Goal: Task Accomplishment & Management: Use online tool/utility

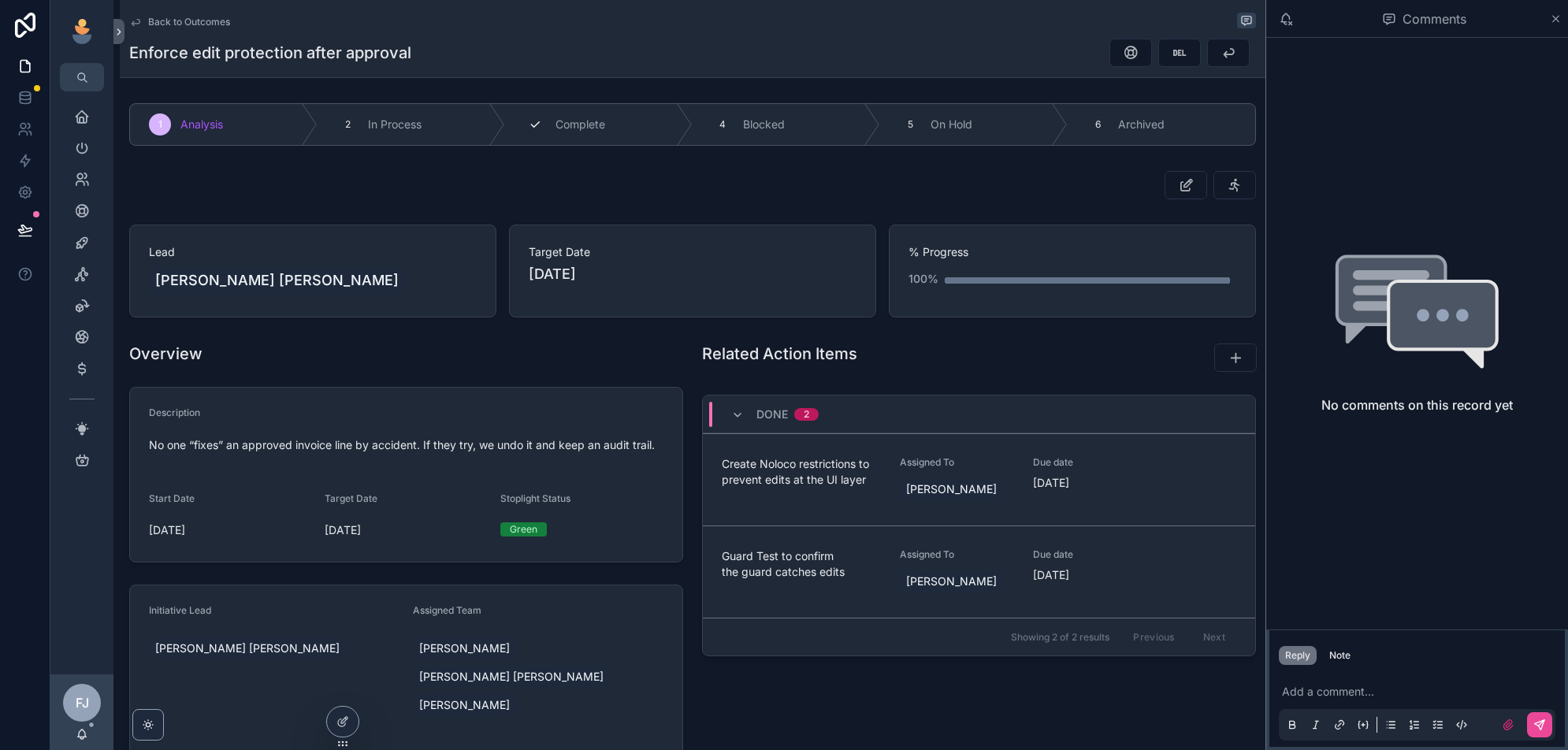
click at [574, 120] on span "Complete" at bounding box center [580, 125] width 49 height 16
click at [193, 22] on span "Back to Outcomes" at bounding box center [188, 22] width 82 height 12
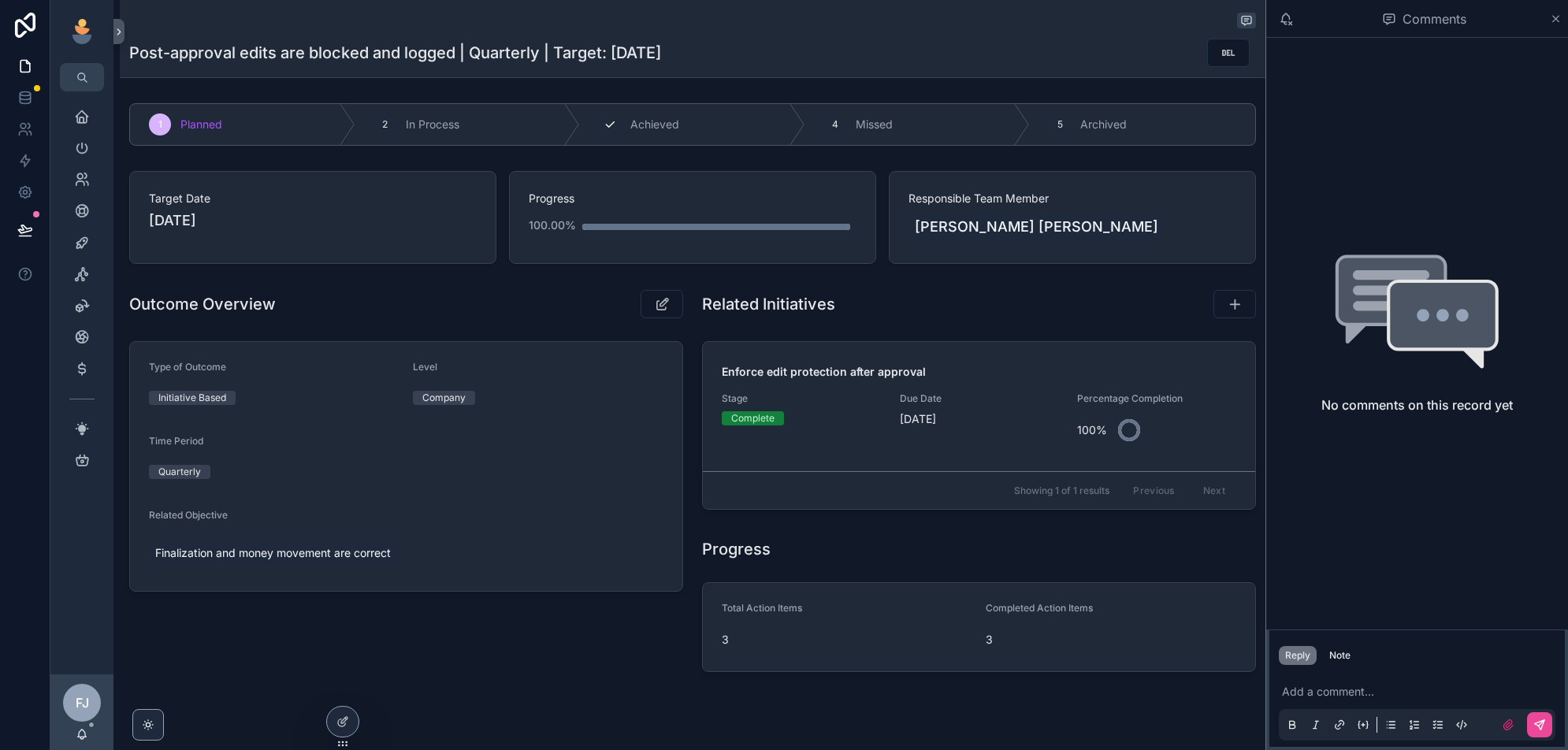
click at [661, 125] on span "Achieved" at bounding box center [655, 125] width 49 height 16
click at [306, 552] on span "Finalization and money movement are correct" at bounding box center [273, 553] width 236 height 16
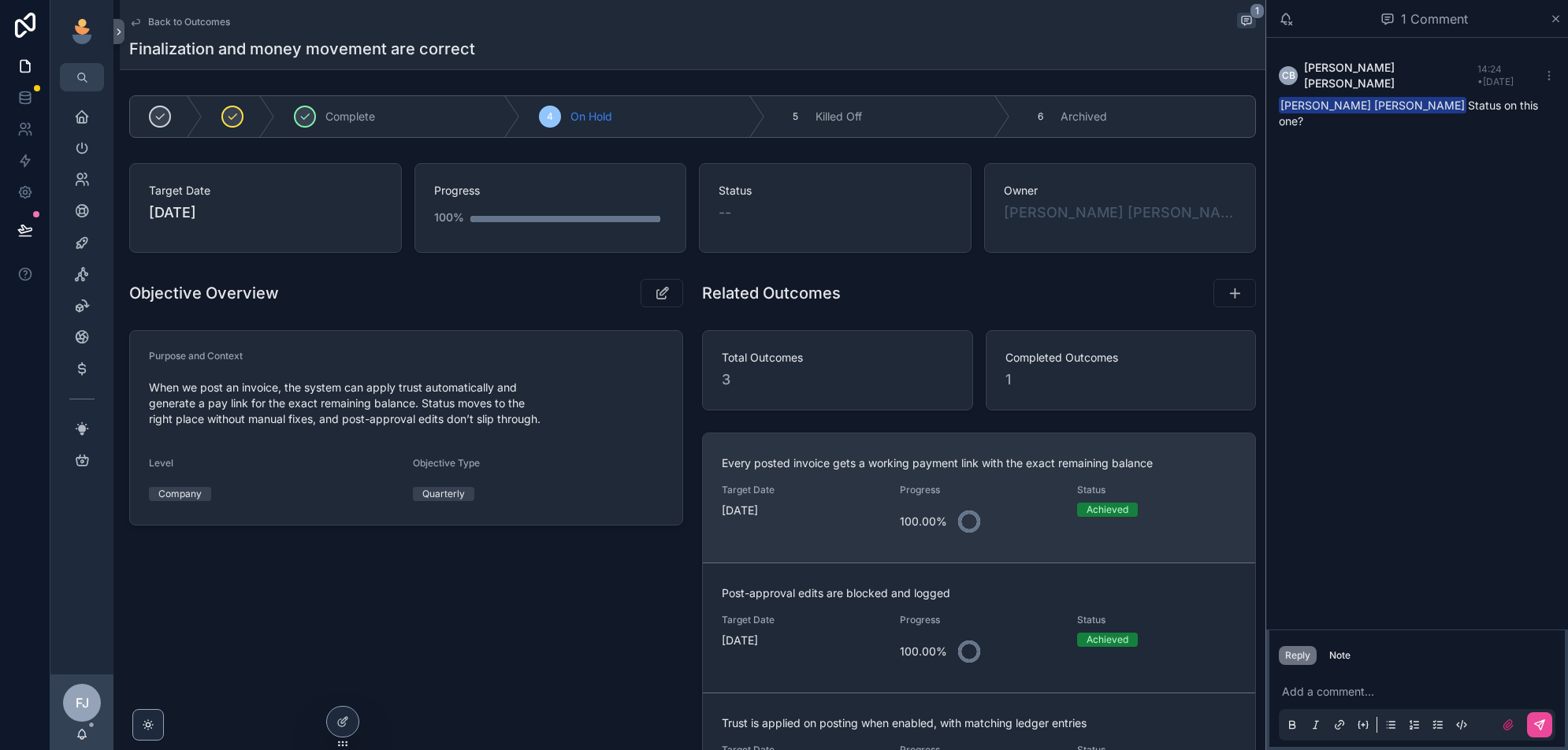
scroll to position [244, 0]
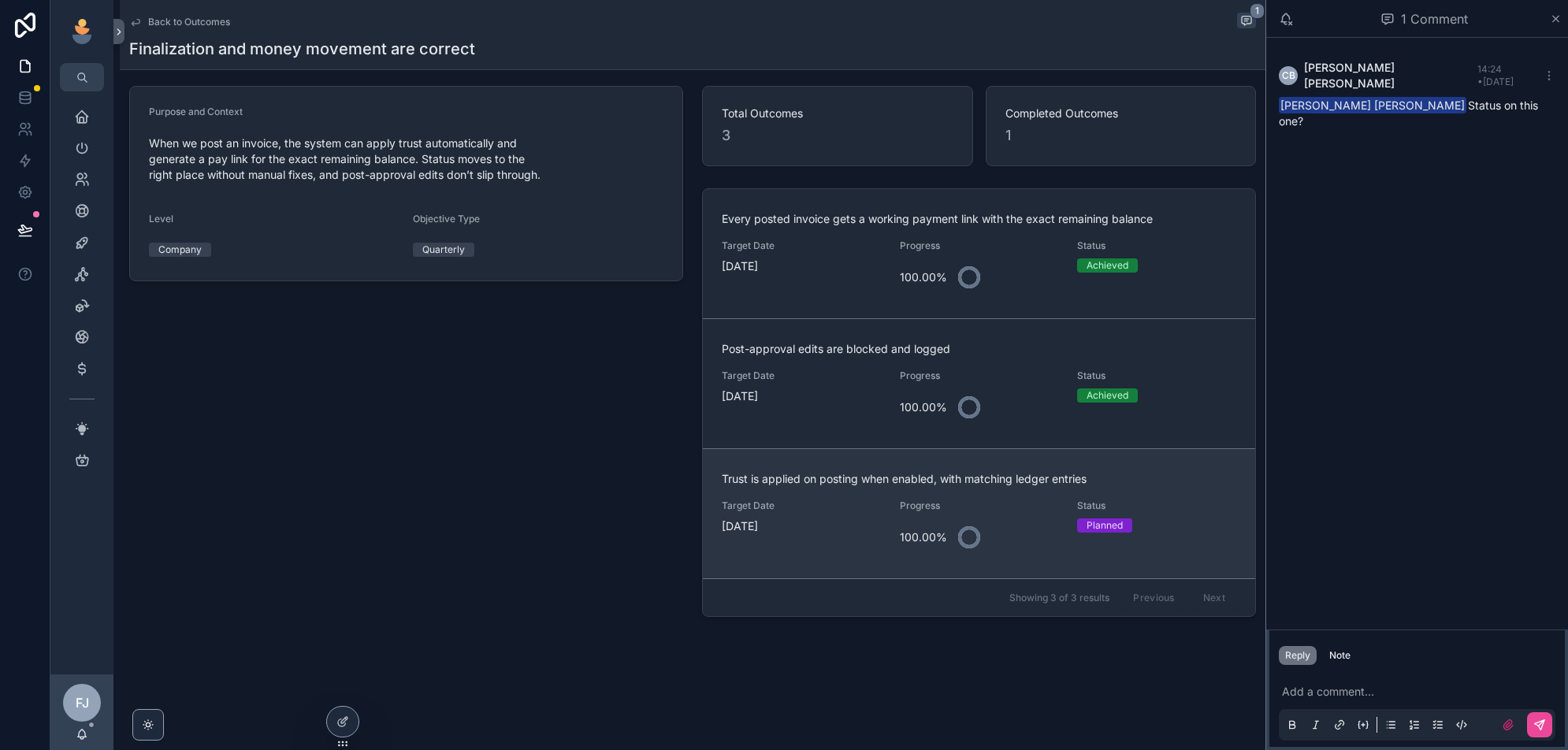
click at [1051, 531] on div "100.00%" at bounding box center [979, 536] width 159 height 38
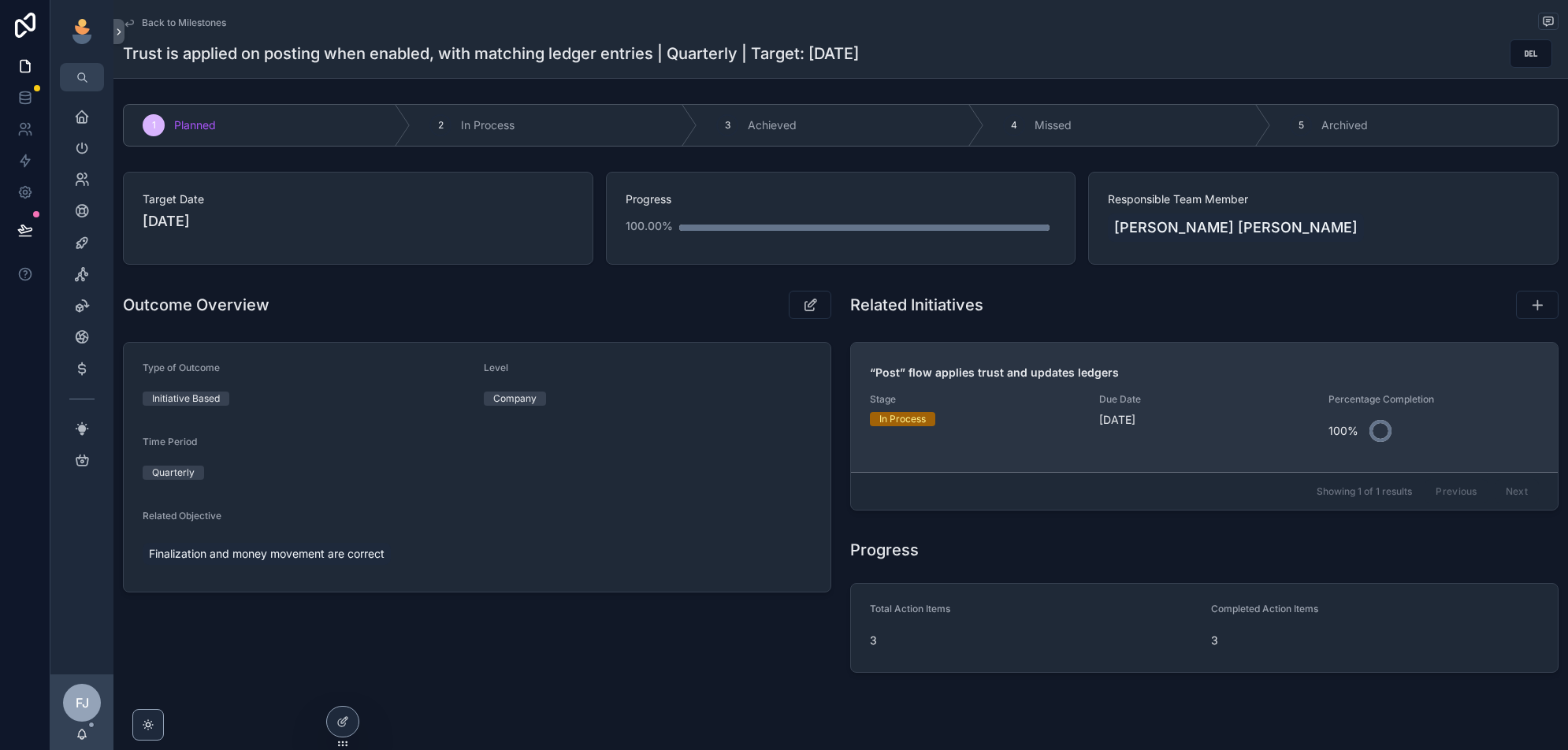
click at [1083, 428] on div "“Post” flow applies trust and updates ledgers Stage In Process Due Date 9/16/20…" at bounding box center [1204, 407] width 669 height 85
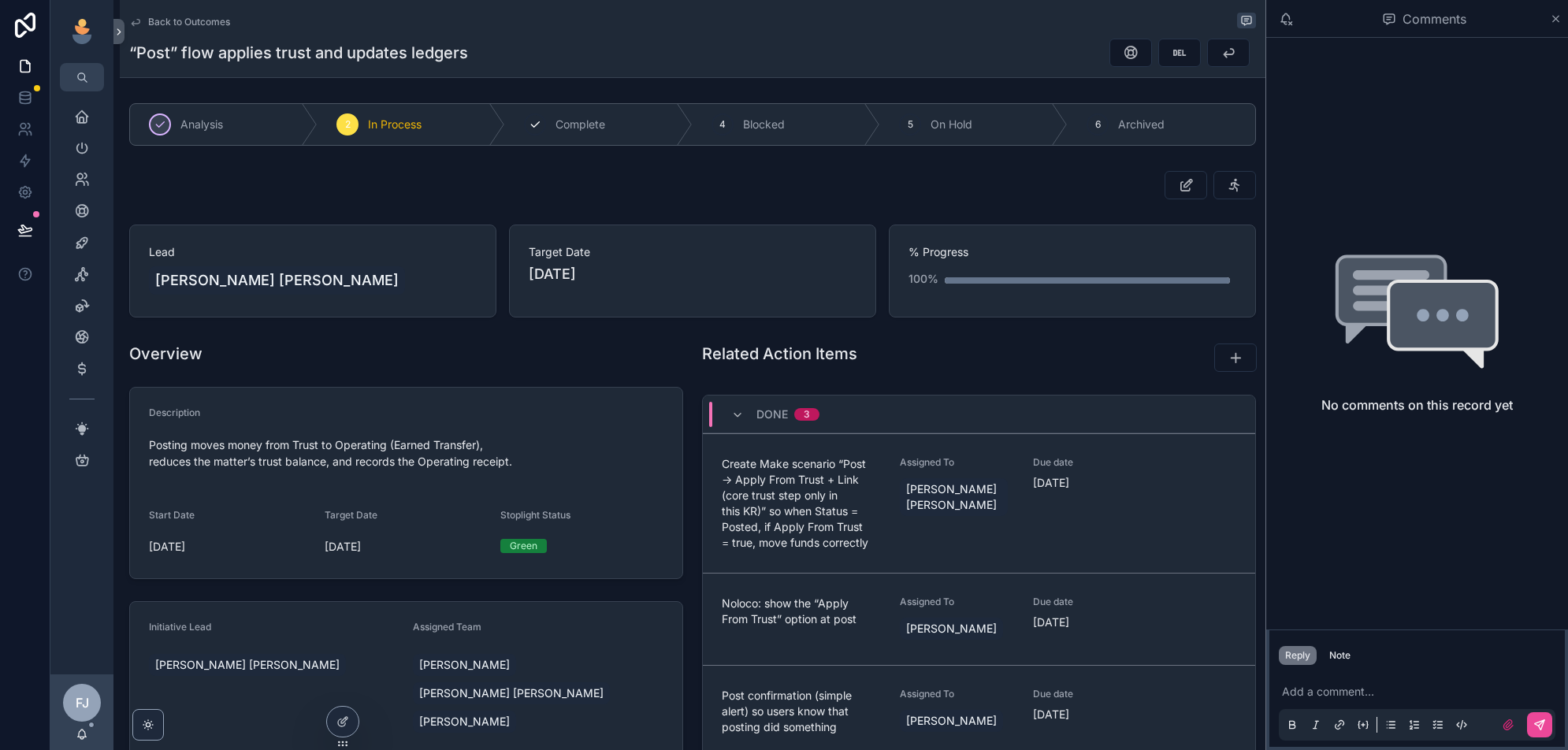
click at [573, 117] on span "Complete" at bounding box center [580, 125] width 49 height 16
click at [181, 19] on span "Back to Outcomes" at bounding box center [188, 22] width 82 height 12
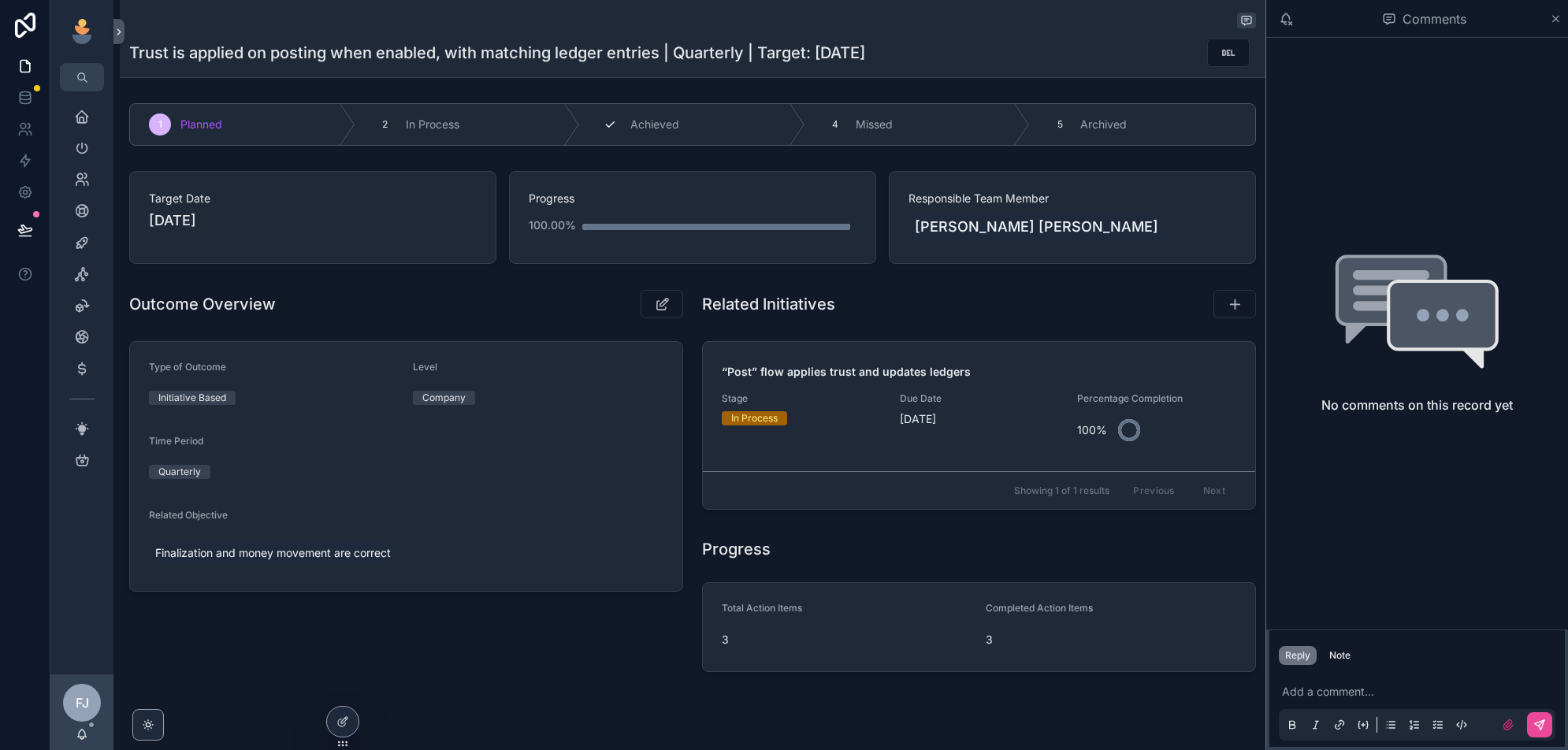
click at [672, 123] on span "Achieved" at bounding box center [655, 125] width 49 height 16
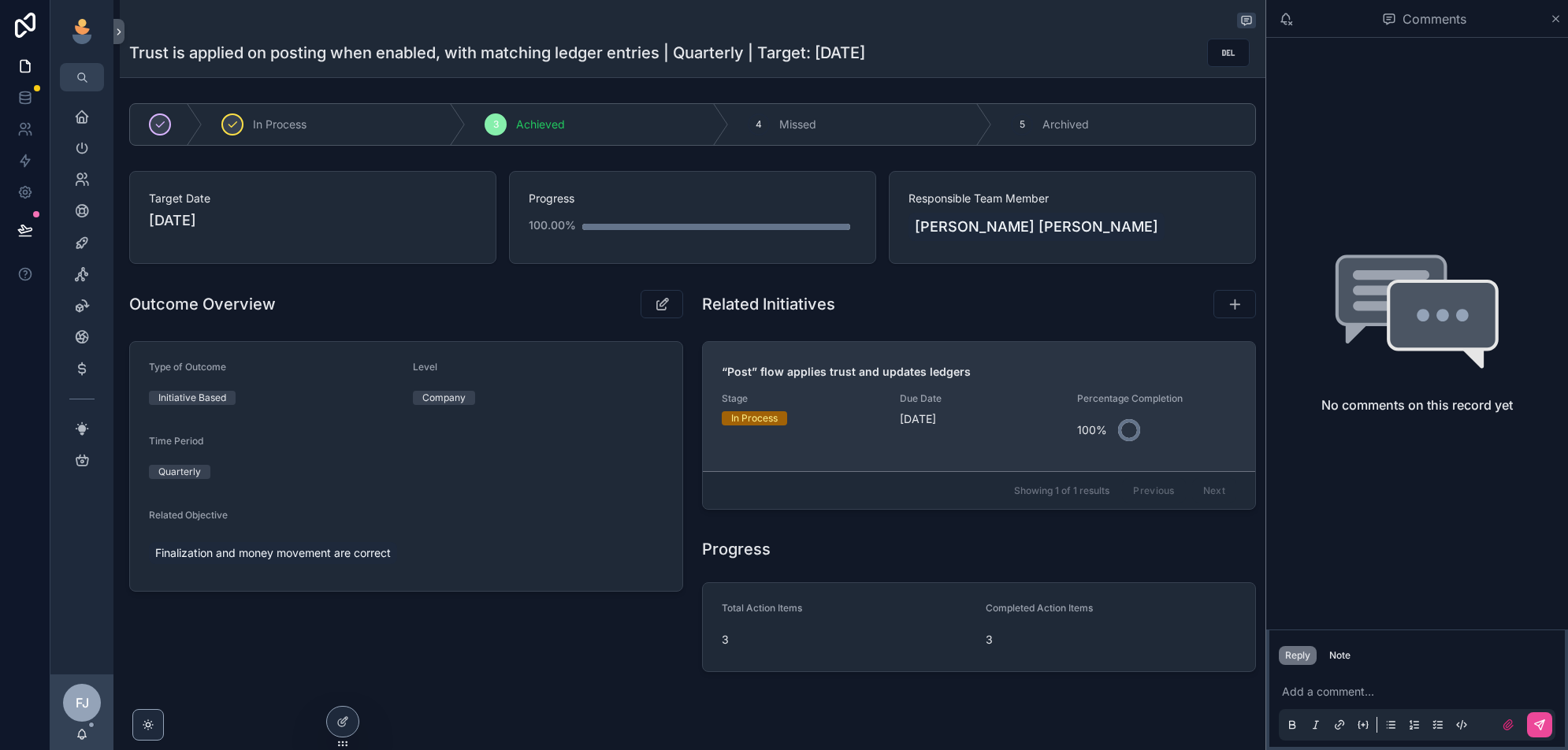
click at [1029, 415] on span "9/16/2025" at bounding box center [979, 419] width 159 height 16
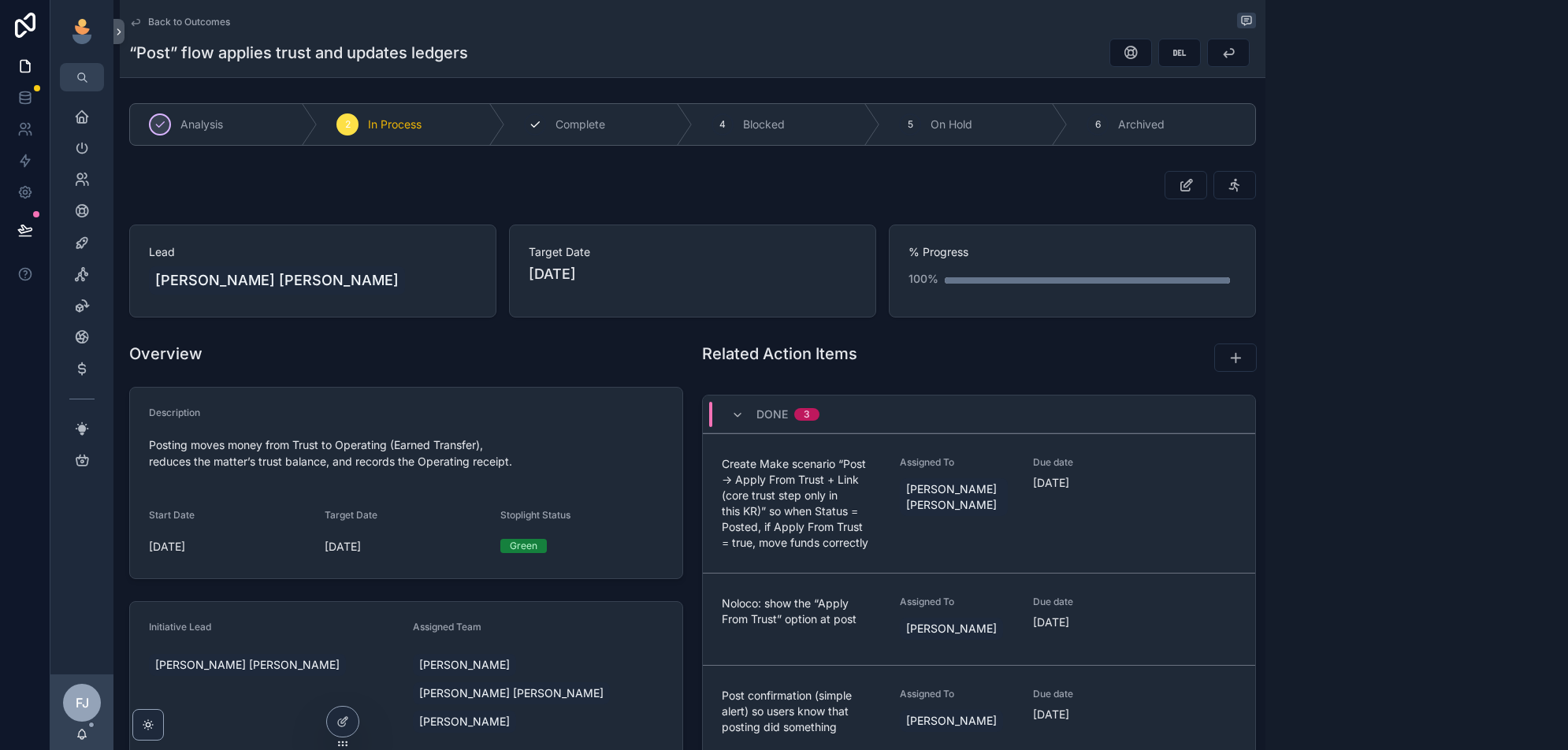
click at [586, 127] on span "Complete" at bounding box center [580, 125] width 49 height 16
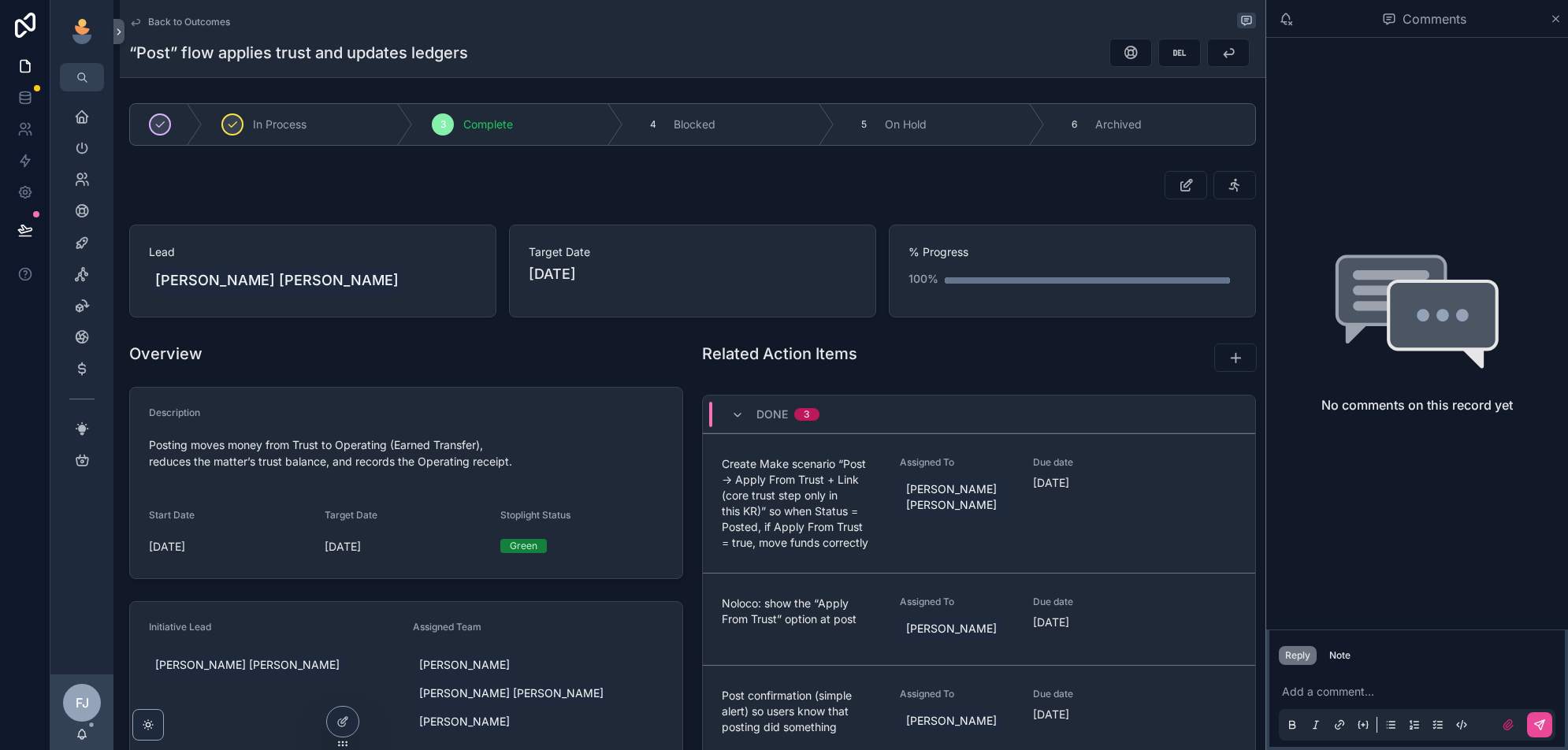
click at [168, 26] on span "Back to Outcomes" at bounding box center [188, 22] width 82 height 12
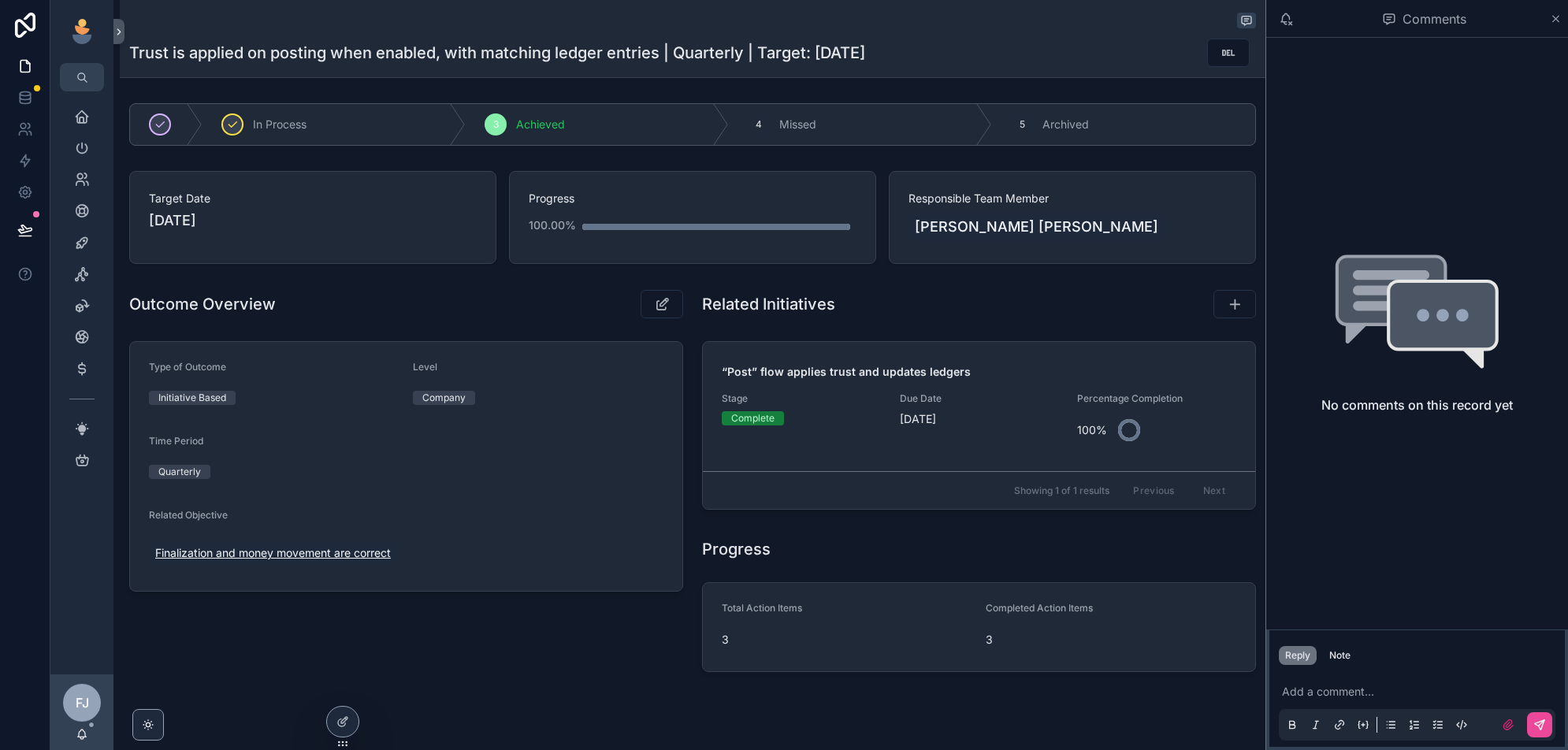
click at [255, 550] on span "Finalization and money movement are correct" at bounding box center [273, 553] width 236 height 16
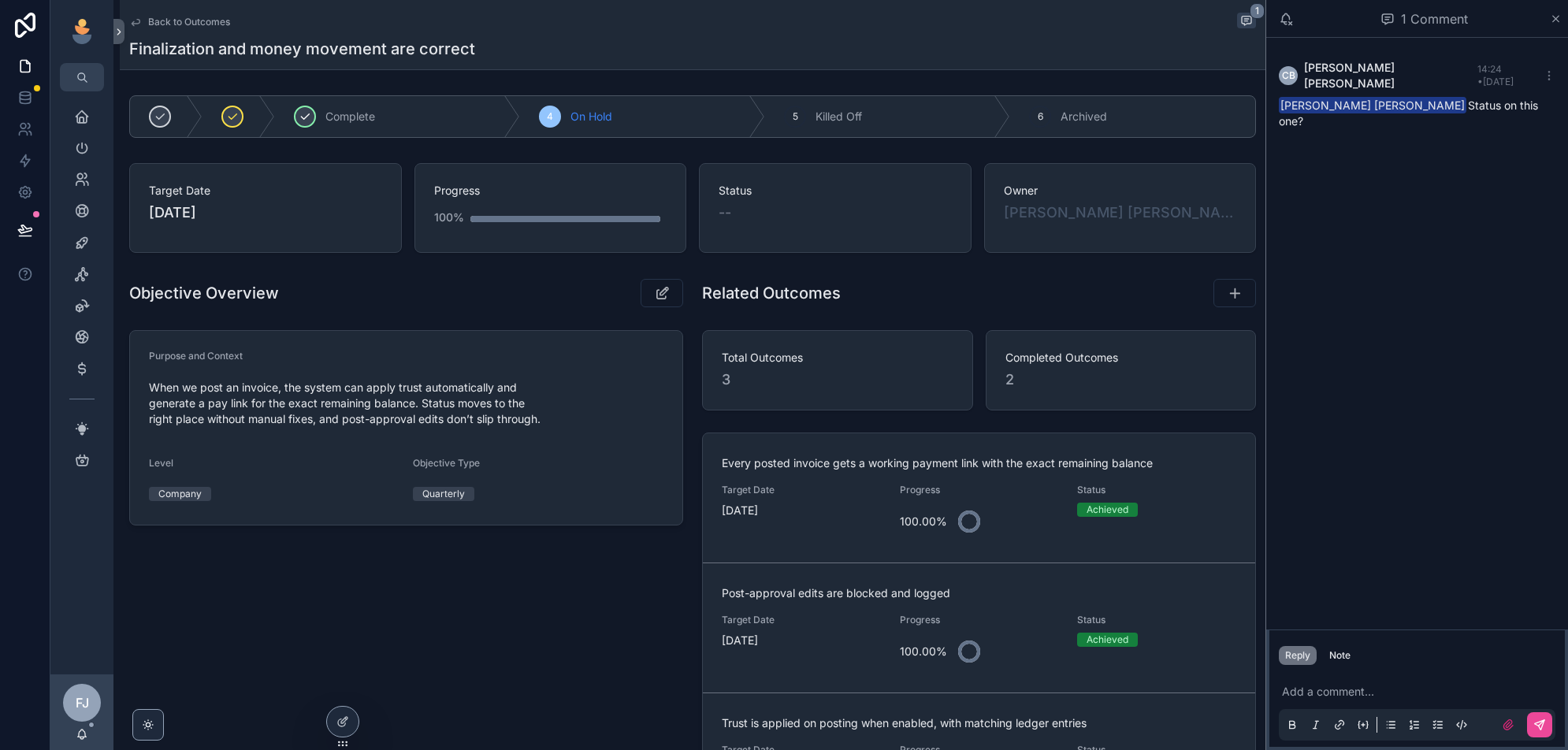
click at [391, 117] on div "Complete" at bounding box center [397, 116] width 245 height 41
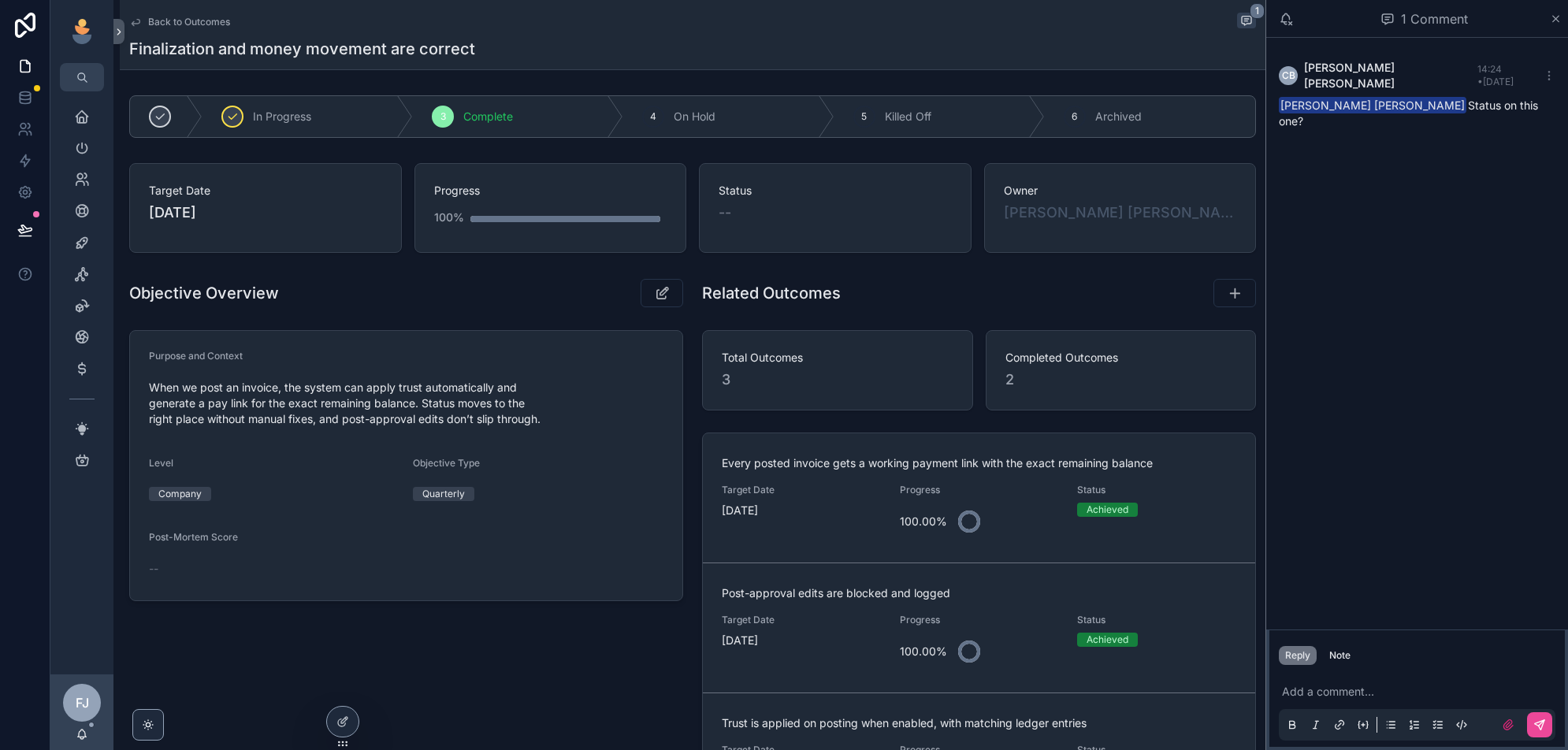
click at [181, 22] on span "Back to Outcomes" at bounding box center [188, 22] width 82 height 12
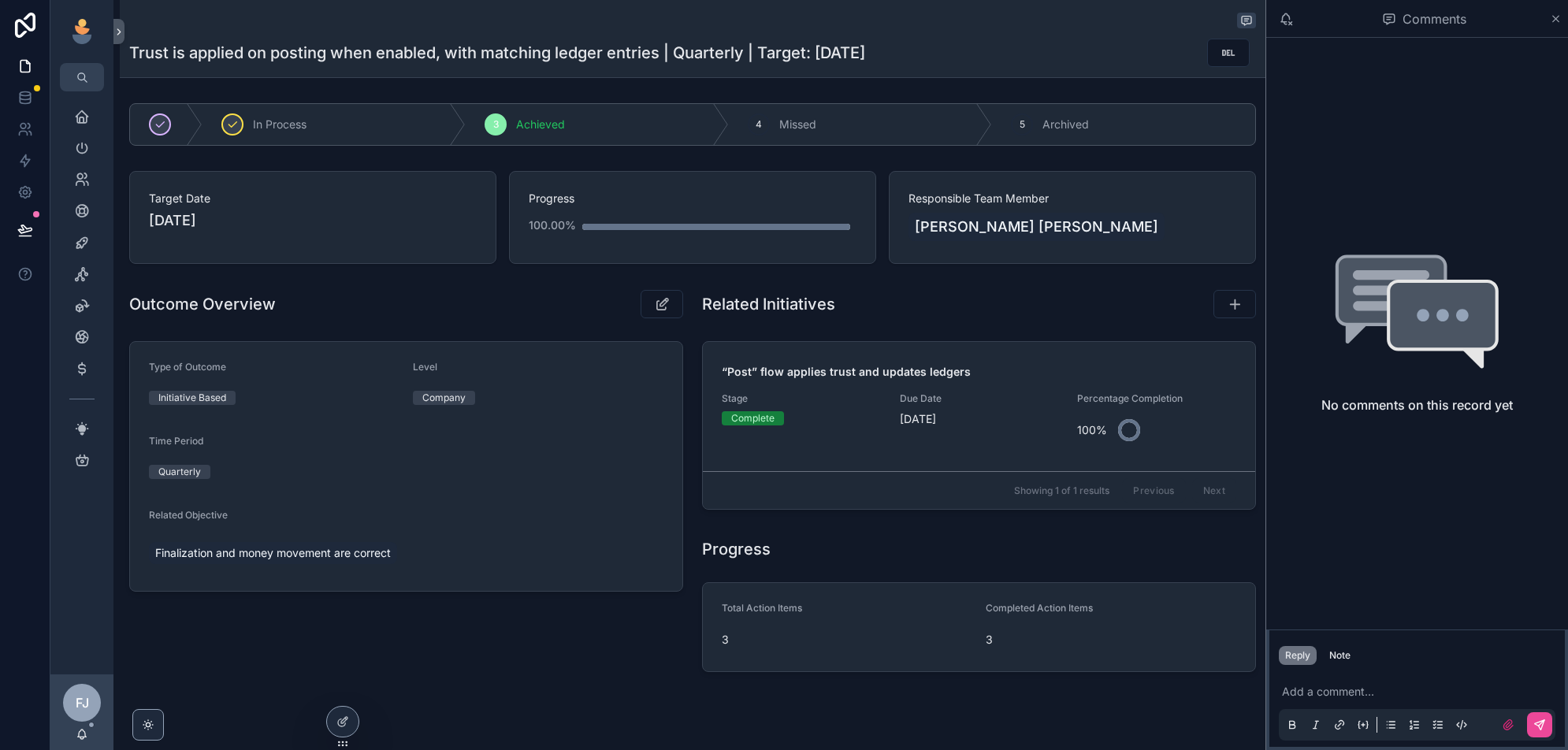
click at [479, 678] on div "Trust is applied on posting when enabled, with matching ledger entries | Quarte…" at bounding box center [692, 390] width 1146 height 779
click at [77, 382] on link "Billing Center" at bounding box center [82, 368] width 44 height 28
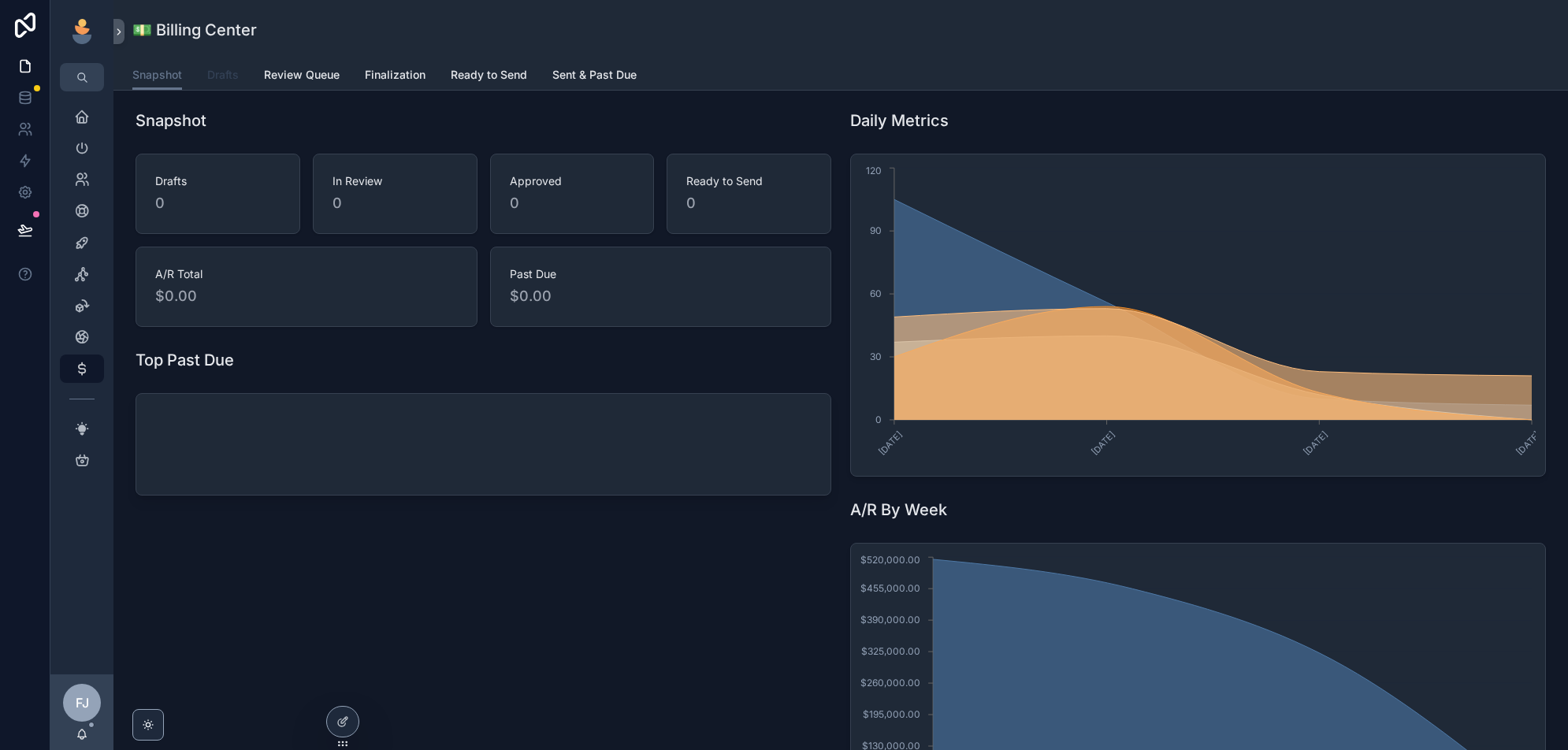
click at [230, 85] on link "Drafts" at bounding box center [223, 76] width 32 height 32
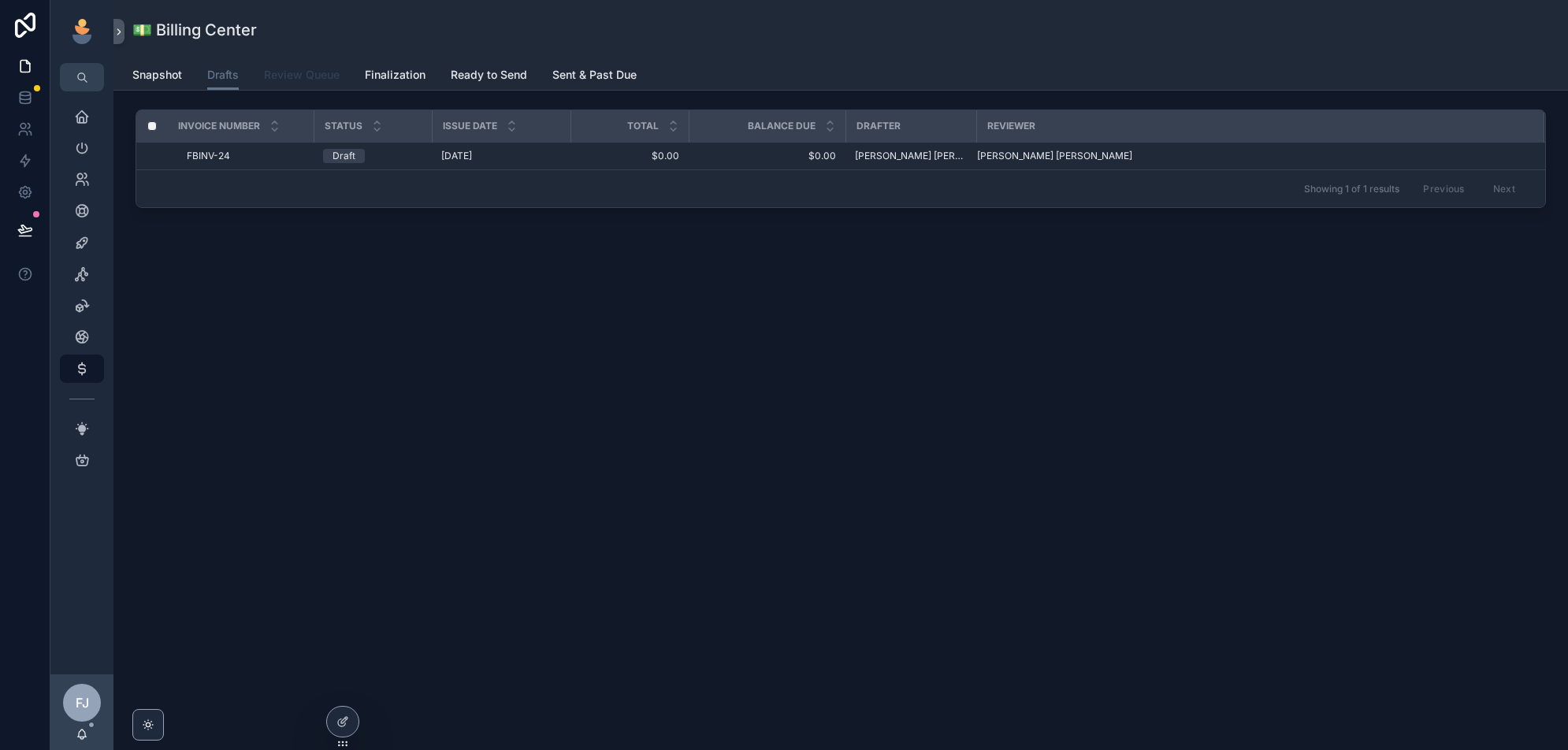
click at [294, 79] on span "Review Queue" at bounding box center [302, 75] width 76 height 16
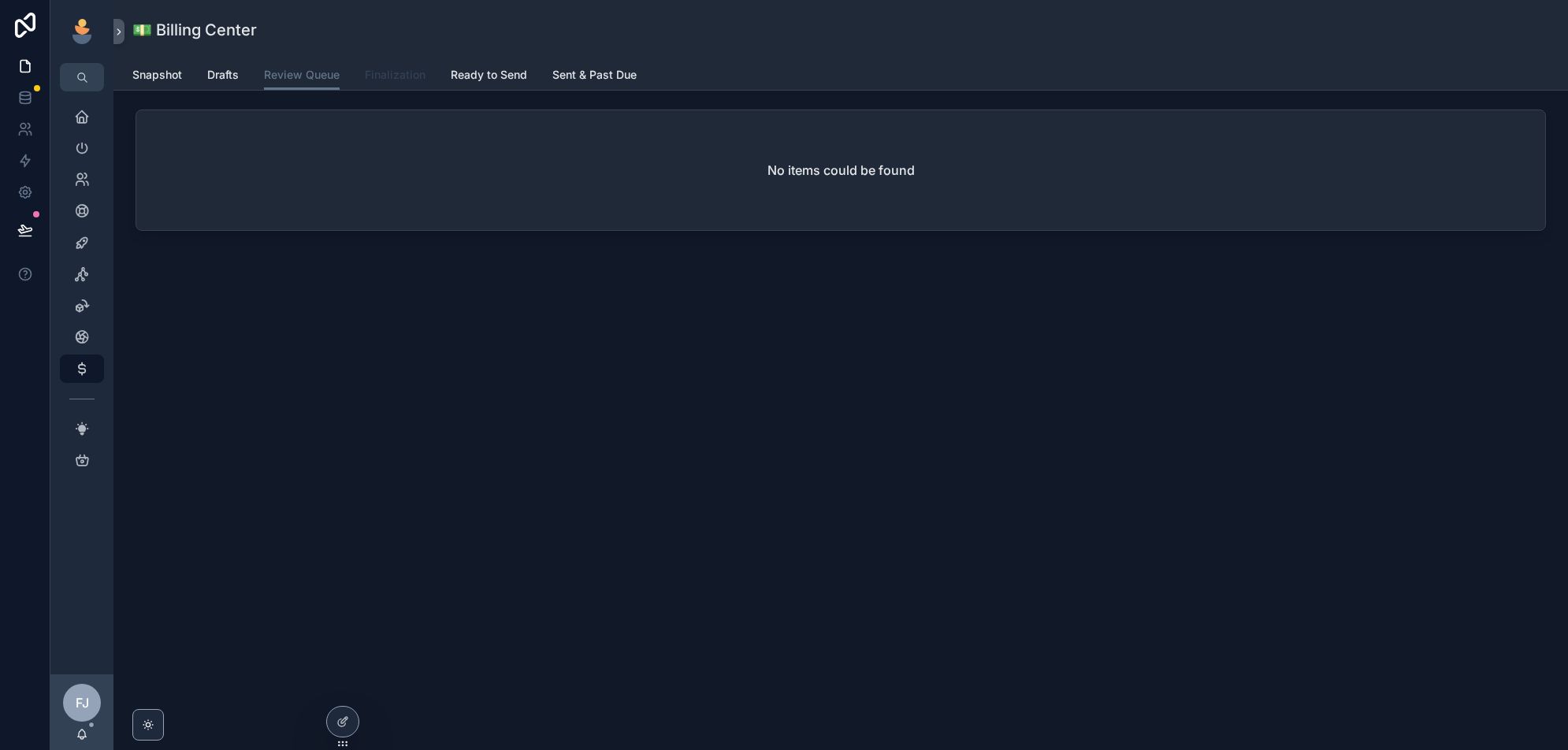
click at [384, 71] on span "Finalization" at bounding box center [395, 75] width 61 height 16
click at [163, 78] on span "Snapshot" at bounding box center [157, 75] width 49 height 16
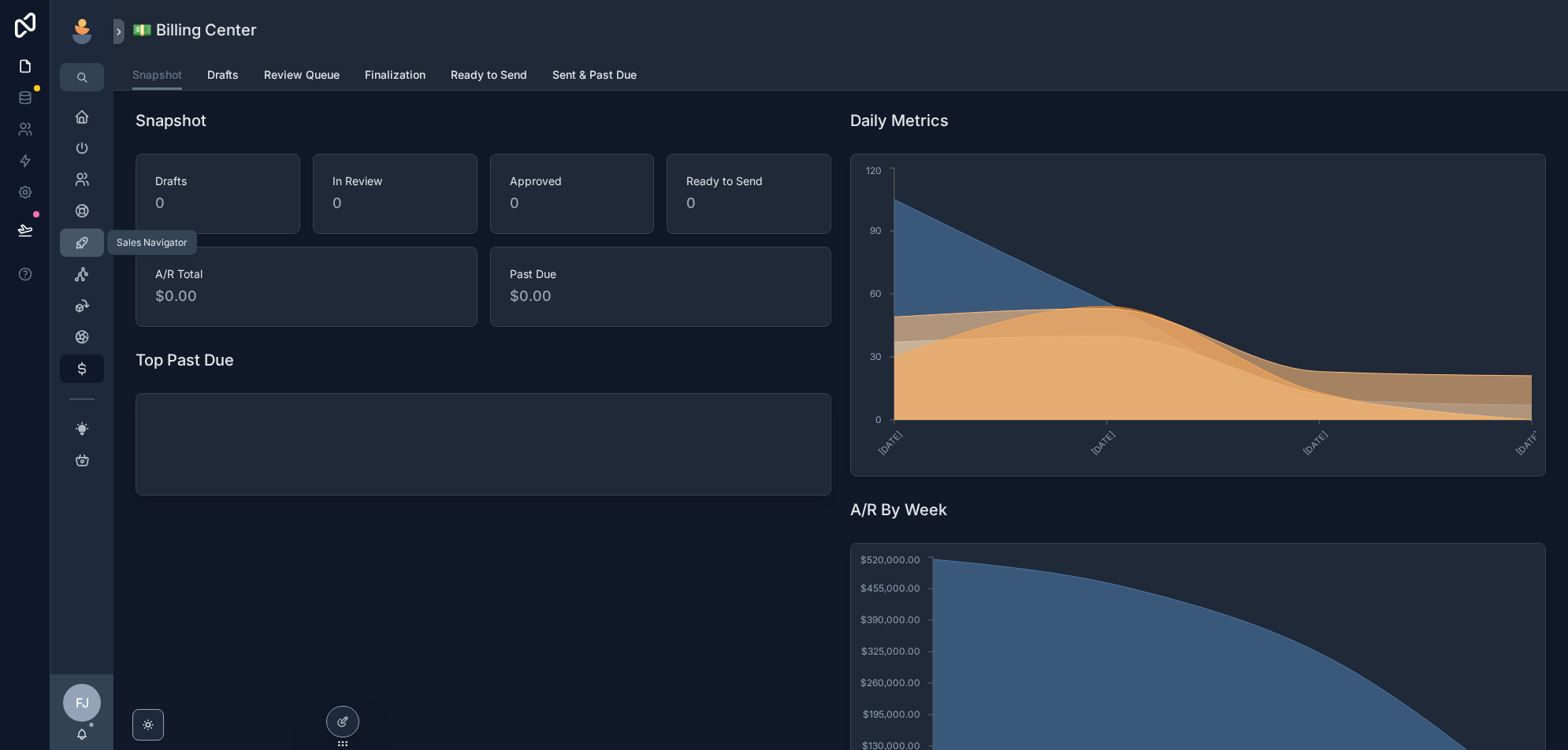
click at [76, 246] on icon "scrollable content" at bounding box center [82, 243] width 16 height 16
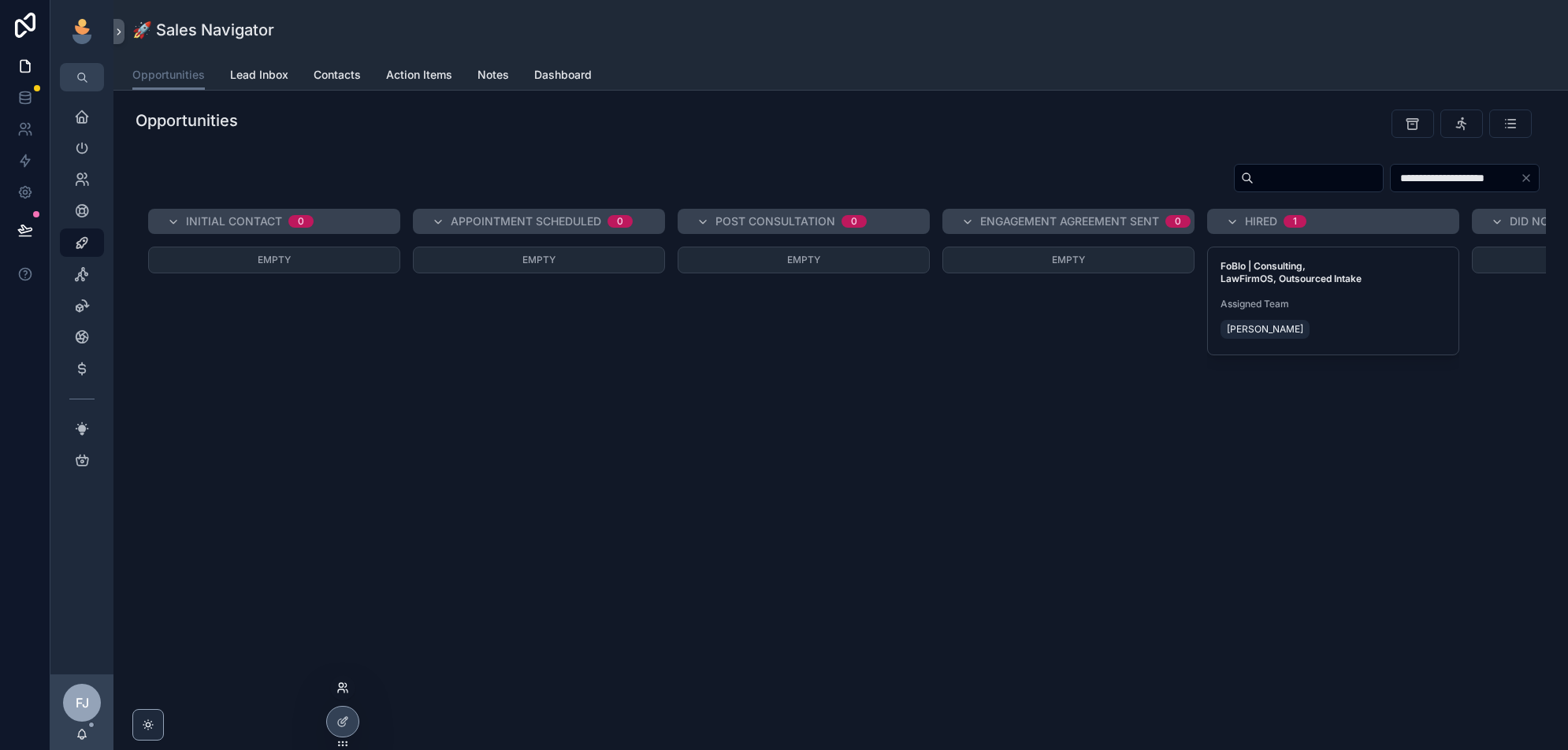
click at [346, 692] on icon at bounding box center [346, 691] width 2 height 4
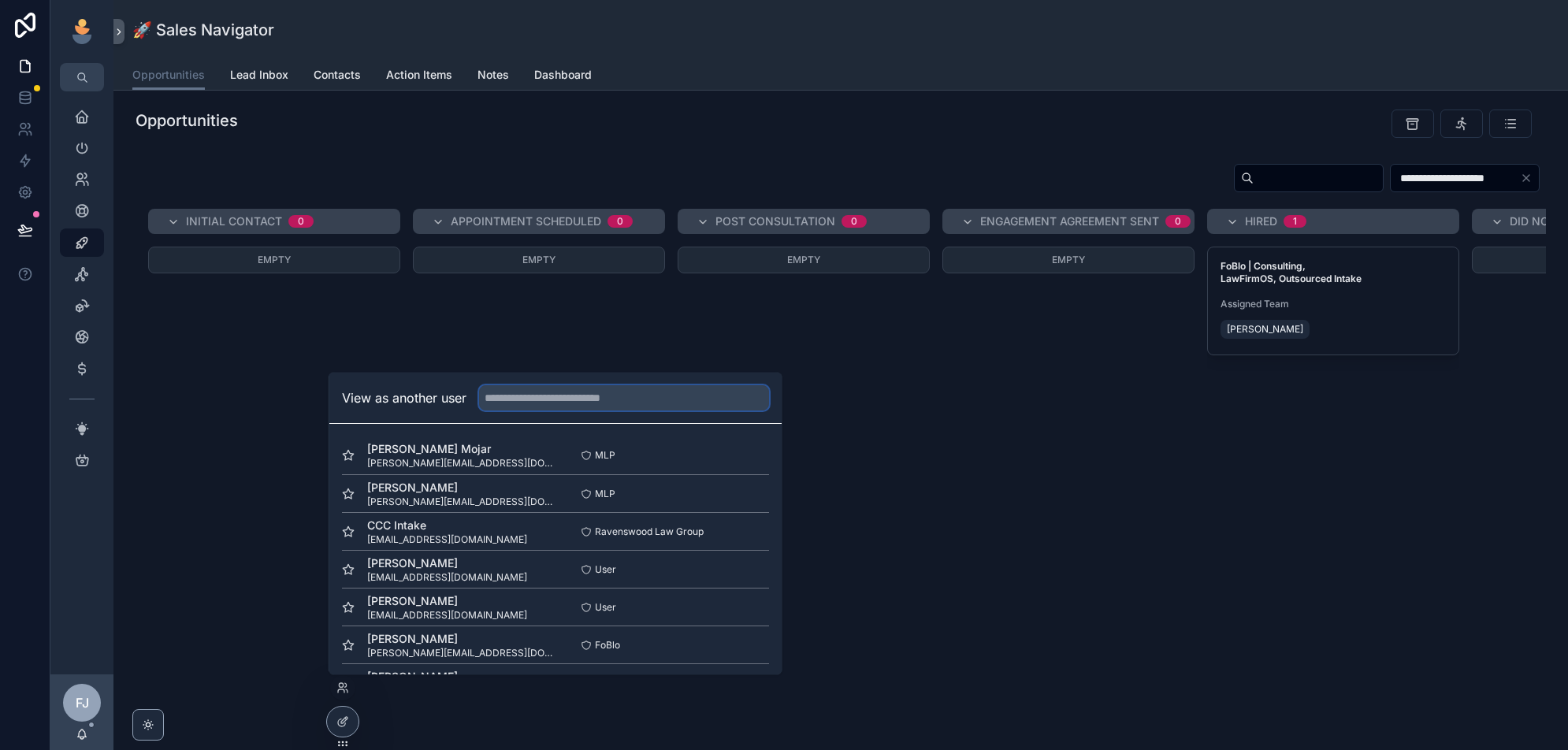
click at [585, 399] on input "text" at bounding box center [624, 397] width 290 height 25
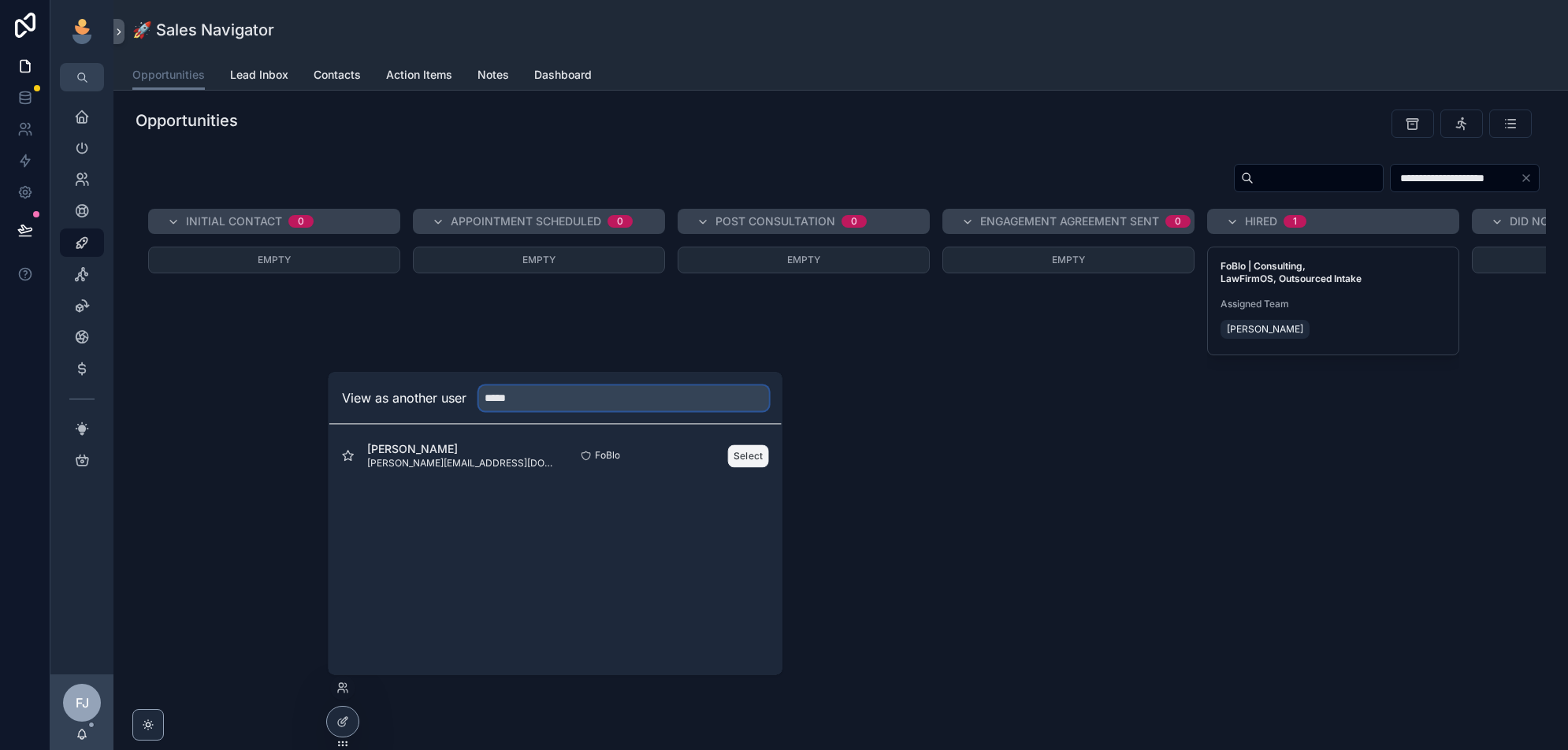
type input "*****"
click at [756, 457] on button "Select" at bounding box center [748, 455] width 41 height 23
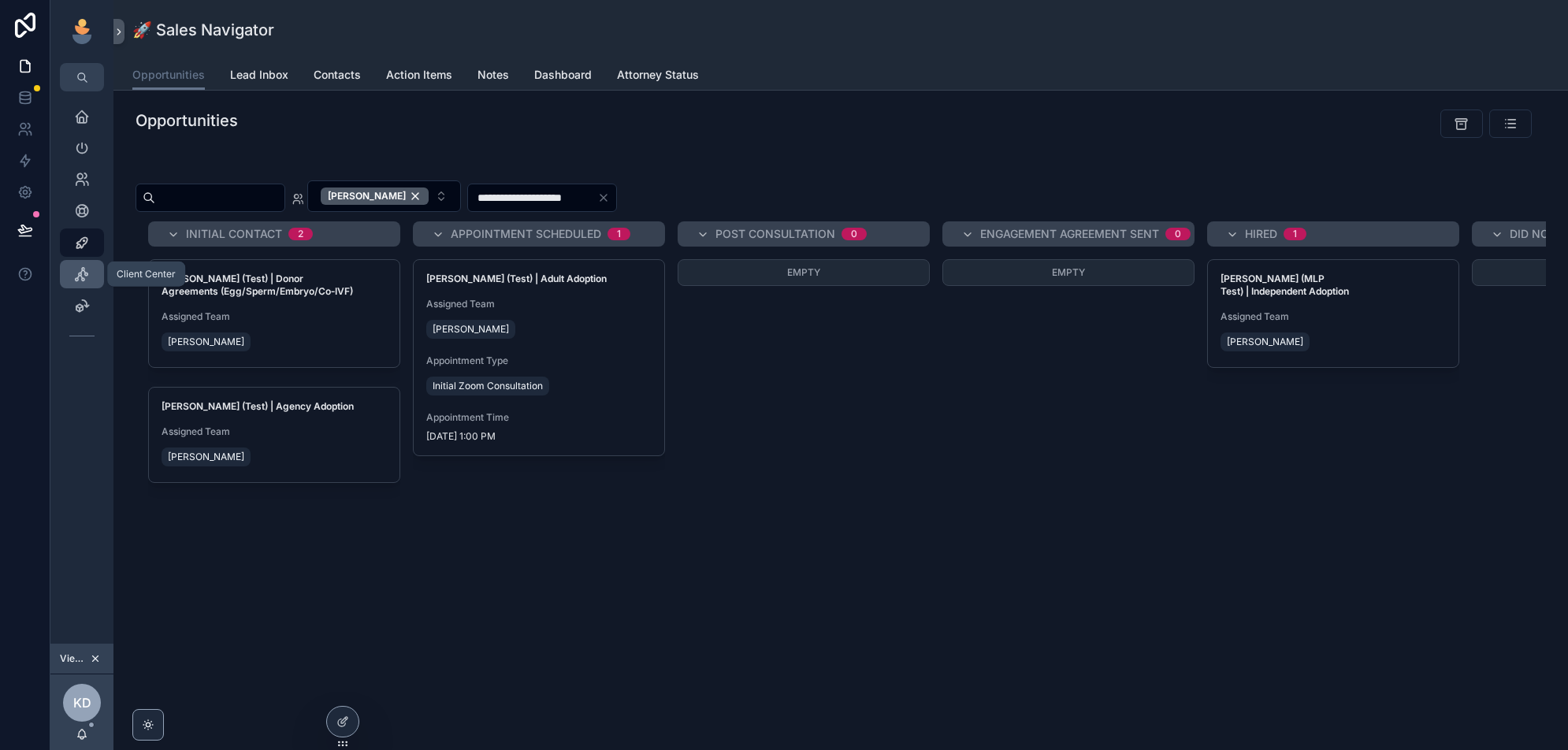
click at [81, 281] on div "Client Center" at bounding box center [82, 273] width 26 height 25
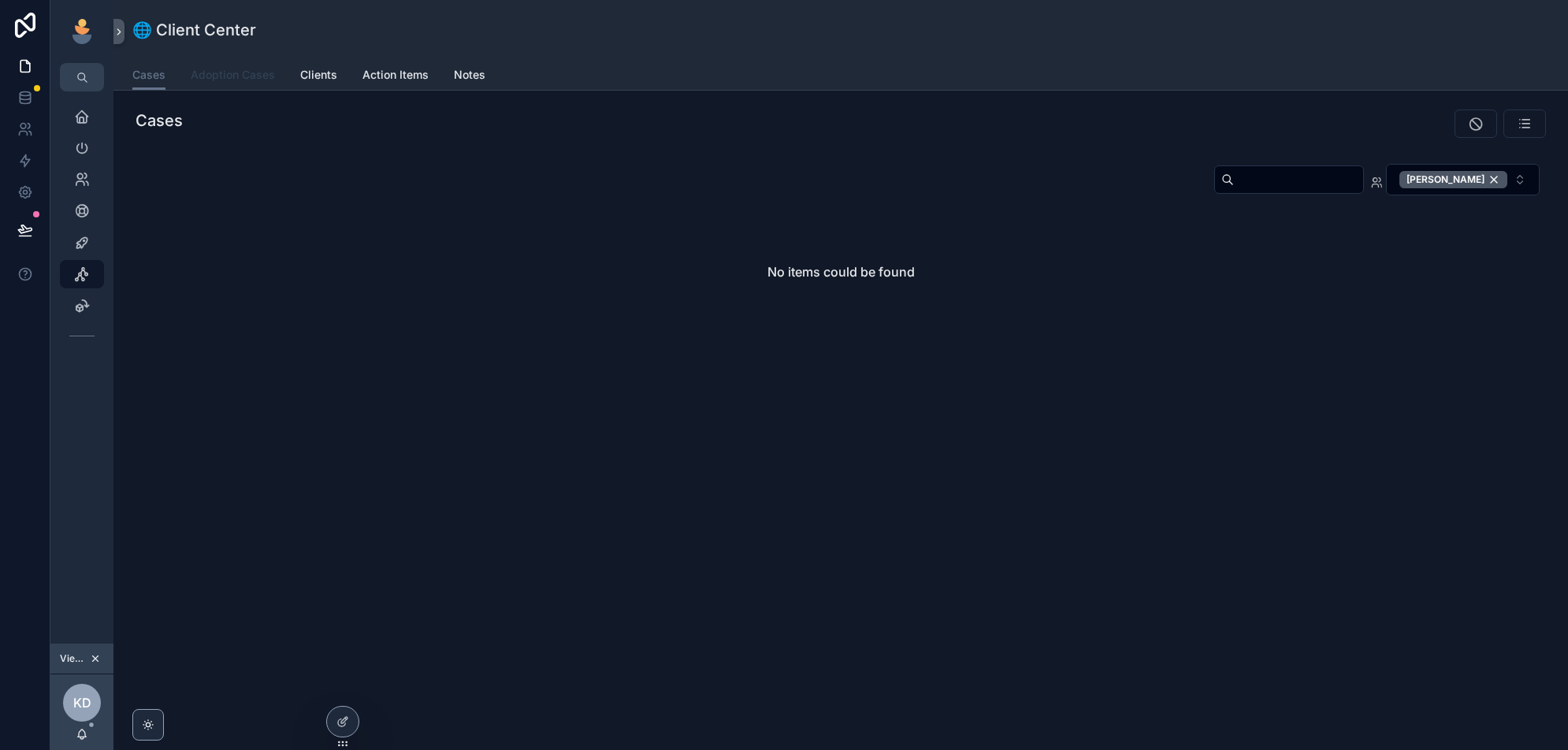
click at [223, 75] on span "Adoption Cases" at bounding box center [233, 75] width 84 height 16
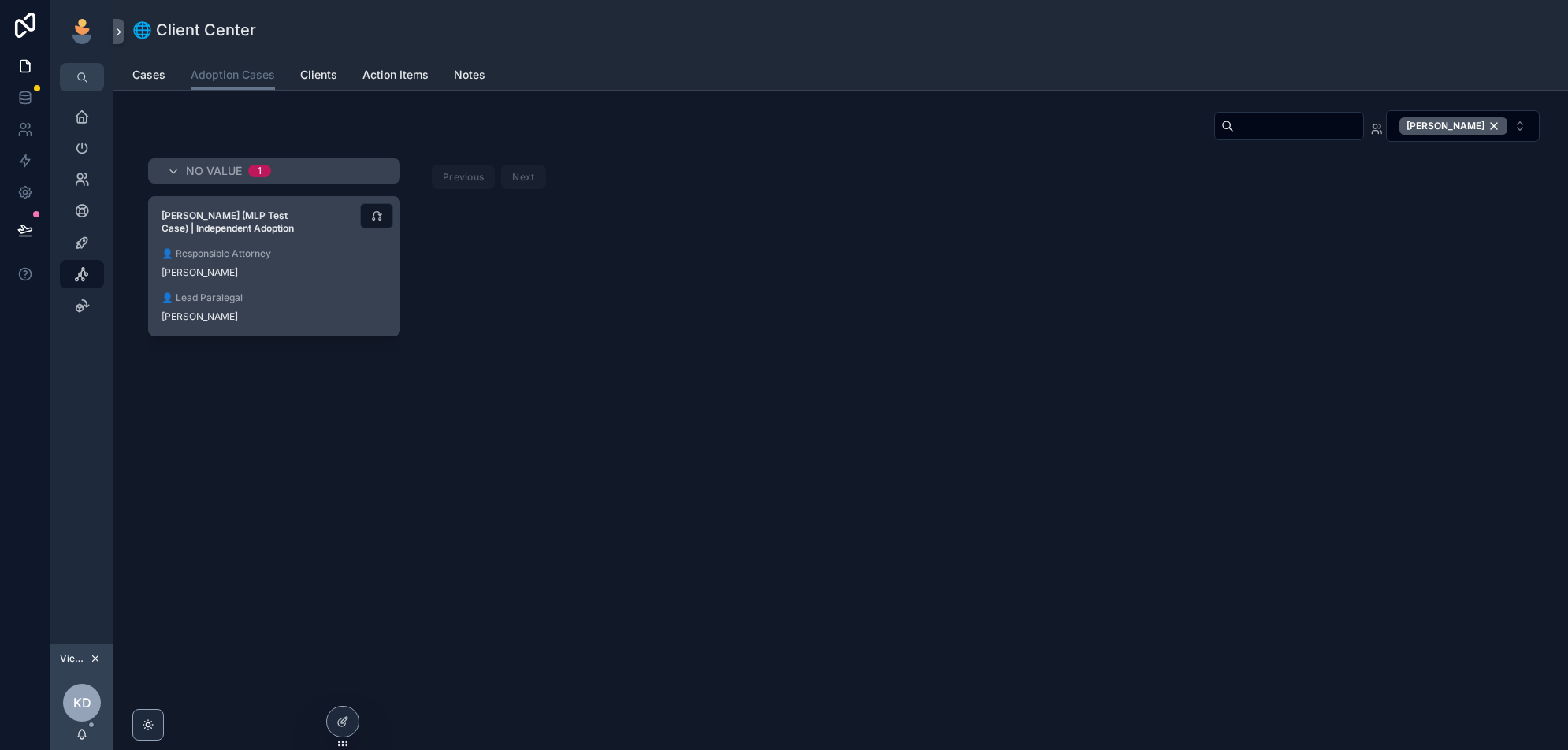
click at [346, 286] on div "[PERSON_NAME] (MLP Test Case) | Independent Adoption 👤 Responsible Attorney [PE…" at bounding box center [273, 266] width 251 height 139
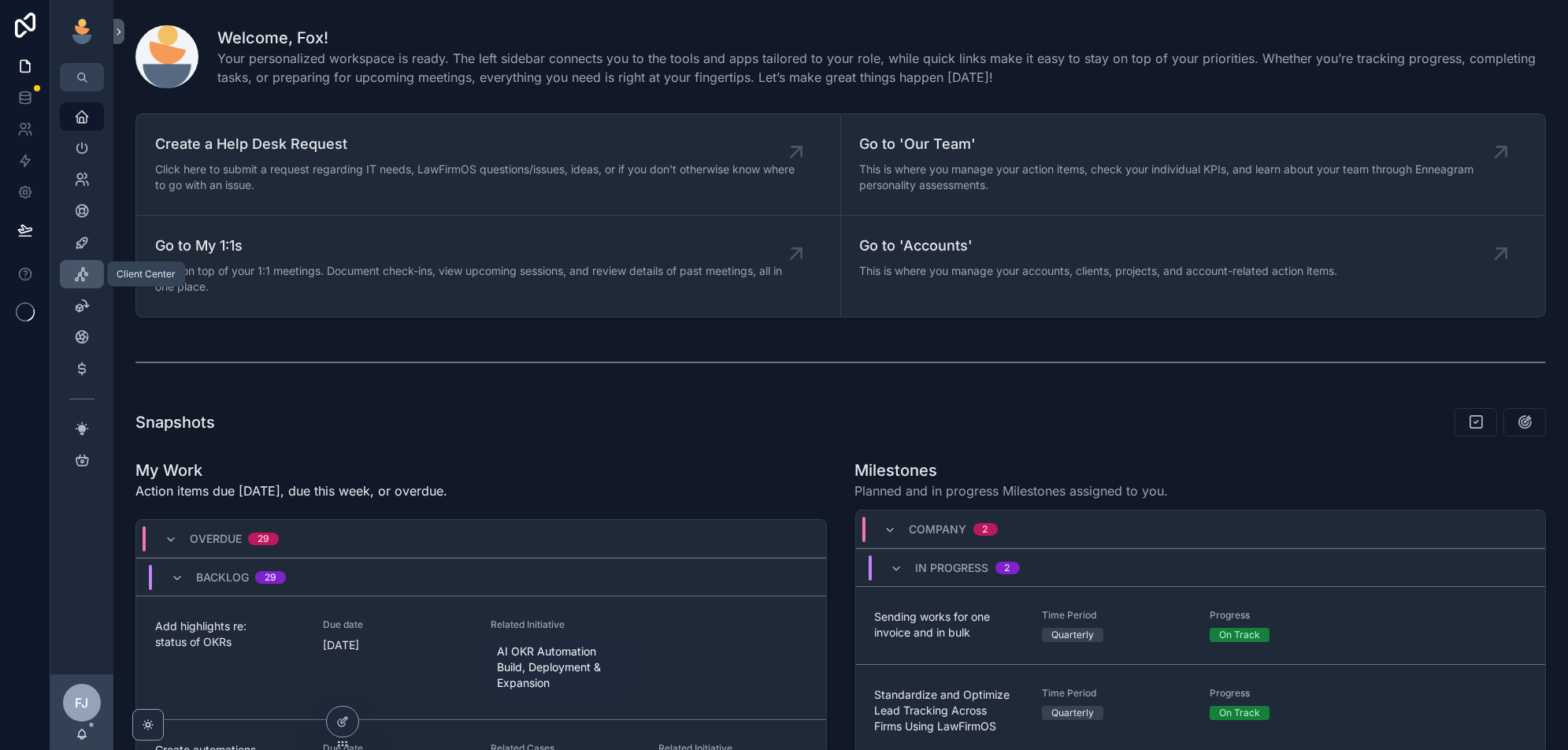
click at [83, 273] on icon "scrollable content" at bounding box center [82, 274] width 16 height 16
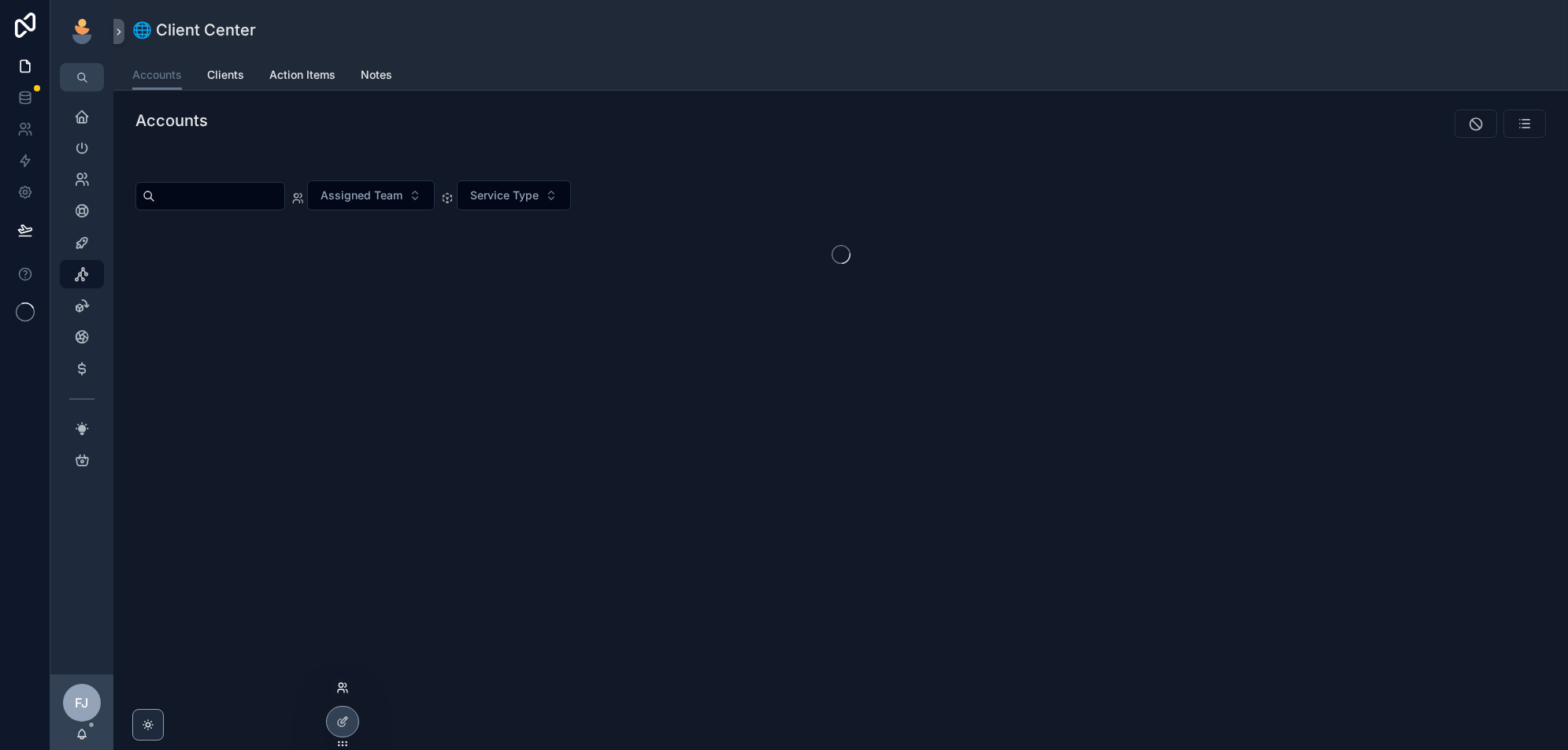
click at [345, 682] on icon at bounding box center [343, 688] width 12 height 12
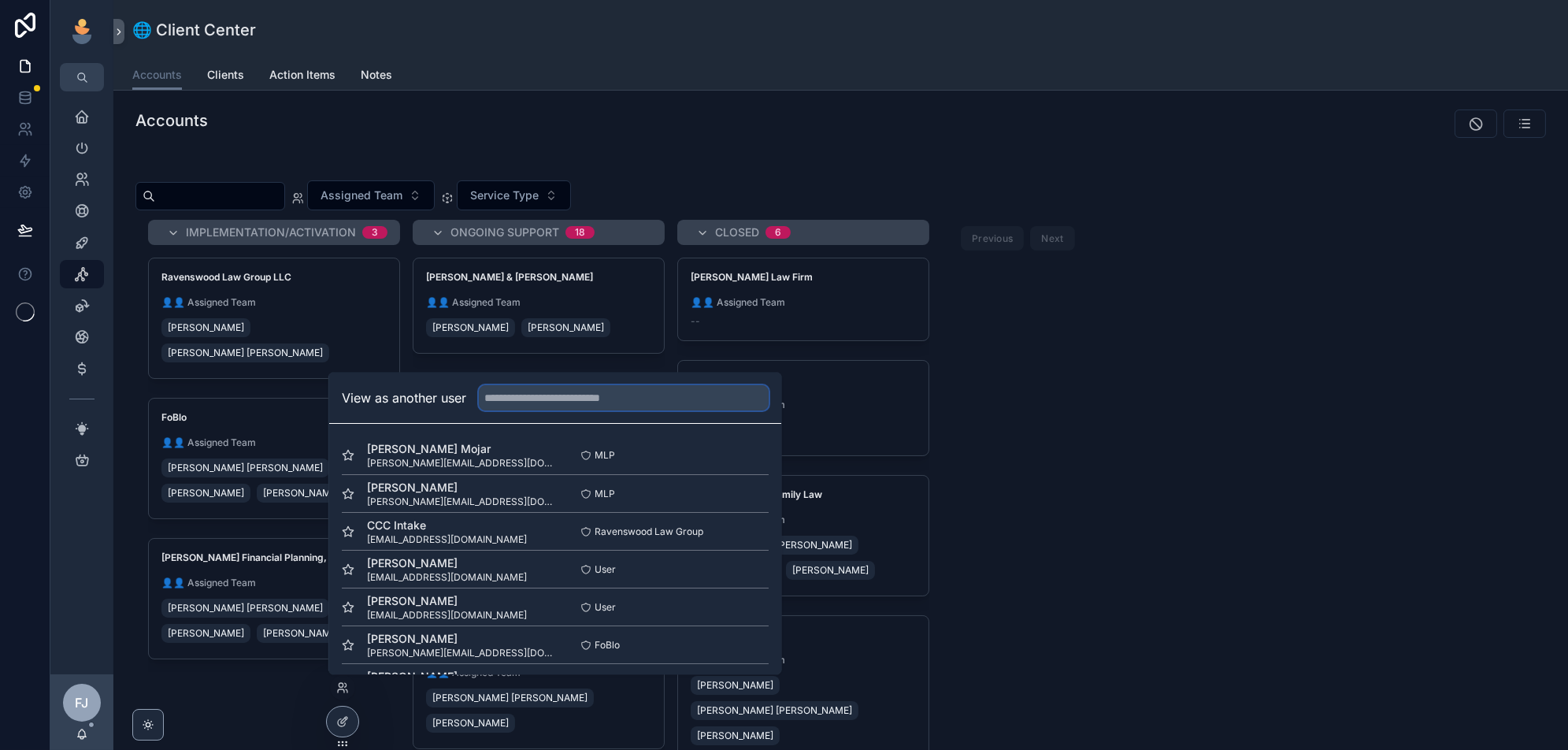
click at [625, 404] on input "text" at bounding box center [624, 397] width 290 height 25
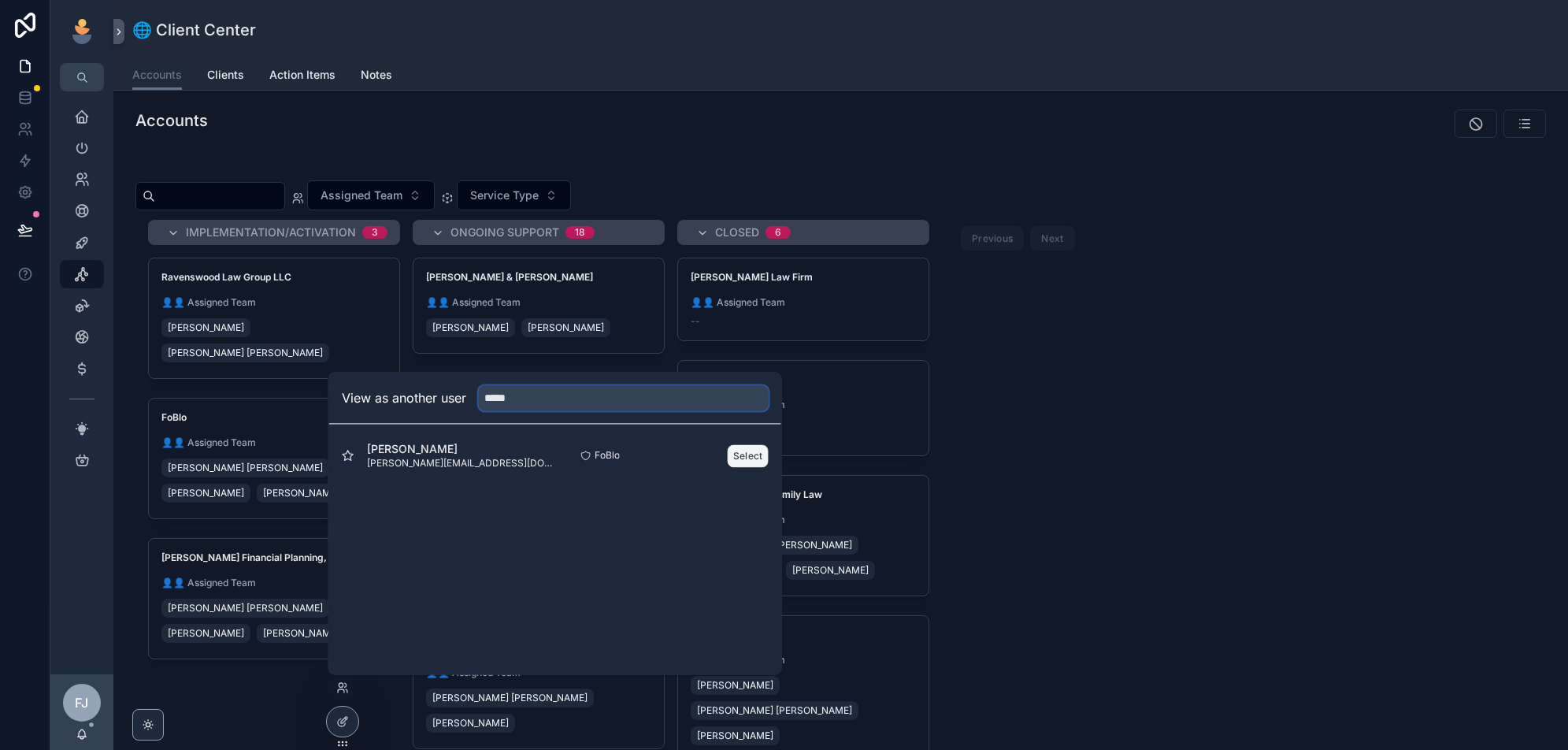
type input "*****"
click at [744, 456] on button "Select" at bounding box center [748, 455] width 41 height 23
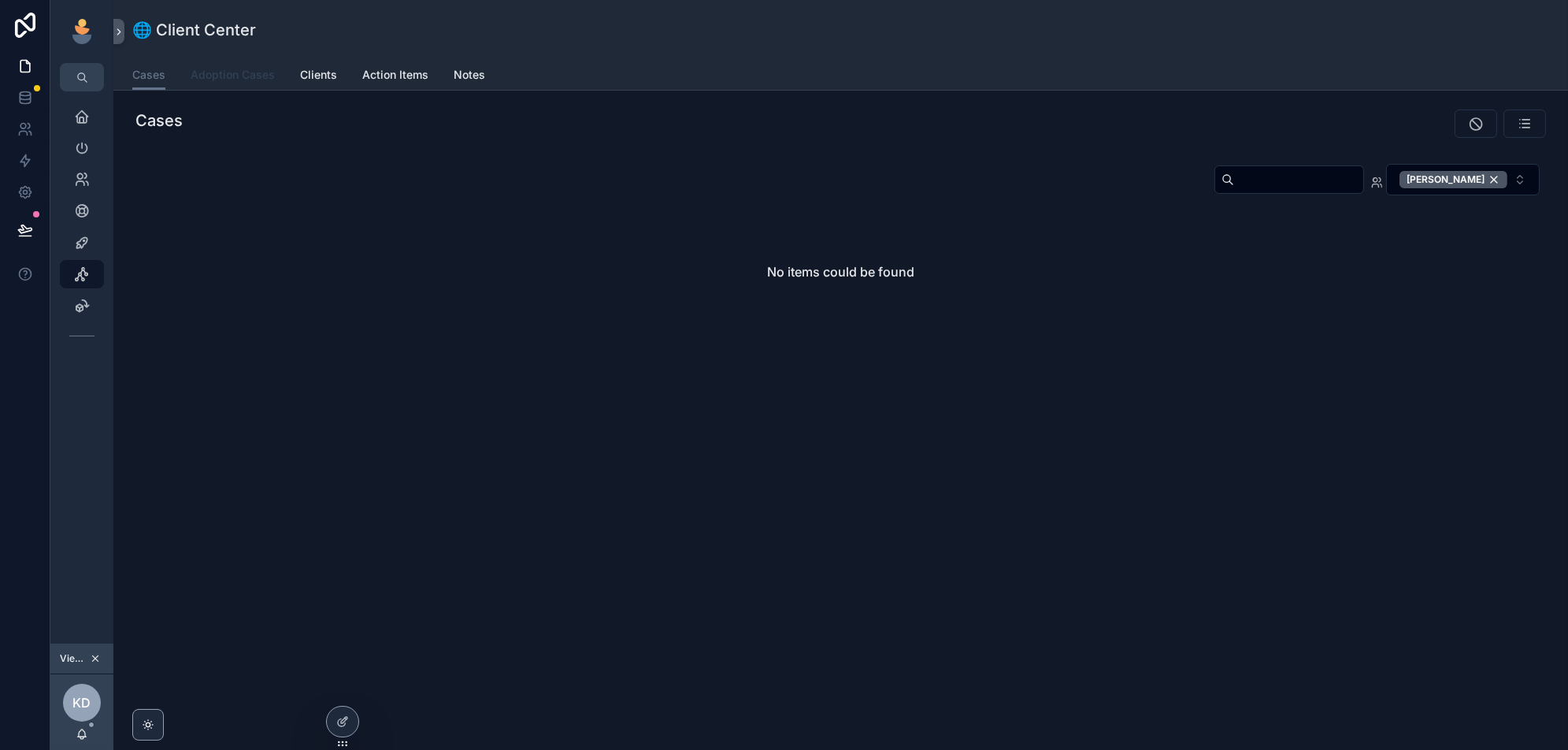
click at [233, 72] on span "Adoption Cases" at bounding box center [233, 75] width 84 height 16
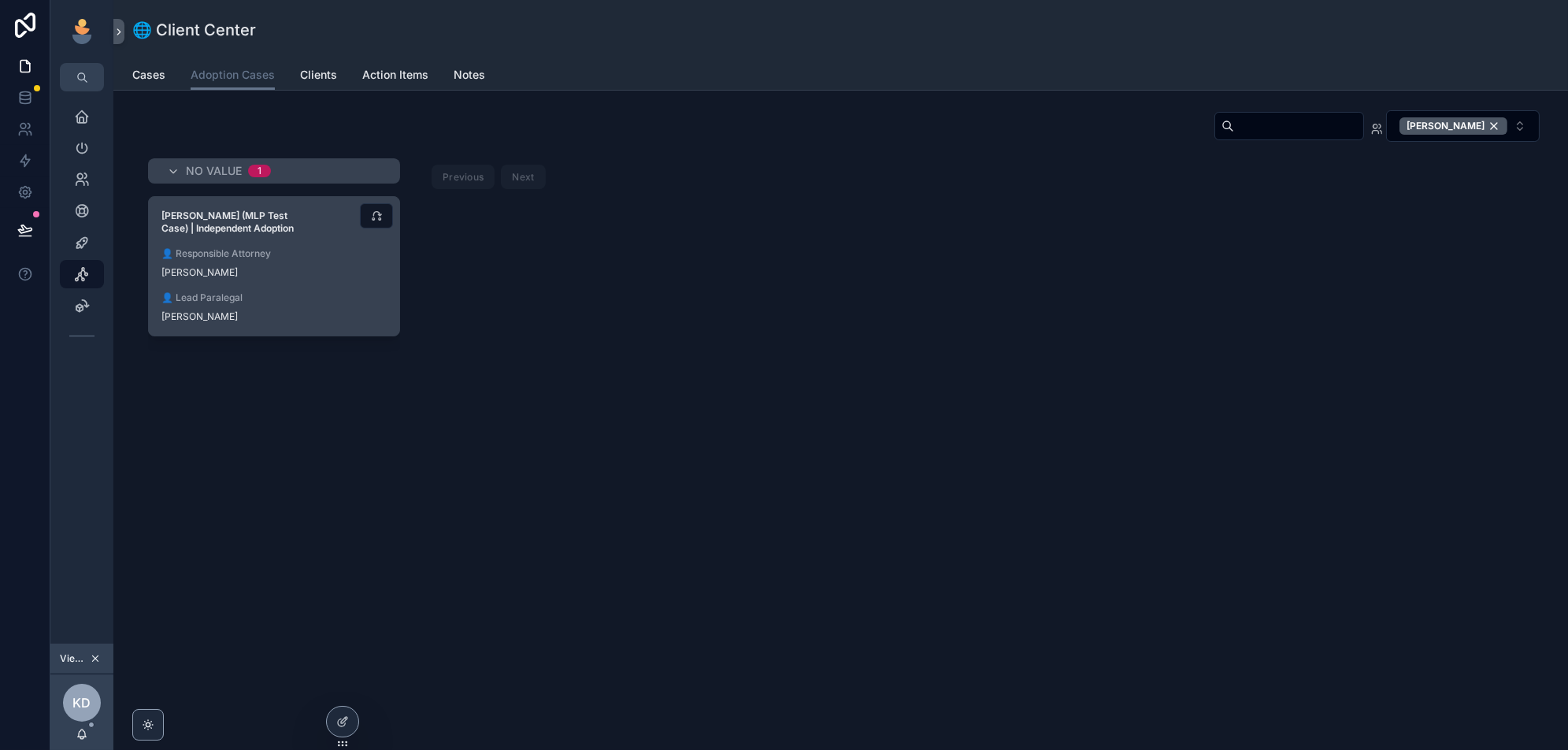
click at [313, 304] on div "👤 Lead Paralegal Annie Laughlin" at bounding box center [274, 307] width 225 height 32
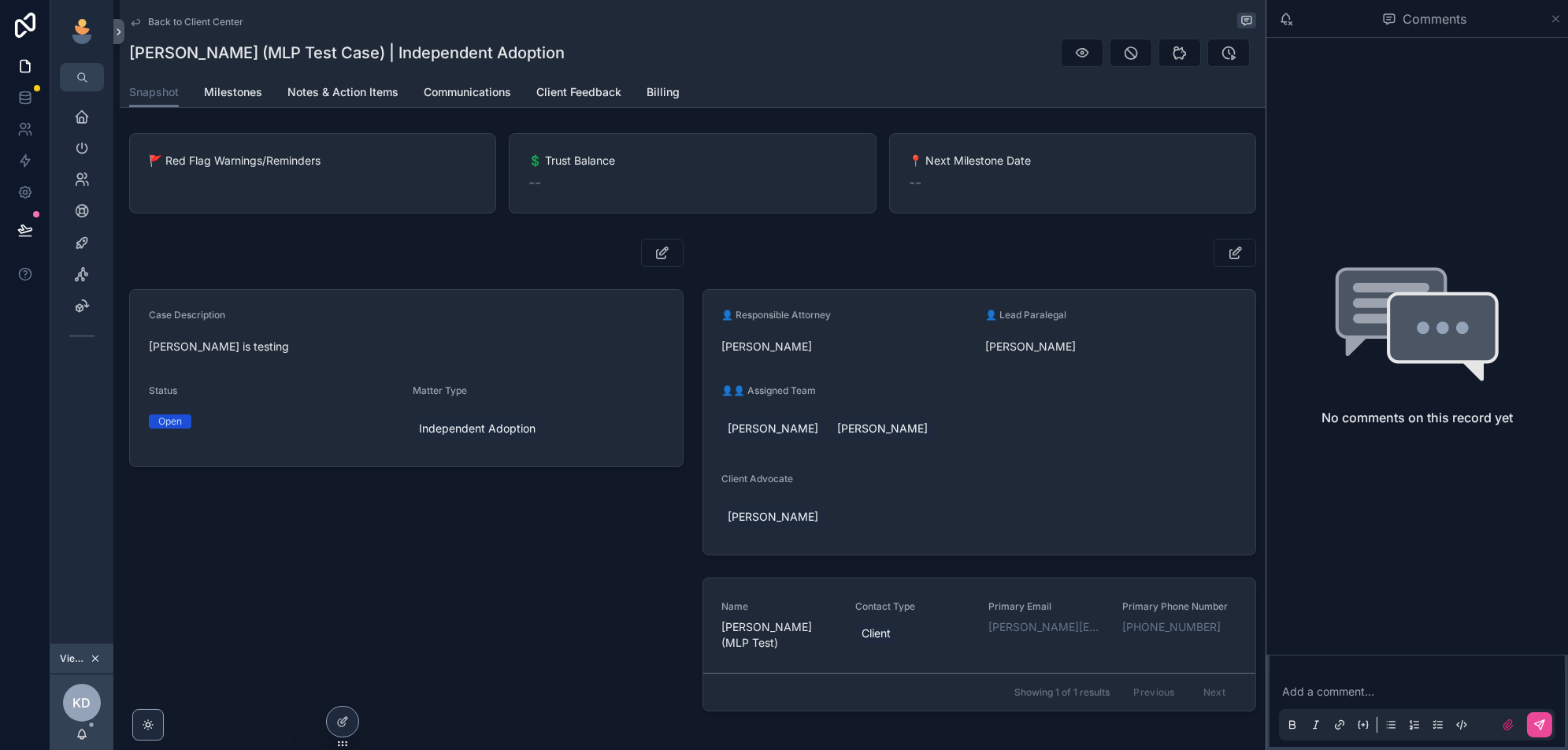
click at [1553, 18] on icon "scrollable content" at bounding box center [1555, 18] width 11 height 12
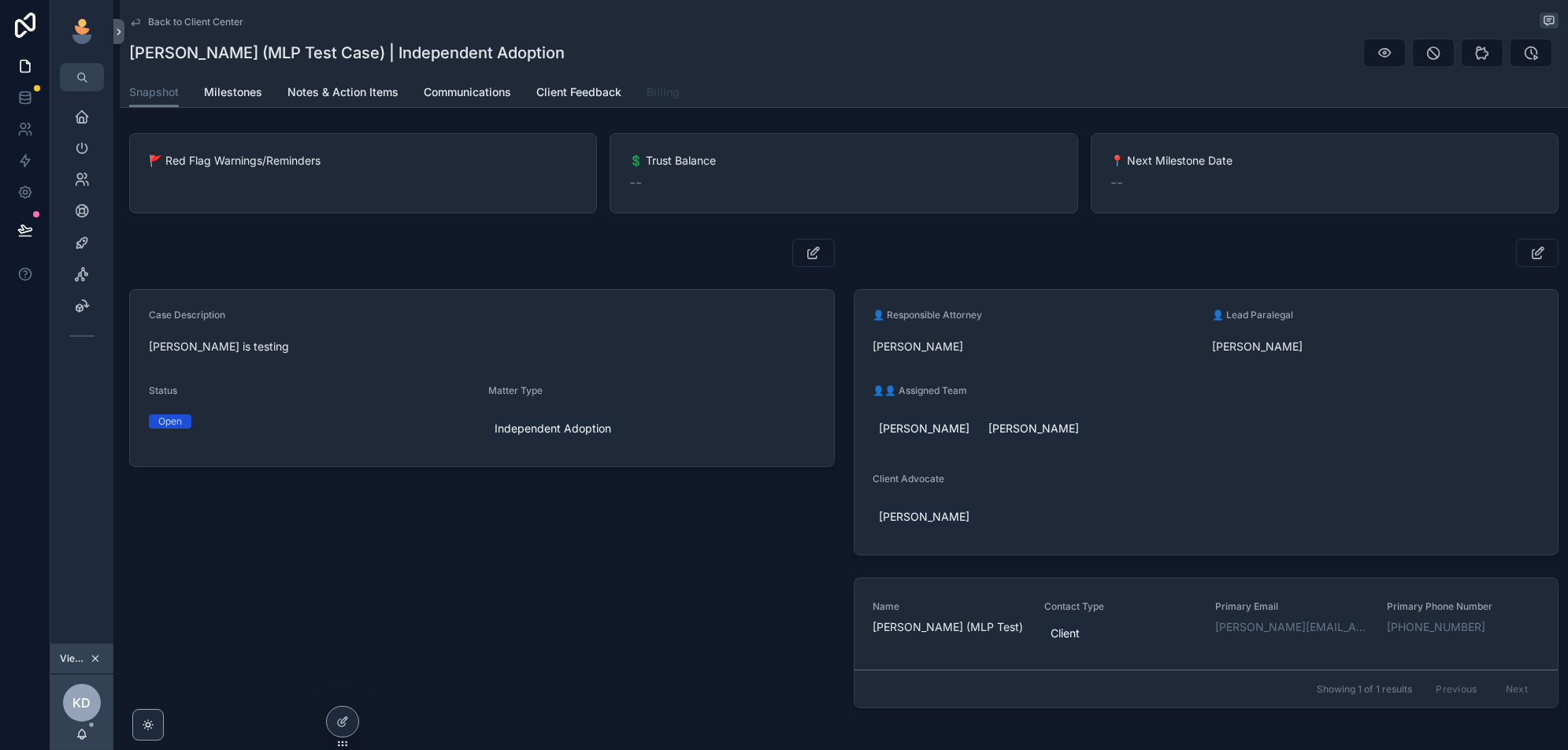
click at [661, 93] on span "Billing" at bounding box center [663, 92] width 33 height 16
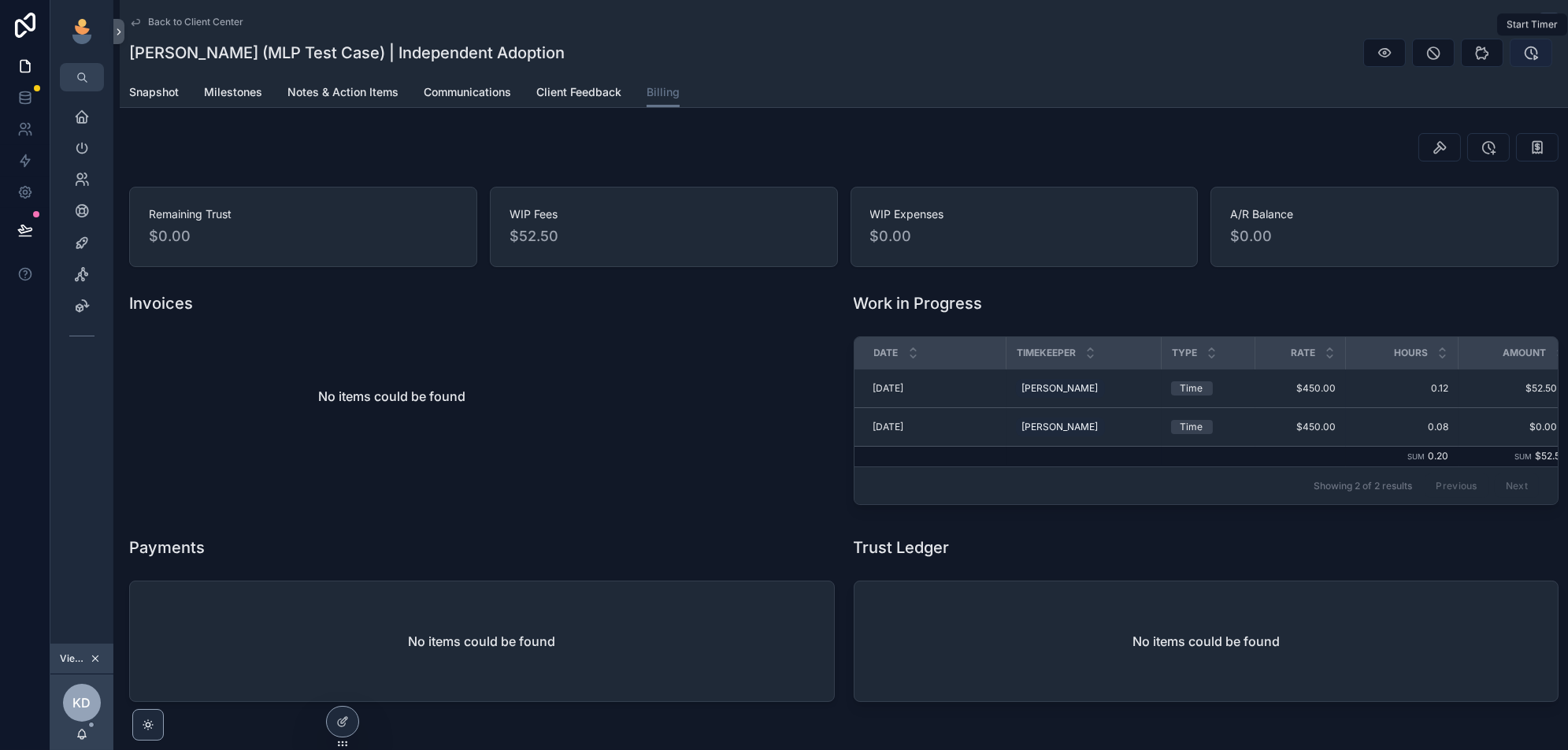
click at [1528, 53] on icon "scrollable content" at bounding box center [1531, 53] width 16 height 16
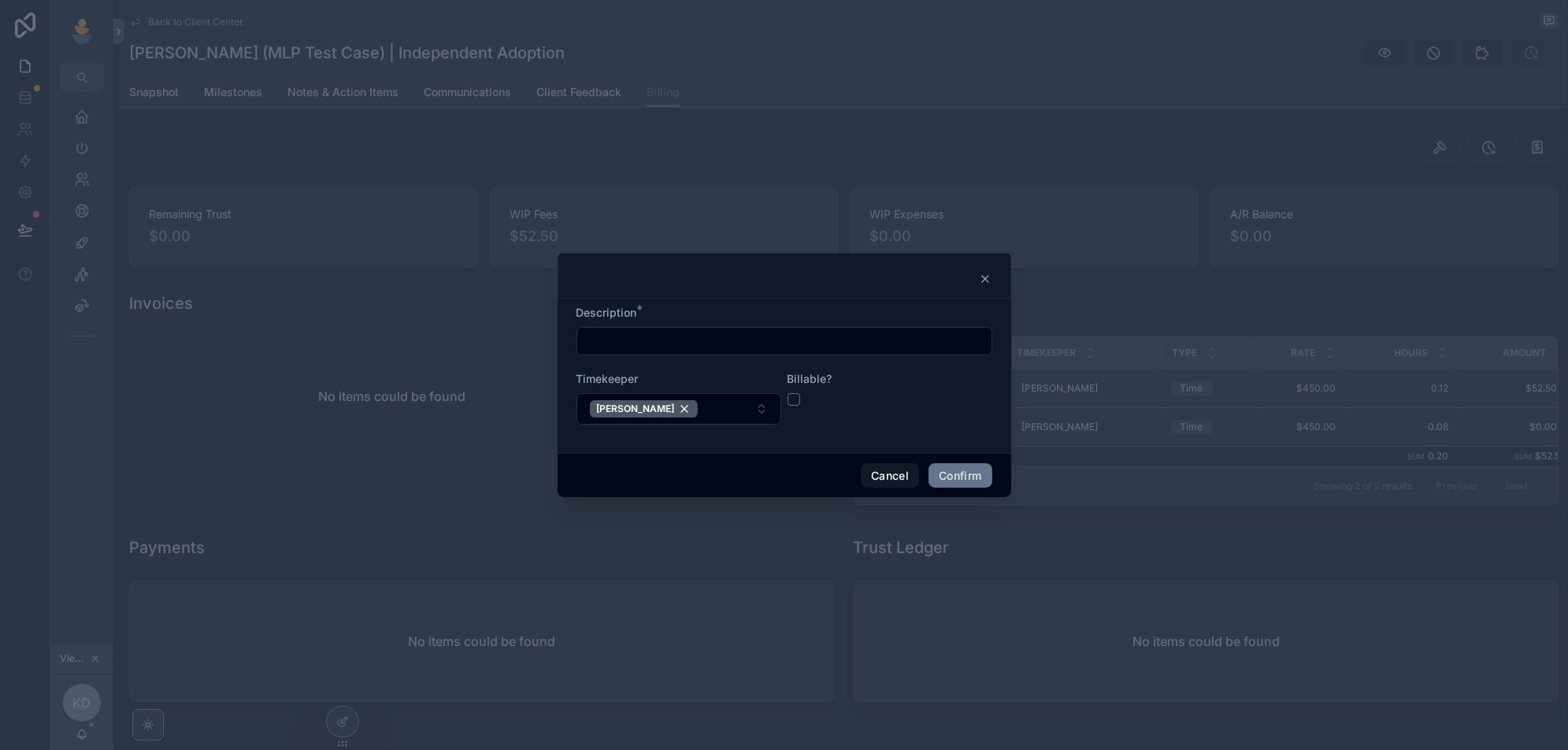
click at [776, 344] on input "text" at bounding box center [784, 340] width 414 height 22
type input "**********"
click at [795, 402] on button "button" at bounding box center [794, 399] width 12 height 12
click at [967, 470] on button "Confirm" at bounding box center [960, 476] width 63 height 25
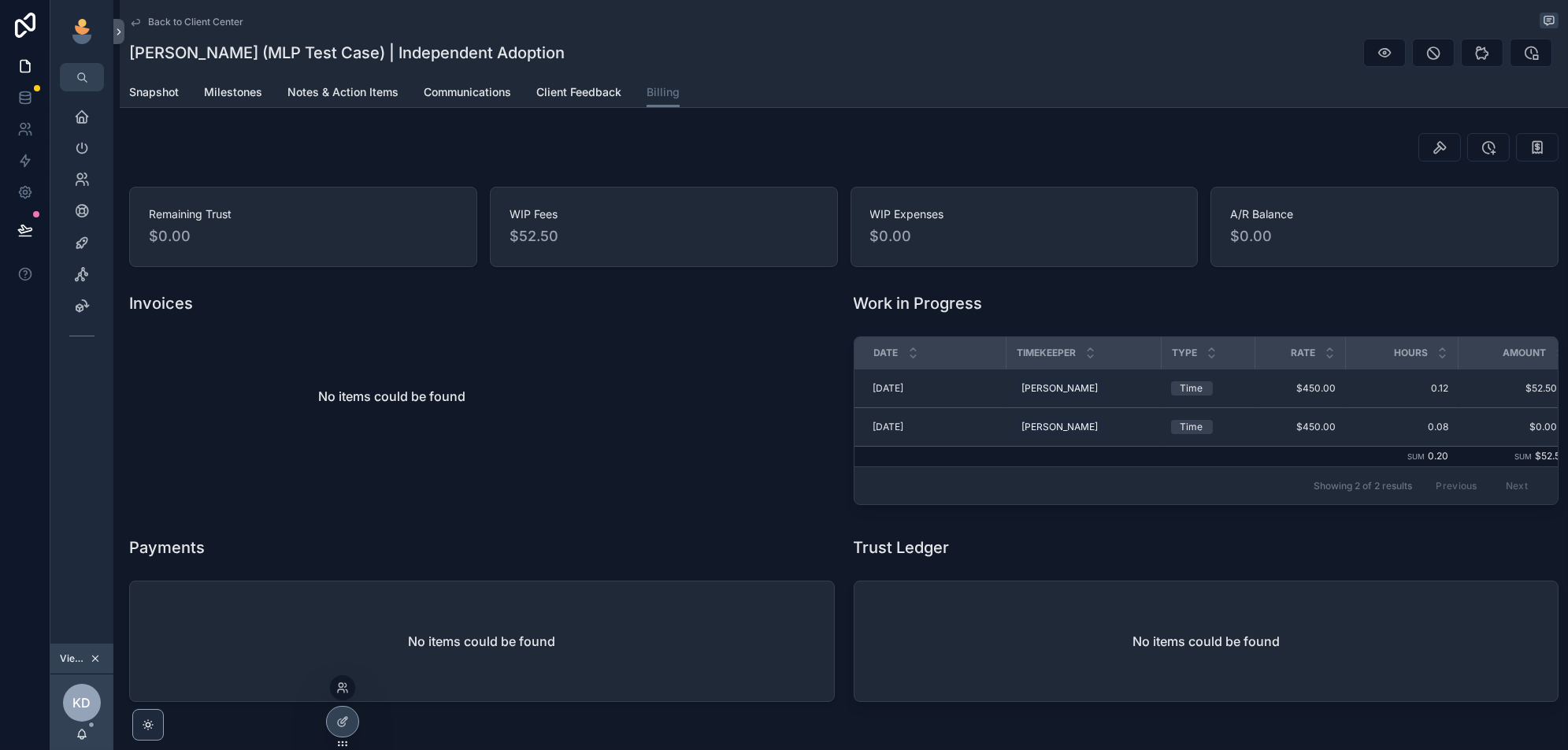
click at [339, 680] on div at bounding box center [342, 688] width 25 height 25
click at [339, 693] on div at bounding box center [342, 688] width 25 height 25
click at [344, 681] on icon at bounding box center [343, 688] width 12 height 12
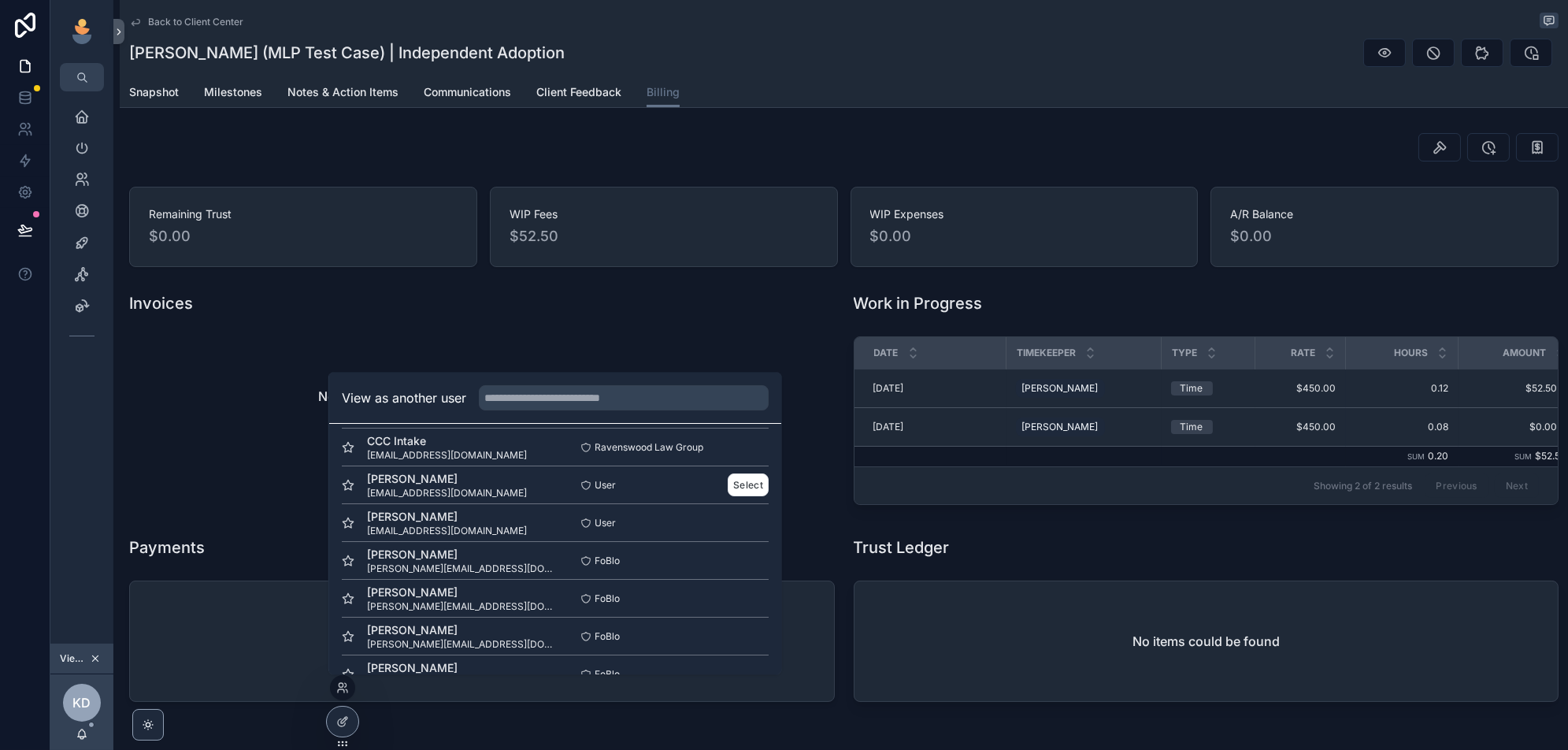
scroll to position [87, 0]
click at [747, 556] on button "Select" at bounding box center [748, 558] width 41 height 23
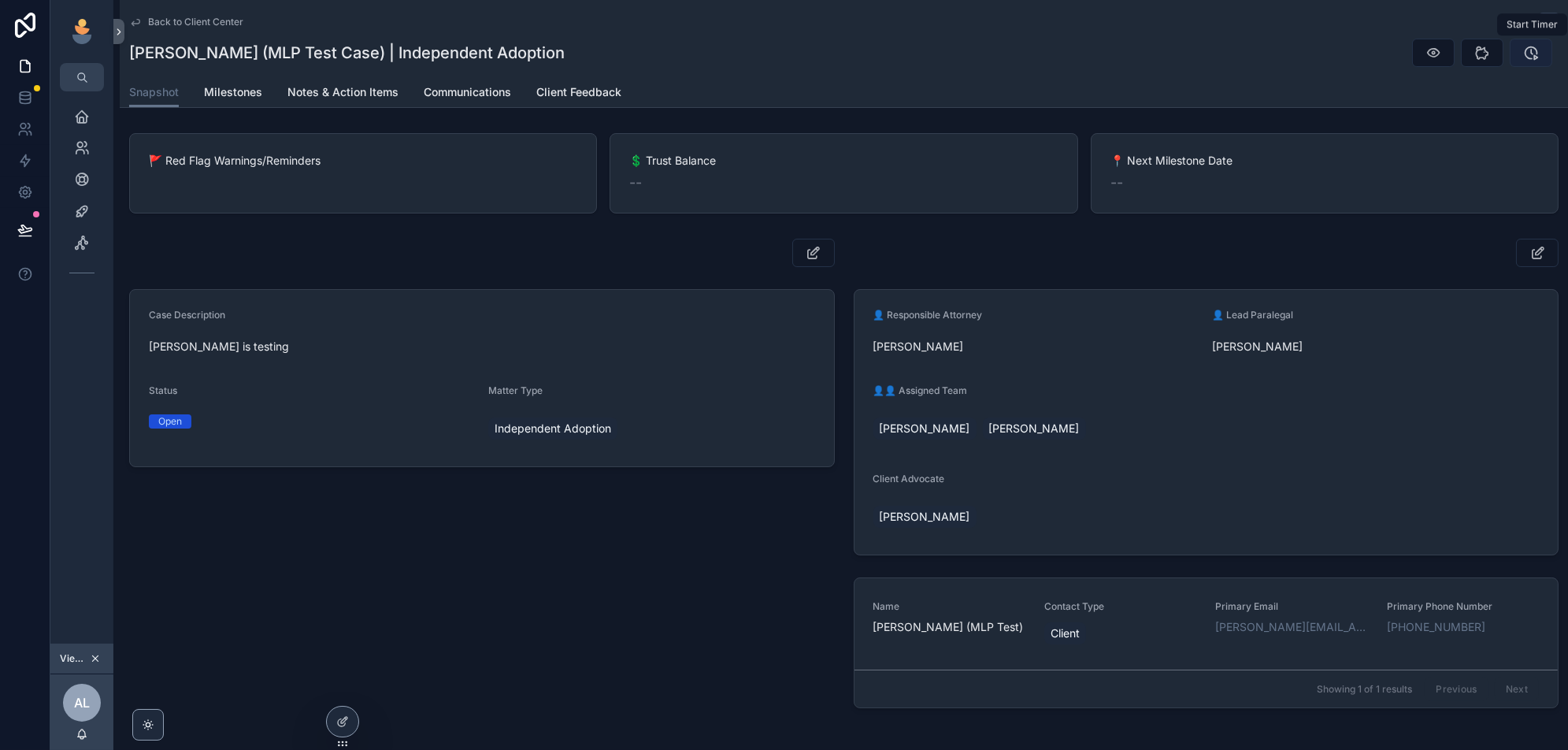
click at [1535, 51] on icon "scrollable content" at bounding box center [1531, 53] width 16 height 16
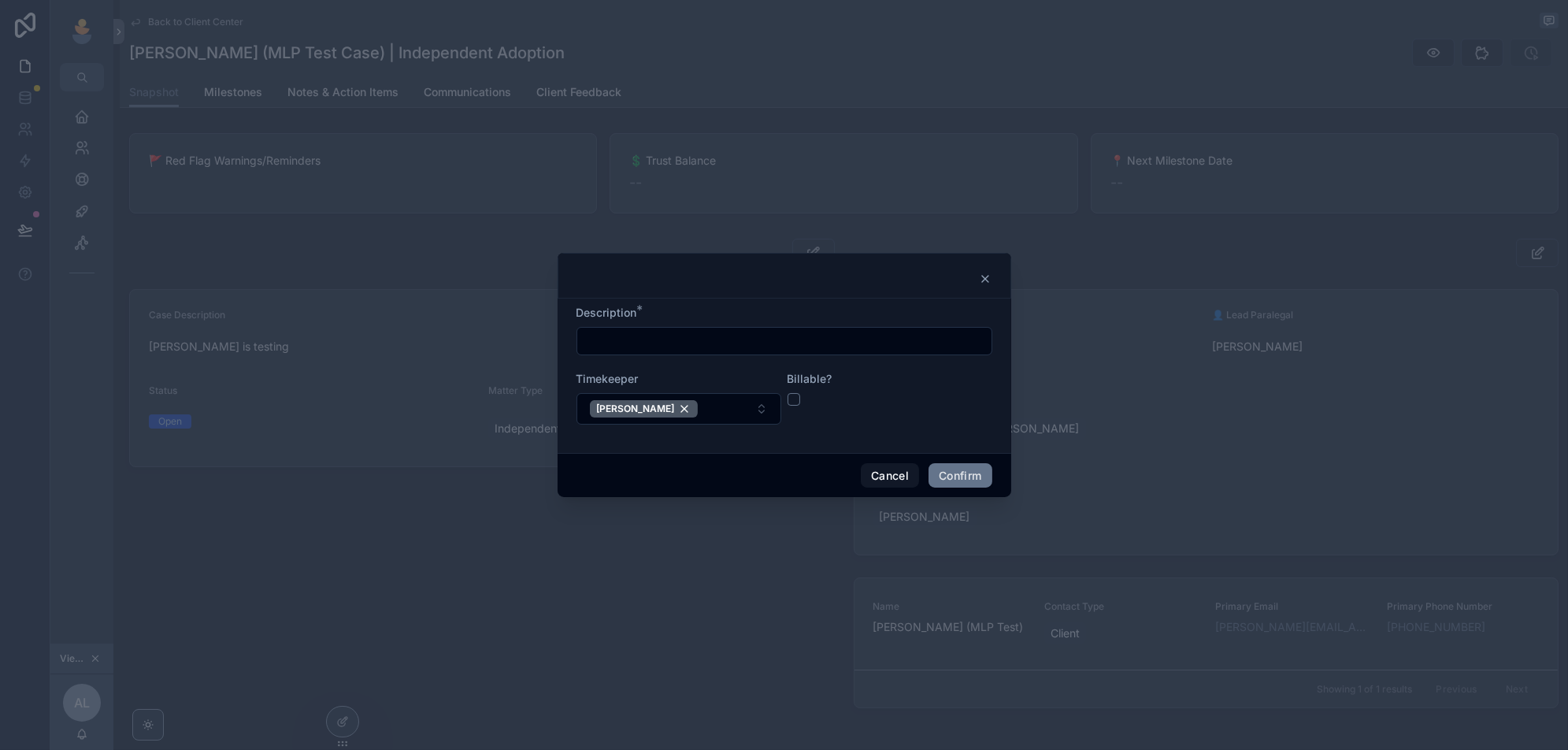
click at [879, 350] on input "text" at bounding box center [784, 340] width 414 height 22
type input "**********"
click at [792, 404] on button "button" at bounding box center [794, 399] width 12 height 12
click at [947, 470] on button "Confirm" at bounding box center [960, 476] width 63 height 25
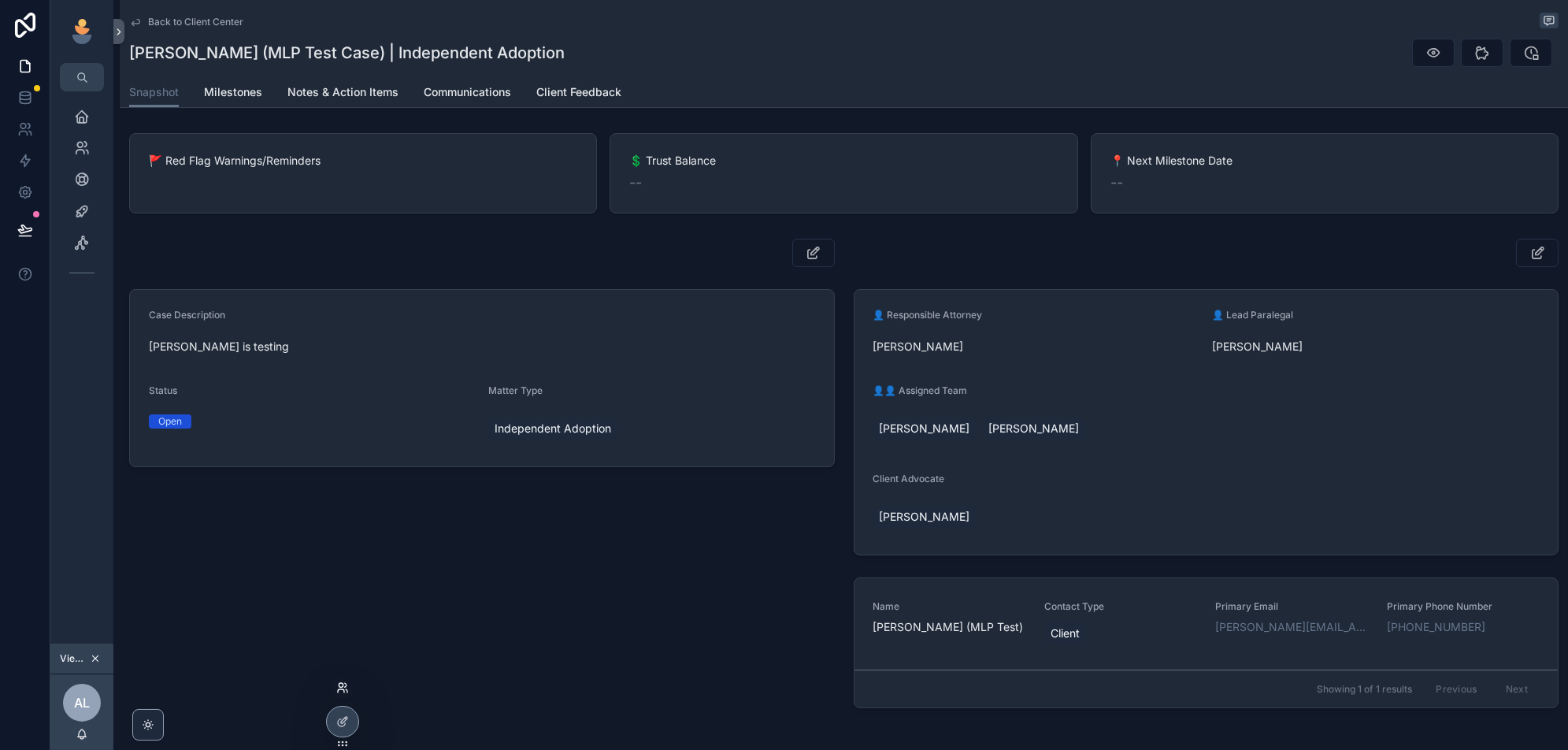
click at [343, 688] on icon at bounding box center [343, 688] width 12 height 12
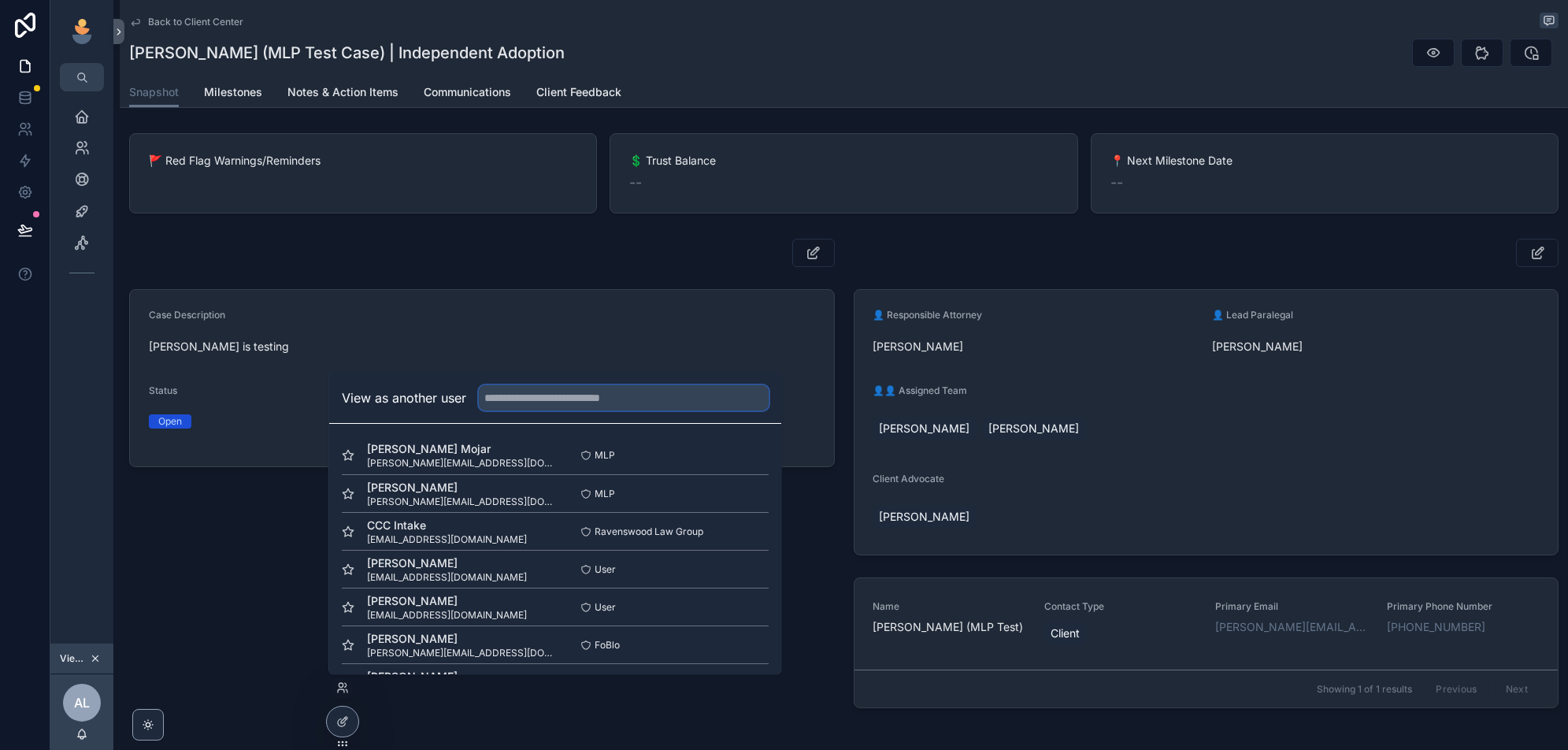
click at [607, 393] on input "text" at bounding box center [624, 397] width 290 height 25
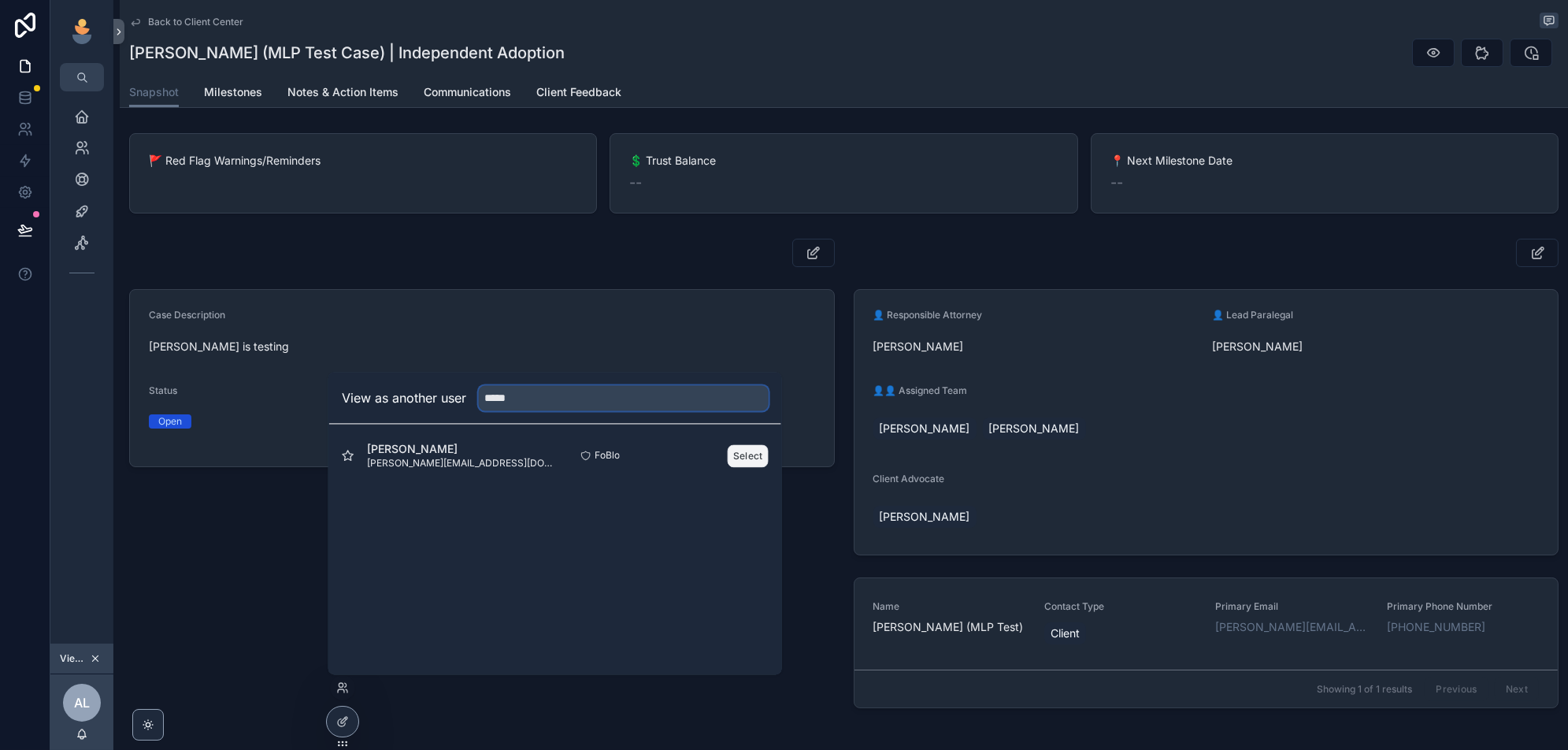
type input "*****"
click at [751, 450] on button "Select" at bounding box center [748, 455] width 41 height 23
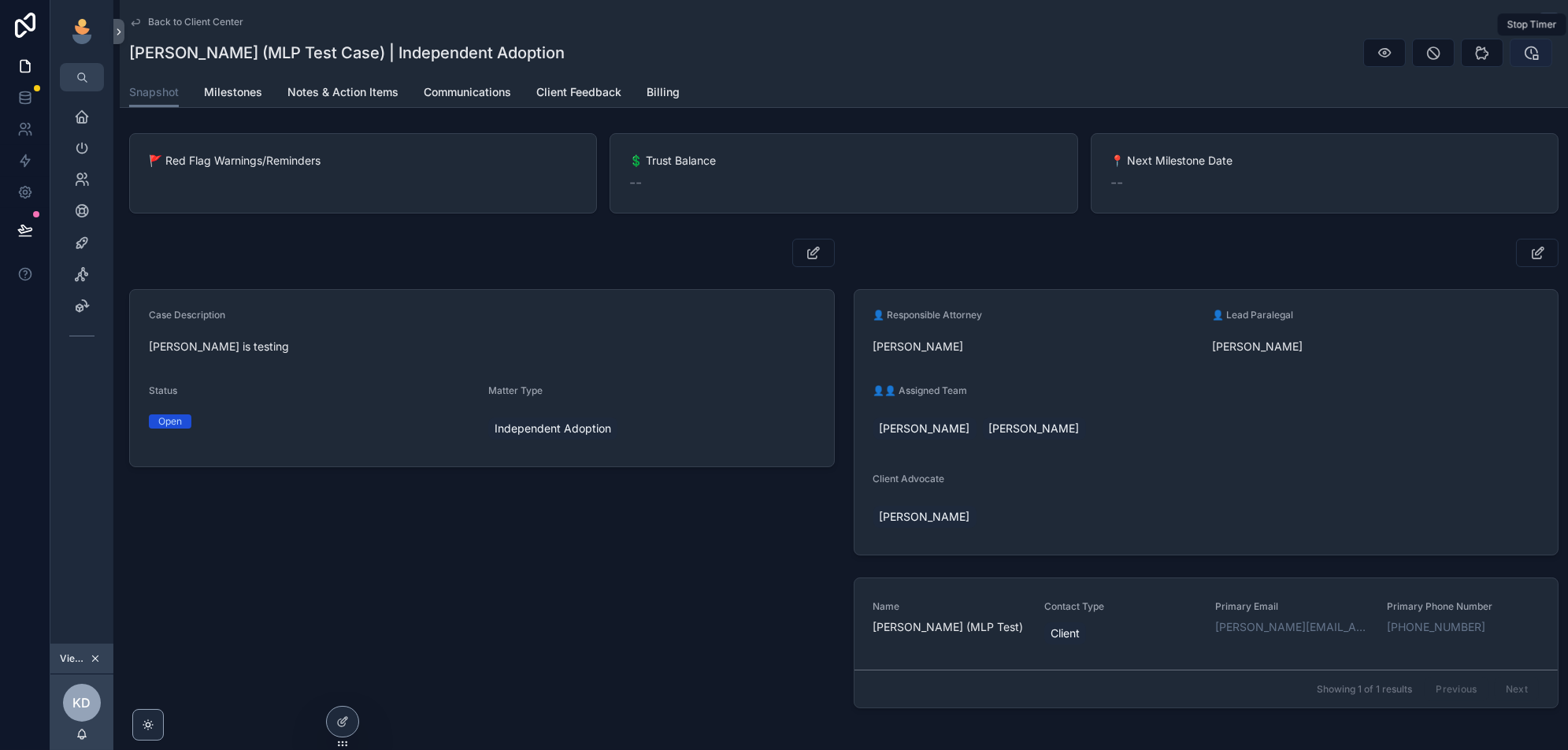
click at [1530, 54] on icon "scrollable content" at bounding box center [1531, 53] width 16 height 16
click at [337, 665] on div "Case Description [PERSON_NAME] is testing Status Open Matter Type Independent A…" at bounding box center [482, 476] width 724 height 488
click at [1279, 75] on div "Back to Client Center Ronell Cross (MLP Test Case) | Independent Adoption" at bounding box center [844, 39] width 1429 height 77
click at [341, 691] on icon at bounding box center [343, 688] width 12 height 12
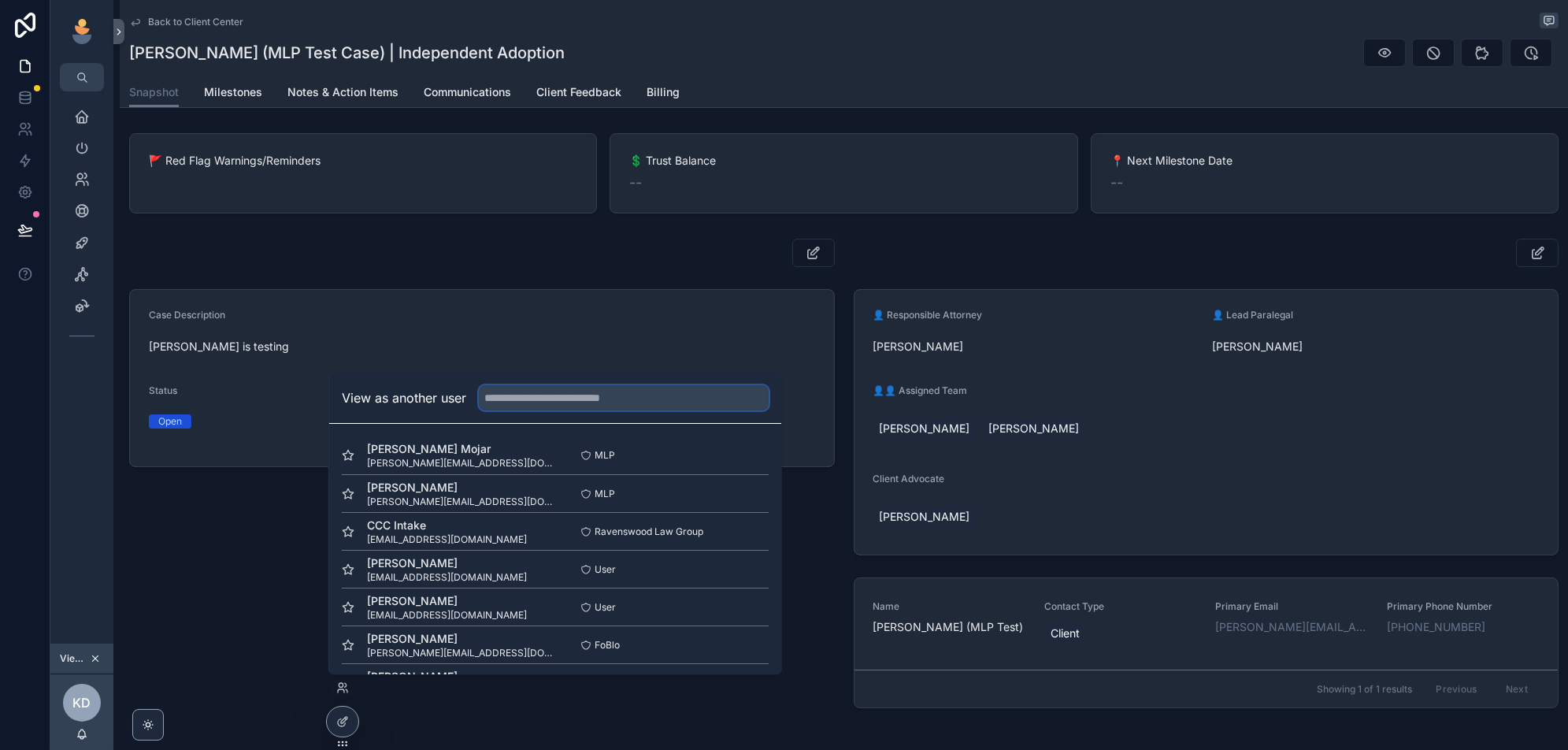
click at [599, 397] on input "text" at bounding box center [624, 397] width 290 height 25
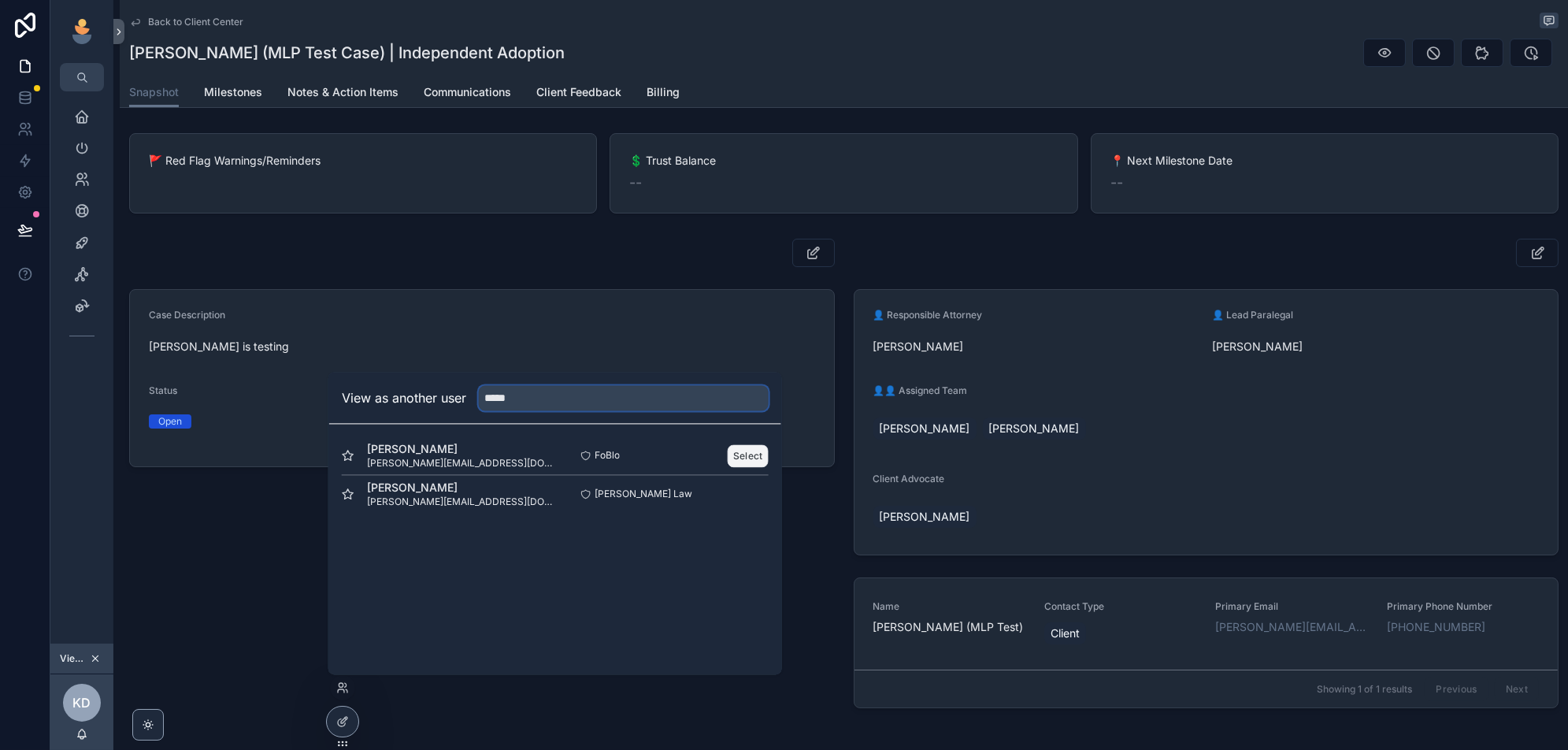
type input "*****"
click at [750, 444] on button "Select" at bounding box center [748, 455] width 41 height 23
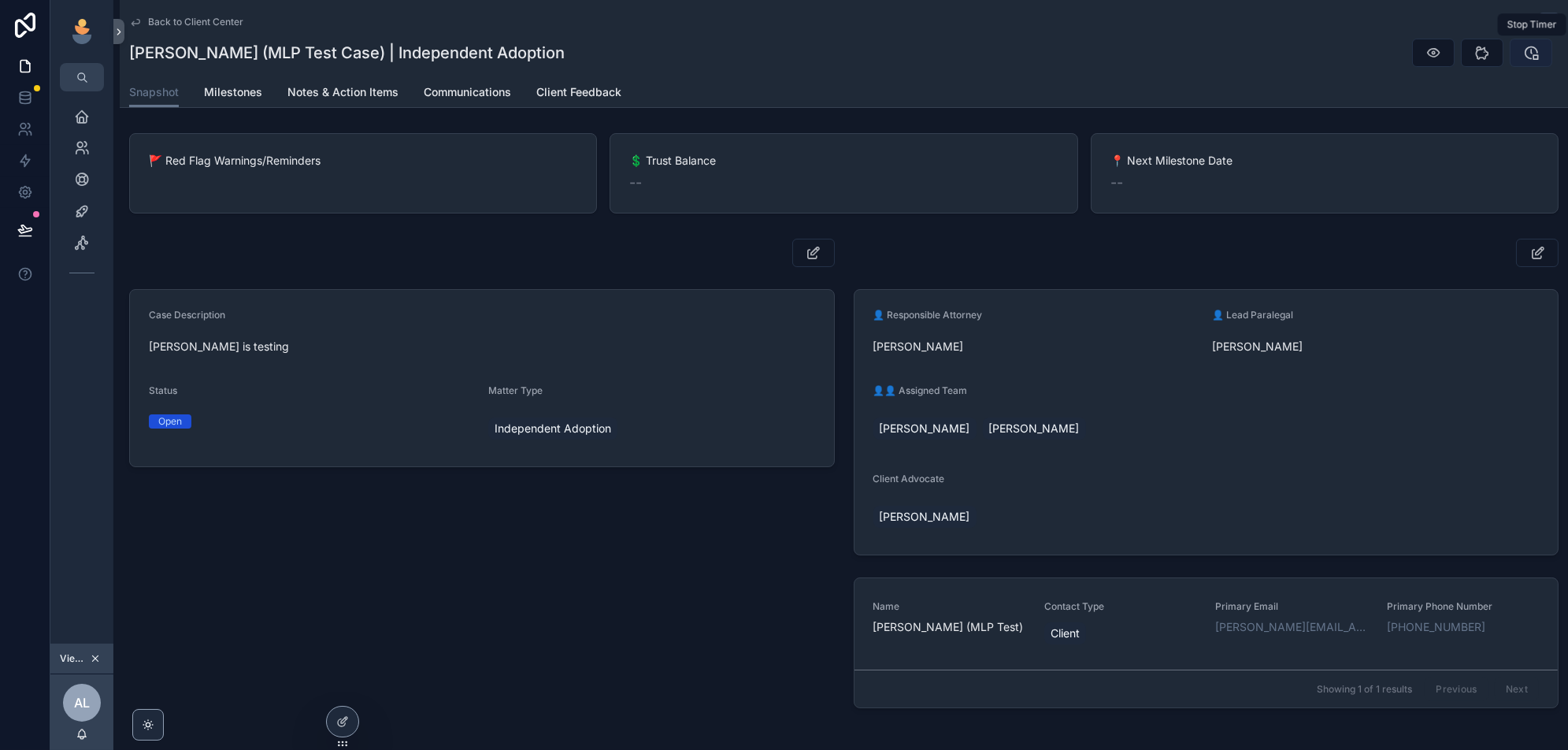
click at [1533, 60] on icon "scrollable content" at bounding box center [1531, 53] width 16 height 16
click at [519, 535] on div "Case Description [PERSON_NAME] is testing Status Open Matter Type Independent A…" at bounding box center [482, 476] width 724 height 488
click at [339, 685] on icon at bounding box center [343, 688] width 12 height 12
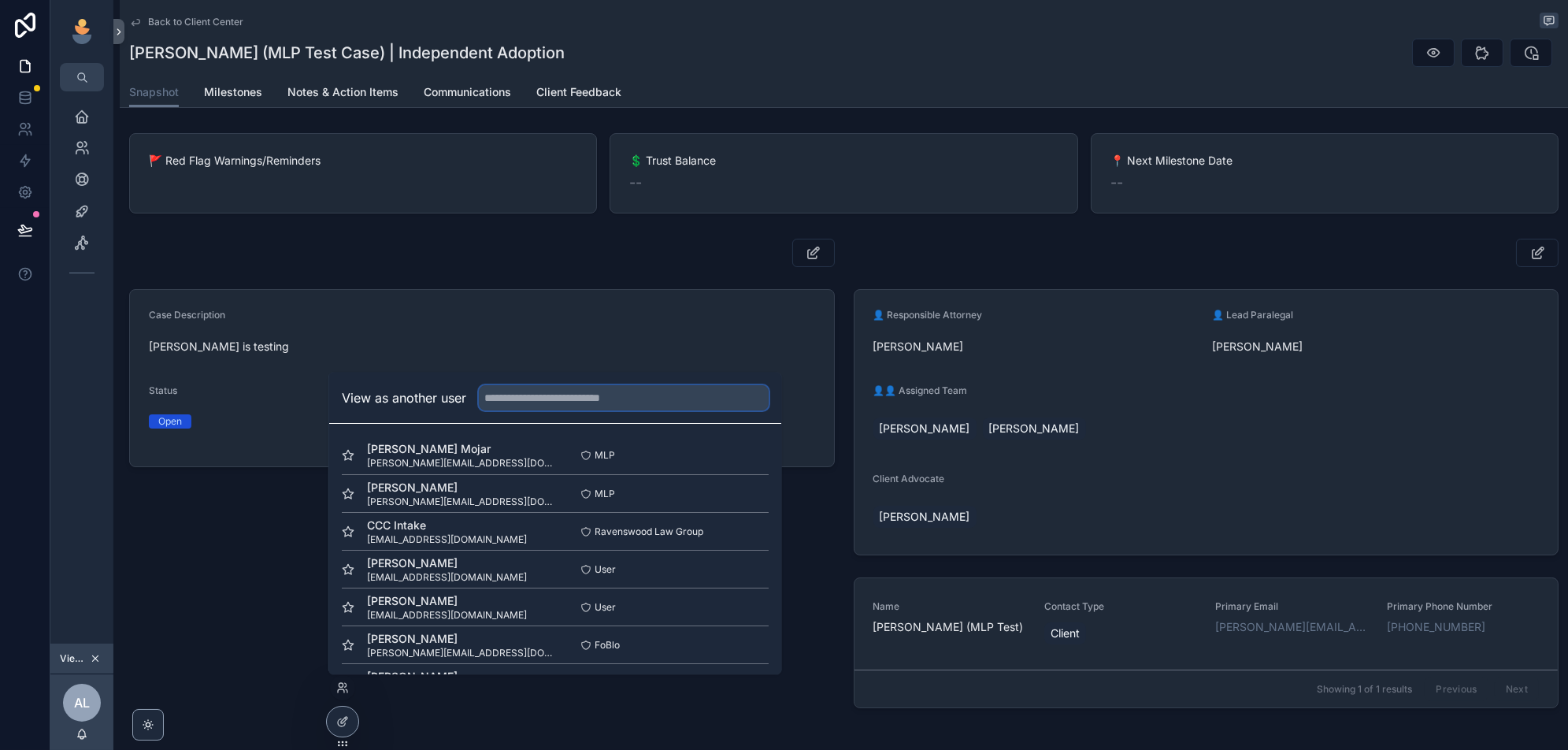
click at [541, 397] on input "text" at bounding box center [624, 397] width 290 height 25
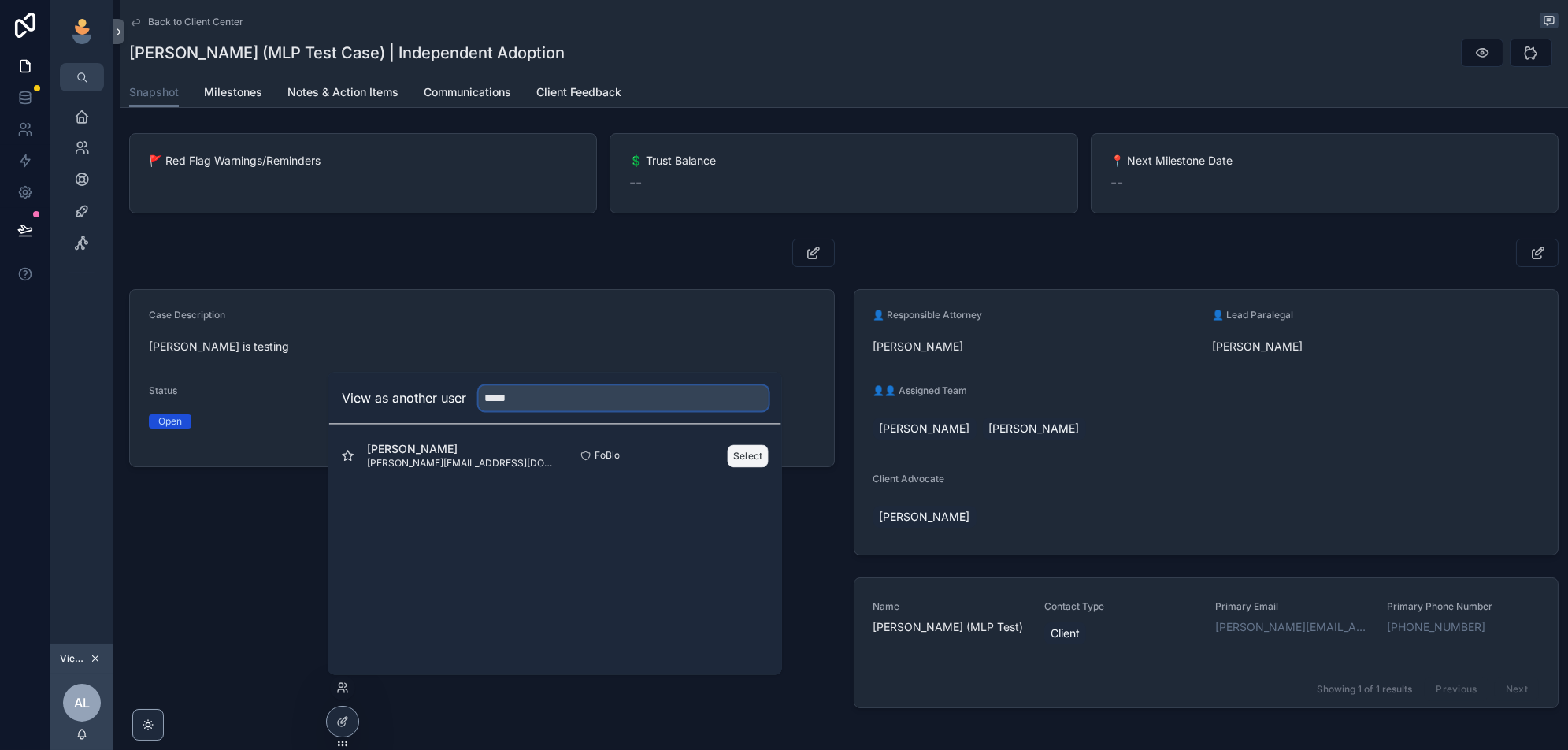
type input "*****"
click at [751, 452] on button "Select" at bounding box center [748, 455] width 41 height 23
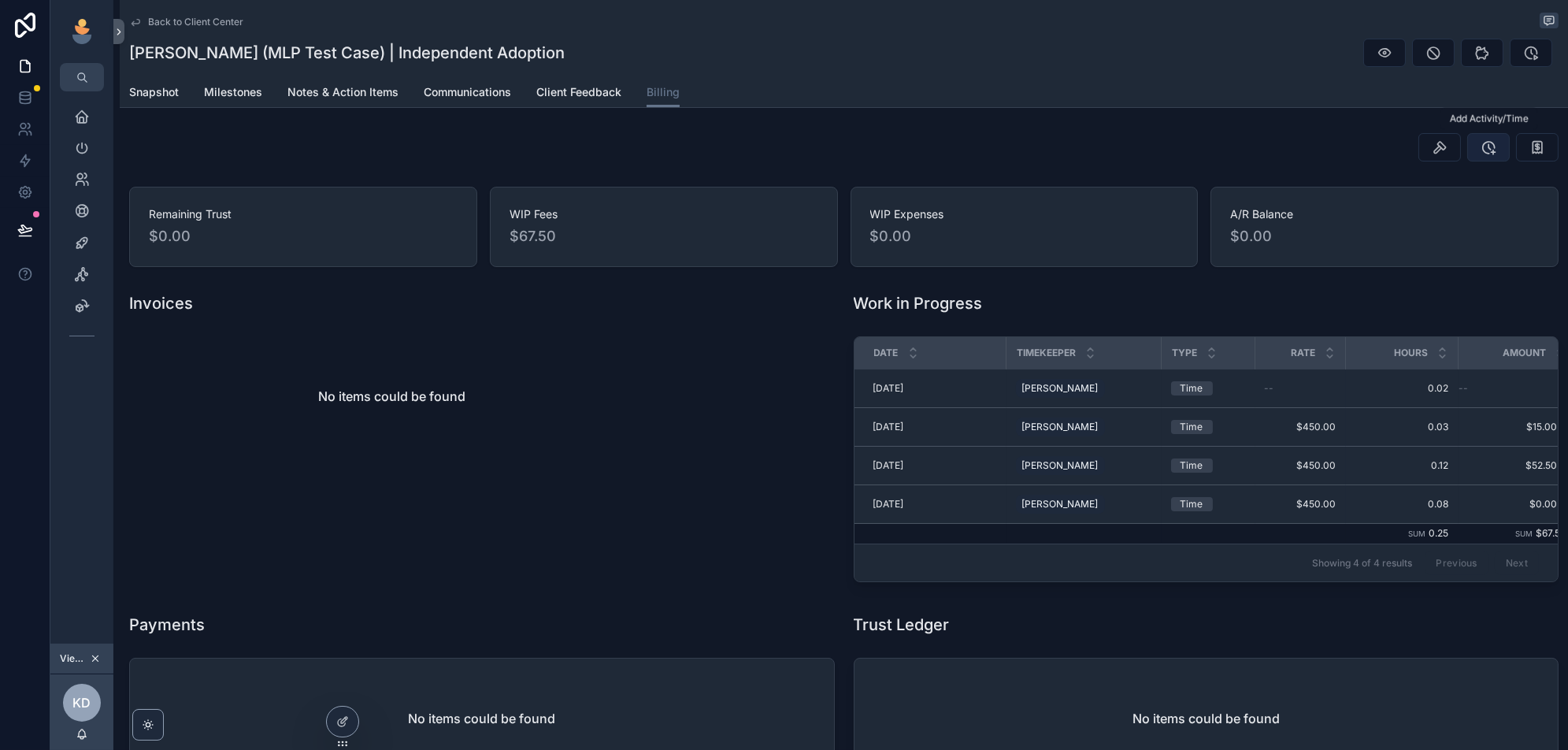
click at [1490, 148] on icon "scrollable content" at bounding box center [1488, 148] width 16 height 16
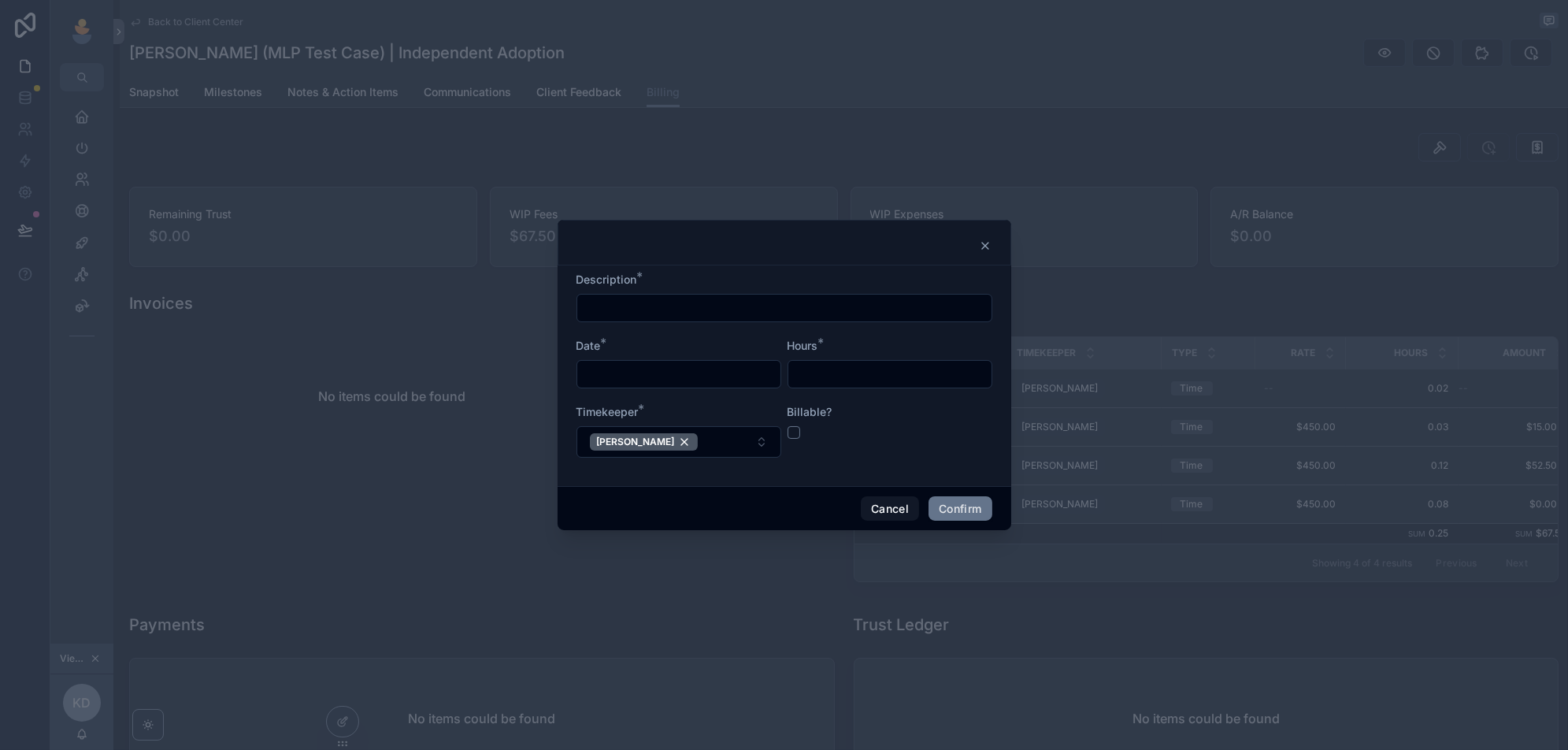
click at [691, 382] on input "text" at bounding box center [679, 374] width 203 height 22
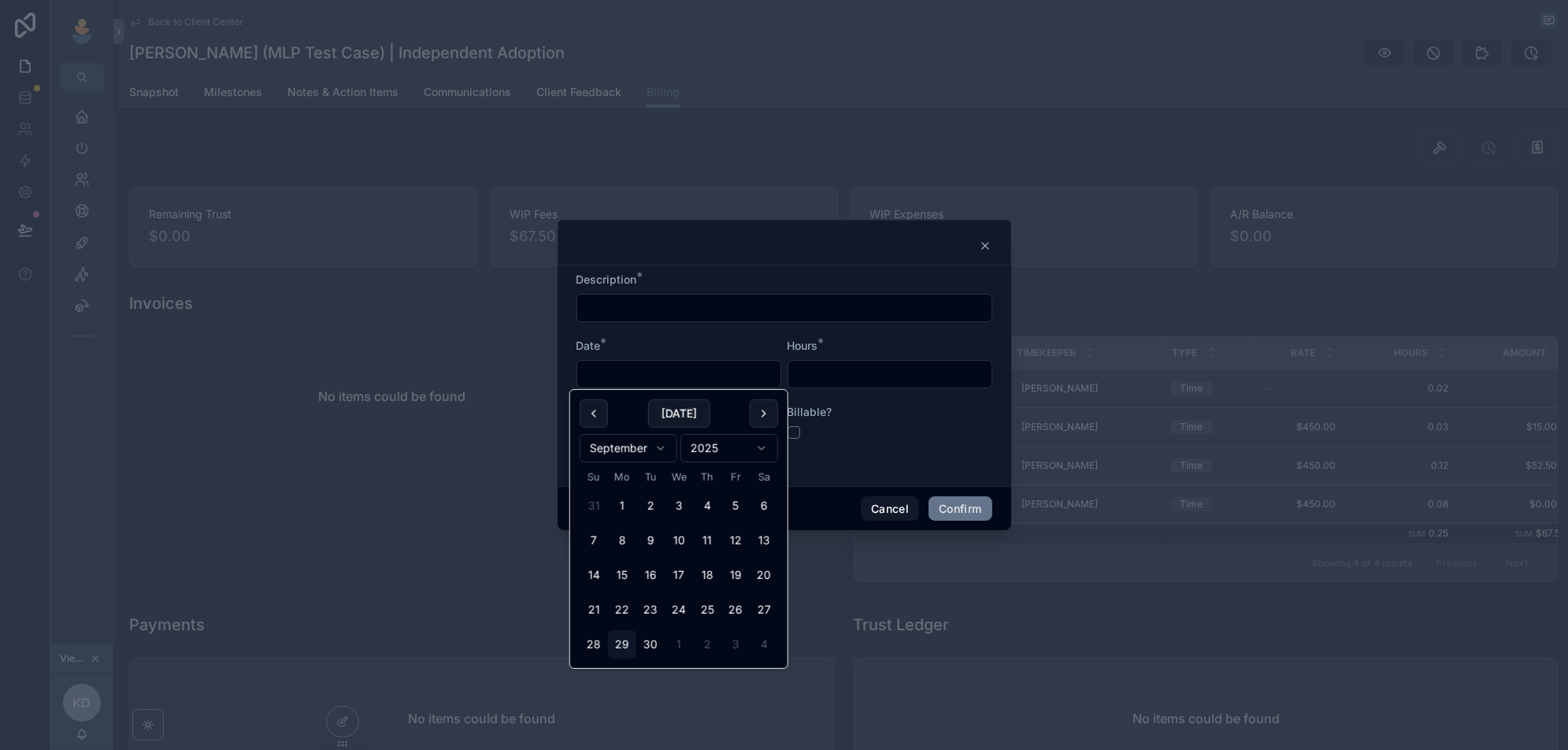
click at [872, 380] on input "text" at bounding box center [889, 374] width 203 height 22
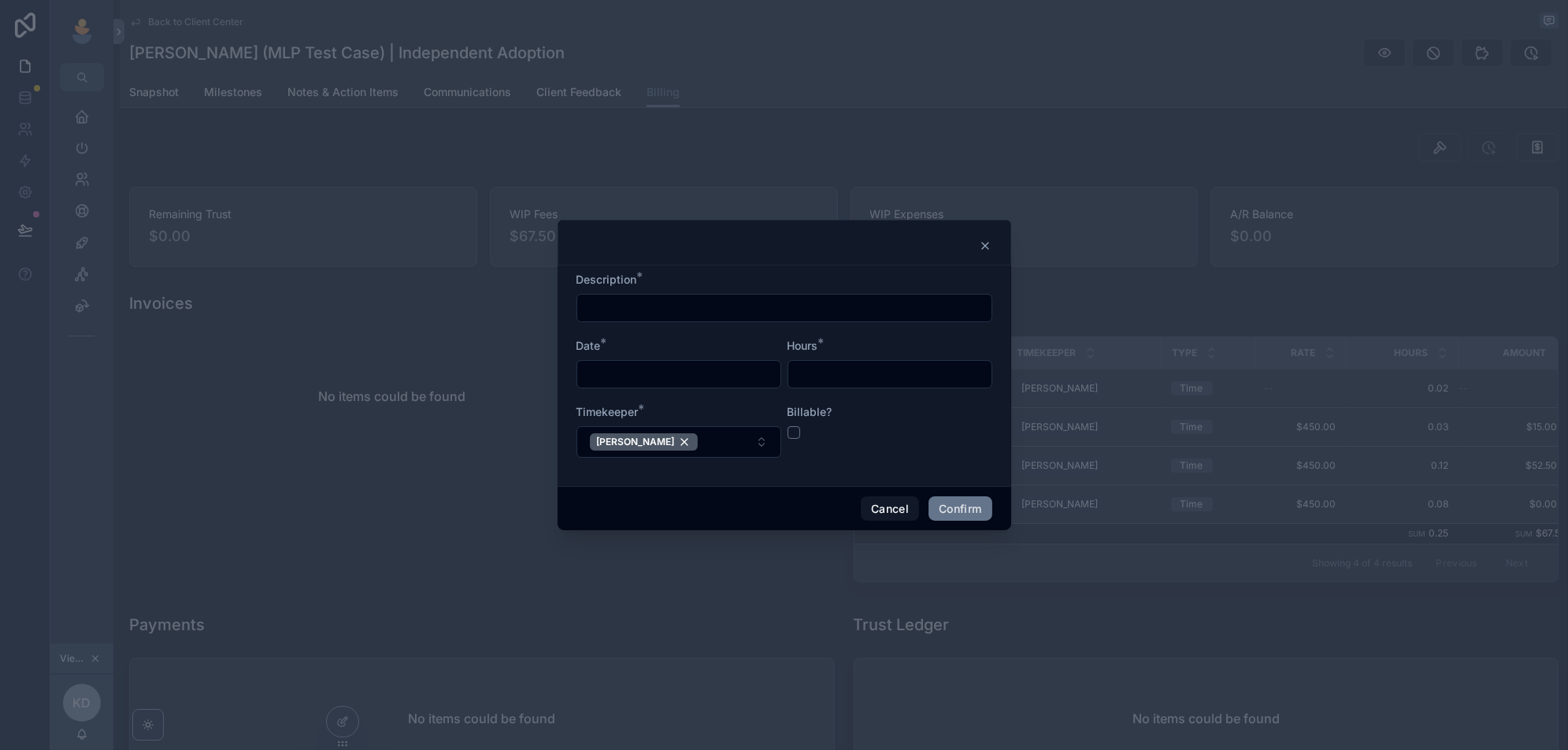
click at [982, 245] on icon at bounding box center [984, 245] width 12 height 12
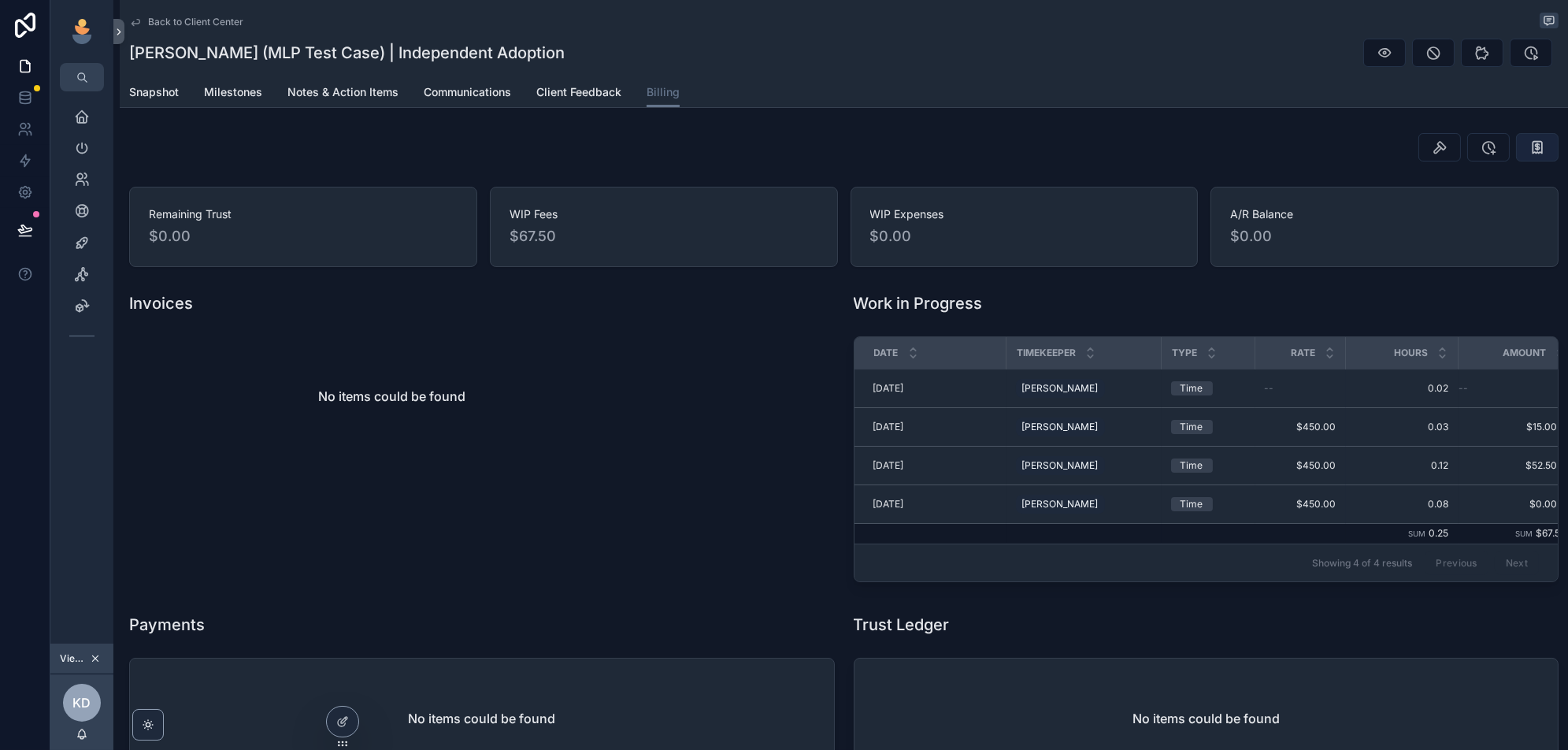
click at [1543, 145] on icon "scrollable content" at bounding box center [1537, 148] width 16 height 16
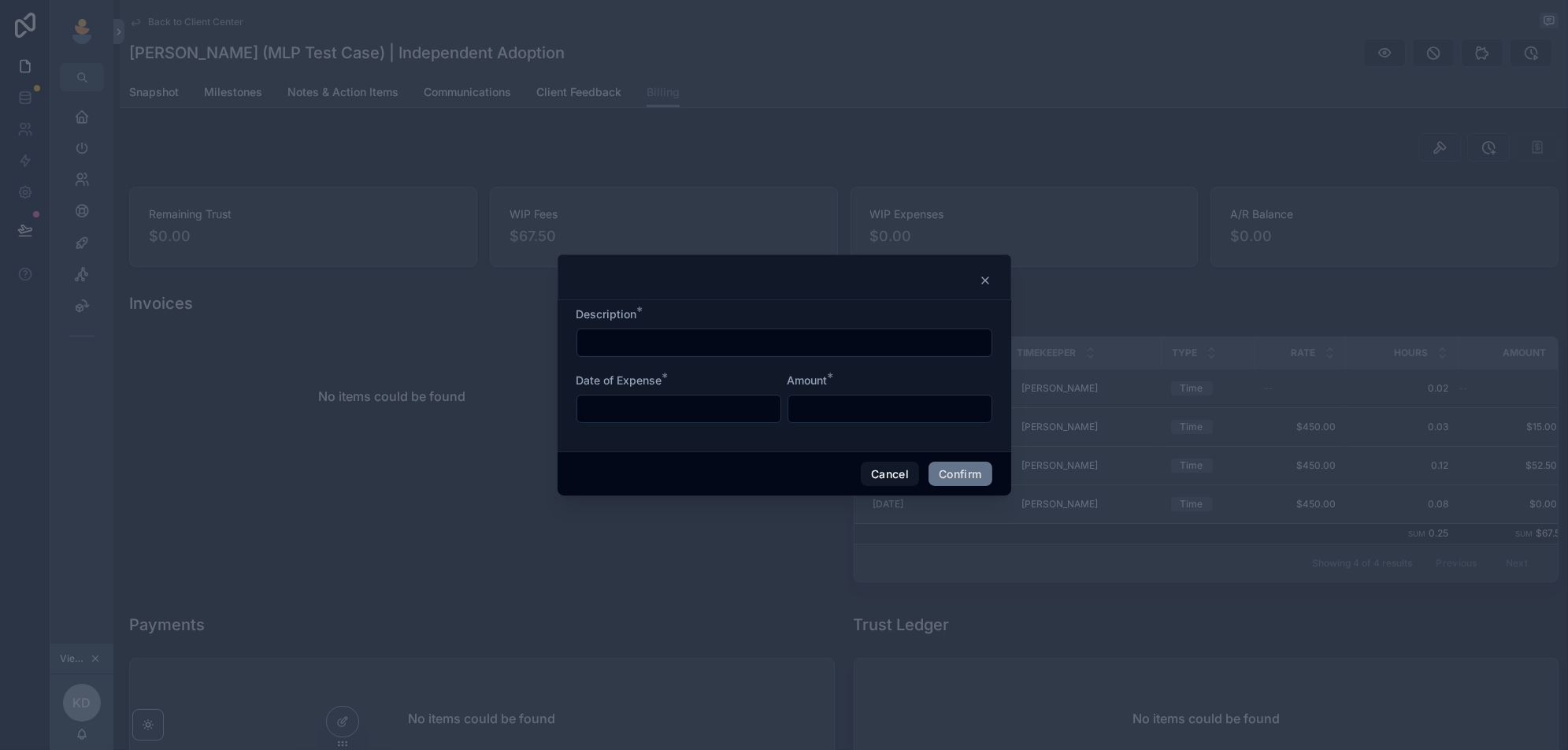
click at [771, 346] on input "text" at bounding box center [784, 342] width 414 height 22
type input "**********"
click at [730, 408] on input "text" at bounding box center [679, 408] width 203 height 22
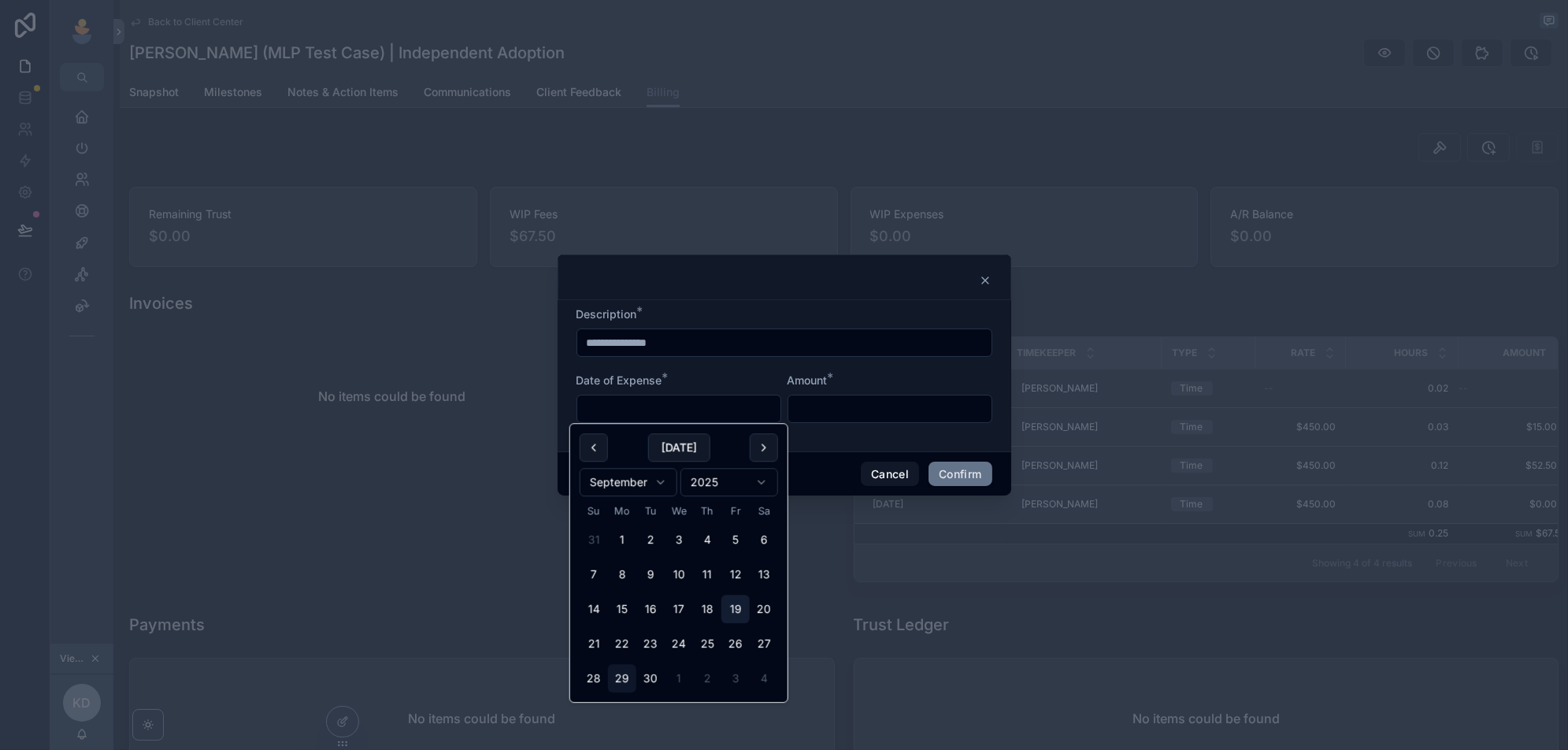
click at [735, 604] on button "19" at bounding box center [736, 608] width 28 height 28
type input "*********"
click at [871, 411] on input "text" at bounding box center [889, 408] width 203 height 22
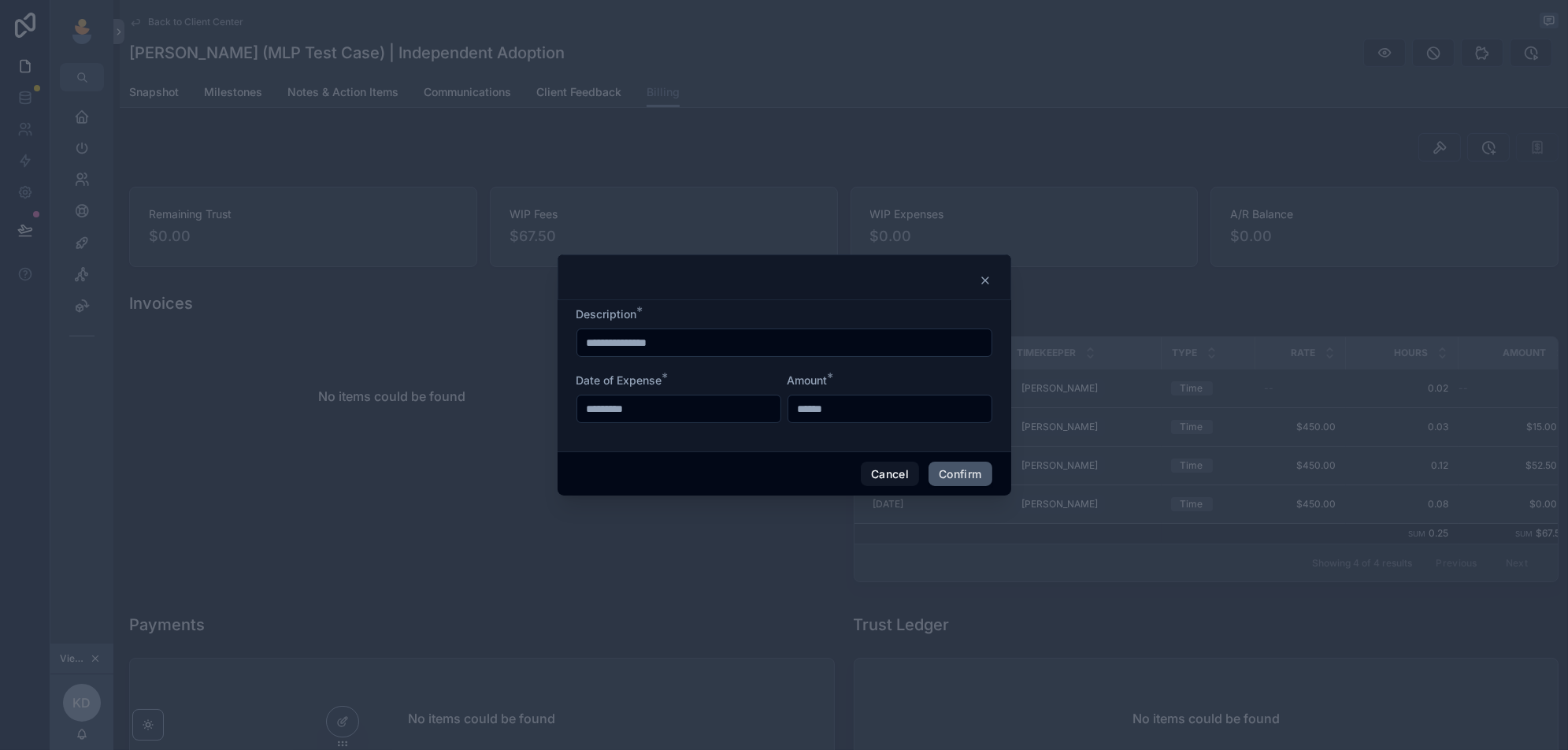
type input "******"
click at [967, 481] on button "Confirm" at bounding box center [960, 474] width 63 height 25
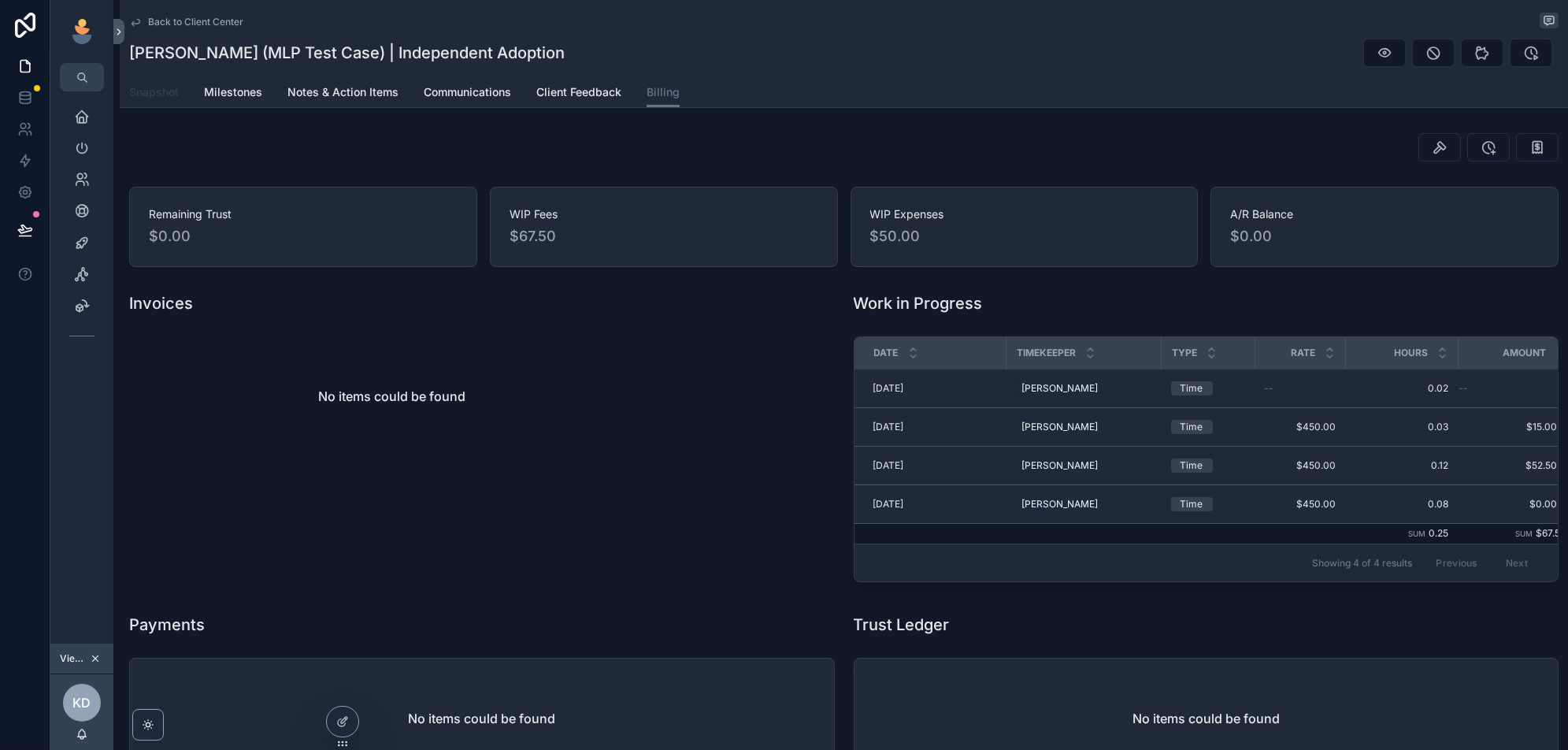
click at [177, 91] on span "Snapshot" at bounding box center [154, 92] width 49 height 16
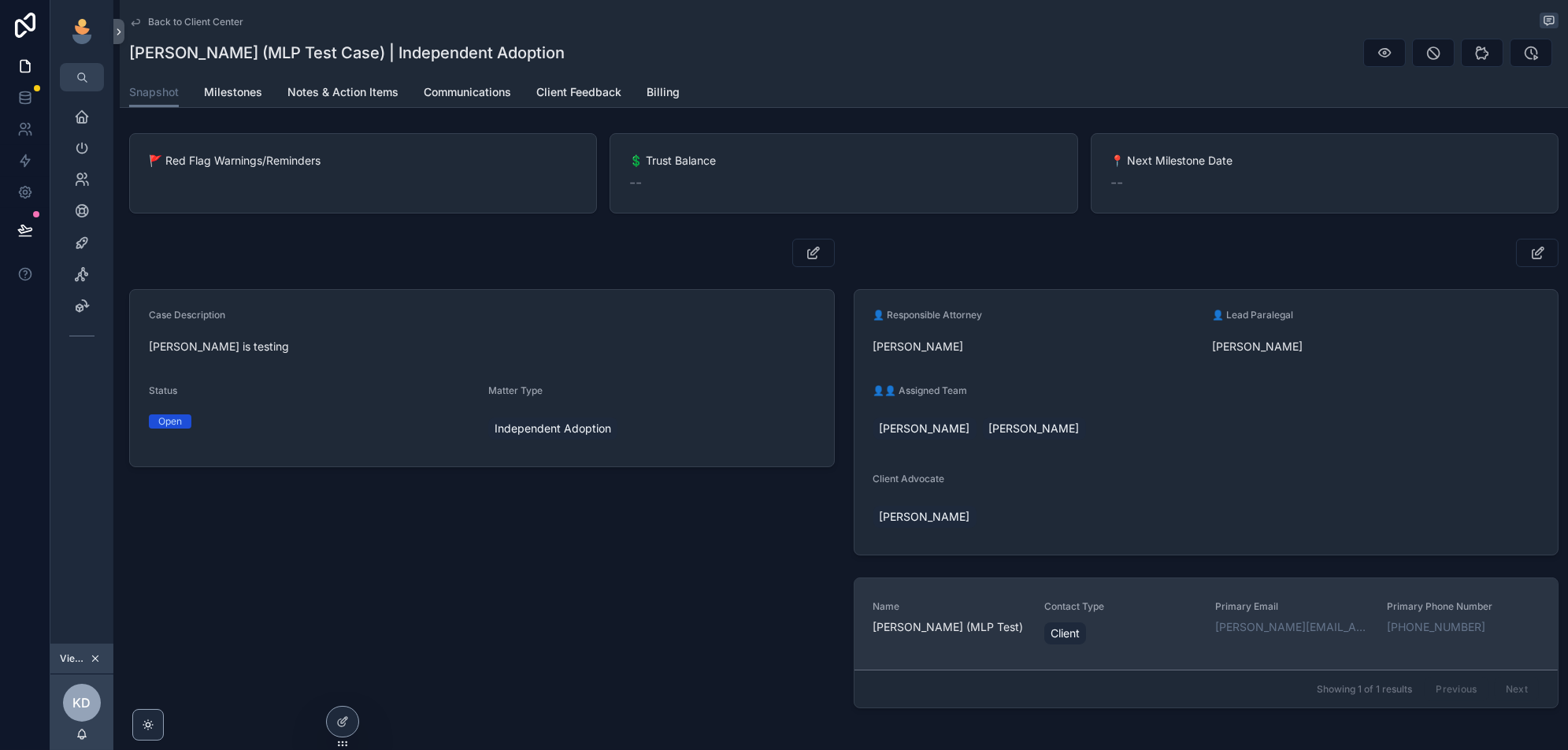
click at [1332, 601] on span "Primary Email" at bounding box center [1290, 607] width 152 height 12
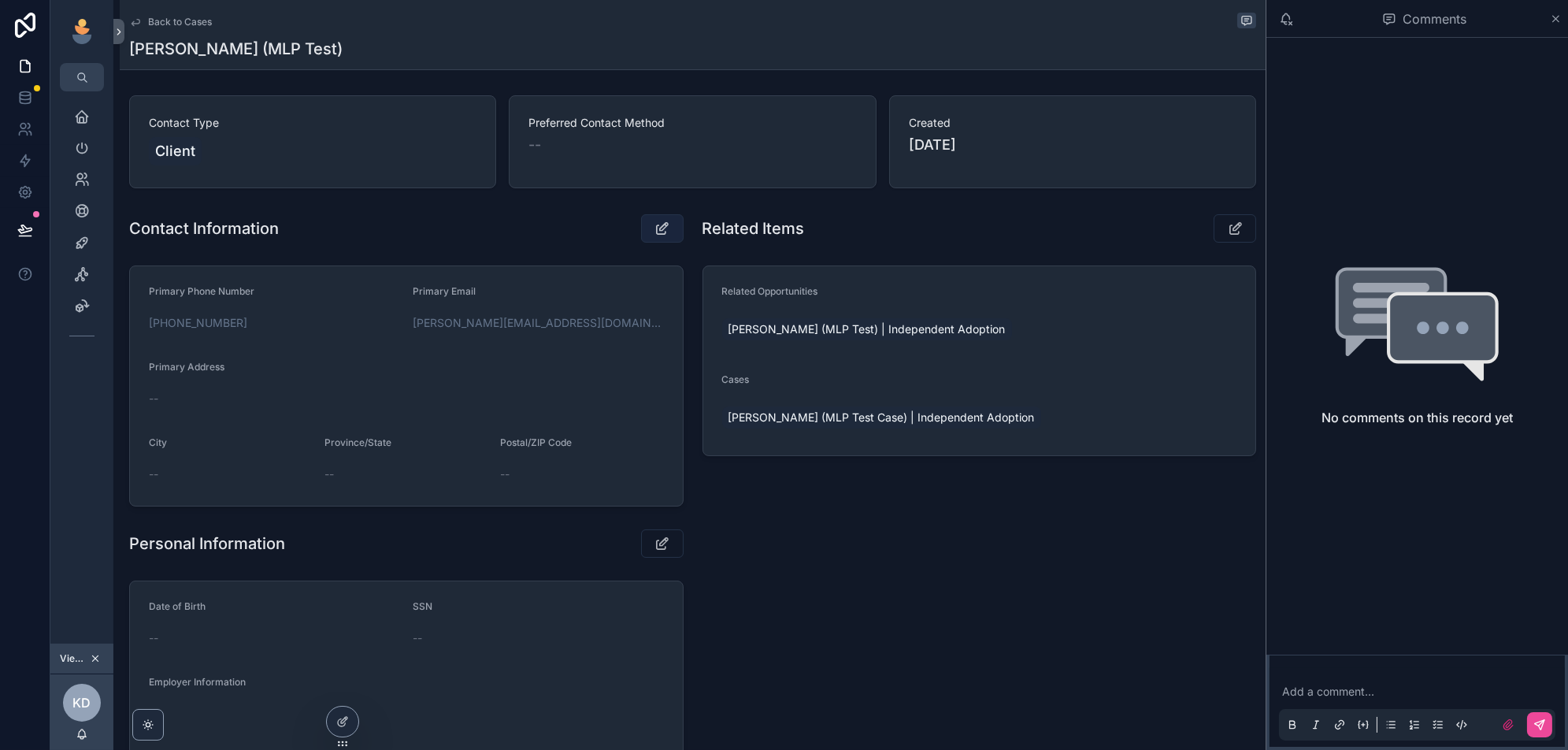
click at [666, 223] on icon "scrollable content" at bounding box center [662, 229] width 17 height 16
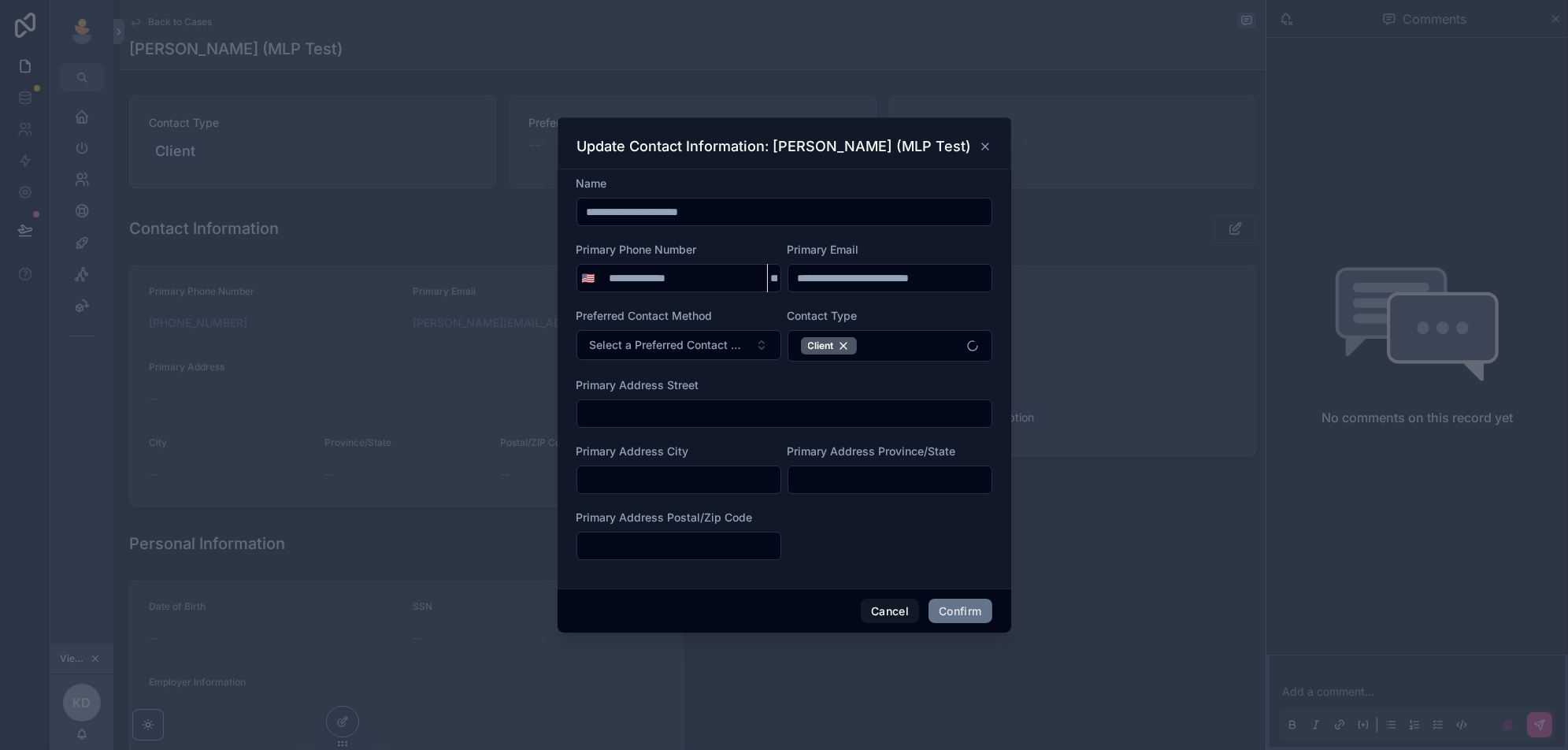
click at [944, 280] on input "**********" at bounding box center [889, 278] width 203 height 22
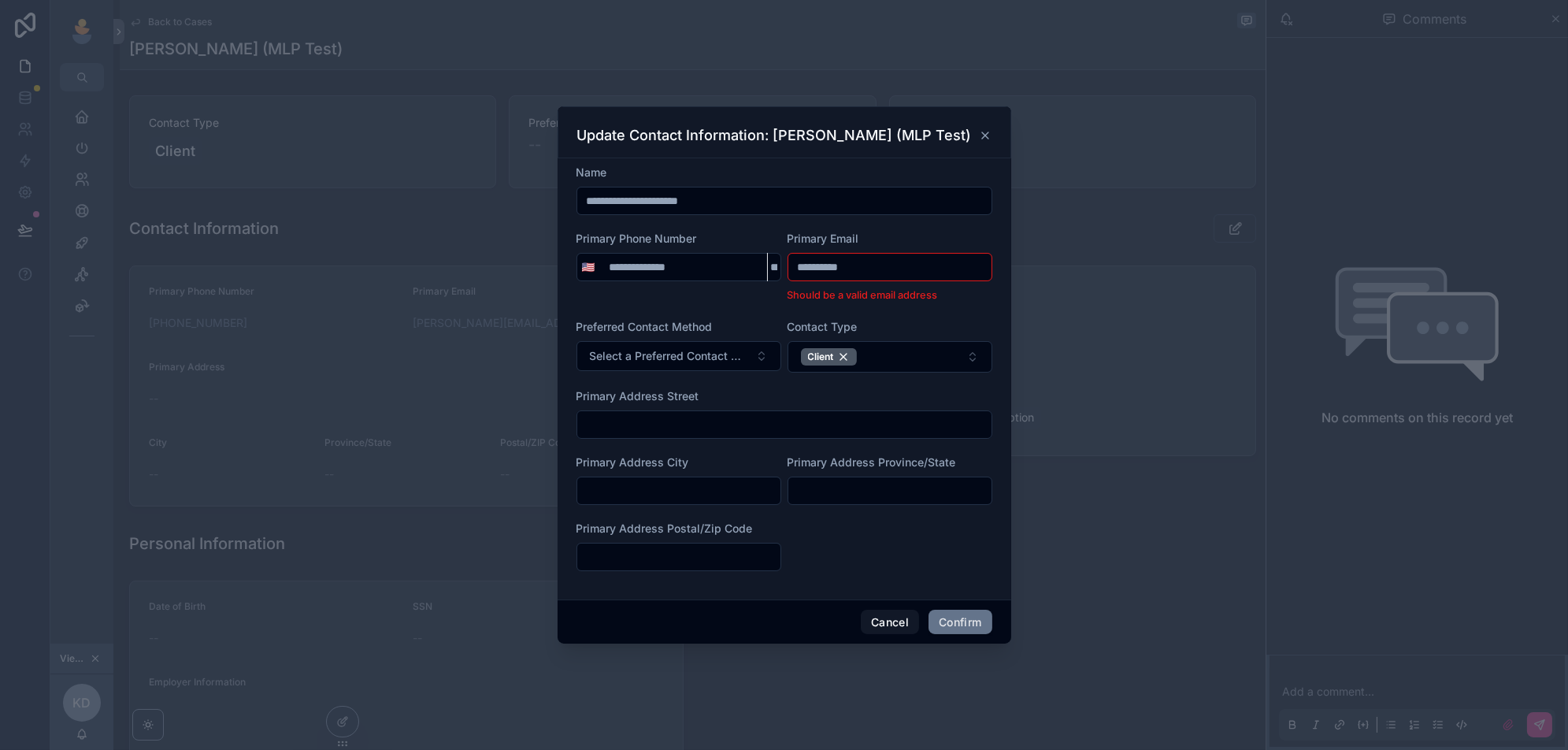
type input "**********"
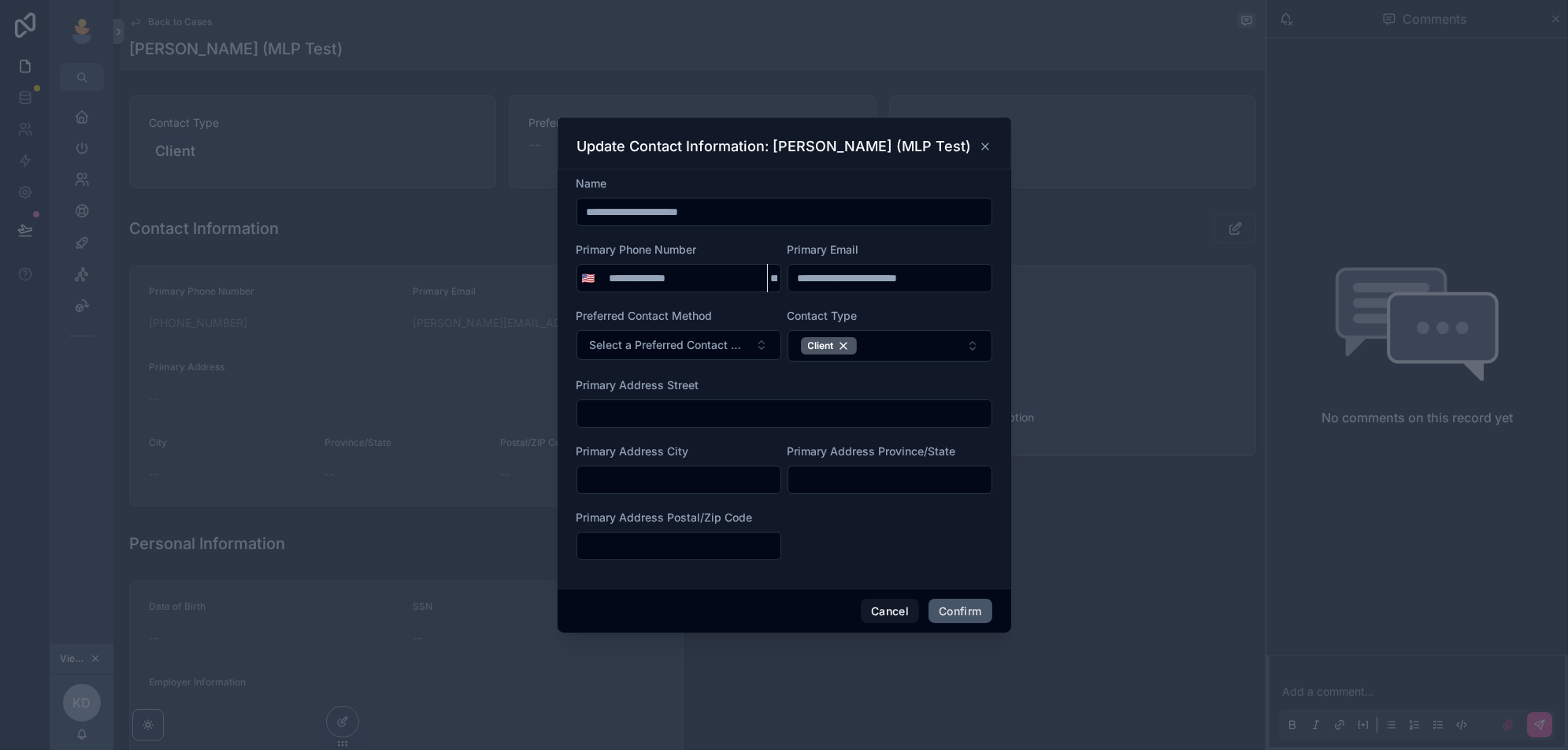
click at [969, 602] on button "Confirm" at bounding box center [960, 611] width 63 height 25
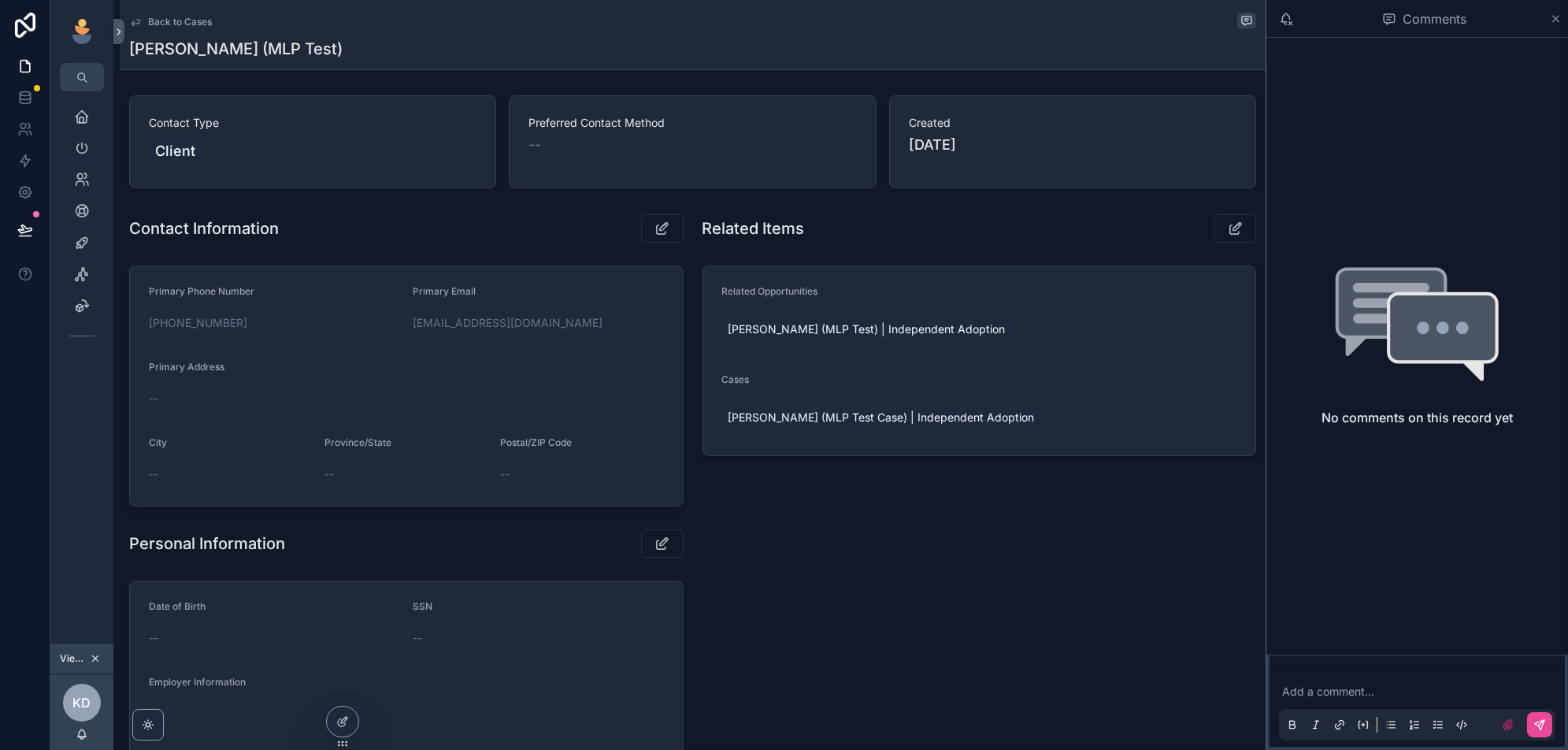
click at [171, 25] on span "Back to Cases" at bounding box center [179, 22] width 64 height 12
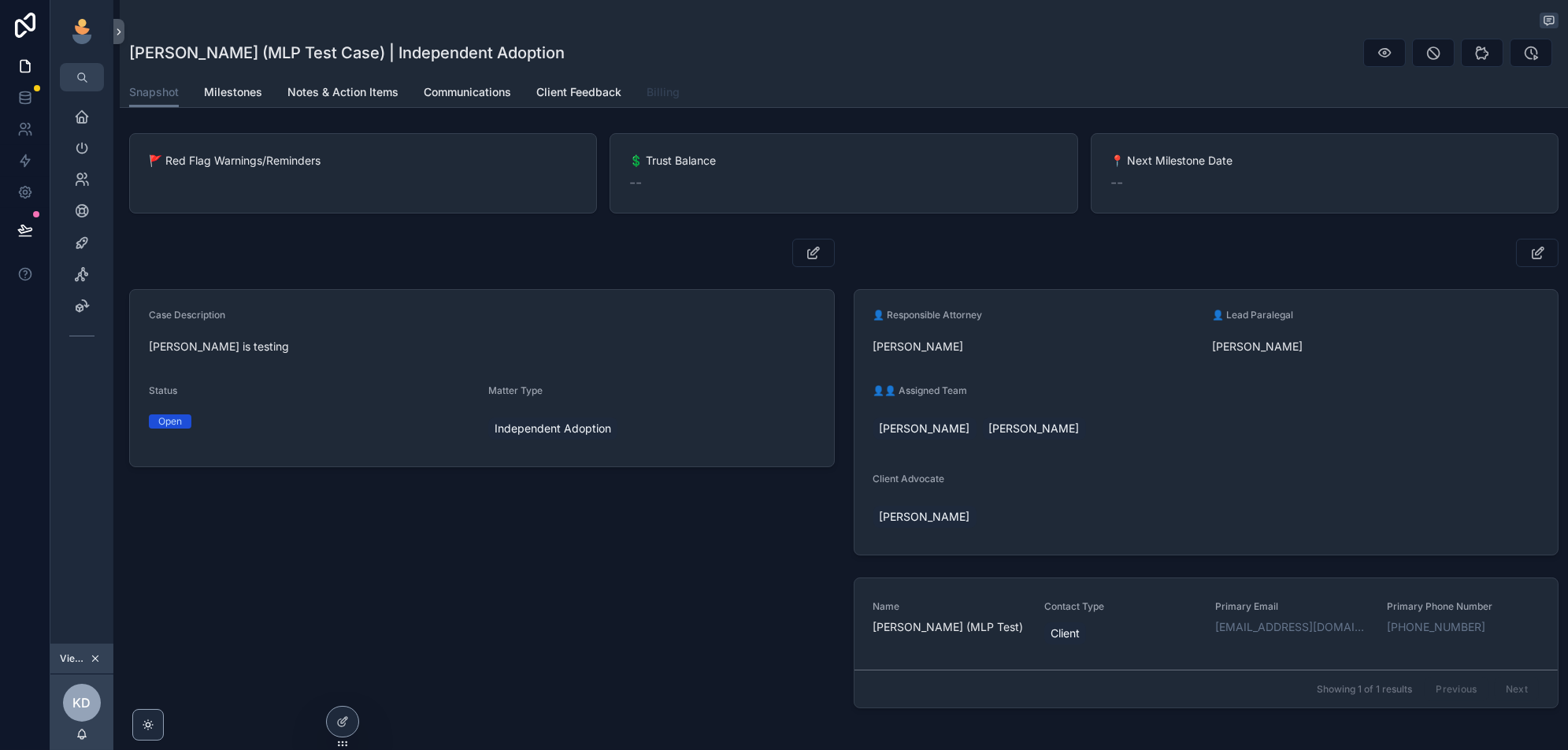
click at [661, 87] on span "Billing" at bounding box center [663, 92] width 33 height 16
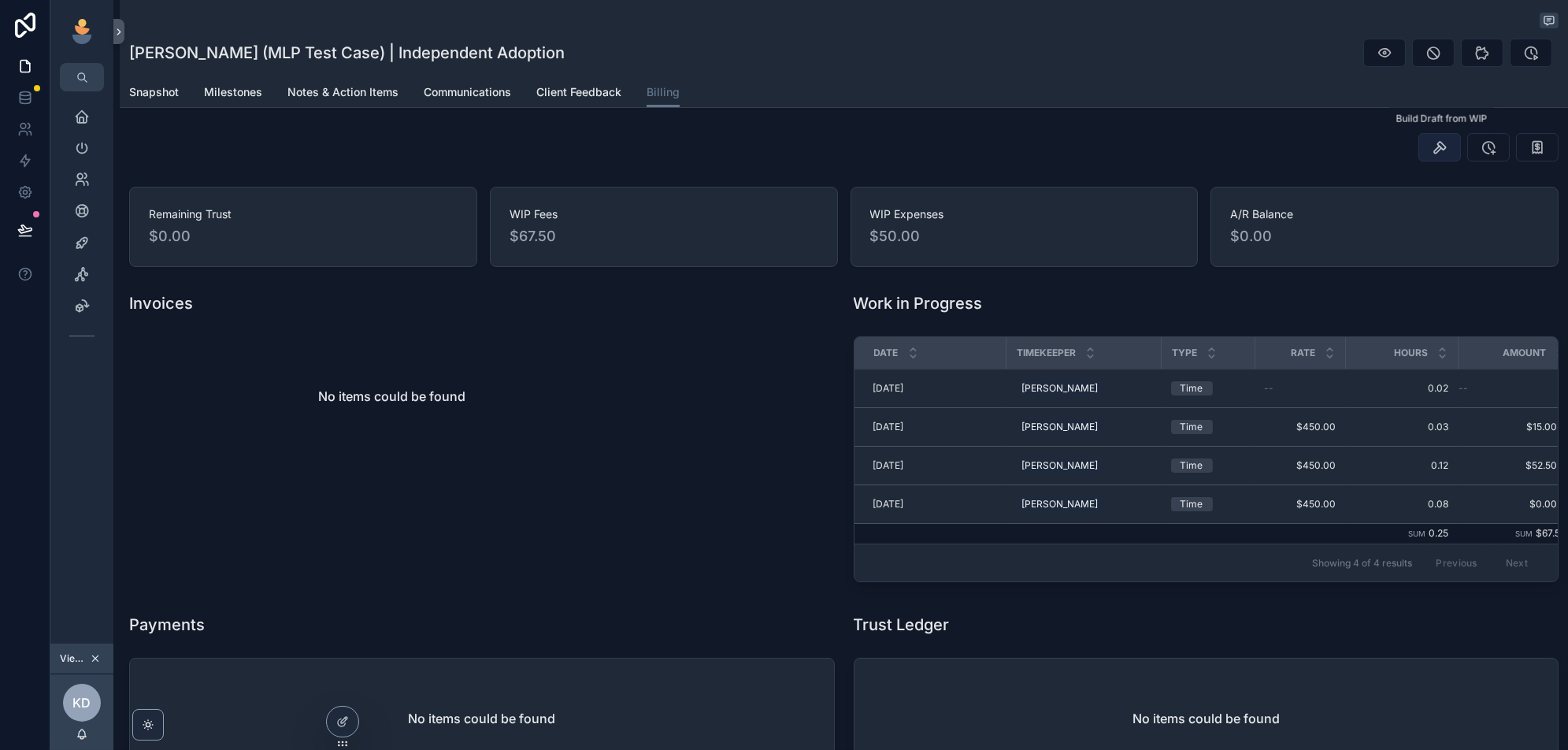
click at [1440, 148] on icon "scrollable content" at bounding box center [1440, 148] width 16 height 16
click at [459, 478] on div "Invoices No items could be found" at bounding box center [482, 440] width 724 height 309
click at [381, 487] on div "Invoices No items could be found" at bounding box center [482, 440] width 724 height 309
click at [663, 444] on div "No items could be found" at bounding box center [482, 397] width 706 height 120
click at [395, 493] on div "Invoices No items could be found" at bounding box center [482, 440] width 724 height 309
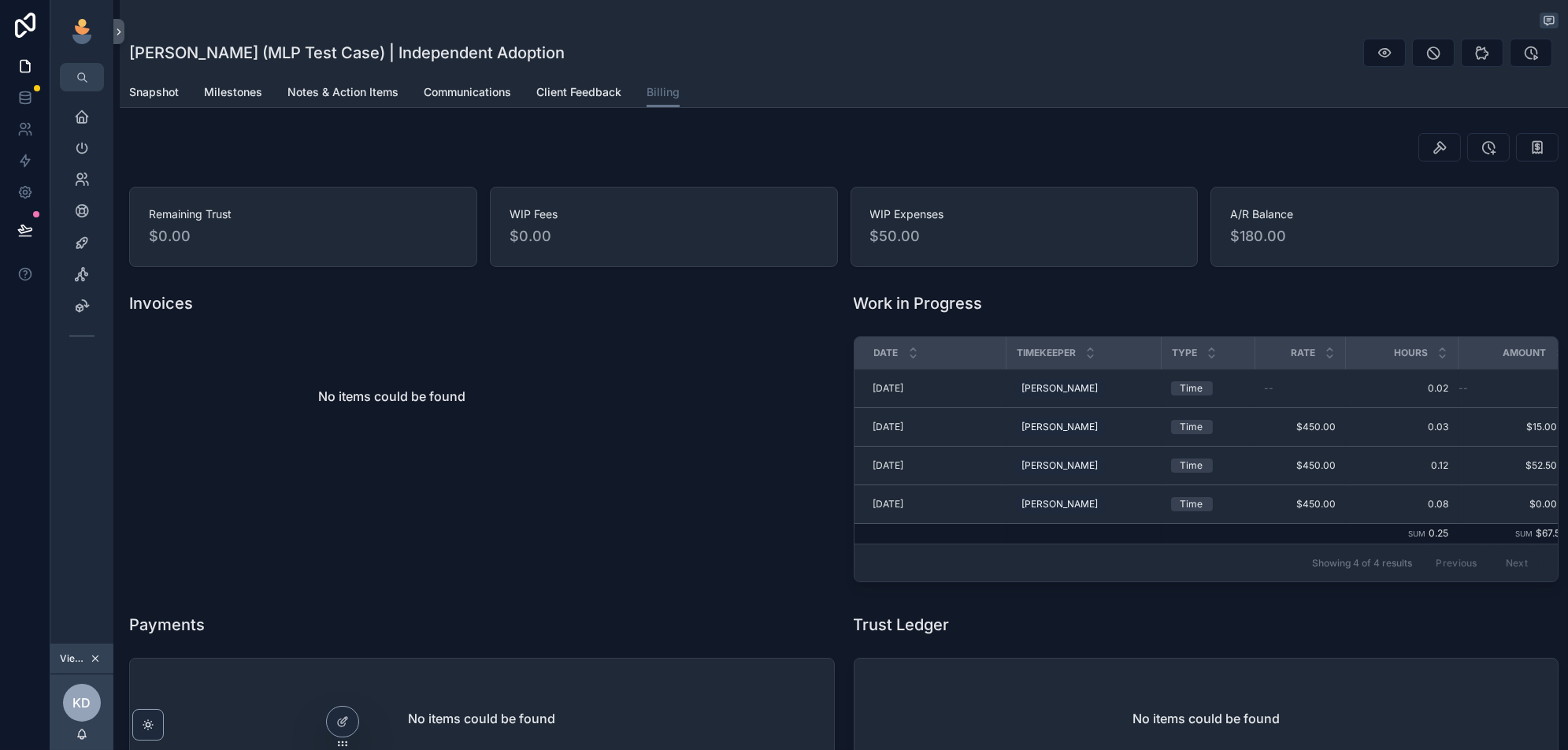
click at [526, 404] on div "No items could be found" at bounding box center [392, 397] width 526 height 120
click at [593, 96] on span "Client Feedback" at bounding box center [578, 92] width 85 height 16
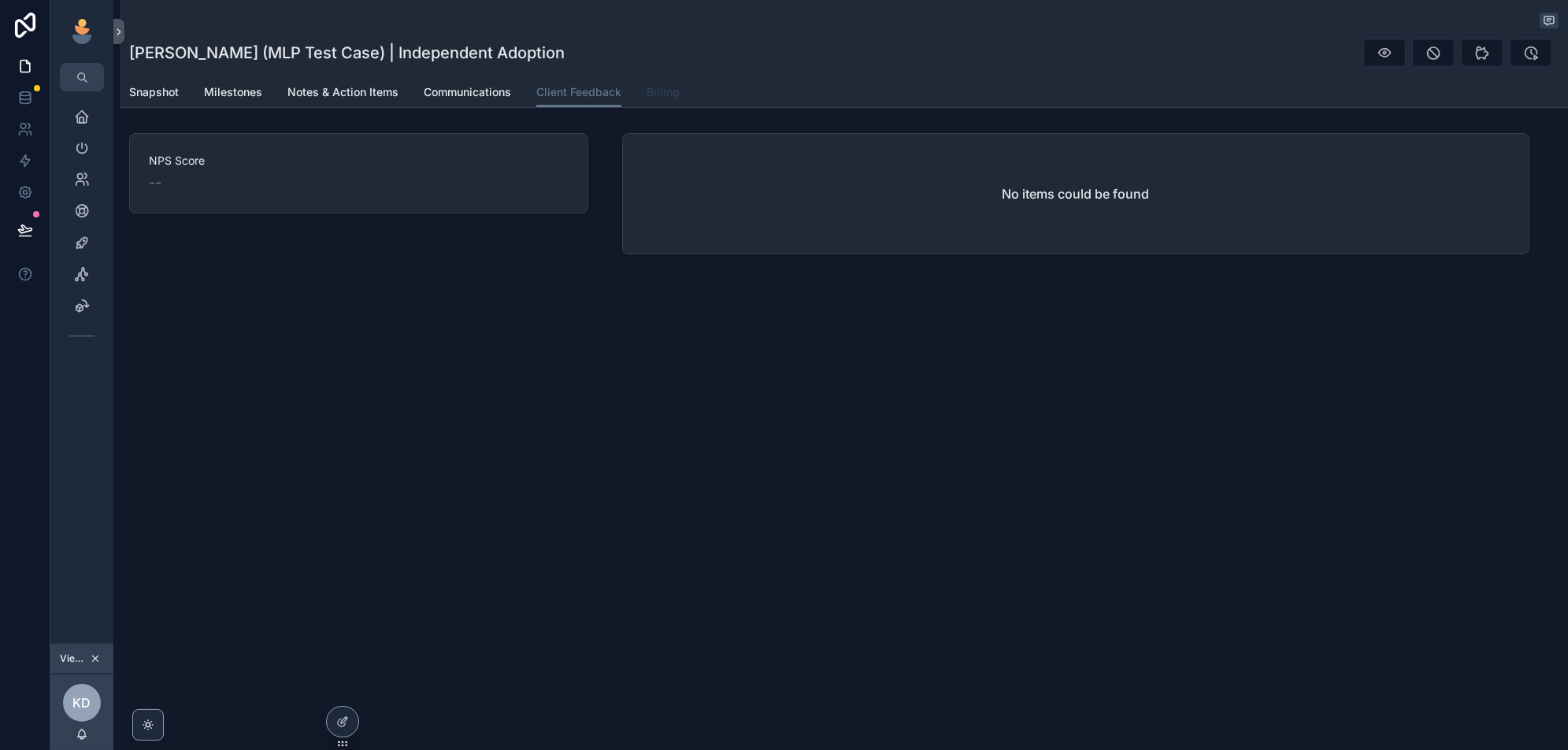
click at [657, 104] on link "Billing" at bounding box center [663, 94] width 33 height 32
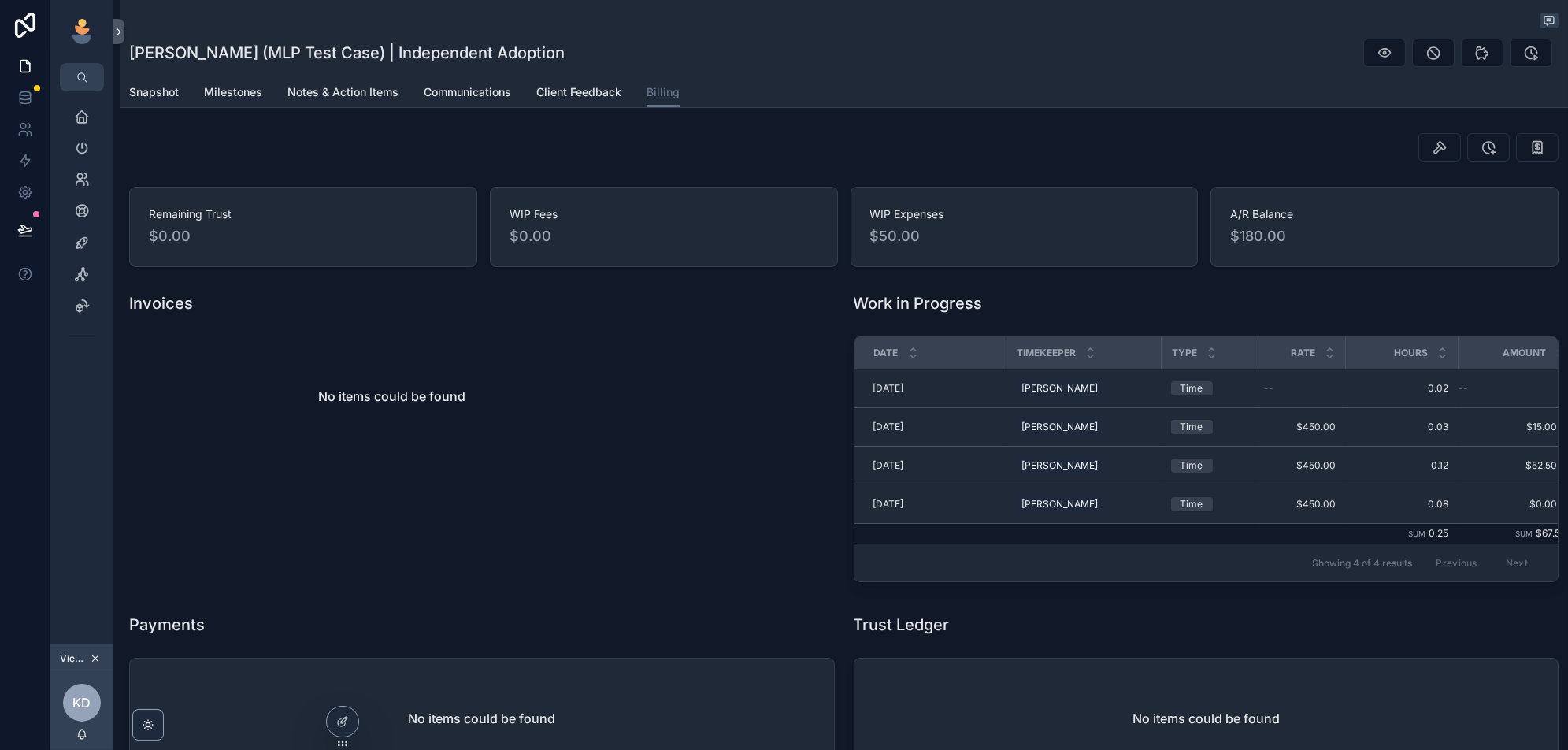
click at [394, 414] on div "No items could be found" at bounding box center [392, 397] width 526 height 120
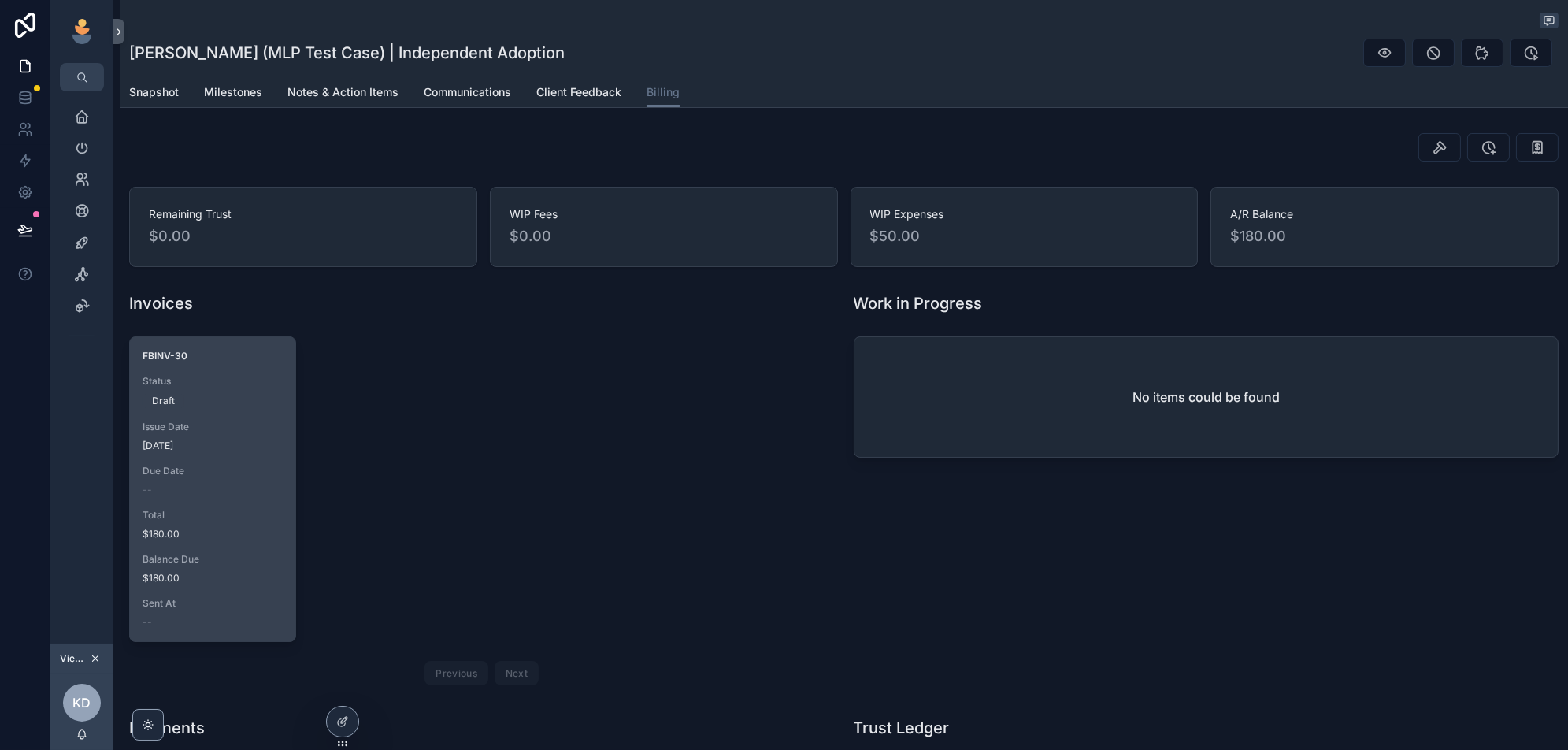
click at [232, 484] on div "--" at bounding box center [212, 490] width 140 height 12
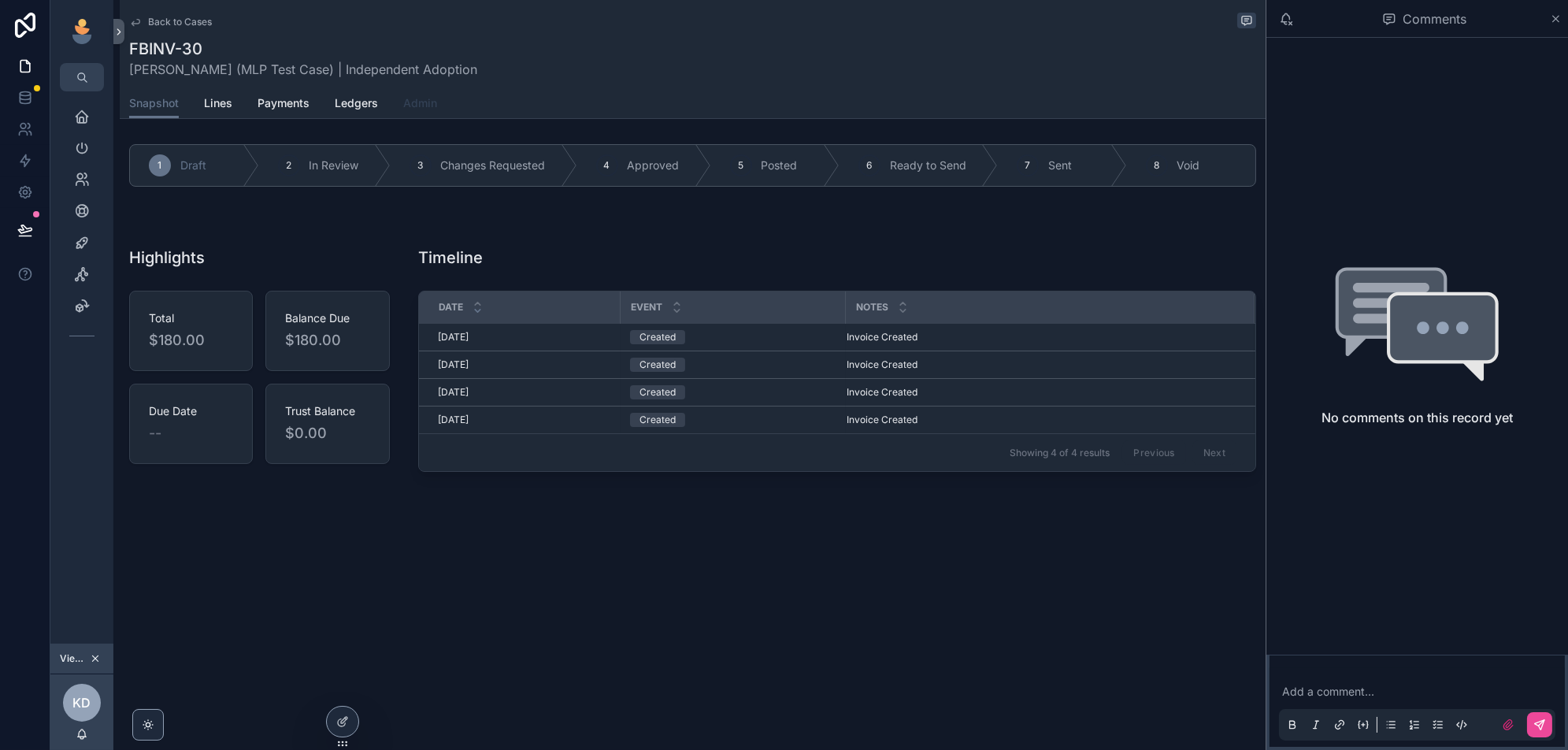
click at [427, 103] on span "Admin" at bounding box center [420, 103] width 34 height 16
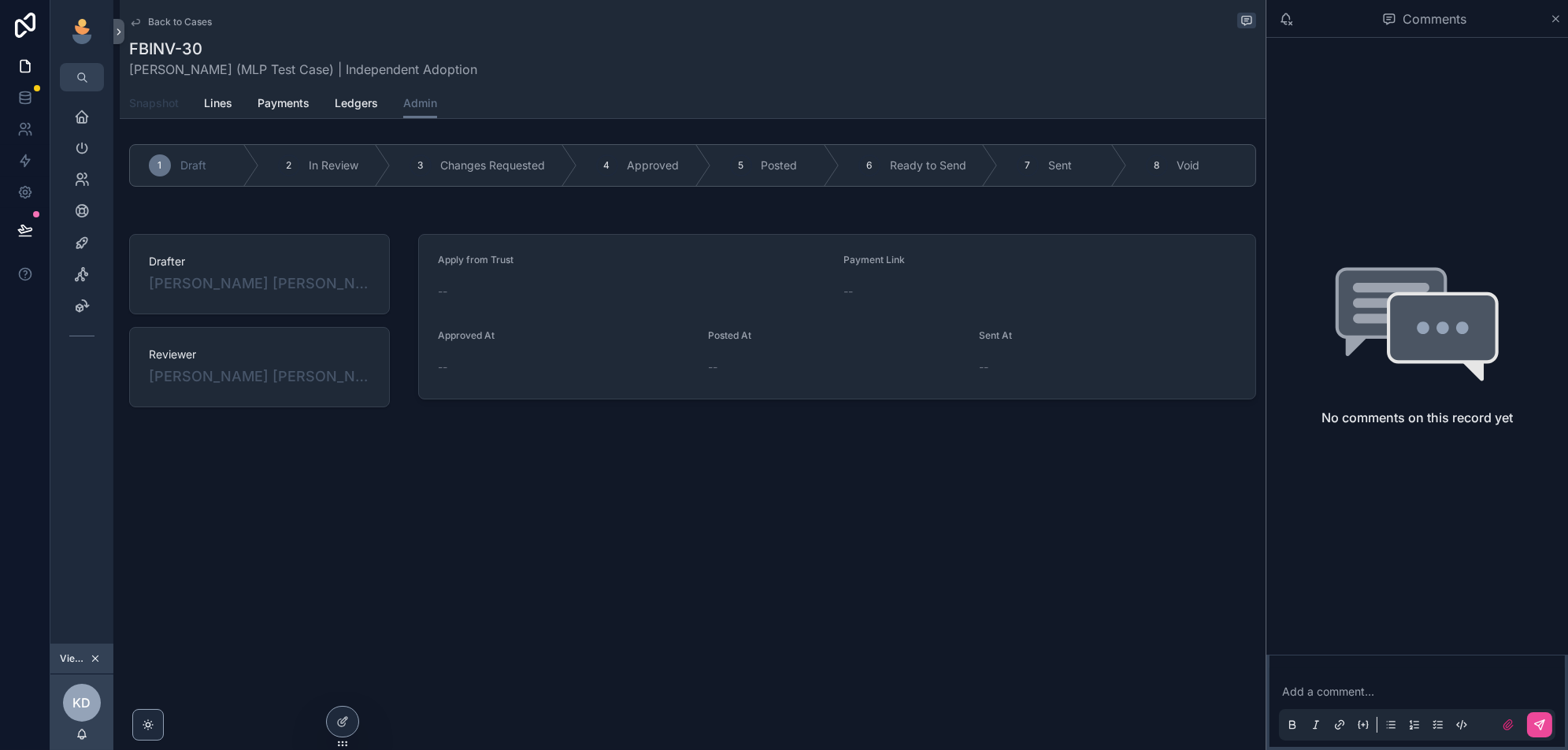
click at [166, 98] on span "Snapshot" at bounding box center [154, 103] width 49 height 16
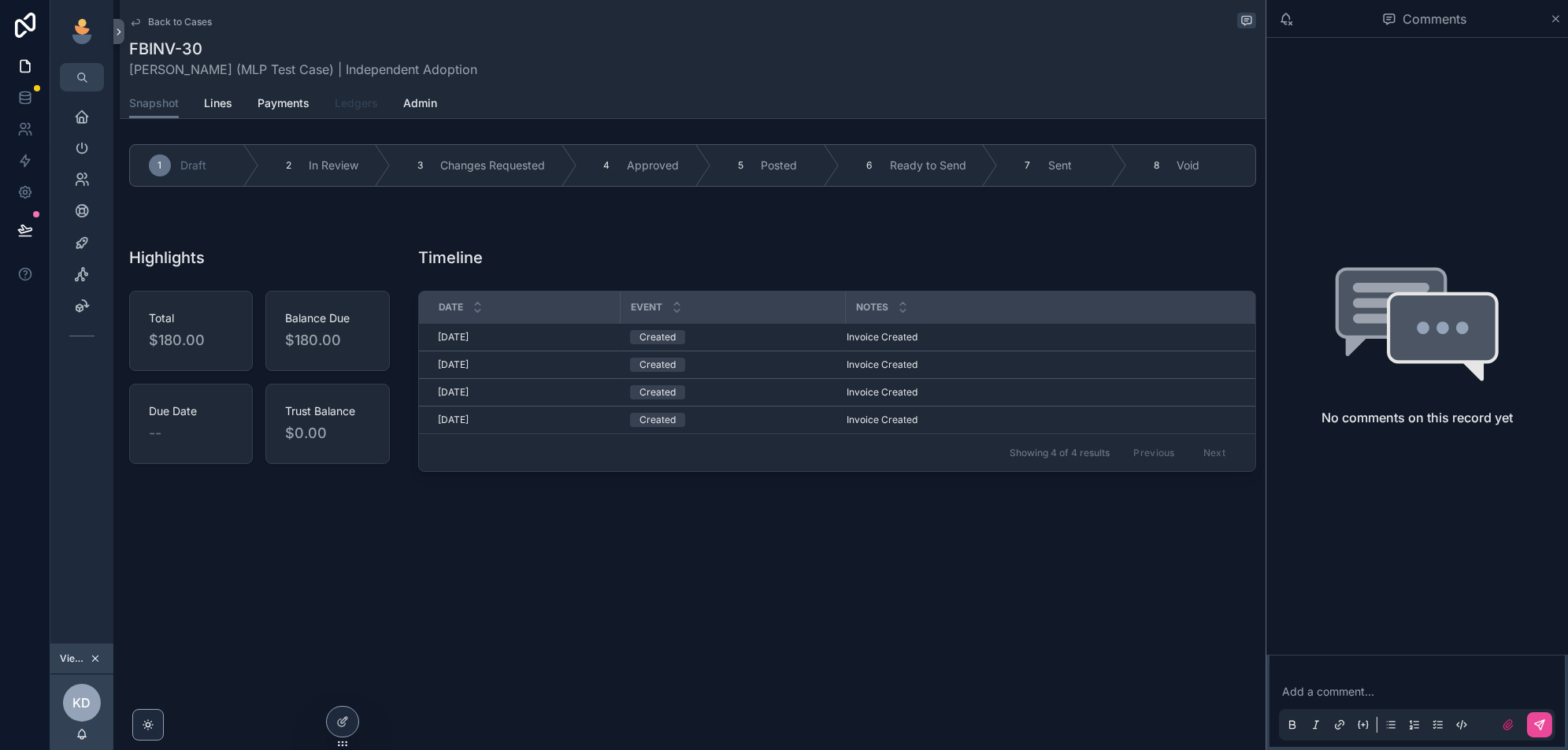
click at [356, 104] on span "Ledgers" at bounding box center [356, 103] width 43 height 16
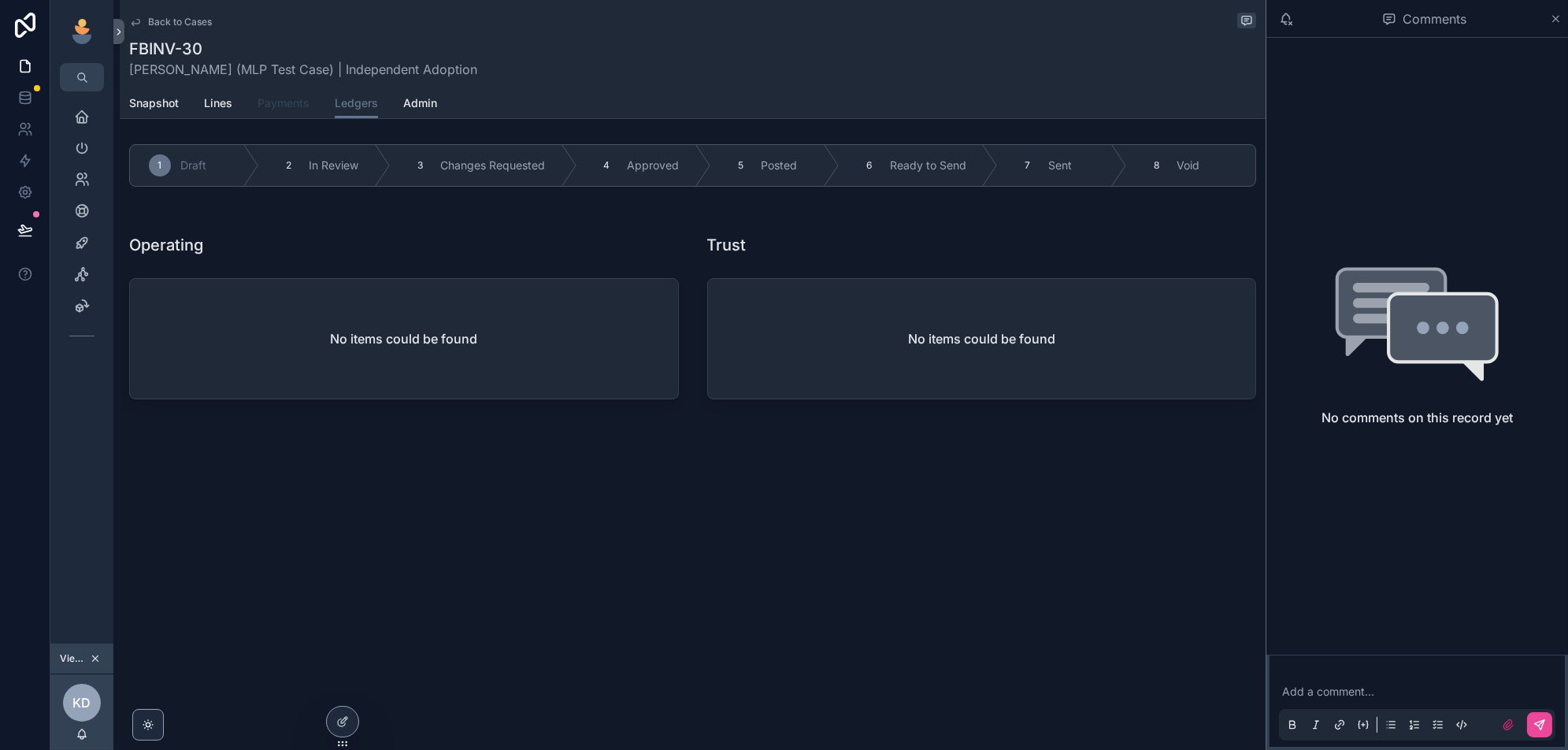
click at [270, 98] on span "Payments" at bounding box center [283, 103] width 52 height 16
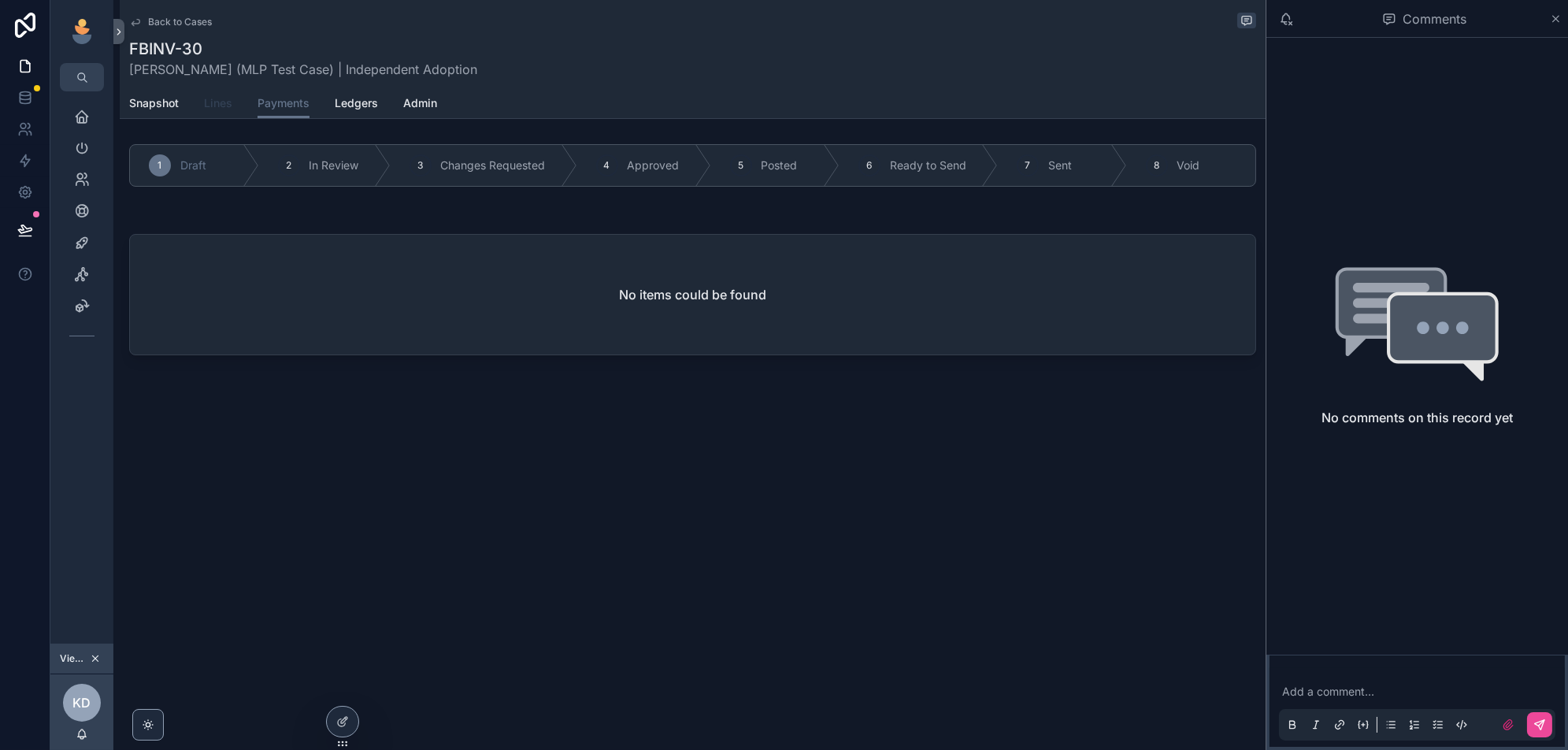
click at [211, 114] on link "Lines" at bounding box center [218, 105] width 28 height 32
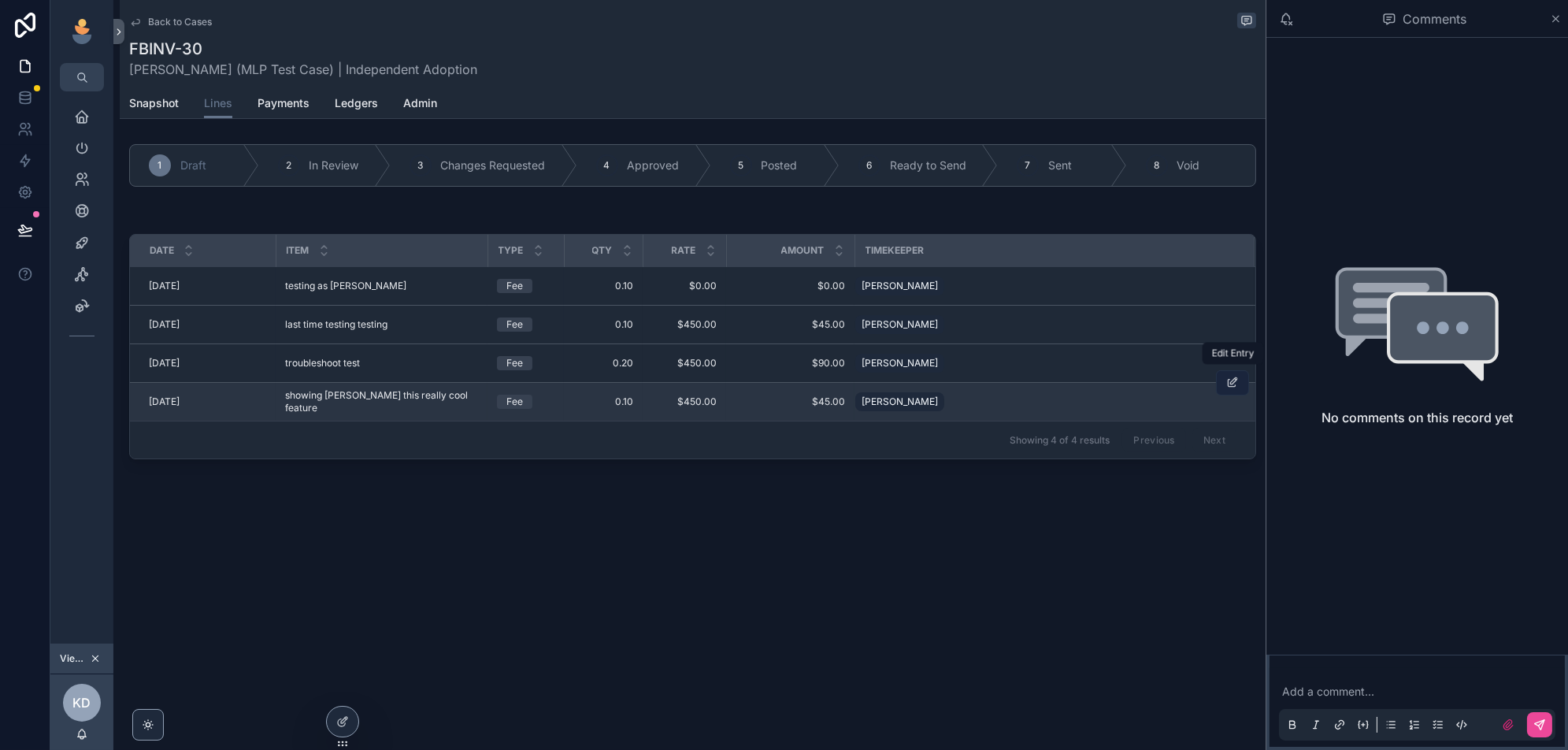
click at [1235, 381] on icon "scrollable content" at bounding box center [1232, 382] width 12 height 12
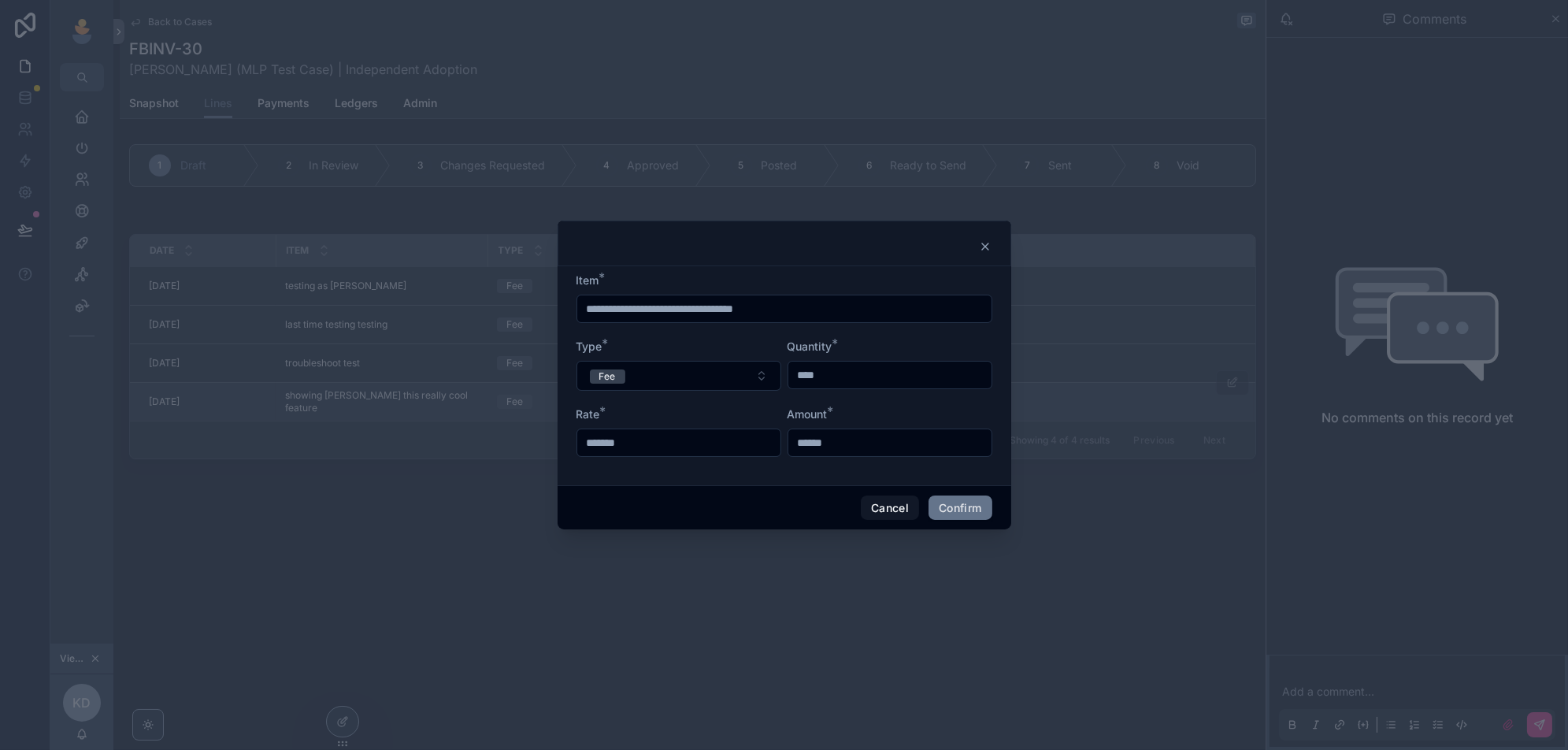
click at [984, 243] on icon at bounding box center [984, 246] width 12 height 12
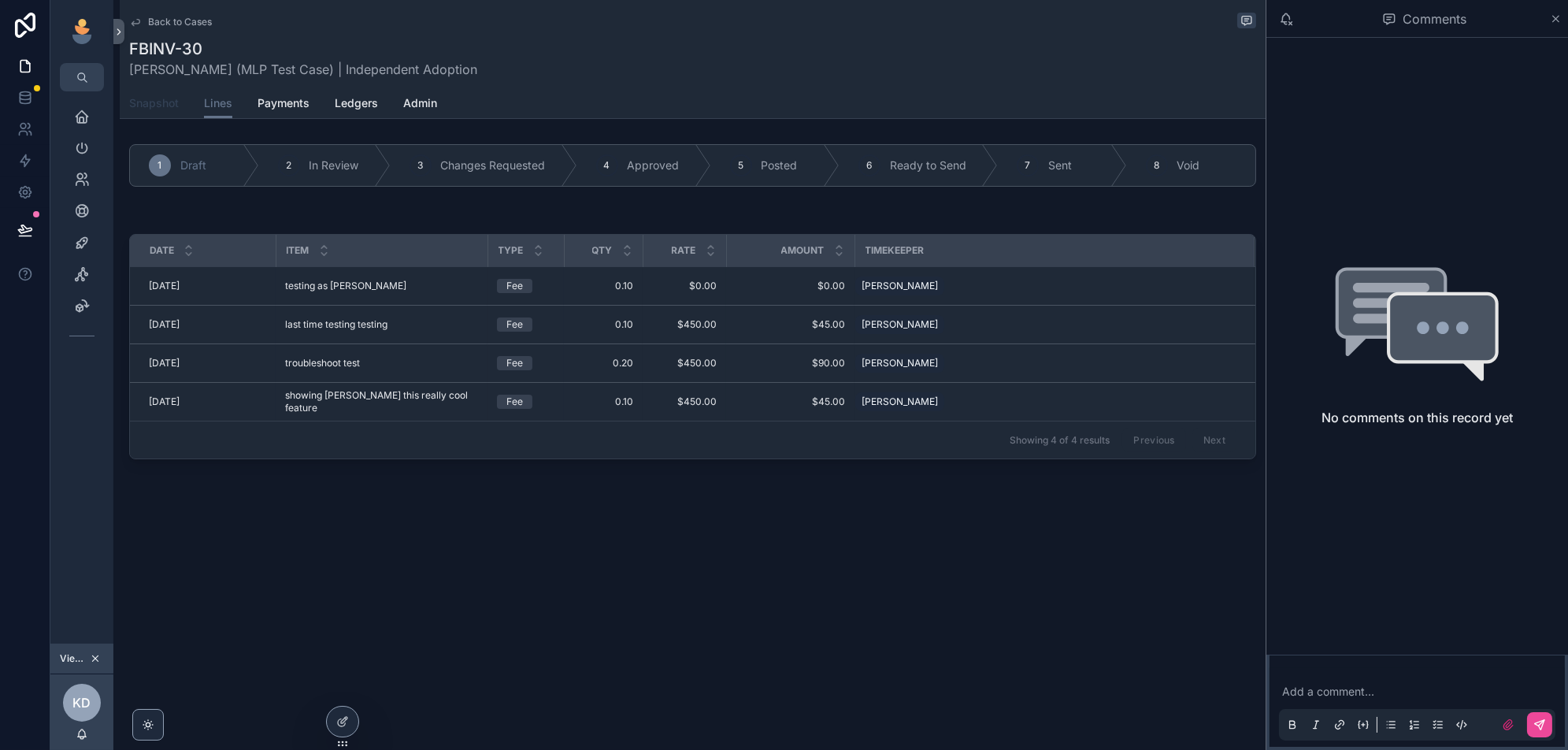
click at [161, 102] on span "Snapshot" at bounding box center [154, 103] width 49 height 16
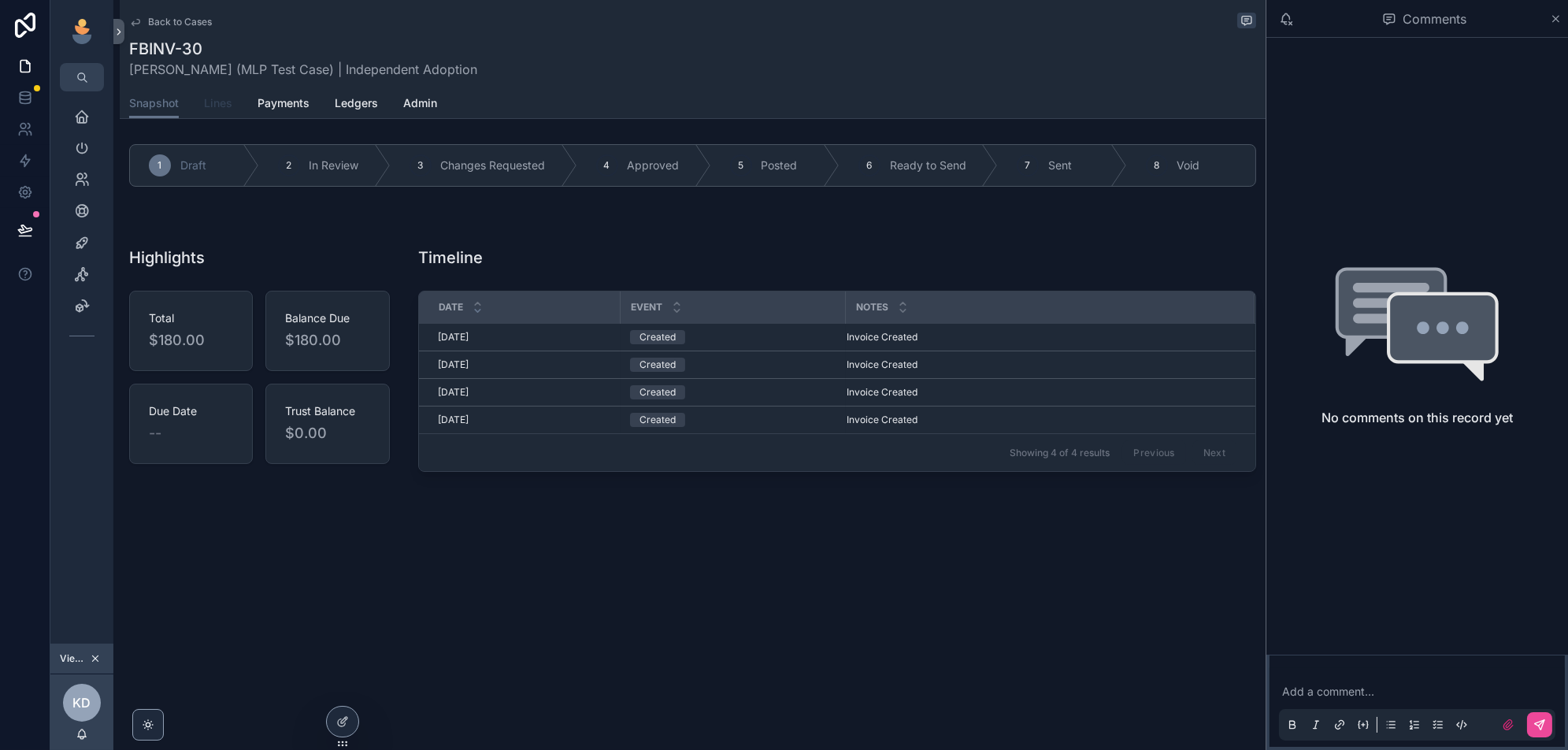
drag, startPoint x: 225, startPoint y: 104, endPoint x: 56, endPoint y: 400, distance: 340.8
click at [225, 104] on span "Lines" at bounding box center [218, 103] width 28 height 16
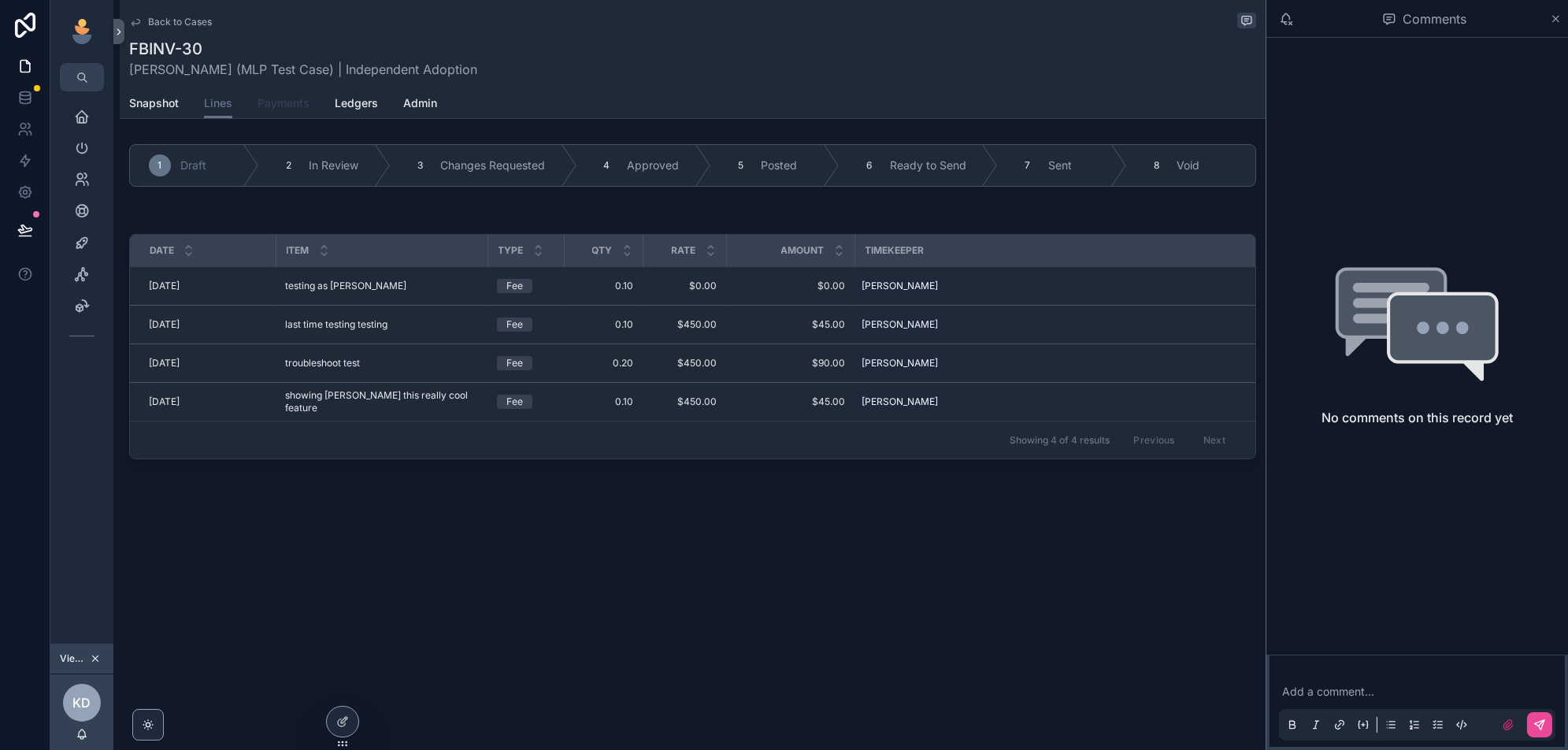
click at [275, 98] on span "Payments" at bounding box center [283, 103] width 52 height 16
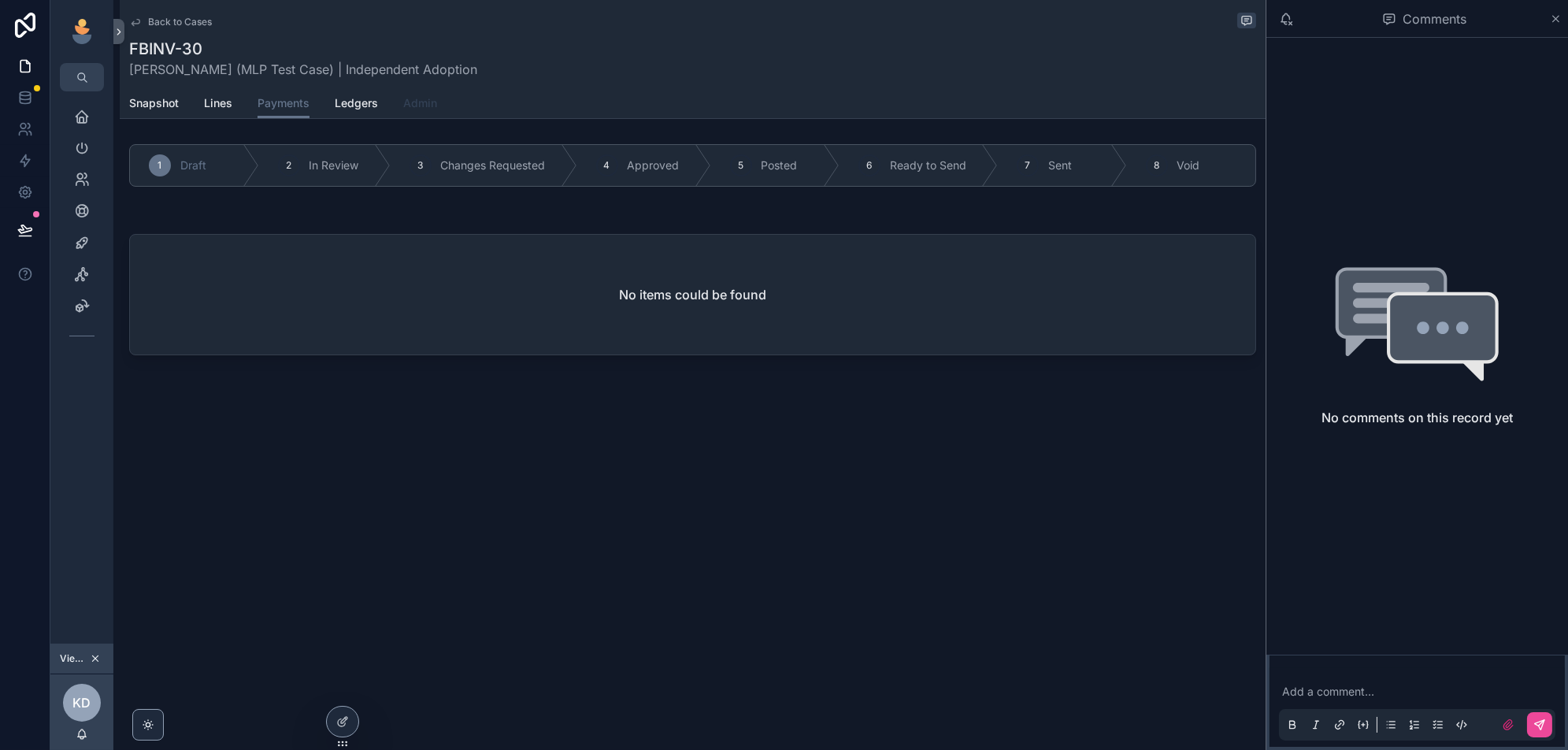
click at [416, 101] on span "Admin" at bounding box center [420, 103] width 34 height 16
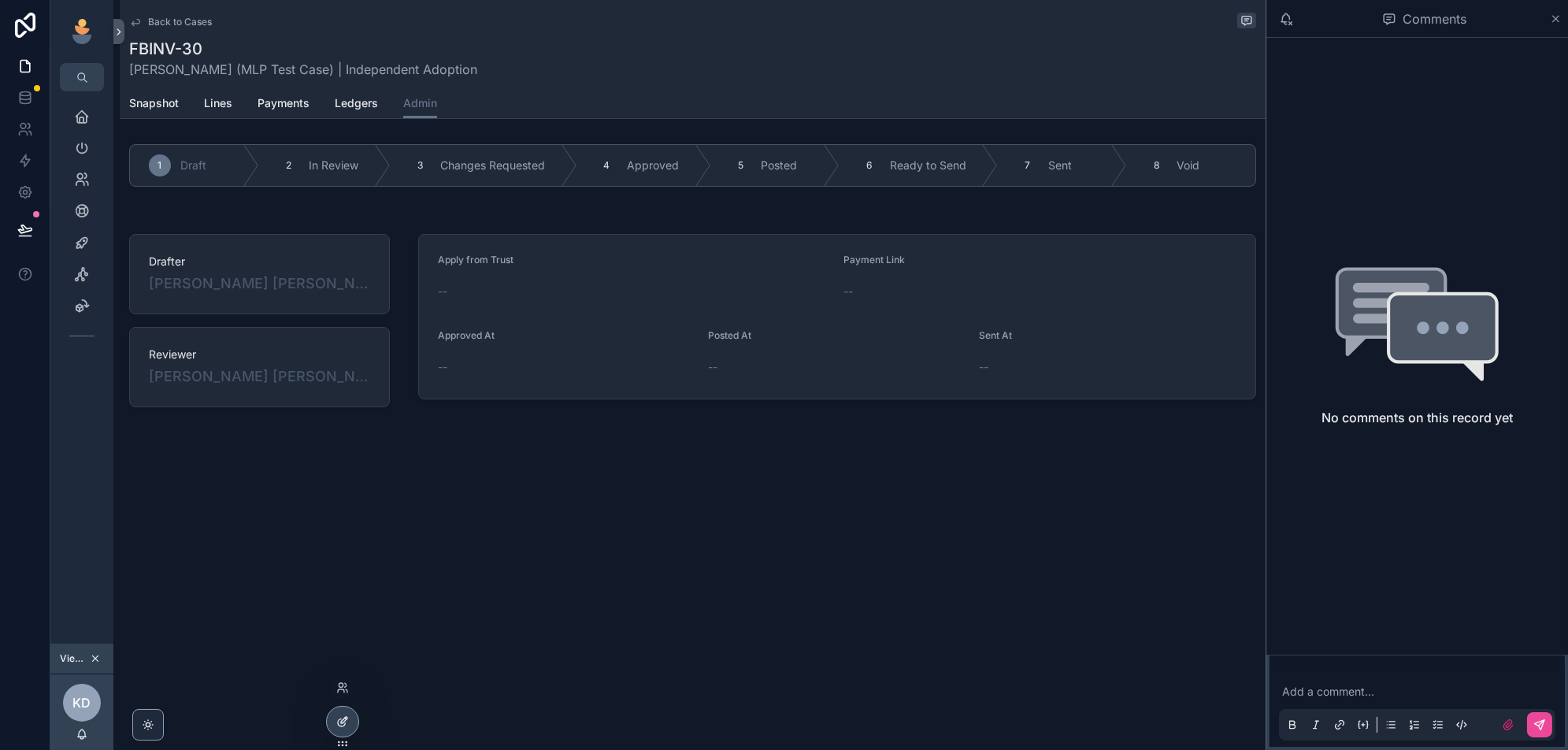
click at [335, 716] on div at bounding box center [343, 722] width 32 height 30
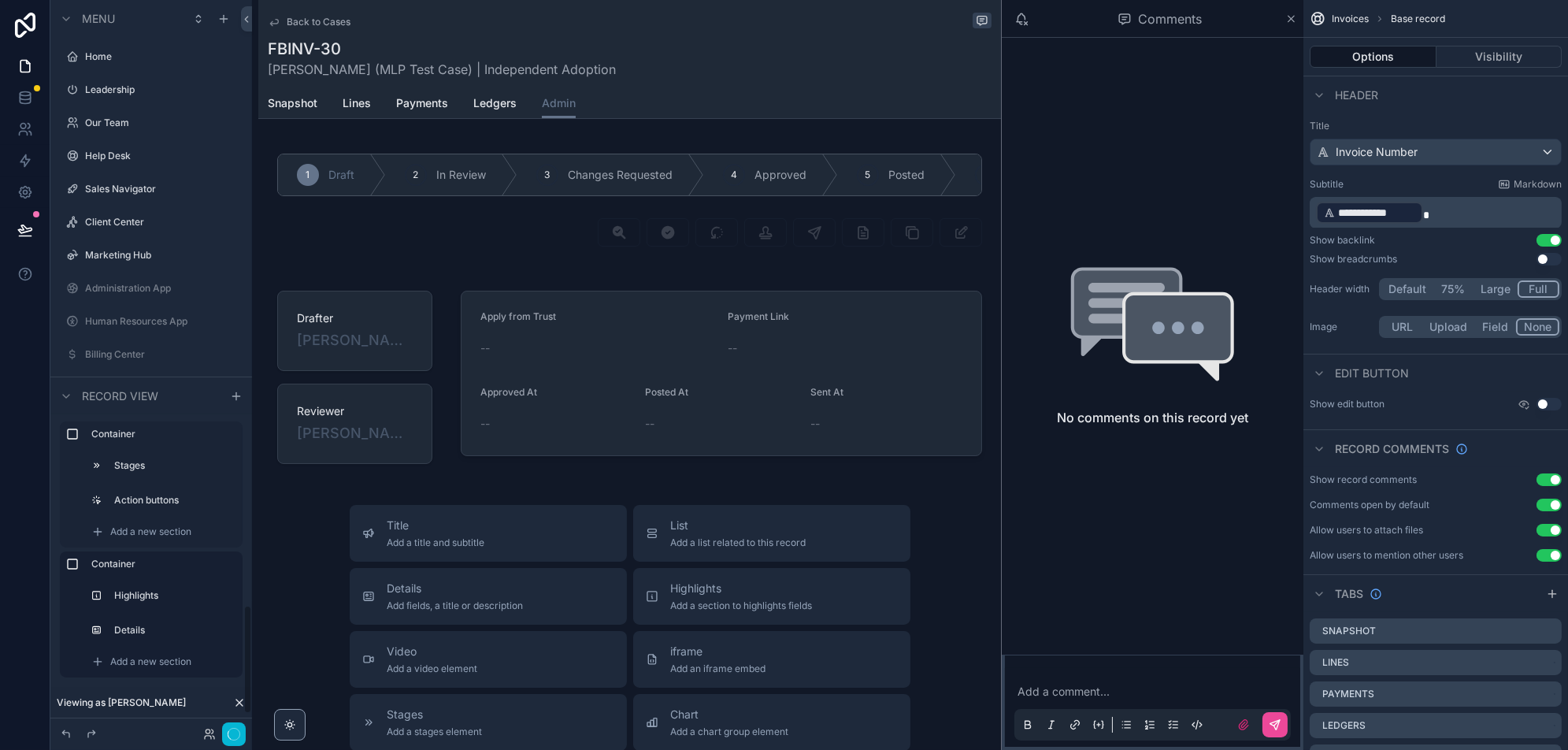
scroll to position [4052, 0]
click at [237, 701] on icon at bounding box center [239, 703] width 12 height 12
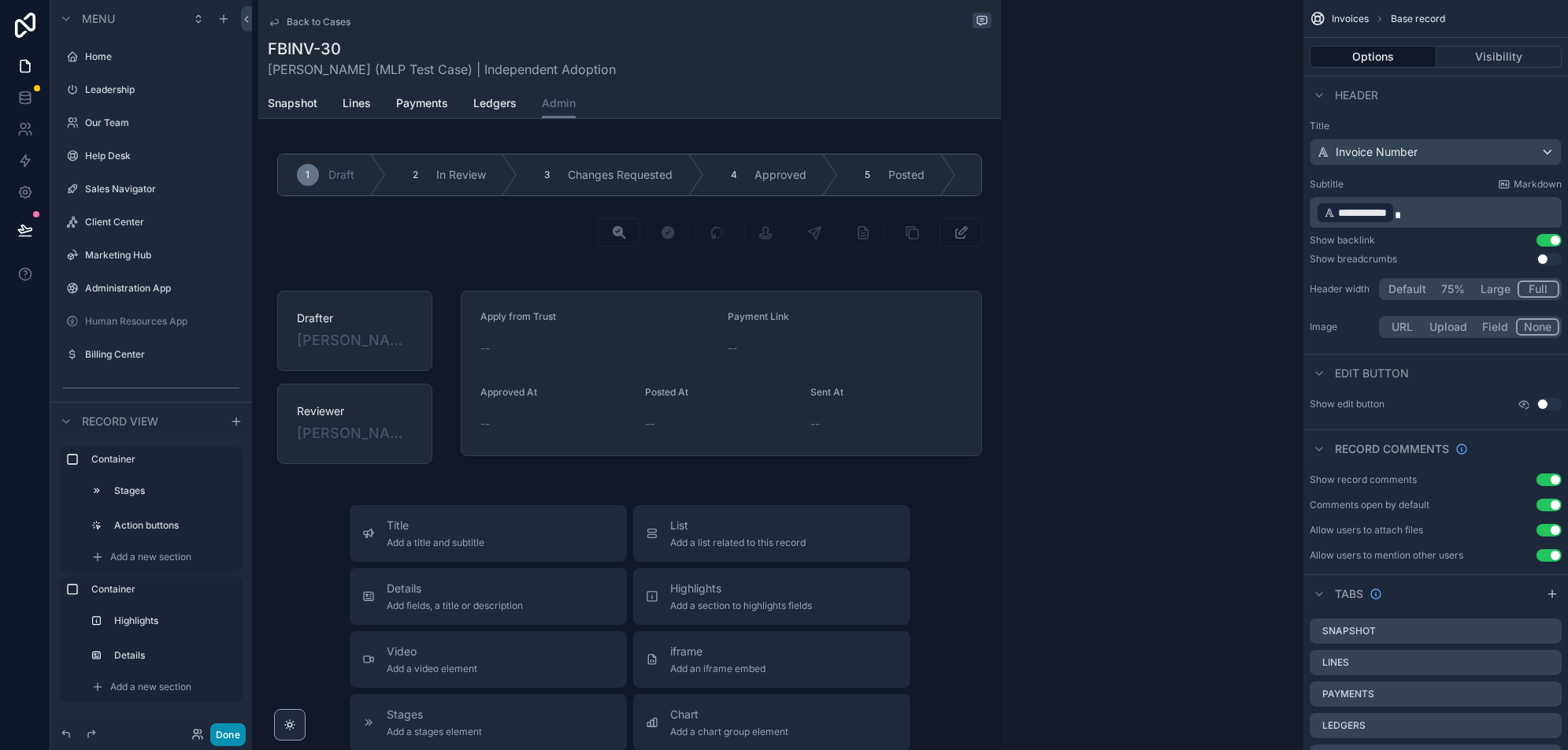
click at [231, 734] on button "Done" at bounding box center [228, 734] width 35 height 23
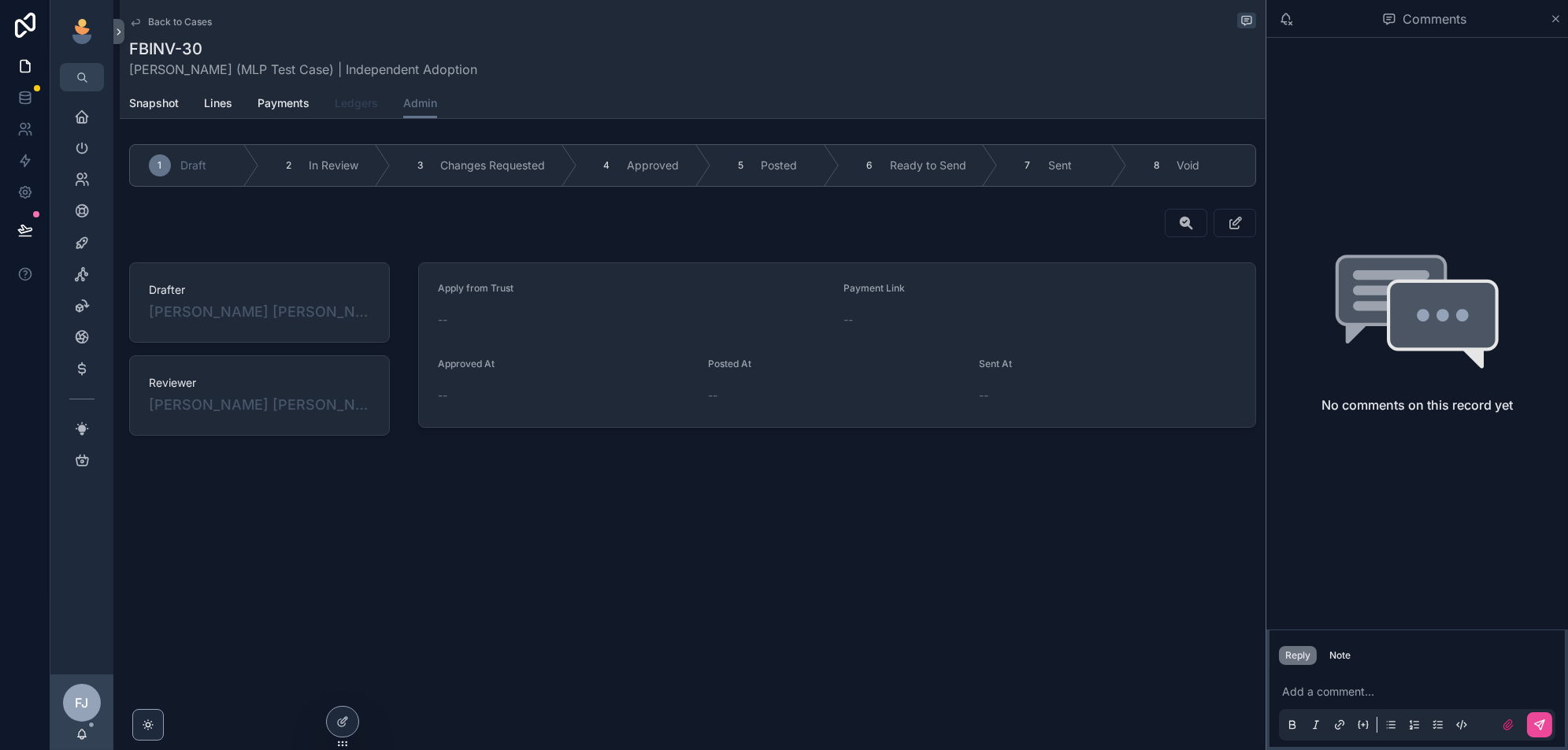
click at [351, 108] on span "Ledgers" at bounding box center [356, 103] width 43 height 16
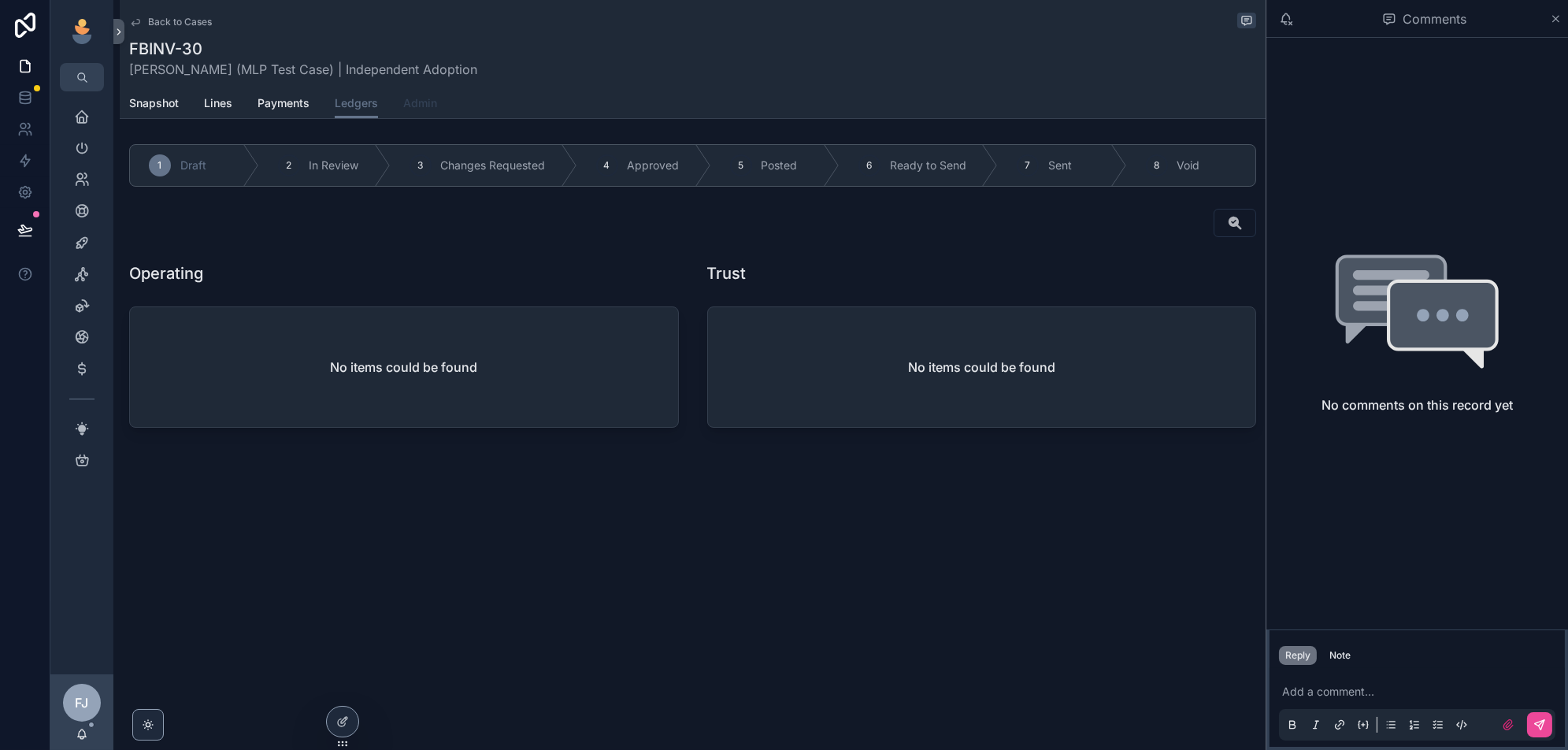
click at [412, 103] on span "Admin" at bounding box center [420, 103] width 34 height 16
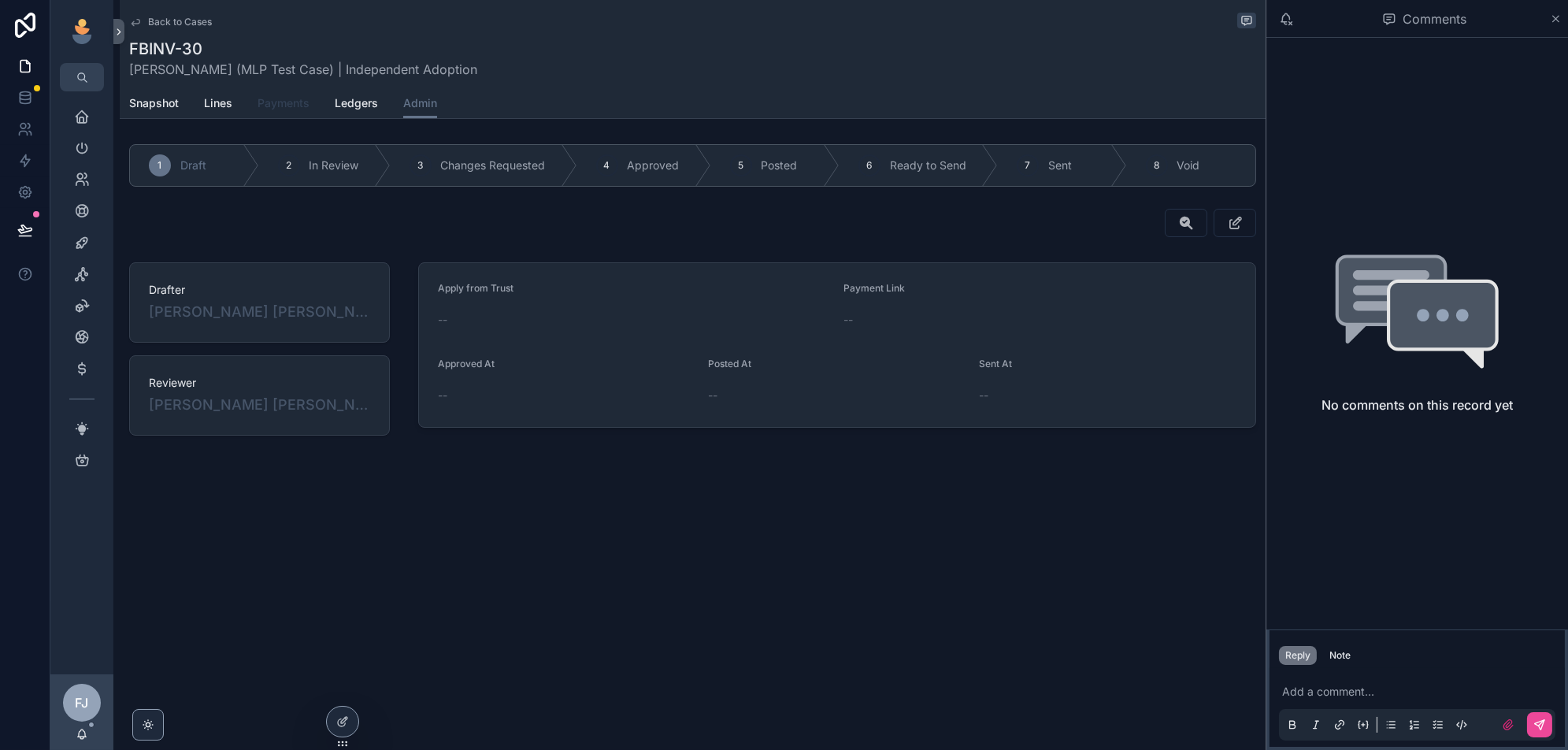
click at [273, 98] on span "Payments" at bounding box center [283, 103] width 52 height 16
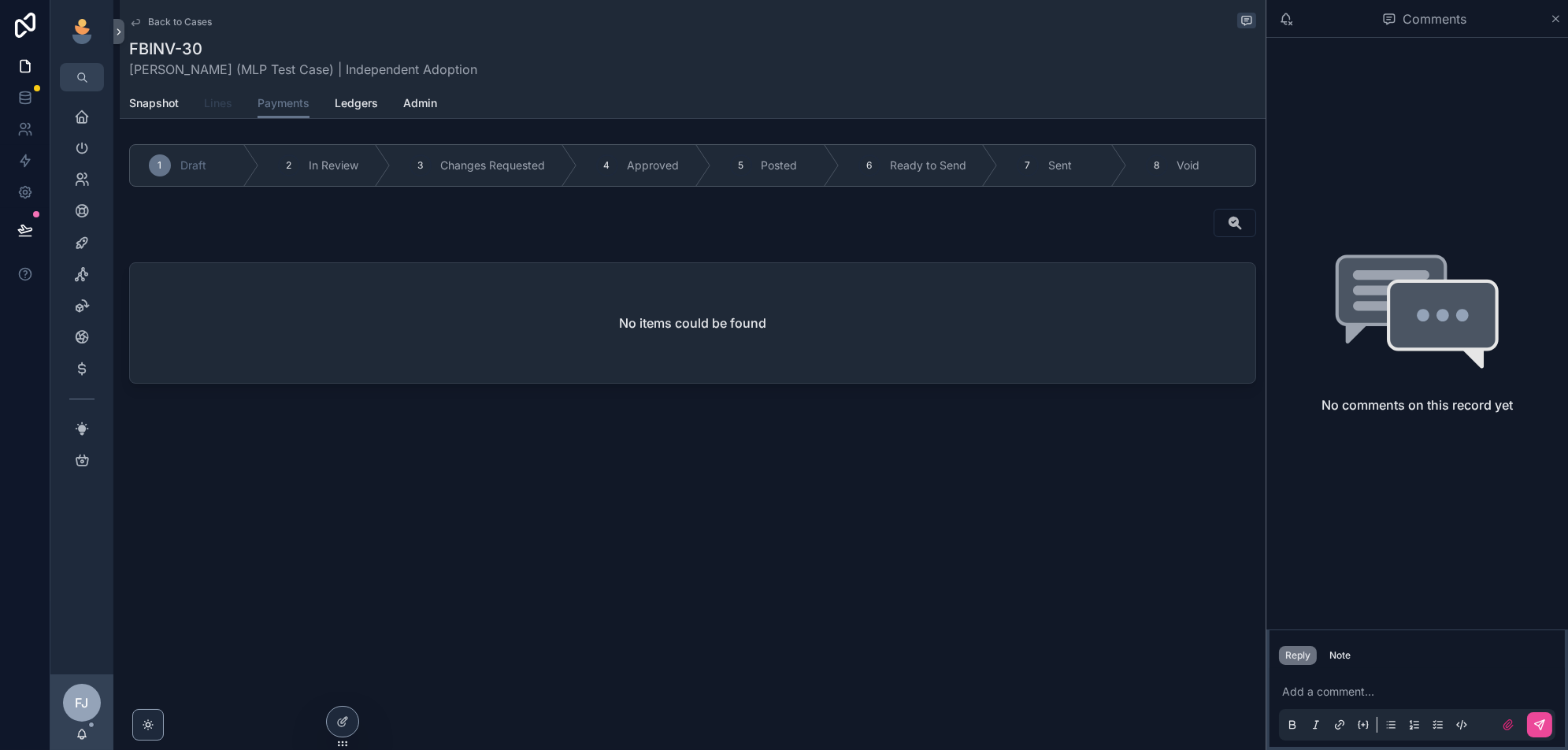
click at [207, 98] on span "Lines" at bounding box center [218, 103] width 28 height 16
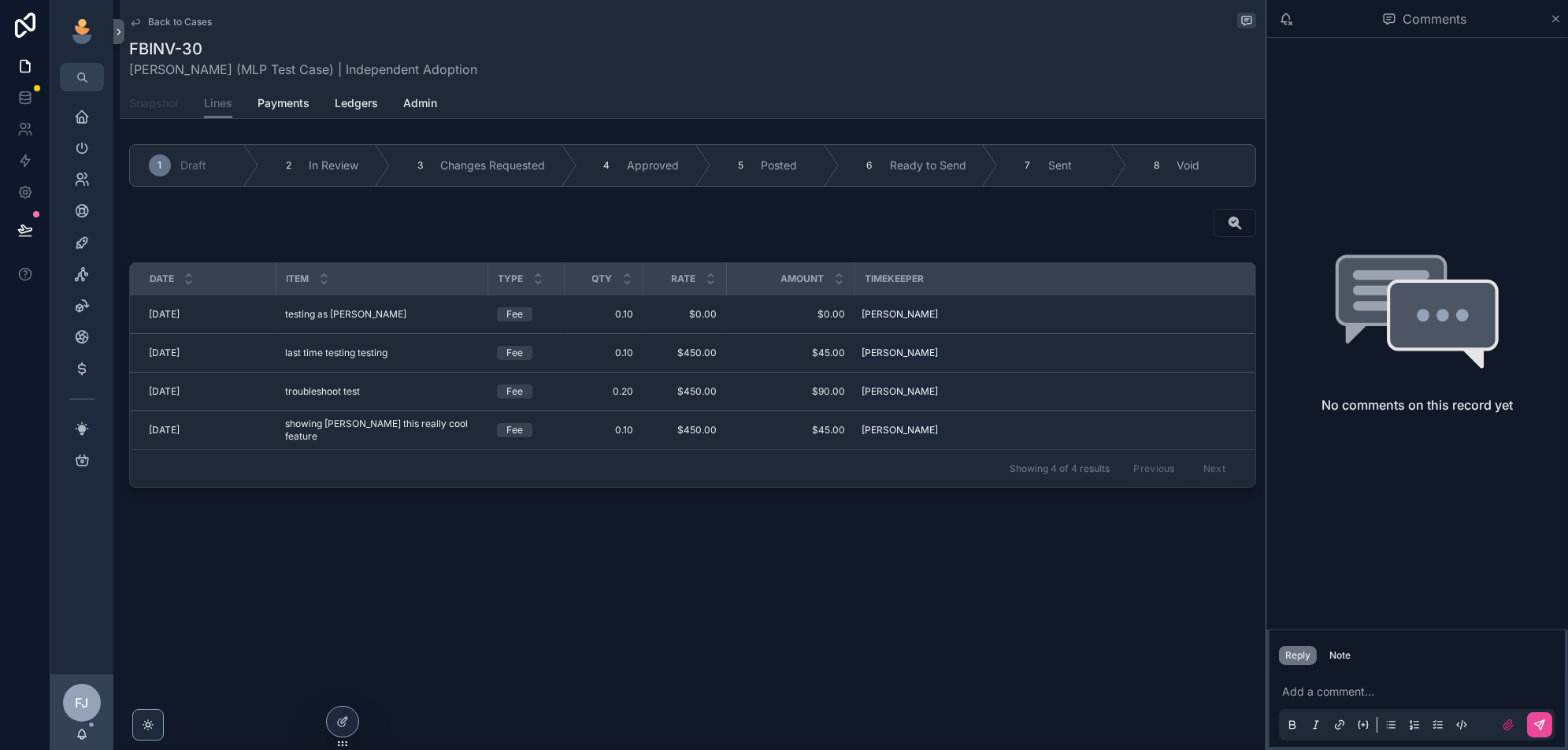
click at [140, 104] on span "Snapshot" at bounding box center [154, 103] width 49 height 16
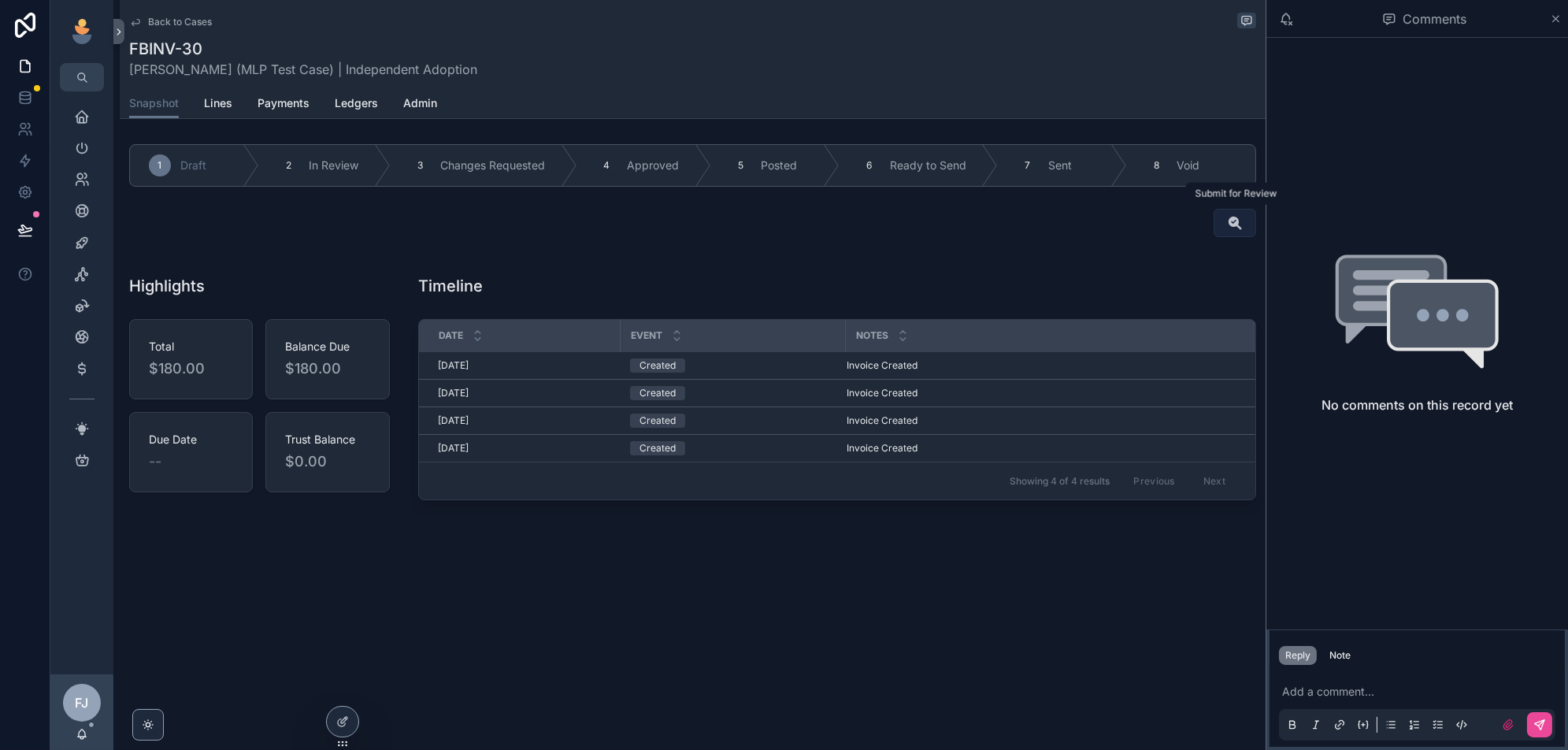
click at [1229, 219] on icon "scrollable content" at bounding box center [1235, 223] width 16 height 16
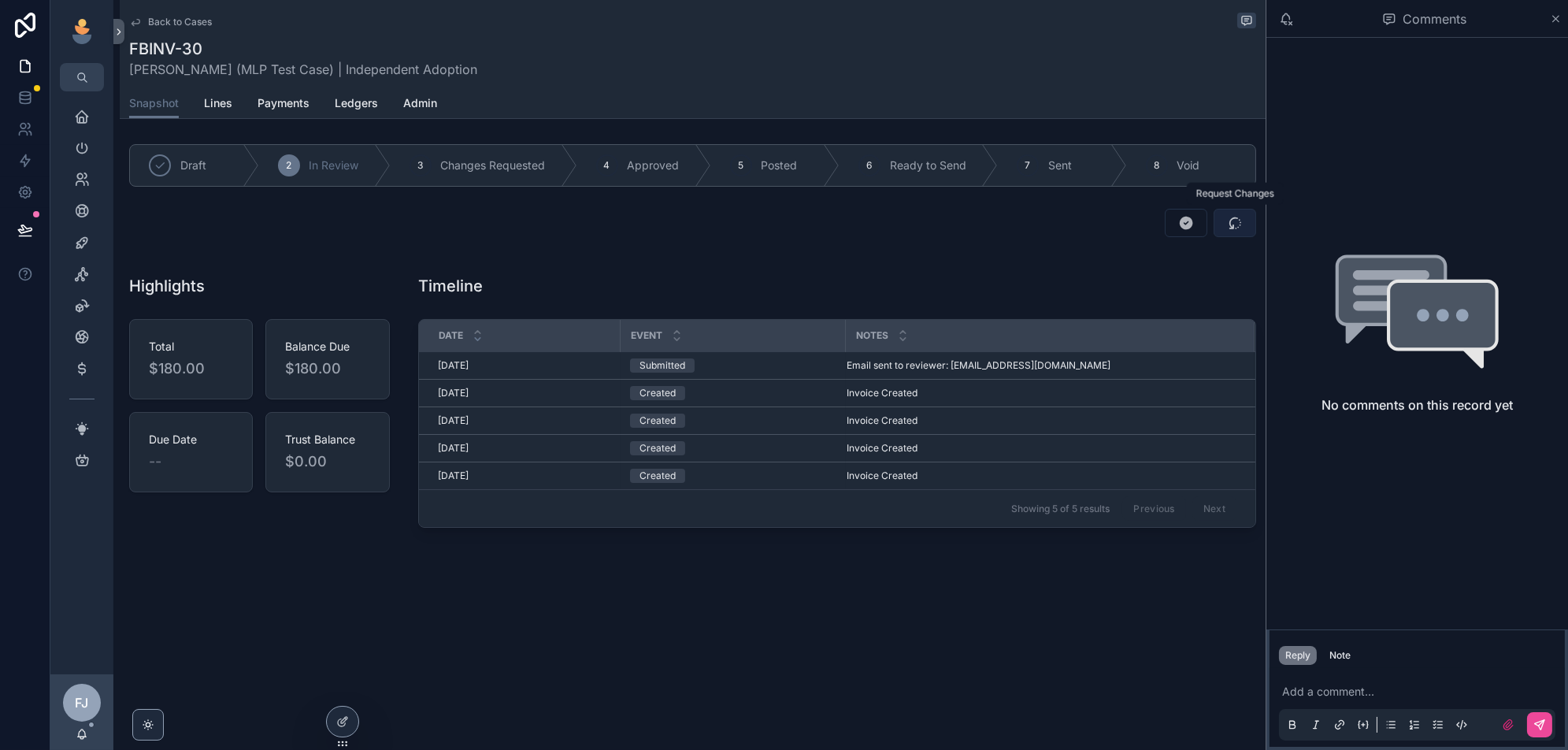
click at [1240, 227] on icon "scrollable content" at bounding box center [1235, 223] width 16 height 16
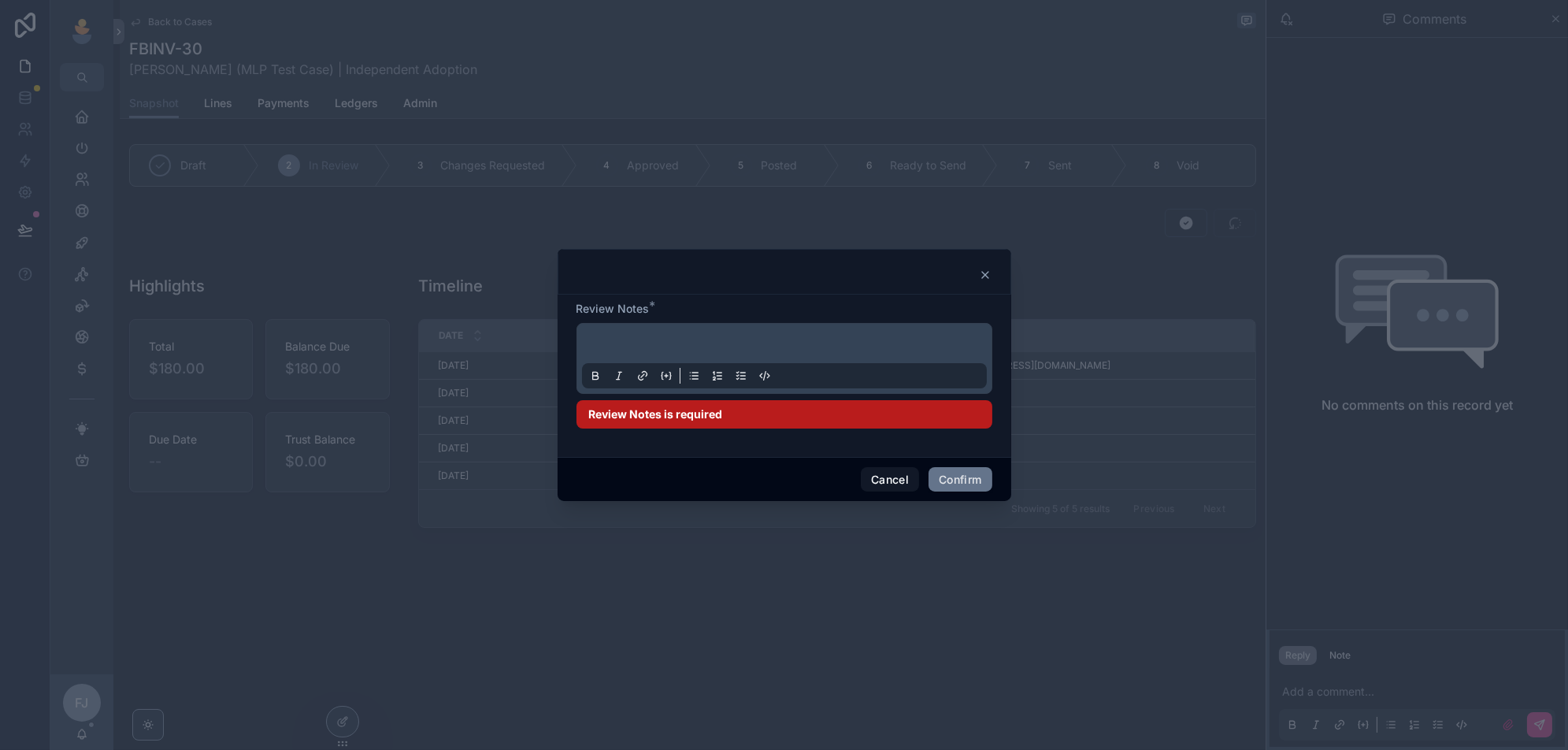
click at [755, 357] on div at bounding box center [784, 359] width 404 height 60
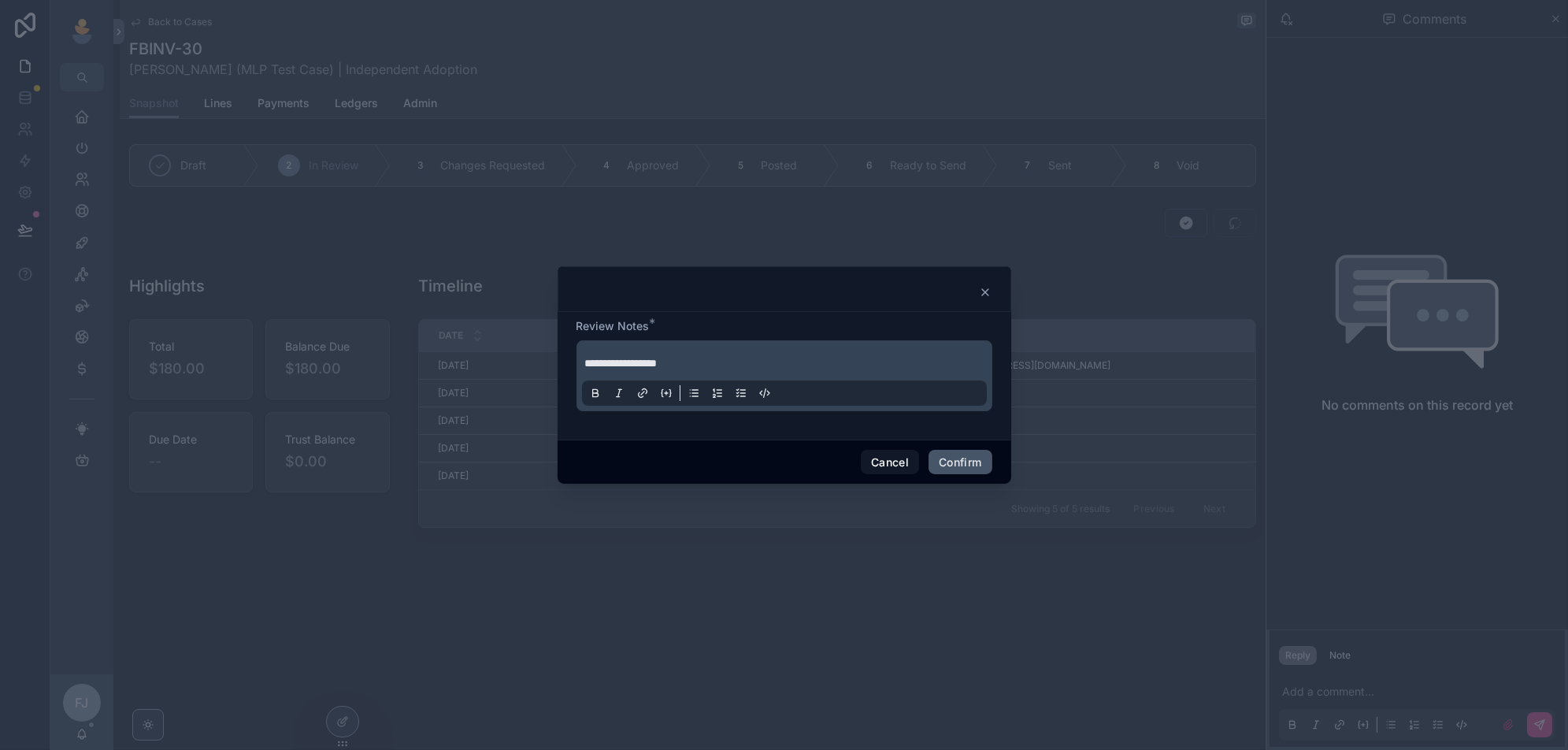
click at [959, 465] on button "Confirm" at bounding box center [960, 462] width 63 height 25
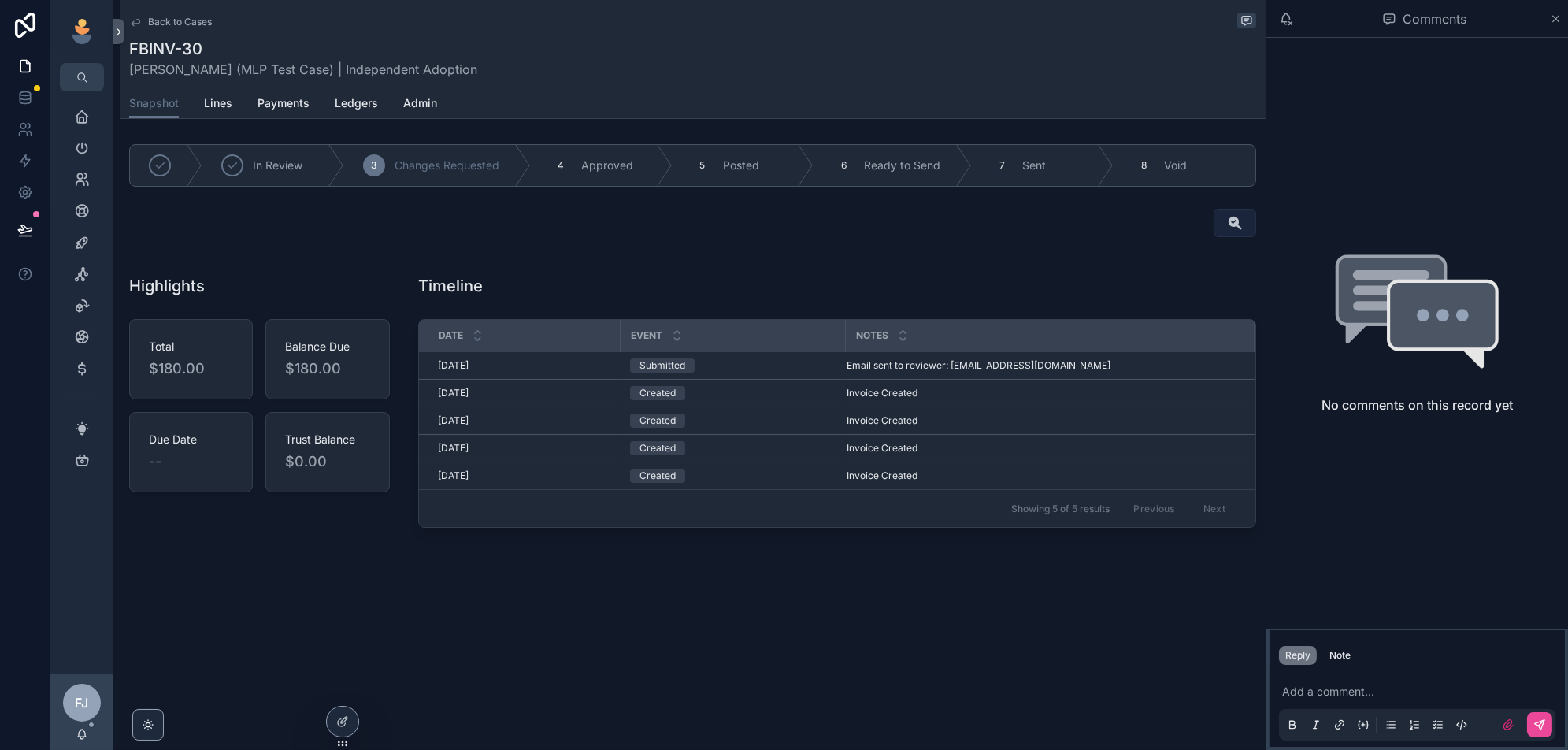
click at [1236, 226] on icon "scrollable content" at bounding box center [1235, 223] width 16 height 16
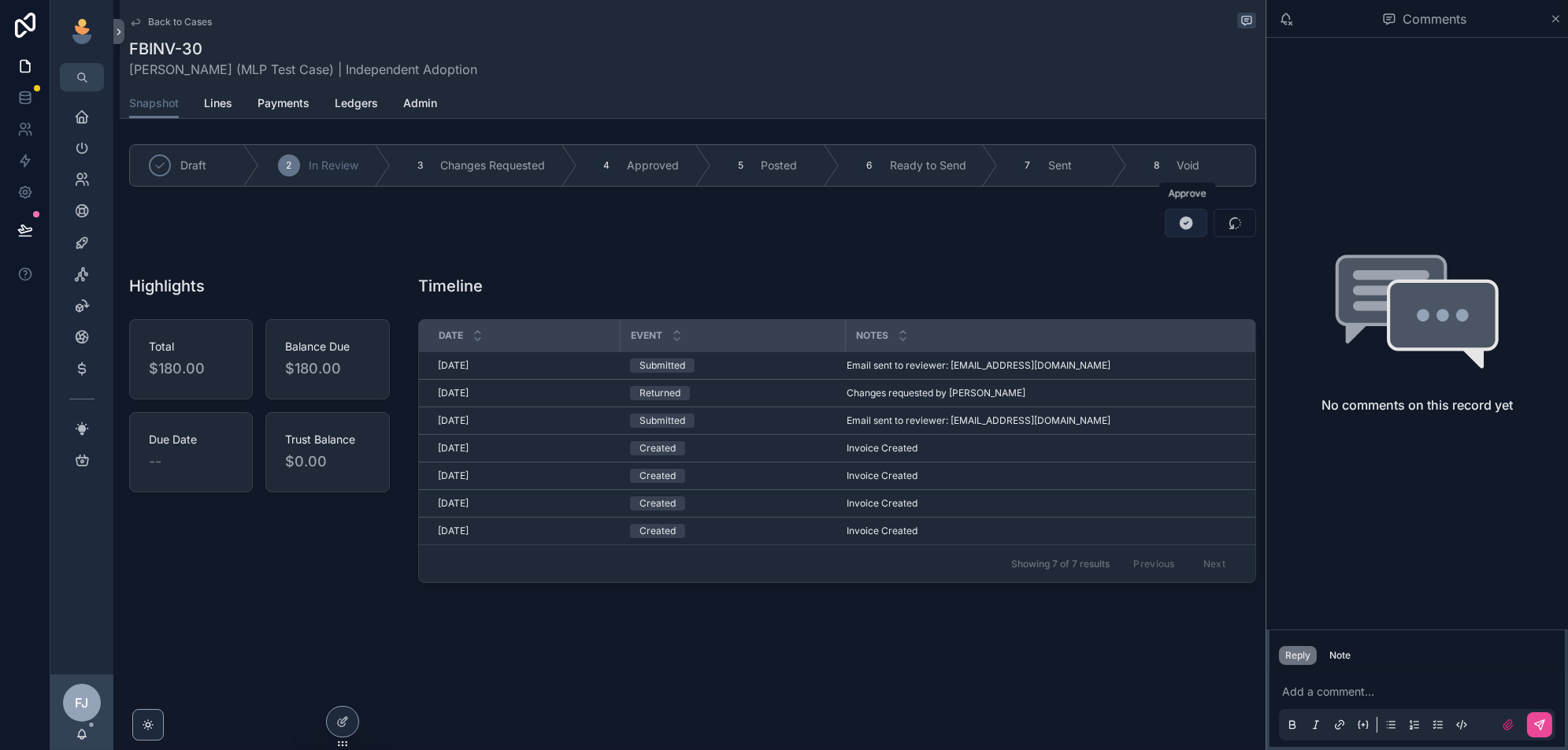
click at [1182, 222] on icon "scrollable content" at bounding box center [1186, 223] width 16 height 16
click at [28, 165] on icon at bounding box center [25, 161] width 16 height 16
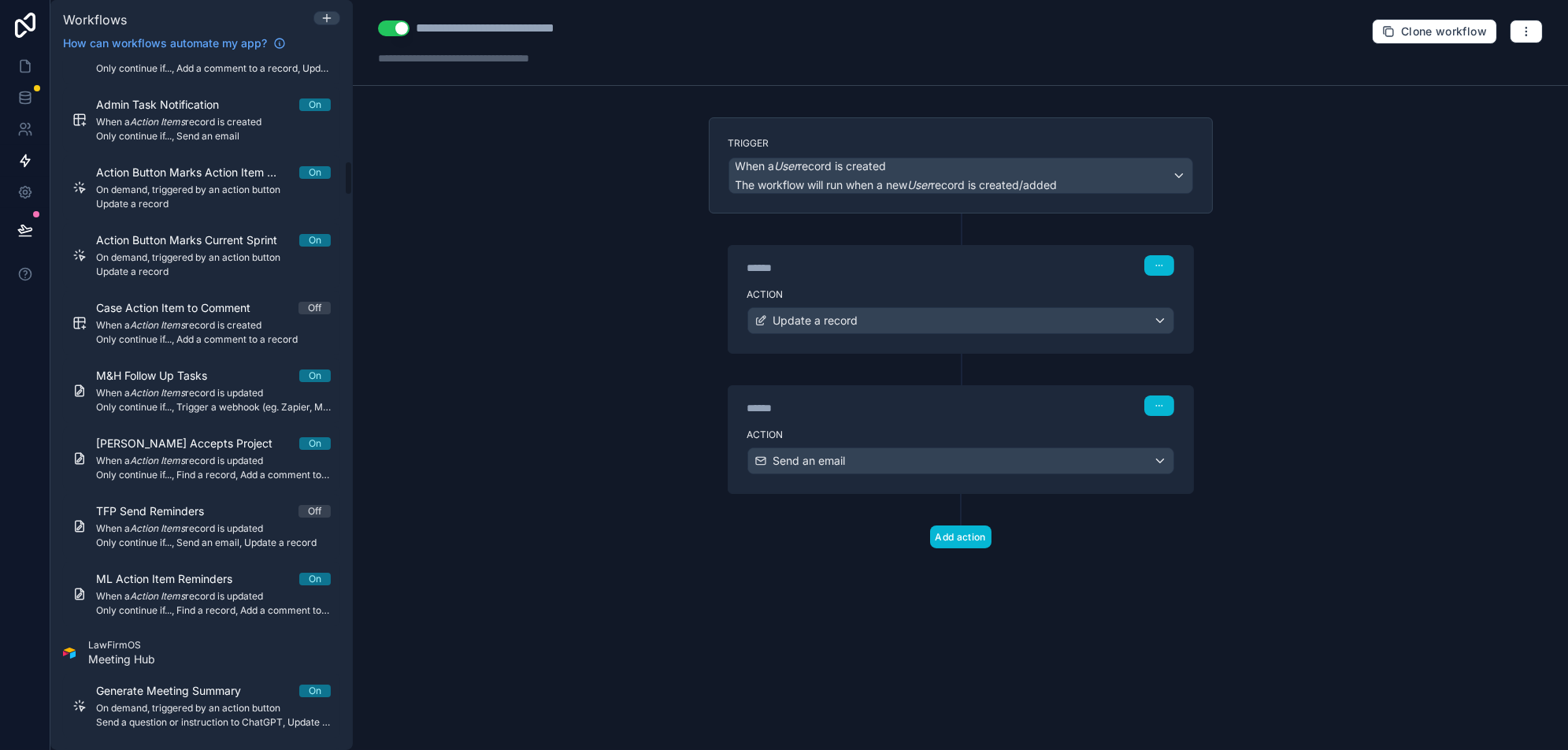
scroll to position [12517, 0]
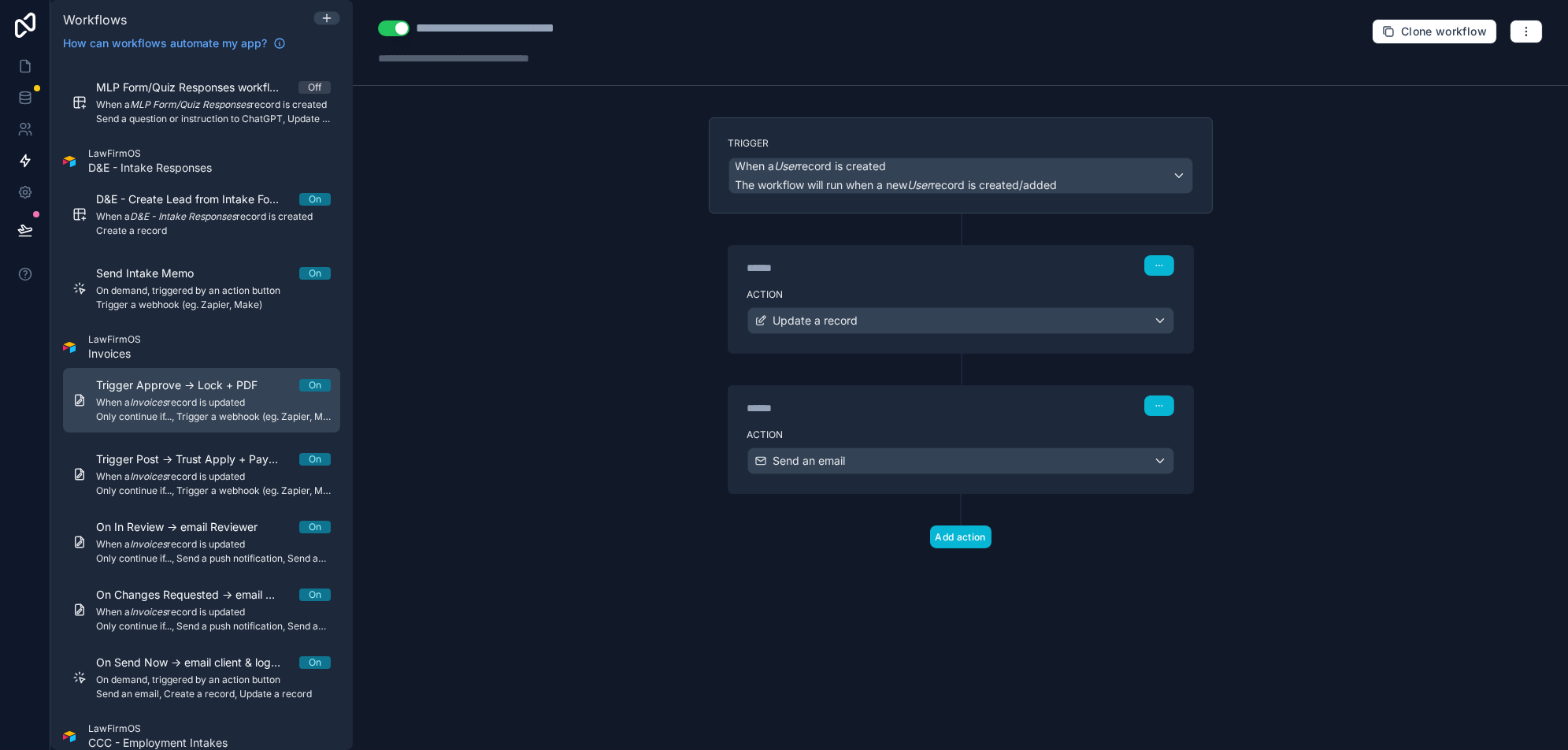
click at [176, 409] on span "When a Invoices record is updated" at bounding box center [213, 403] width 235 height 12
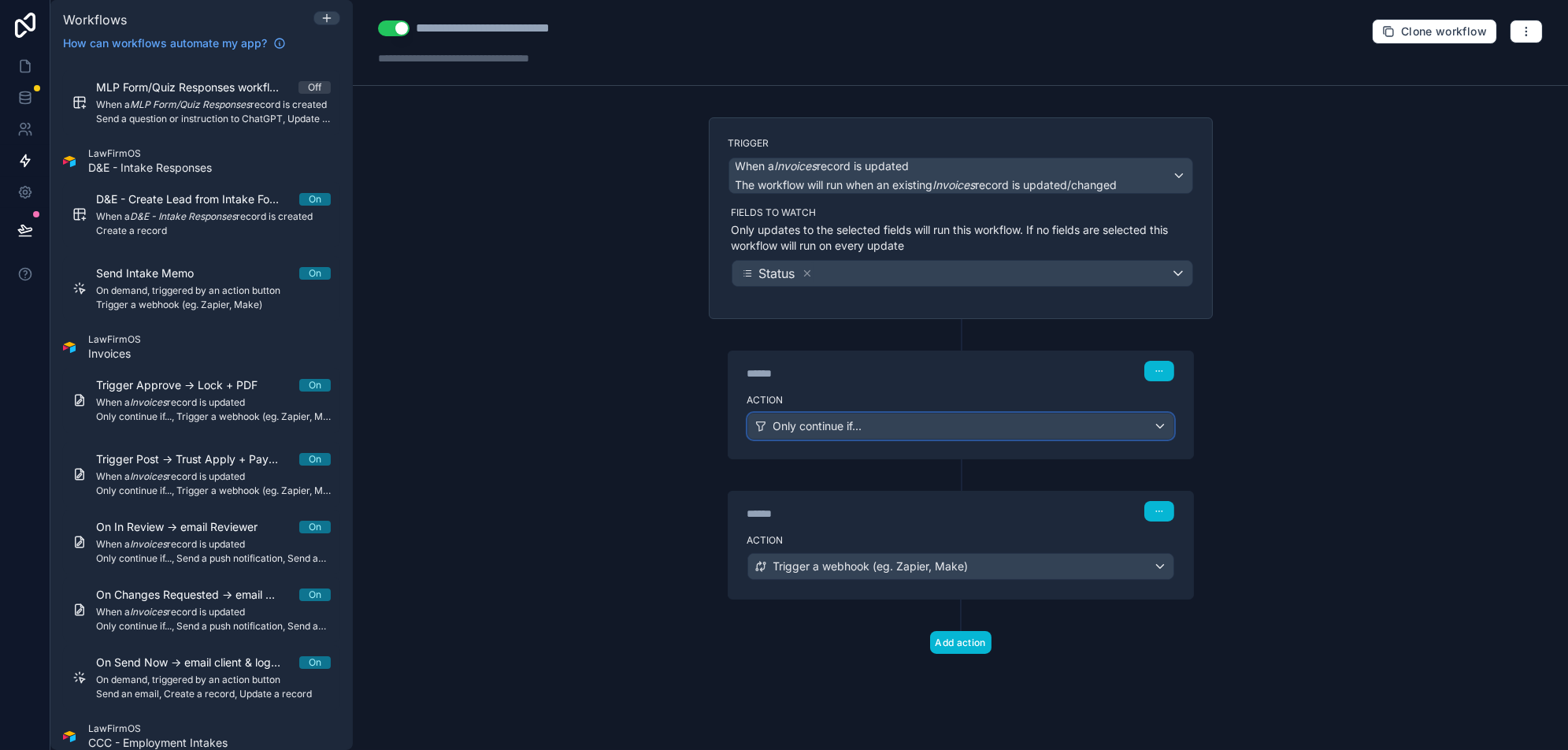
click at [1009, 413] on div "Only continue if..." at bounding box center [961, 426] width 425 height 25
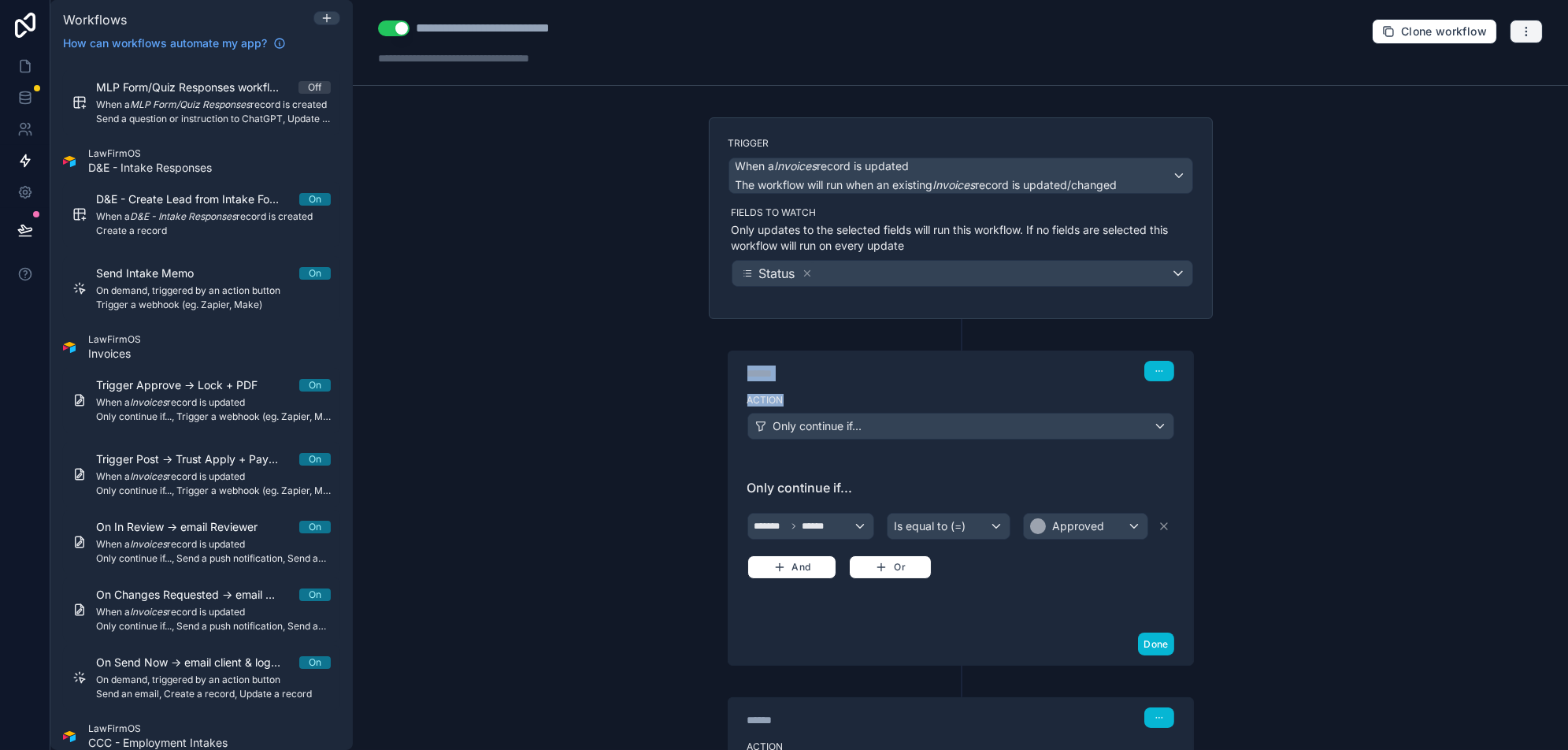
click at [1523, 25] on icon "button" at bounding box center [1526, 32] width 12 height 12
click at [1471, 64] on span "Test workflow" at bounding box center [1485, 68] width 76 height 12
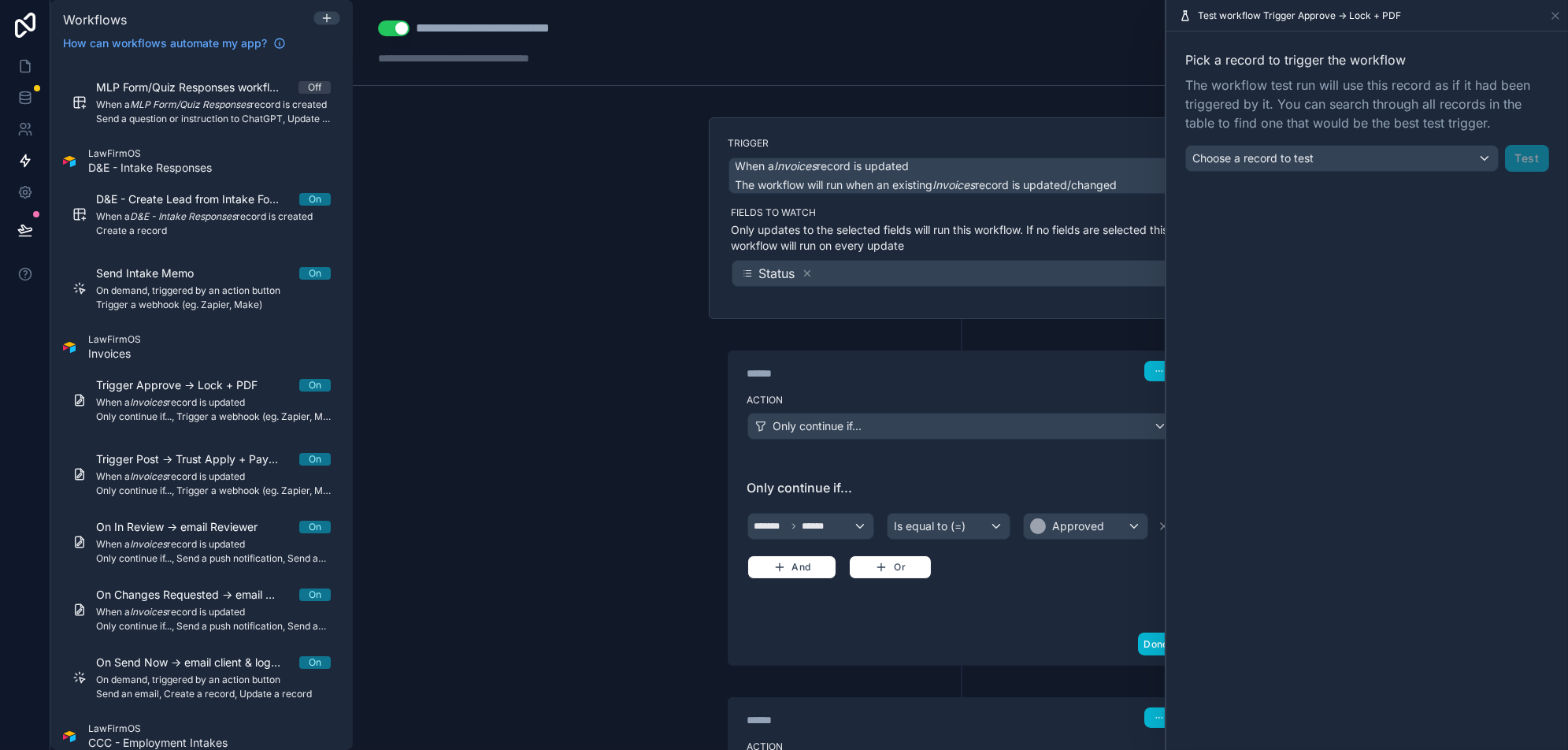
click at [1283, 128] on span "The workflow test run will use this record as if it had been triggered by it. Y…" at bounding box center [1367, 104] width 364 height 56
click at [1267, 153] on span "Choose a record to test" at bounding box center [1252, 157] width 121 height 13
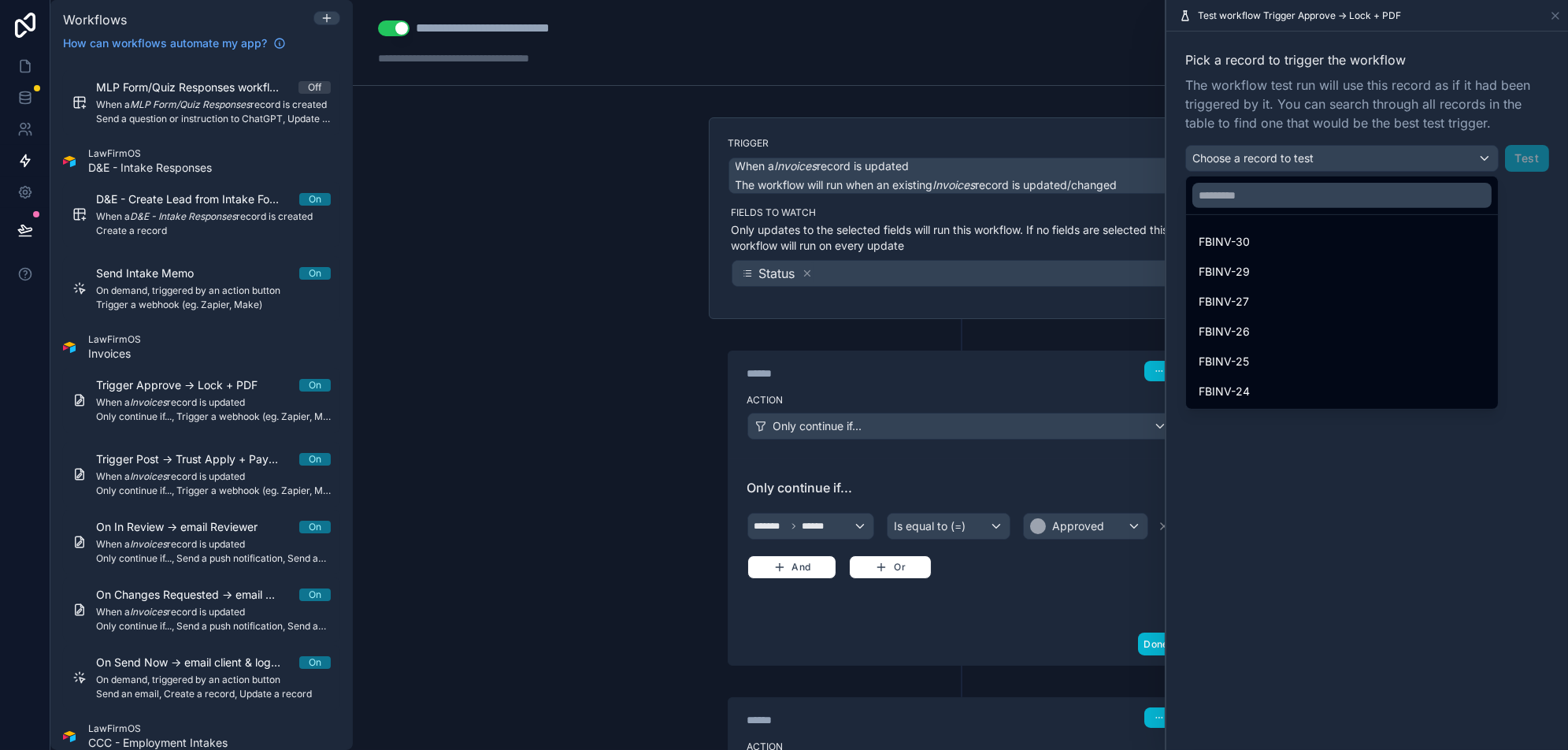
click at [1276, 232] on div "FBINV-30" at bounding box center [1341, 241] width 287 height 18
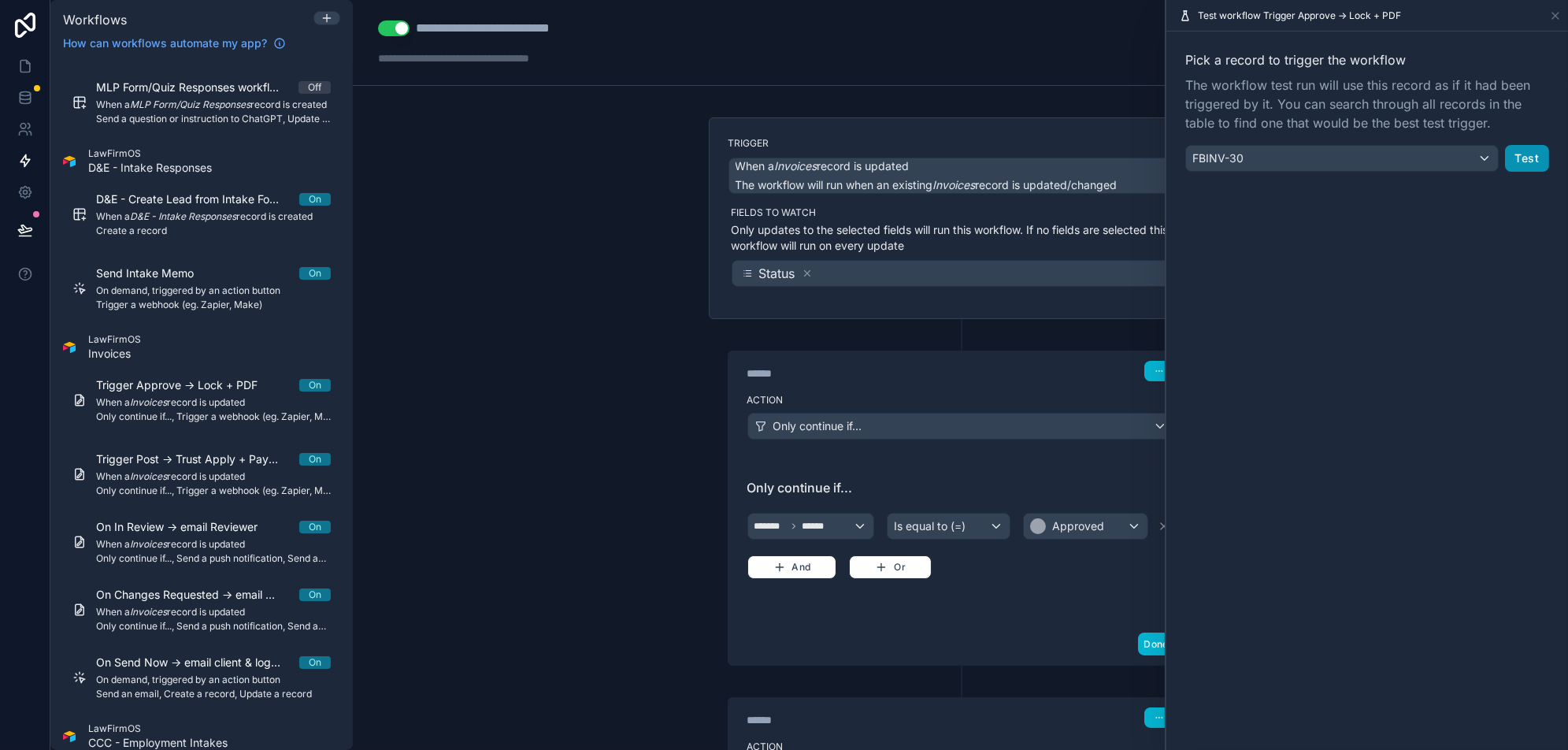
click at [1520, 157] on button "Test" at bounding box center [1527, 158] width 44 height 26
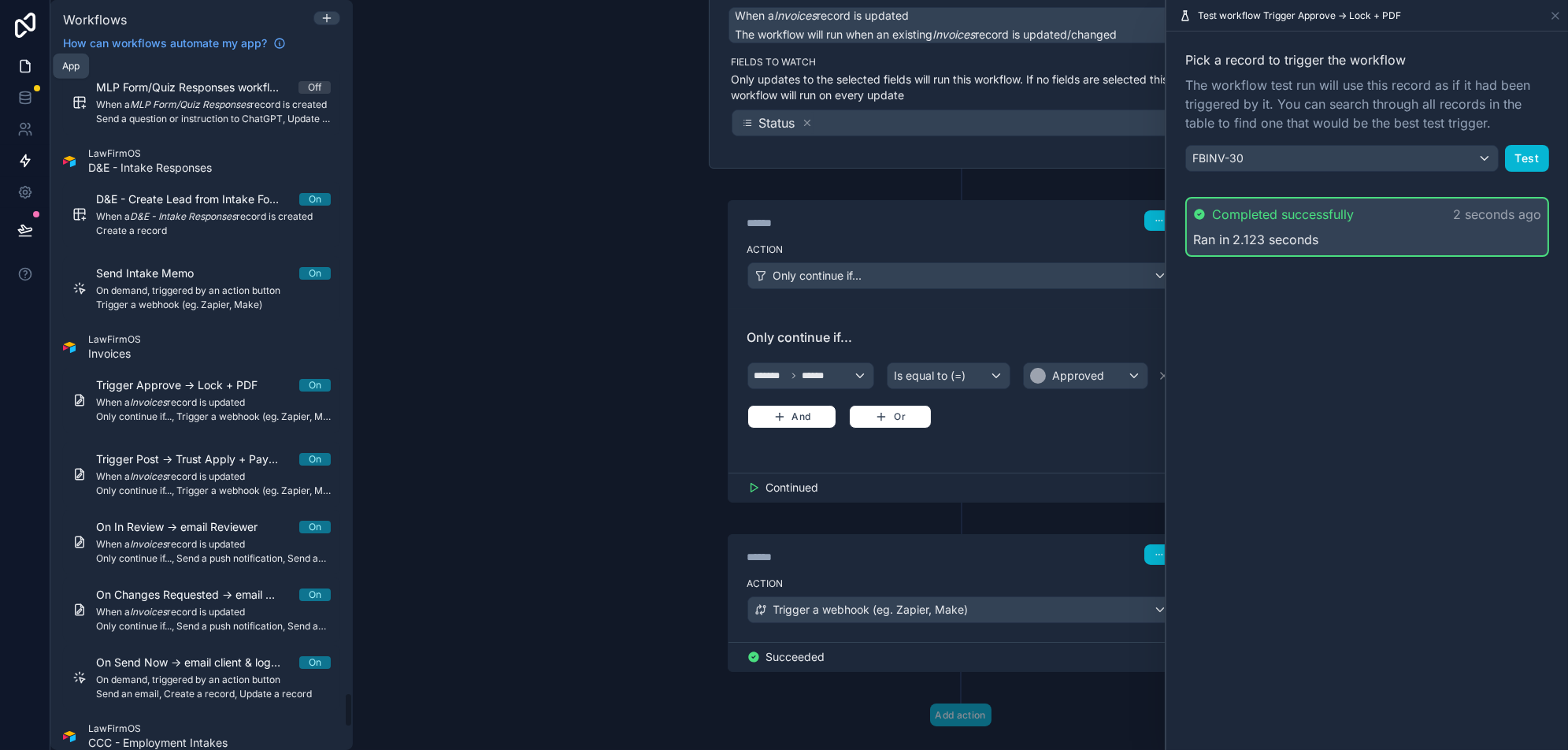
click at [18, 73] on icon at bounding box center [25, 66] width 16 height 16
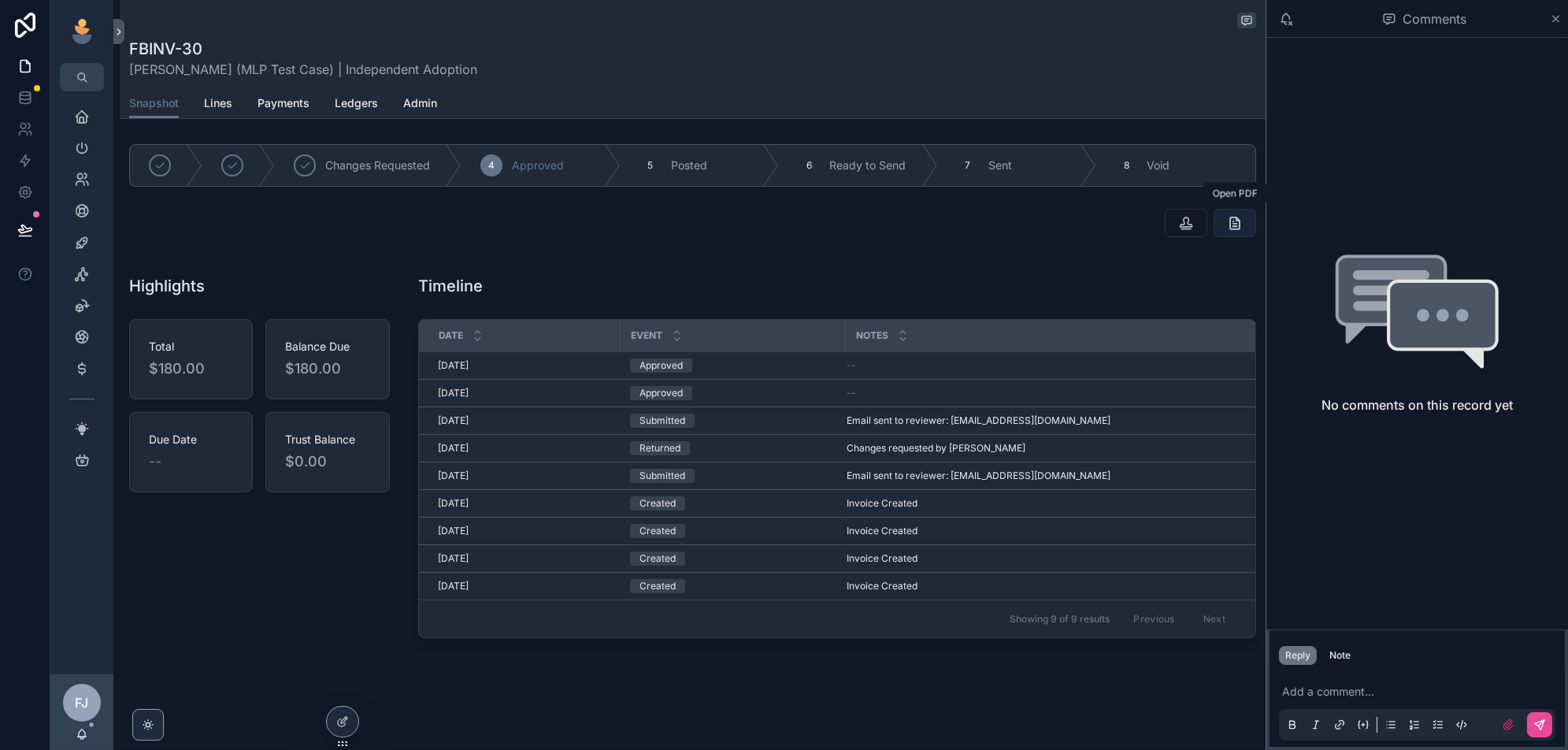
click at [1237, 220] on icon "scrollable content" at bounding box center [1235, 223] width 16 height 16
click at [1239, 226] on icon "scrollable content" at bounding box center [1235, 223] width 16 height 16
click at [1230, 221] on icon "scrollable content" at bounding box center [1235, 223] width 16 height 16
click at [1236, 219] on icon "scrollable content" at bounding box center [1235, 223] width 16 height 16
click at [1230, 218] on icon "scrollable content" at bounding box center [1235, 223] width 16 height 16
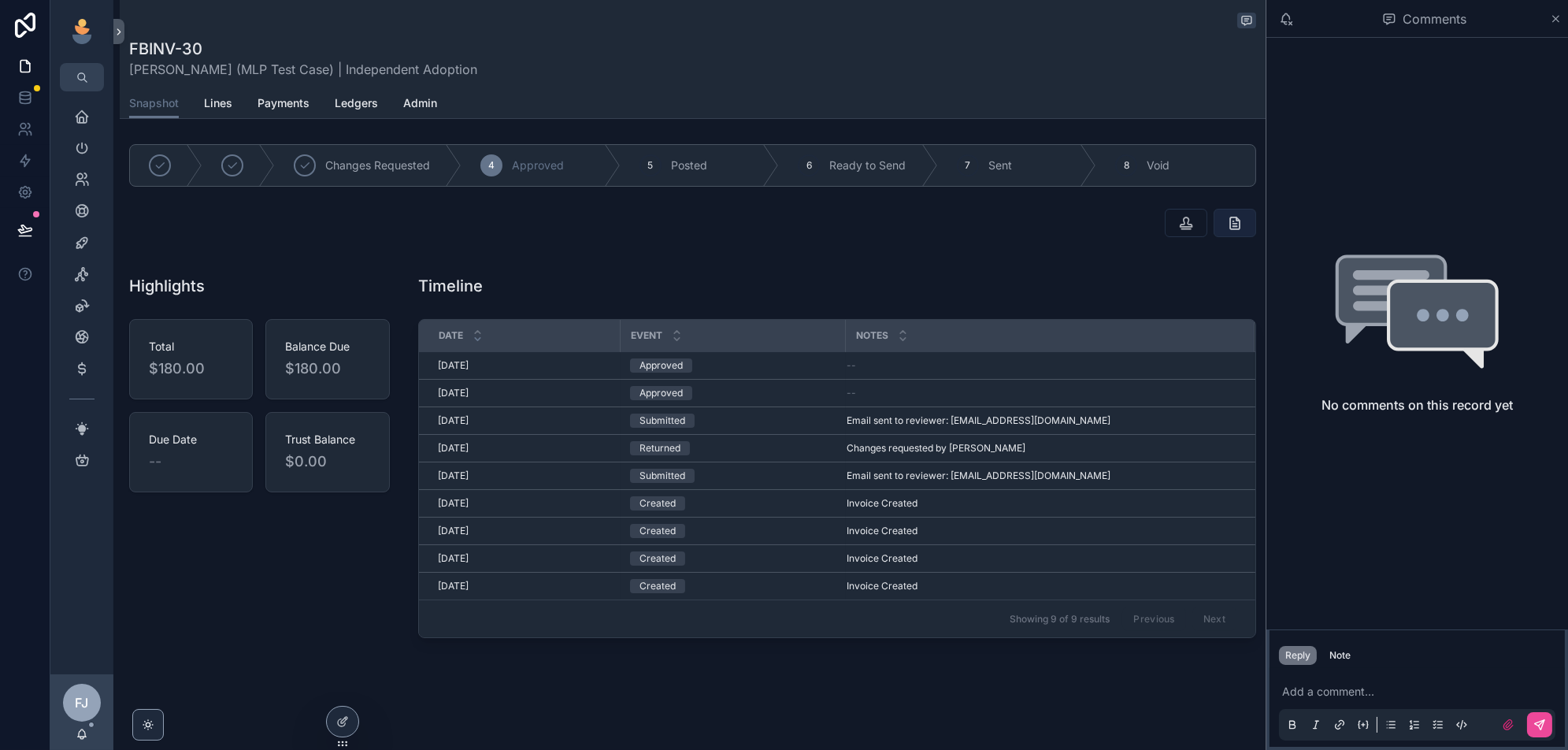
click at [1232, 225] on icon "scrollable content" at bounding box center [1235, 223] width 16 height 16
click at [897, 253] on div "Changes Requested 4 Approved 5 Posted 6 Ready to Send 7 Sent 8 Void Highlights …" at bounding box center [692, 394] width 1145 height 513
click at [1227, 229] on icon "scrollable content" at bounding box center [1235, 223] width 16 height 16
click at [1243, 211] on button "scrollable content" at bounding box center [1234, 222] width 42 height 28
click at [1234, 222] on icon "scrollable content" at bounding box center [1235, 223] width 16 height 16
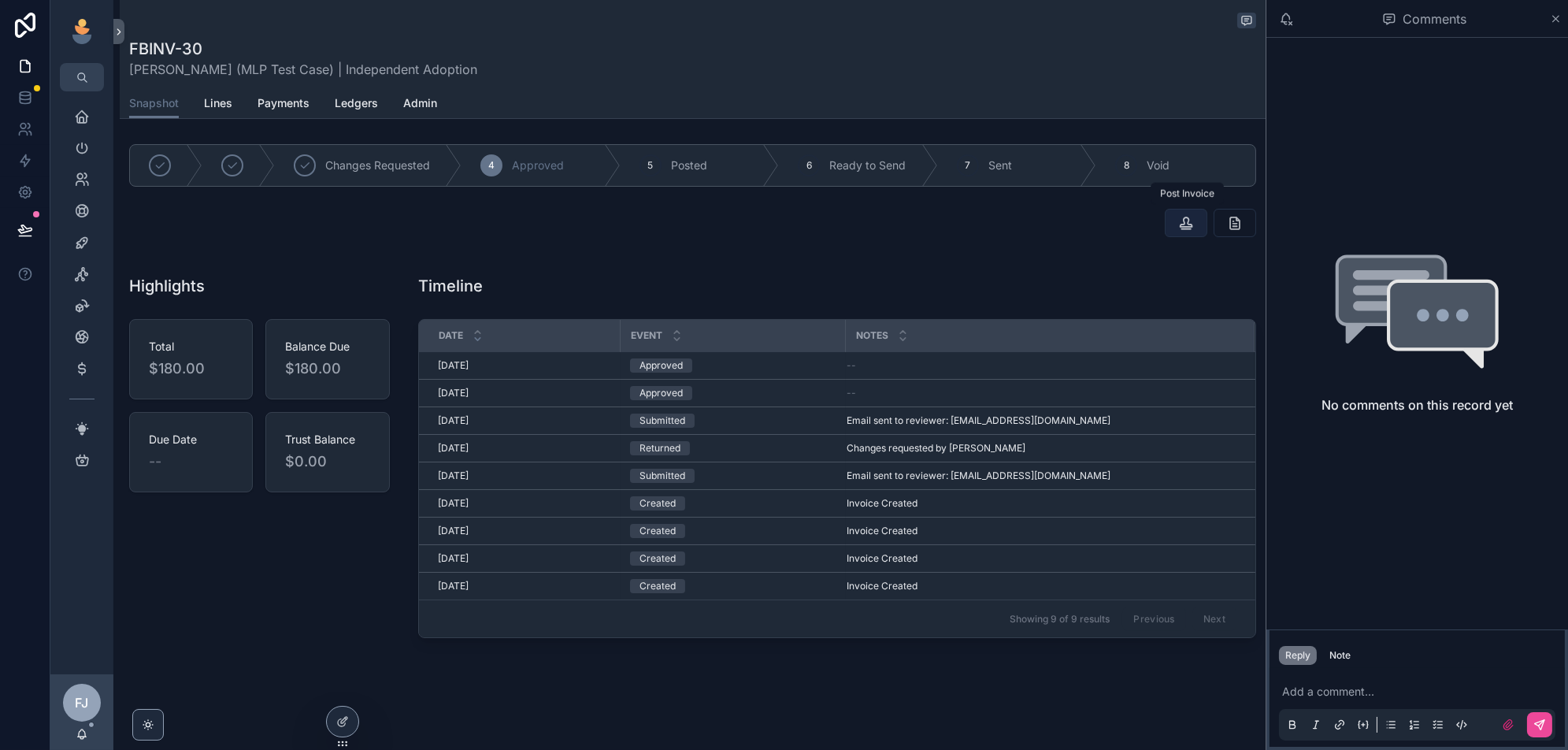
click at [1191, 227] on icon "scrollable content" at bounding box center [1186, 223] width 16 height 16
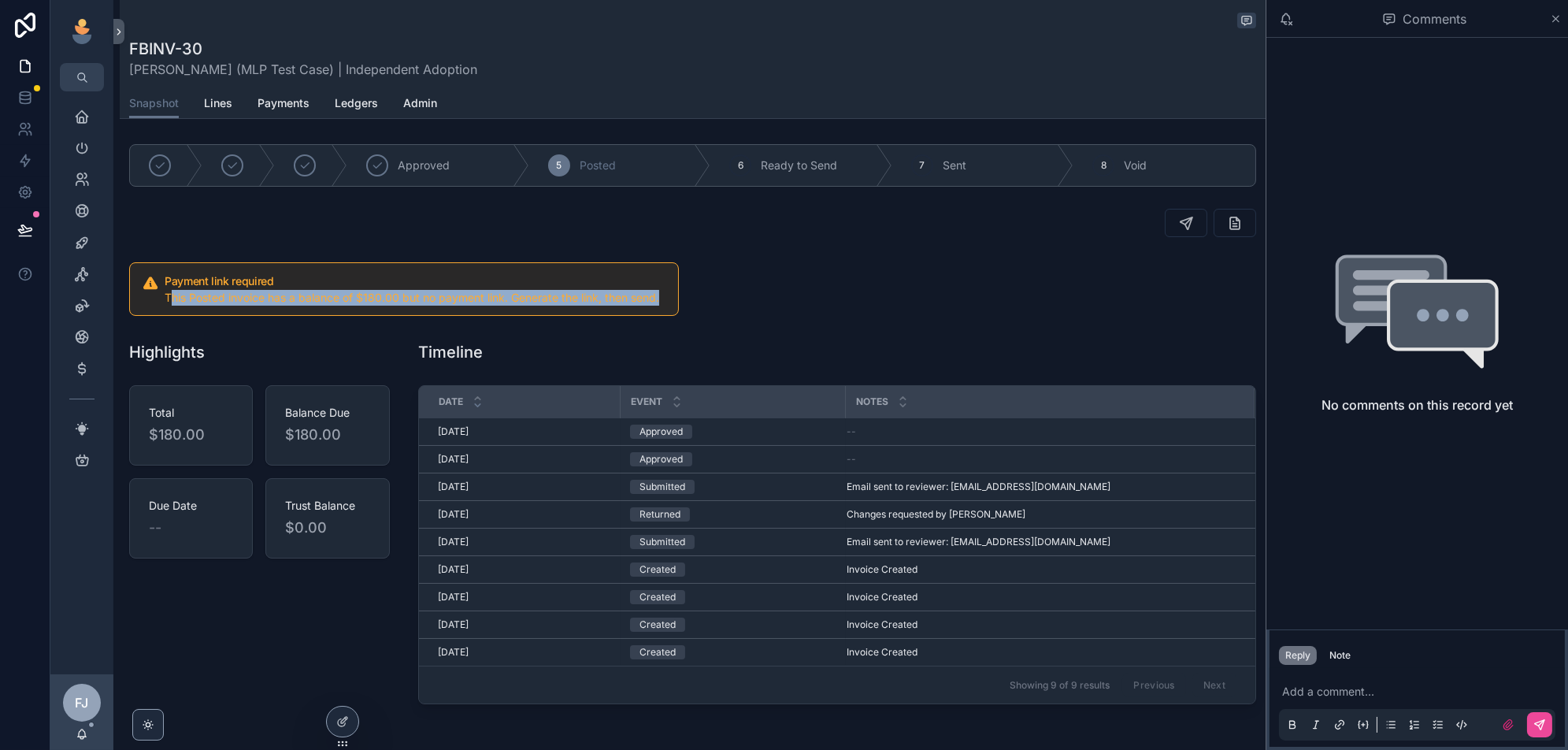
drag, startPoint x: 170, startPoint y: 299, endPoint x: 577, endPoint y: 308, distance: 407.1
click at [576, 308] on div "Payment link required This Posted invoice has a balance of $180.00 but no payme…" at bounding box center [403, 288] width 549 height 54
click at [692, 291] on div "Payment link required This Posted invoice has a balance of $180.00 but no payme…" at bounding box center [692, 288] width 1145 height 66
click at [411, 111] on span "Admin" at bounding box center [420, 103] width 34 height 16
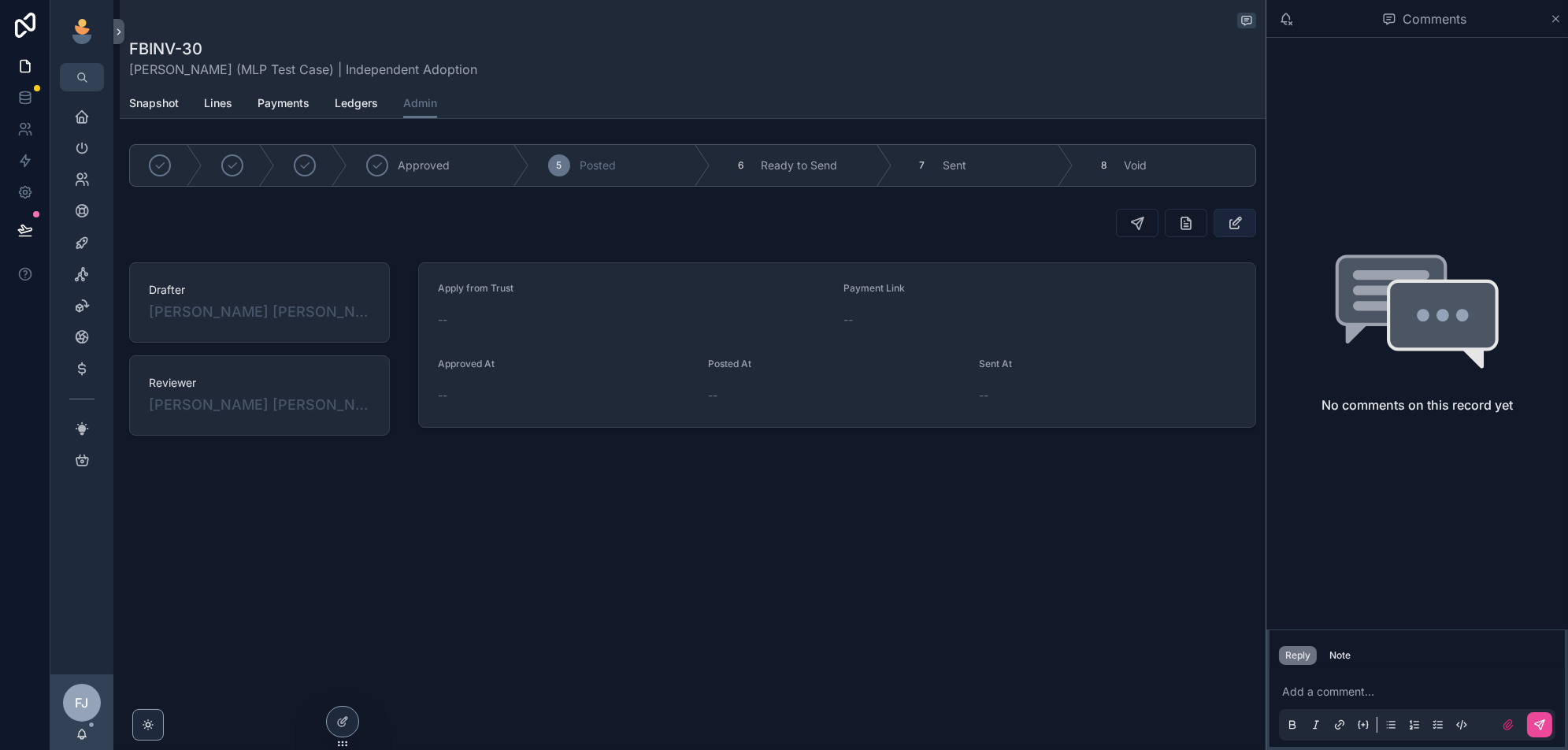
click at [1233, 224] on icon "scrollable content" at bounding box center [1235, 223] width 17 height 16
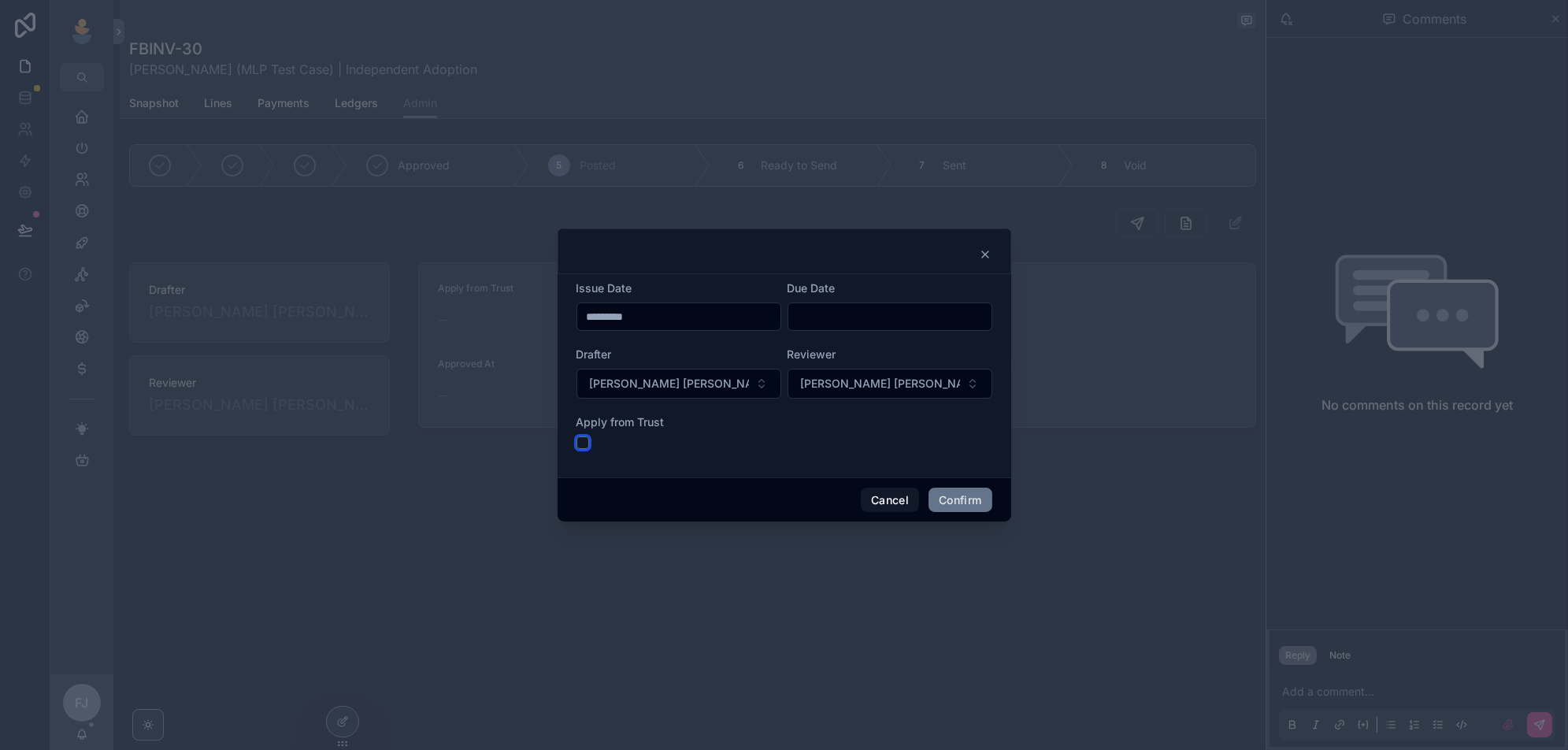
click at [585, 442] on button "button" at bounding box center [583, 442] width 12 height 12
click at [957, 492] on button "Confirm" at bounding box center [960, 500] width 63 height 25
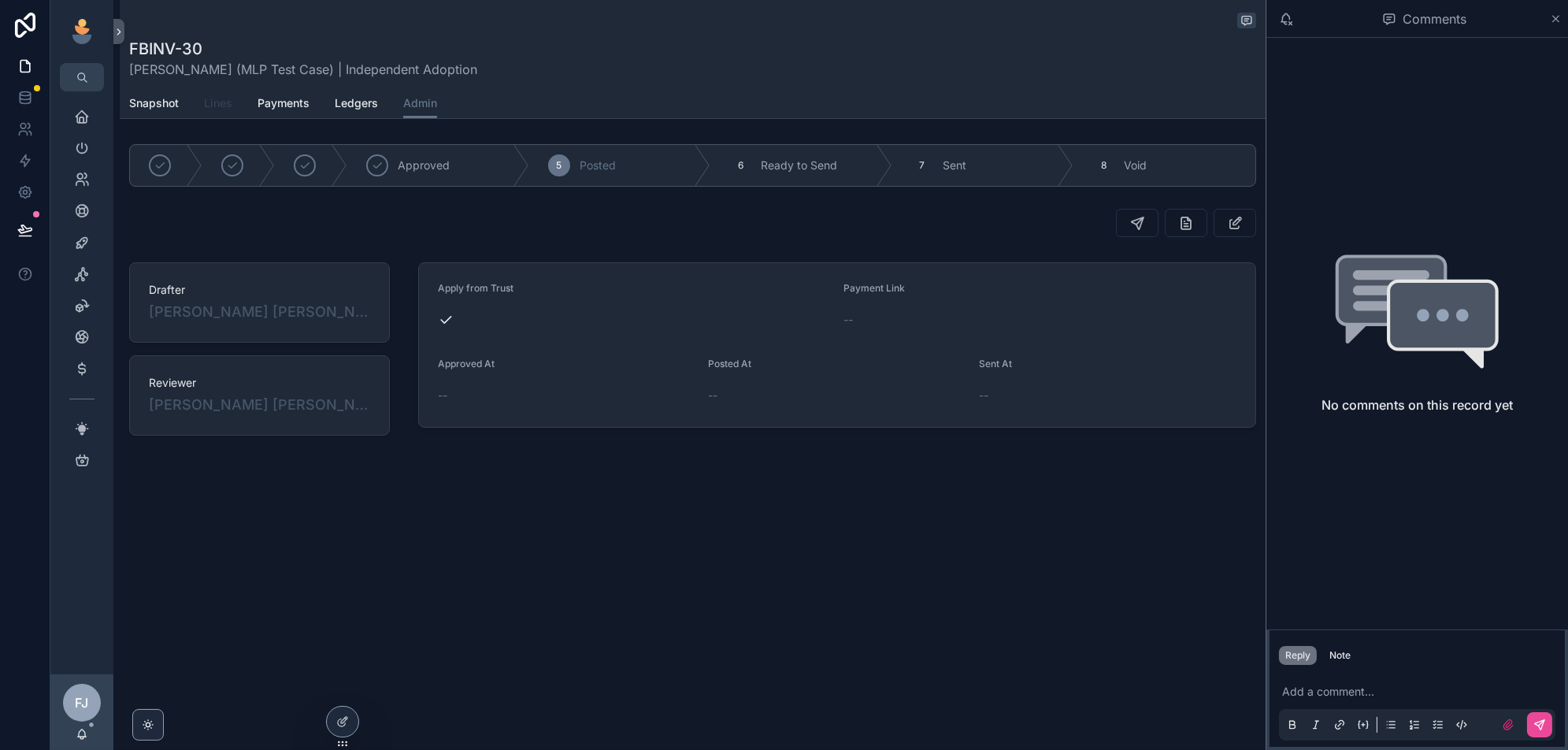
click at [221, 110] on span "Lines" at bounding box center [218, 103] width 28 height 16
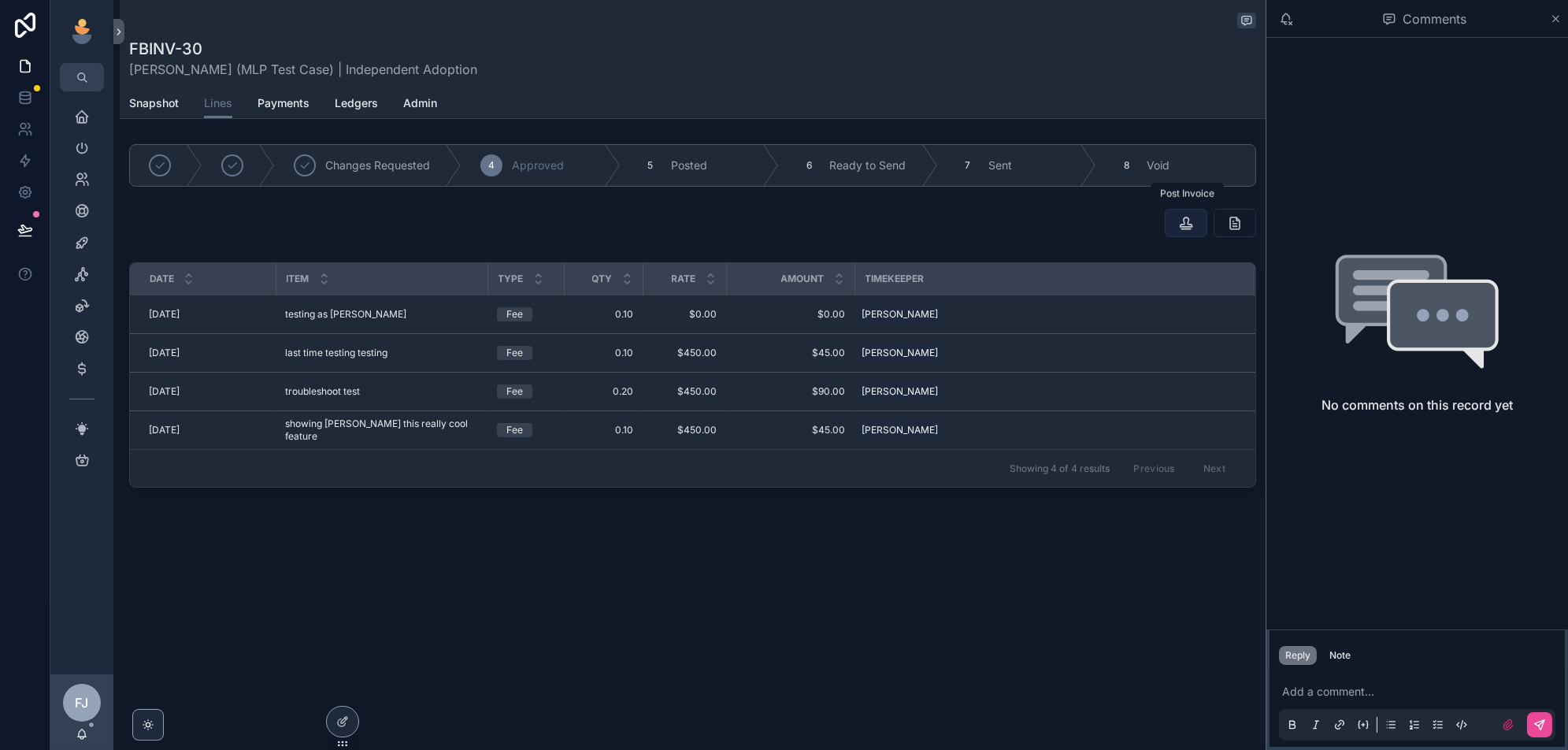
click at [1183, 222] on icon "scrollable content" at bounding box center [1186, 223] width 16 height 16
click at [26, 163] on icon at bounding box center [25, 160] width 10 height 11
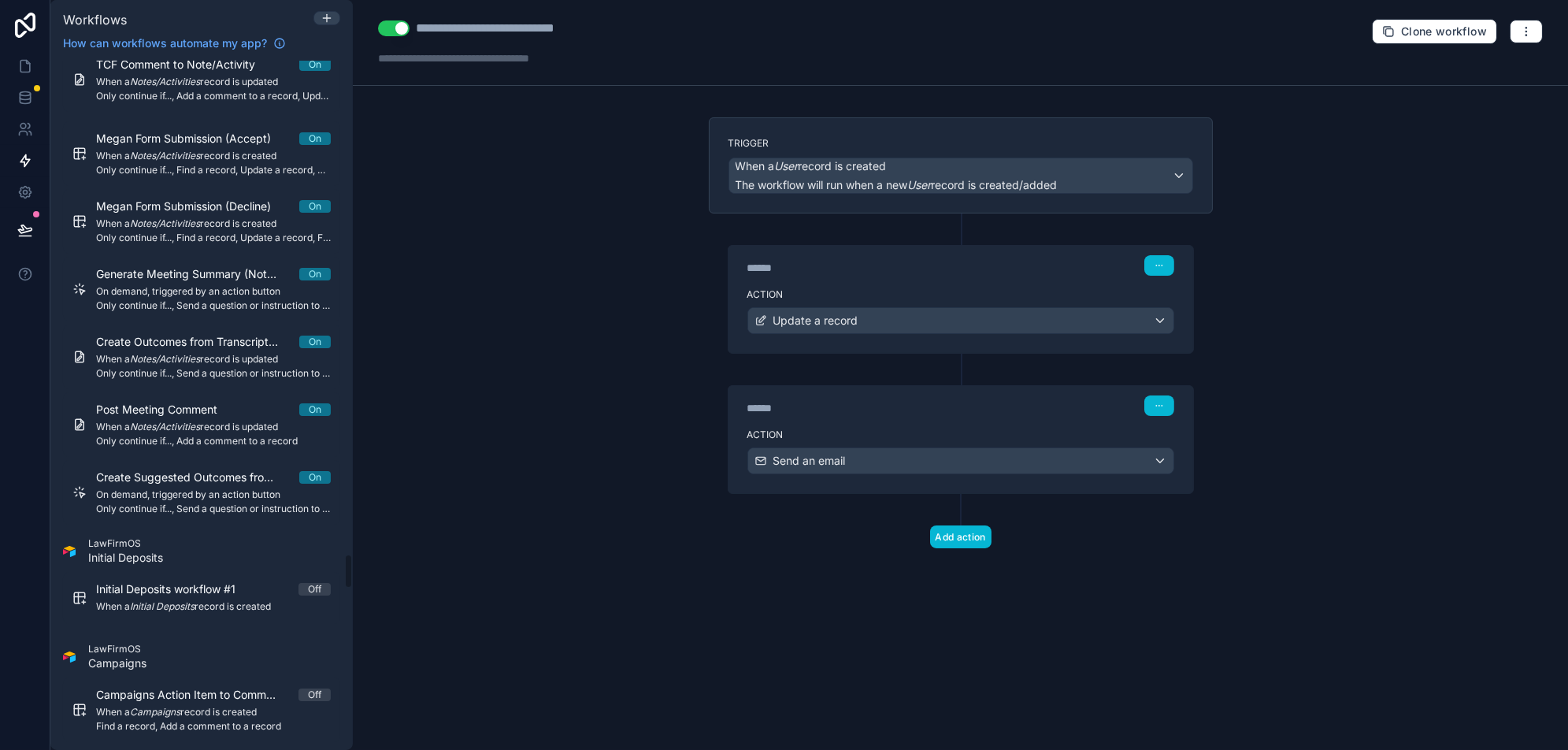
scroll to position [12591, 0]
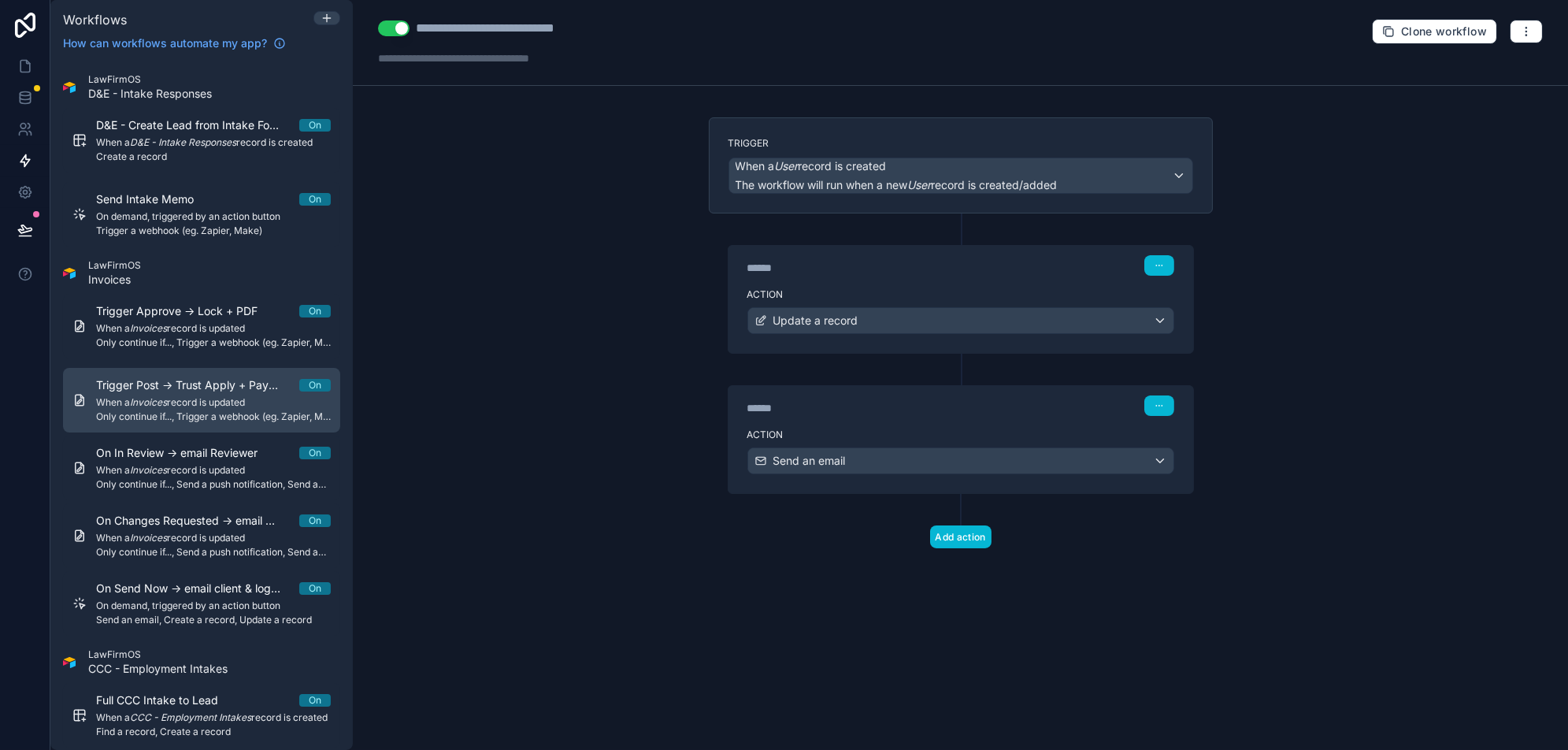
click at [207, 409] on span "When a Invoices record is updated" at bounding box center [213, 403] width 235 height 12
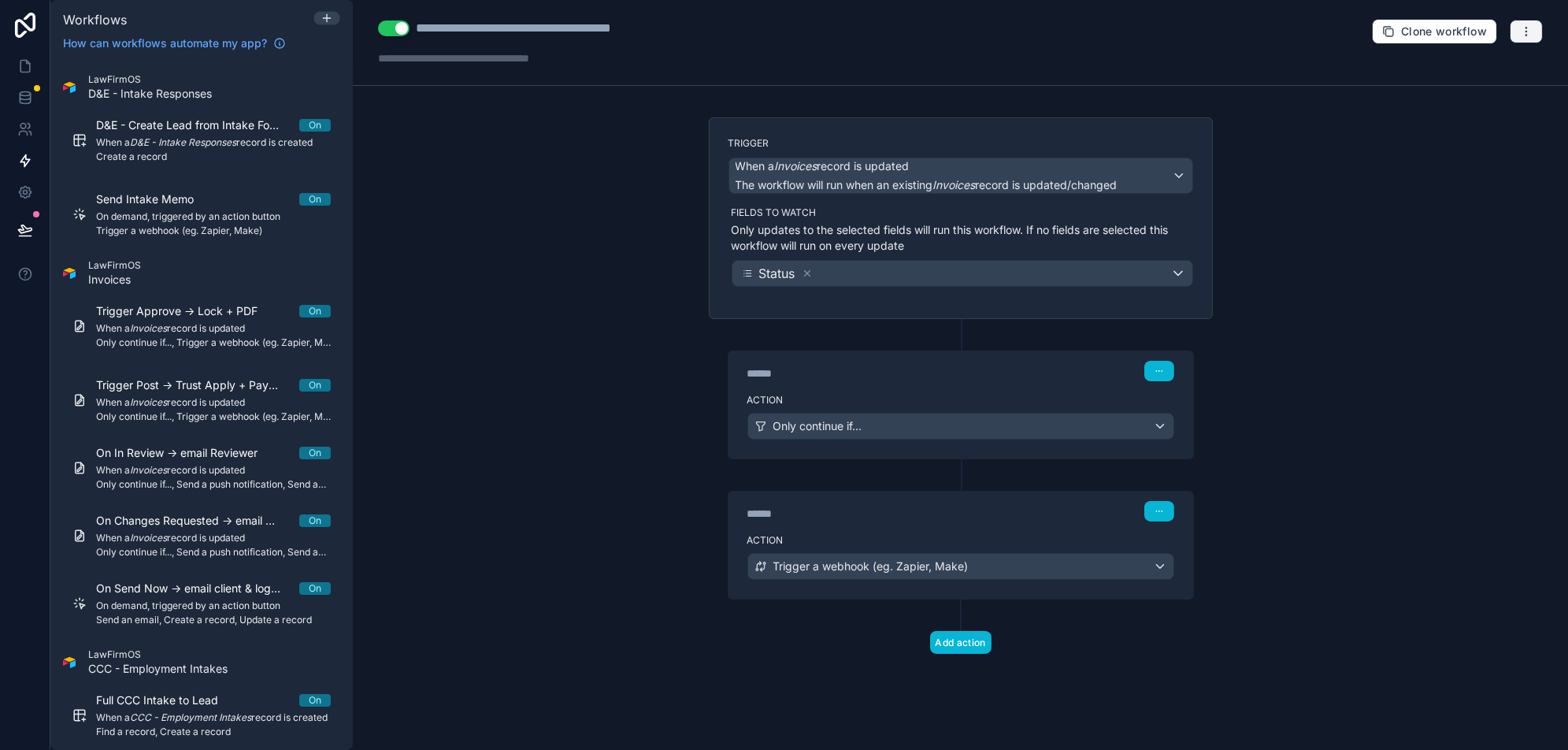
click at [1532, 30] on button "button" at bounding box center [1526, 31] width 33 height 24
click at [1499, 67] on span "Test workflow" at bounding box center [1485, 68] width 76 height 12
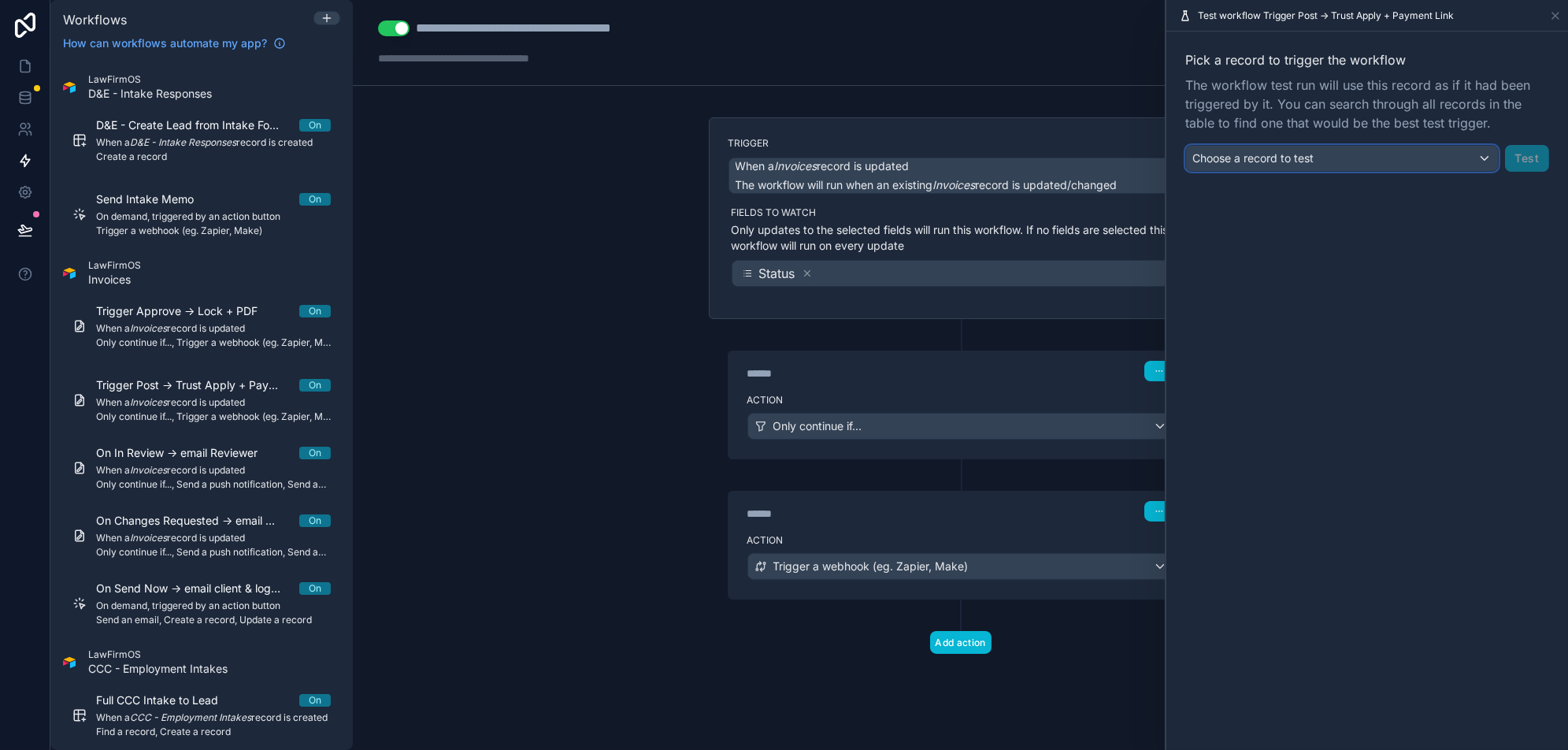
click at [1456, 159] on div "Choose a record to test" at bounding box center [1341, 158] width 312 height 25
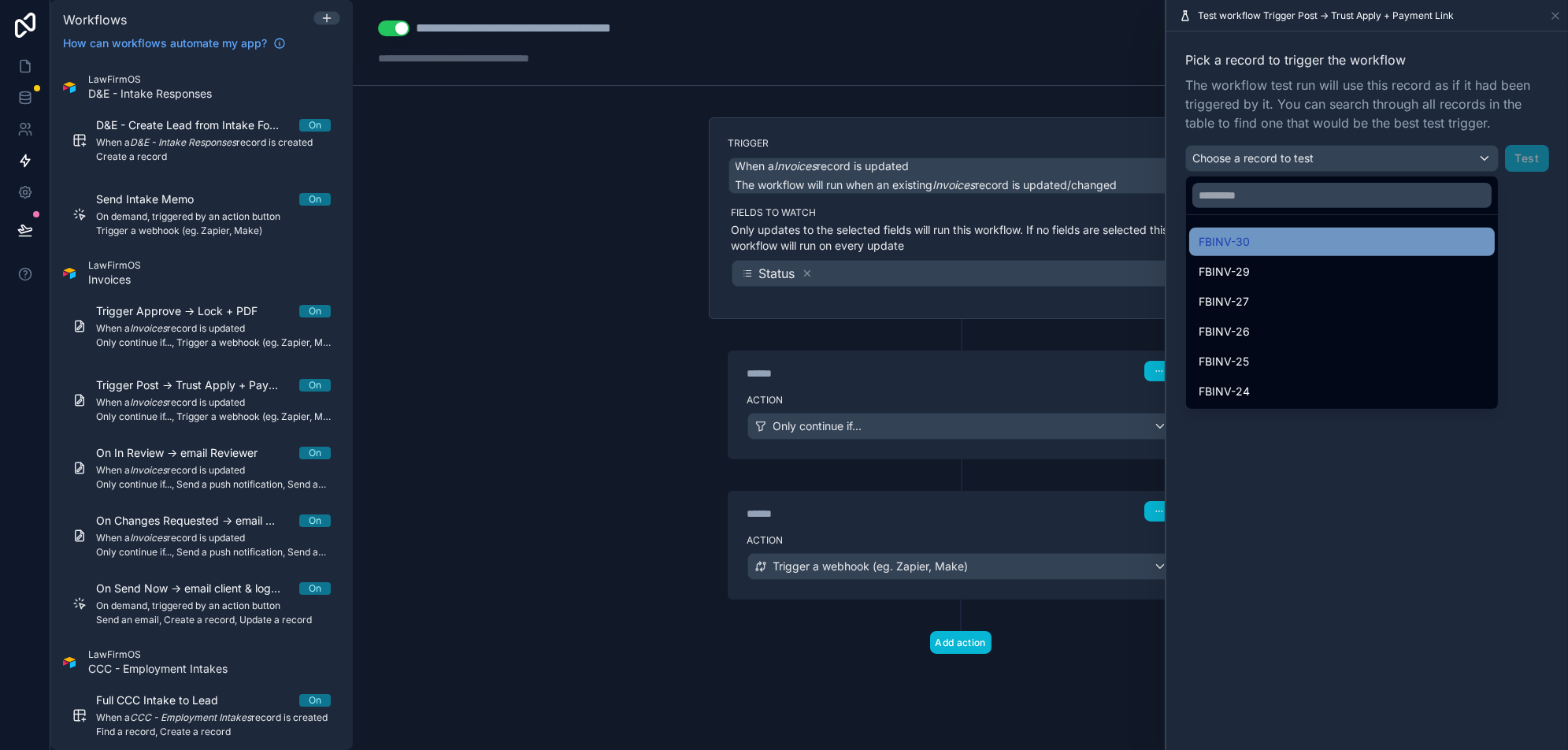
click at [1313, 237] on div "FBINV-30" at bounding box center [1341, 241] width 287 height 18
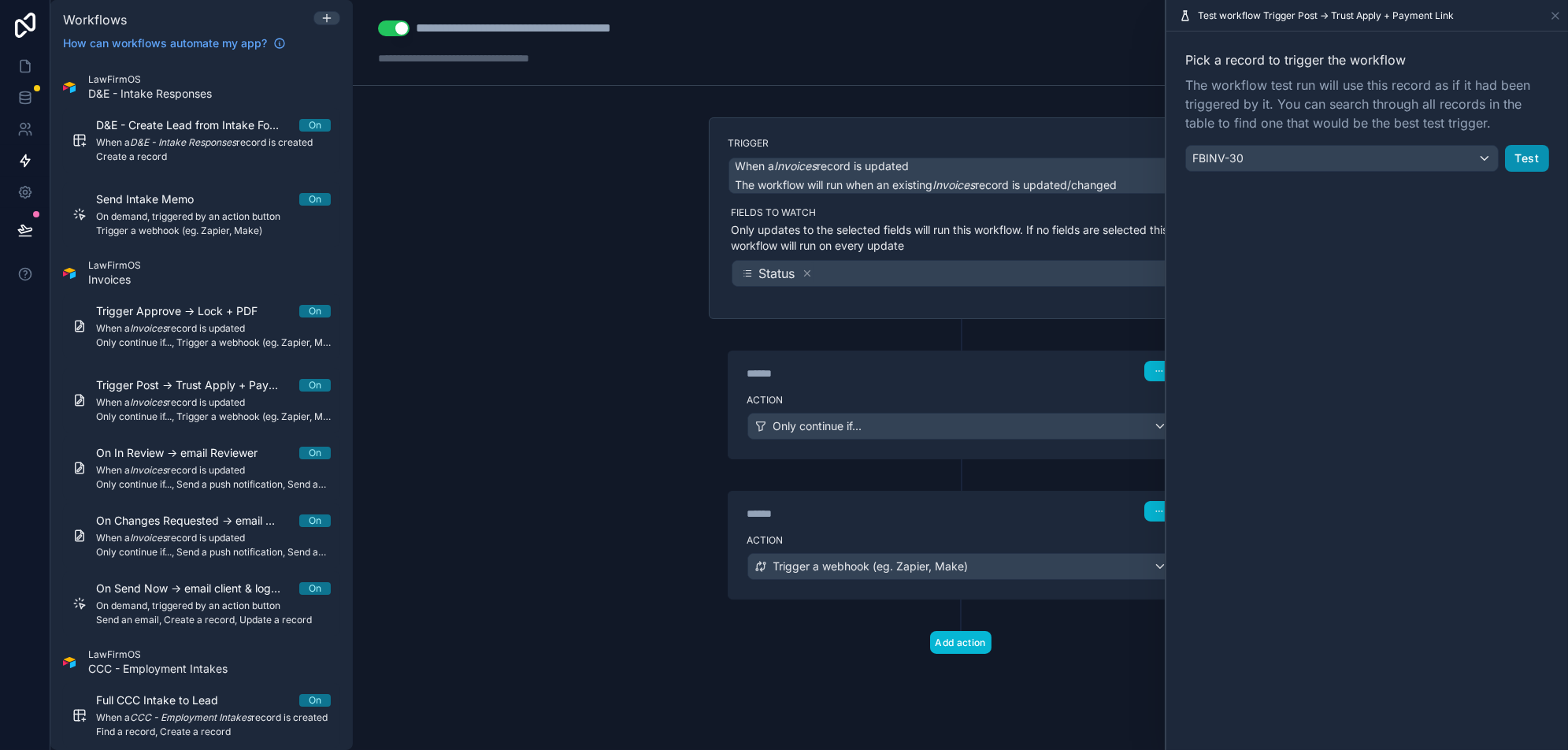
click at [1516, 153] on button "Test" at bounding box center [1527, 158] width 44 height 26
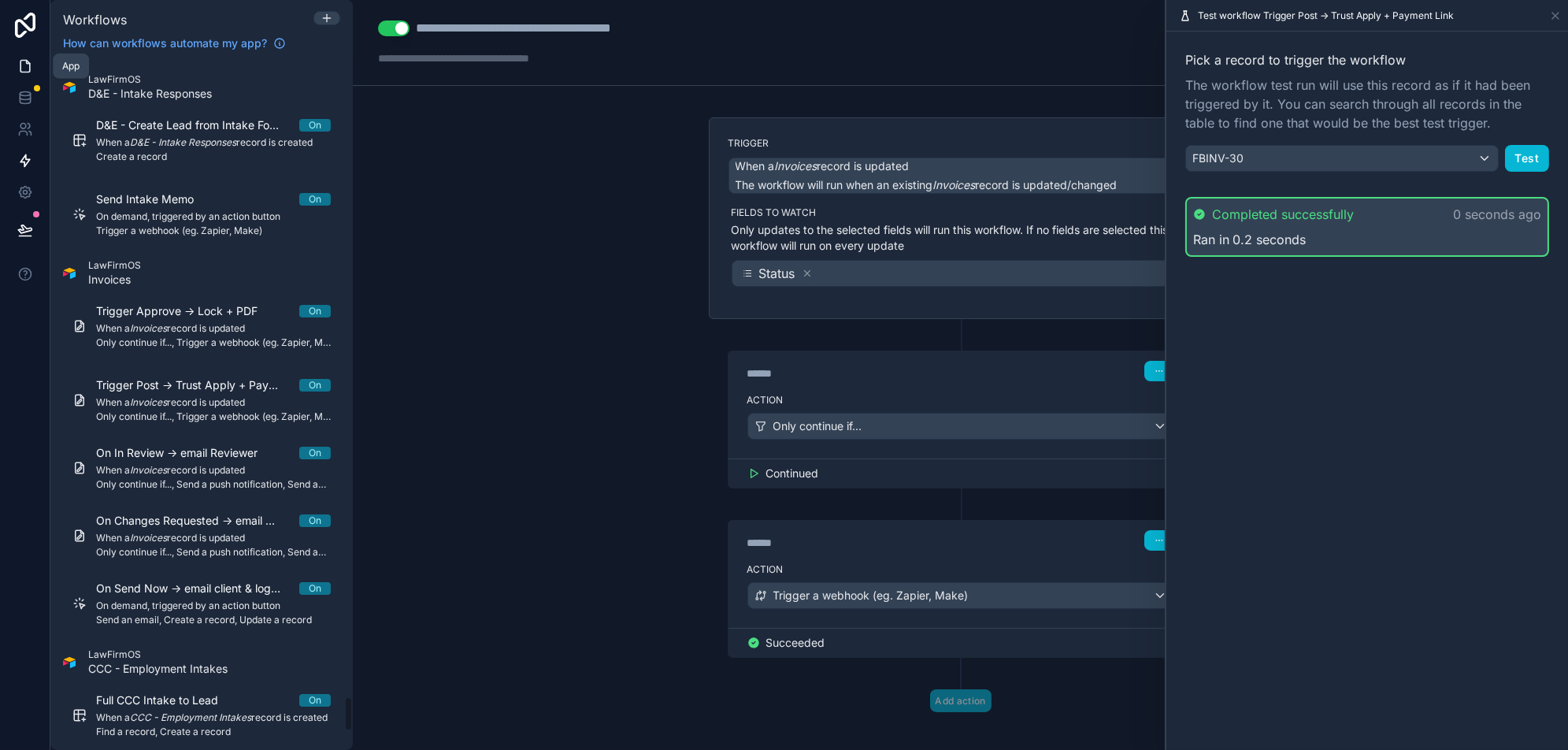
click at [23, 62] on icon at bounding box center [25, 66] width 16 height 16
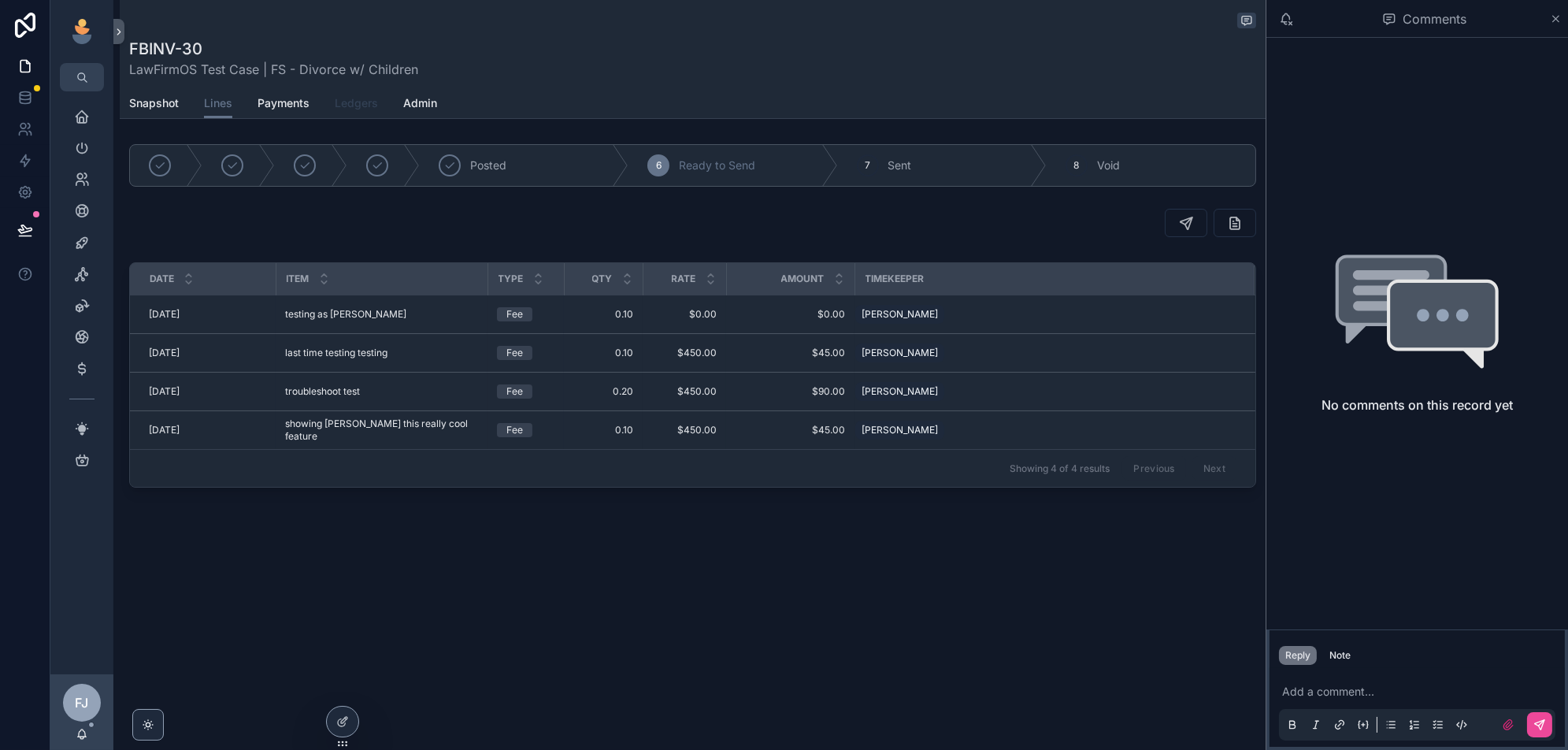
click at [364, 107] on span "Ledgers" at bounding box center [356, 103] width 43 height 16
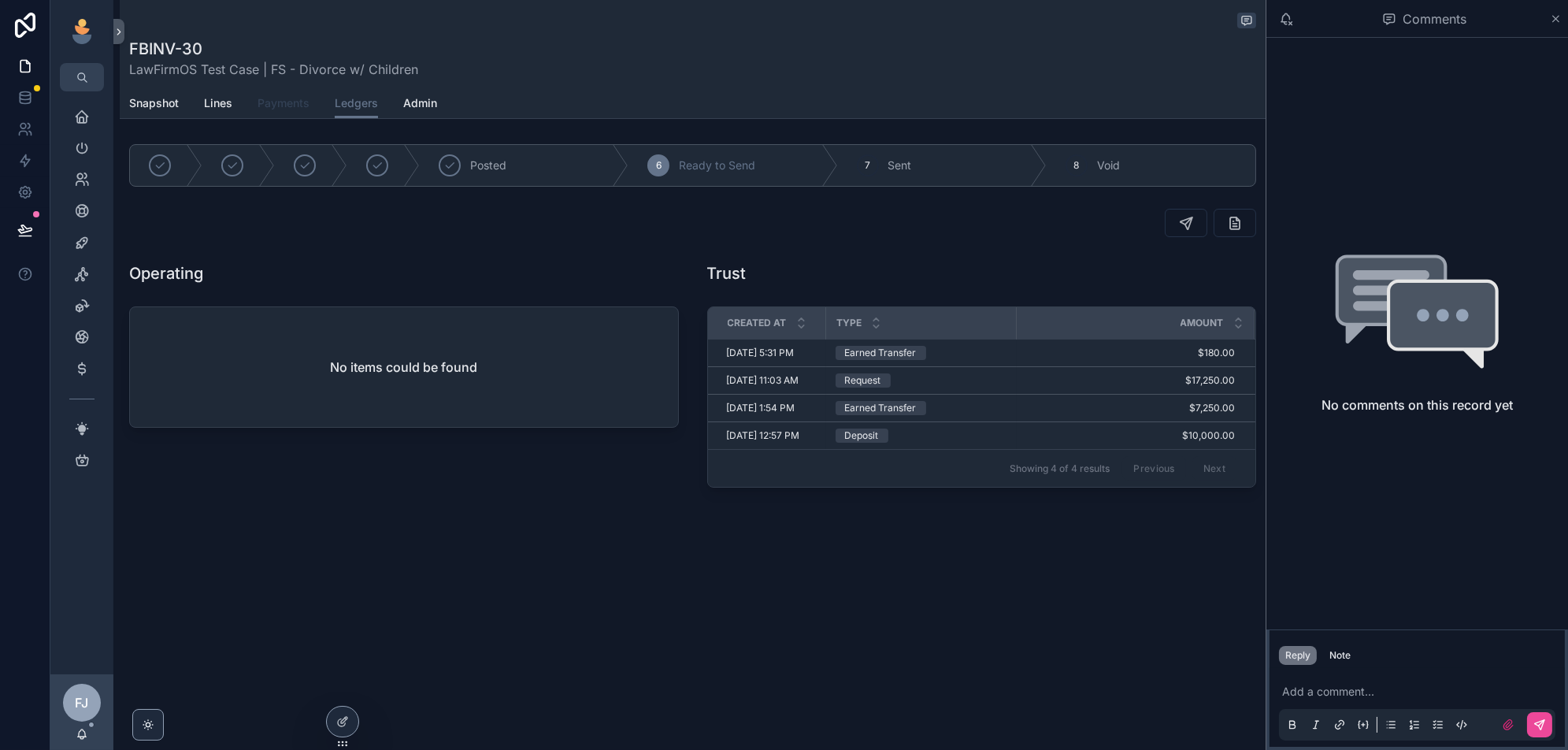
click at [283, 104] on span "Payments" at bounding box center [283, 103] width 52 height 16
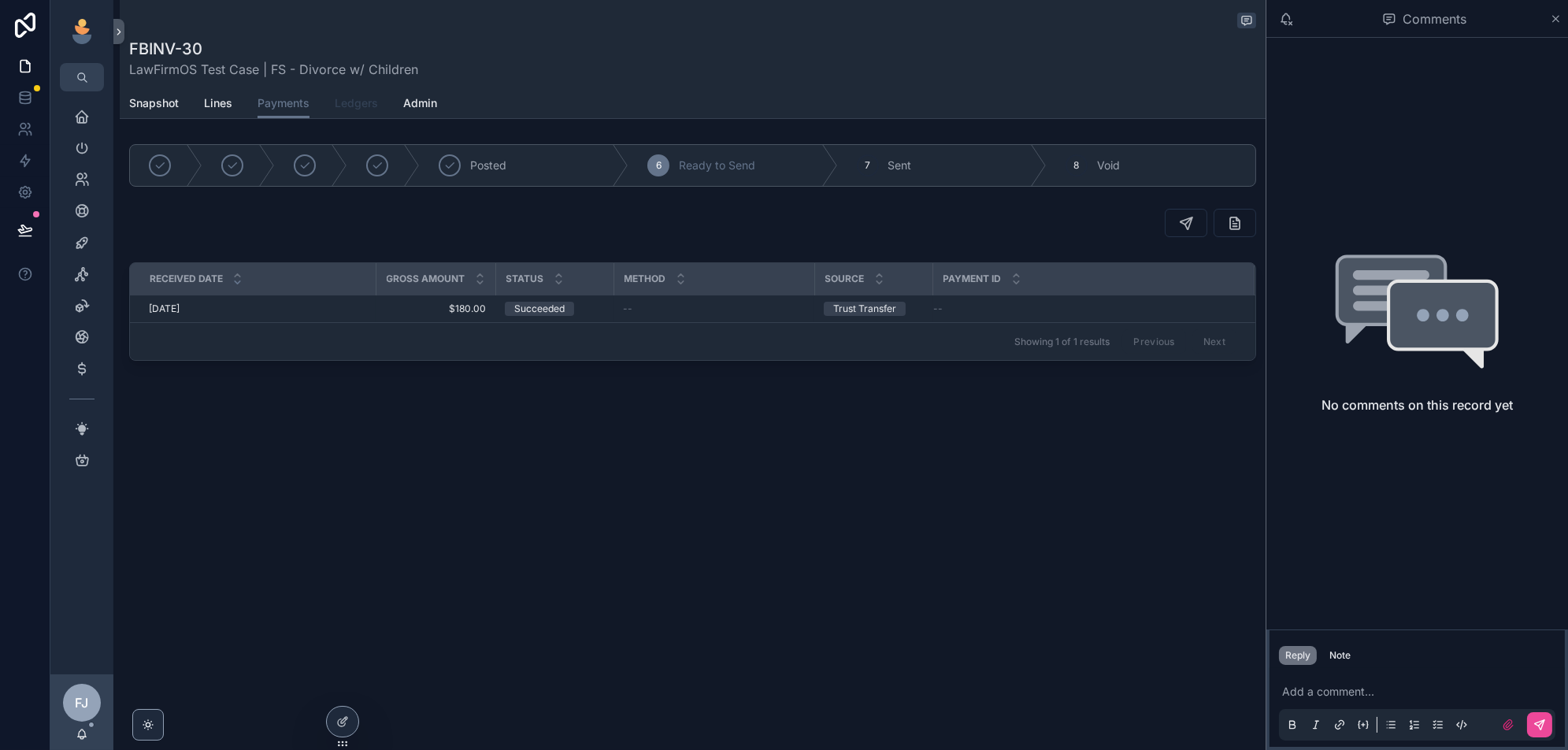
click at [359, 98] on span "Ledgers" at bounding box center [356, 103] width 43 height 16
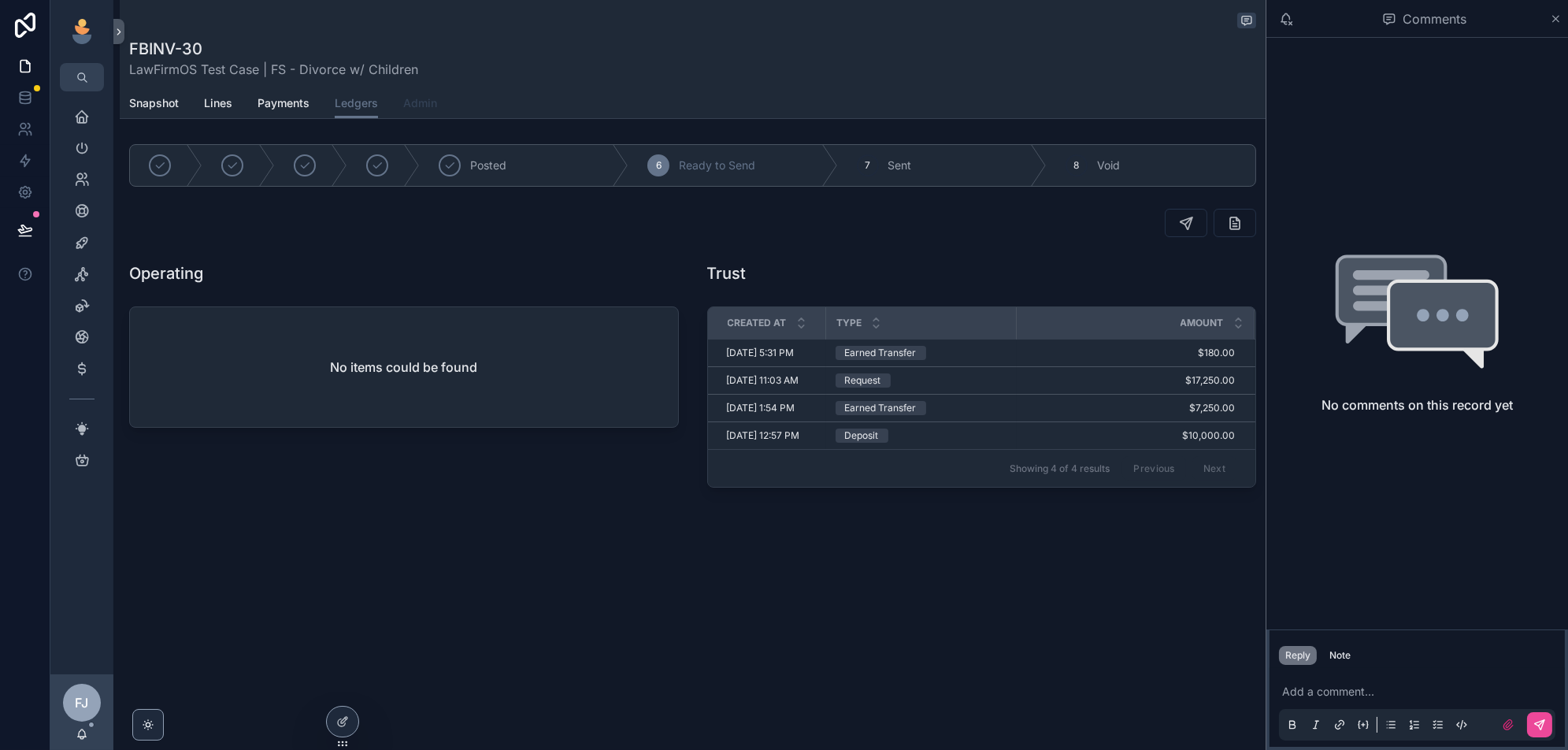
click at [426, 89] on link "Admin" at bounding box center [420, 105] width 34 height 32
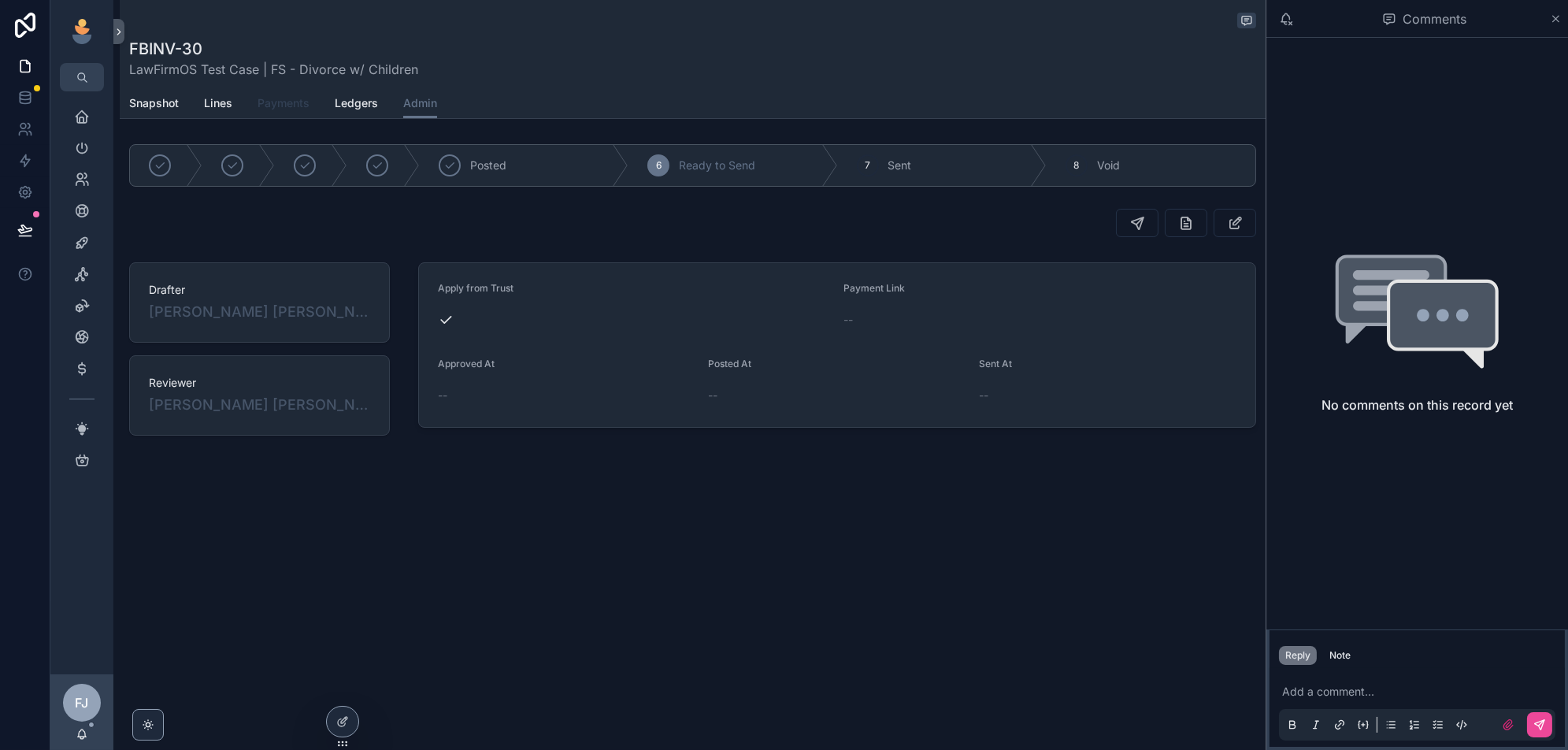
click at [275, 103] on span "Payments" at bounding box center [283, 103] width 52 height 16
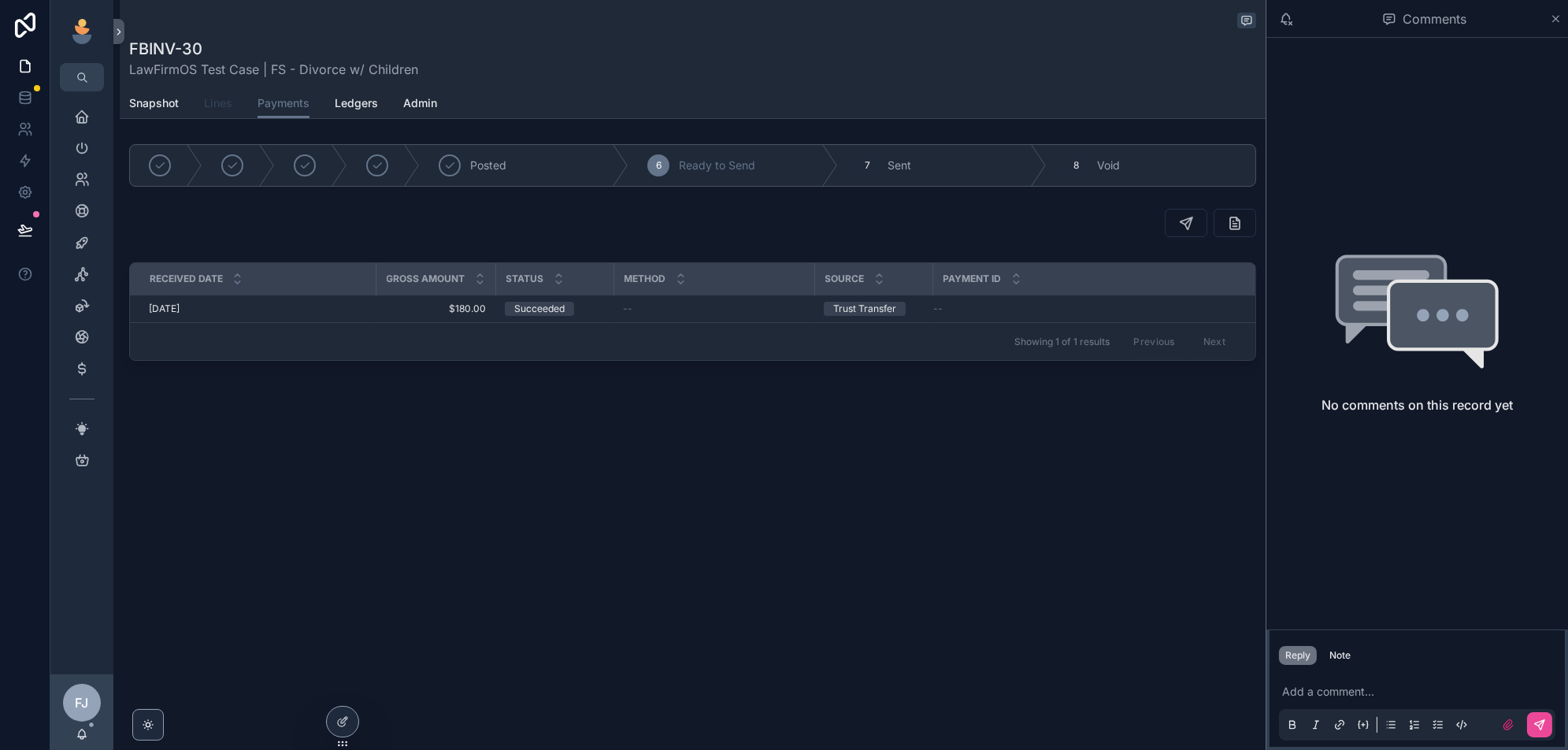
click at [221, 105] on span "Lines" at bounding box center [218, 103] width 28 height 16
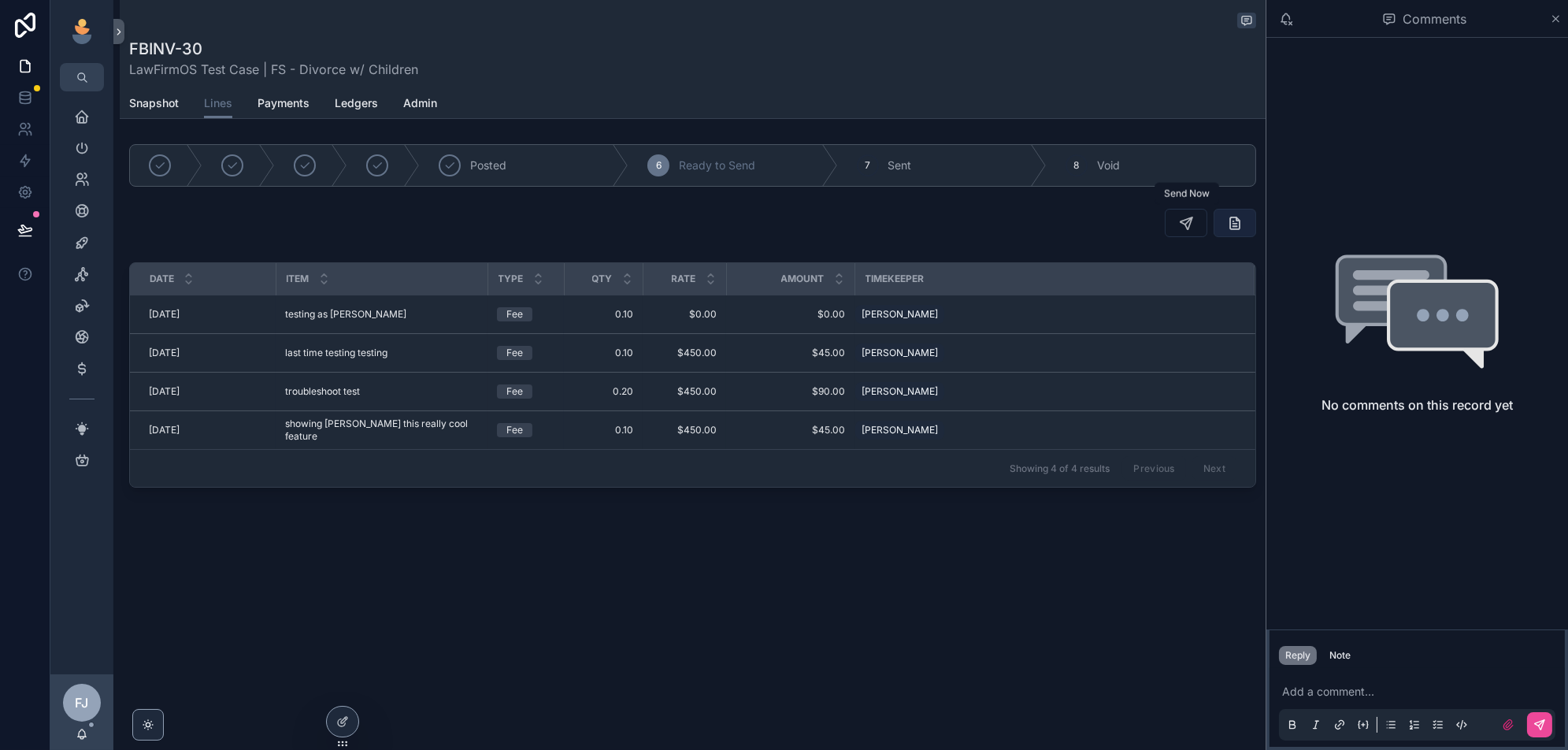
click at [1233, 213] on button "scrollable content" at bounding box center [1234, 222] width 42 height 28
click at [1187, 225] on icon "scrollable content" at bounding box center [1186, 223] width 16 height 16
drag, startPoint x: 23, startPoint y: 64, endPoint x: 4, endPoint y: 443, distance: 379.5
click at [23, 64] on icon at bounding box center [25, 66] width 16 height 16
click at [15, 151] on link at bounding box center [25, 161] width 49 height 32
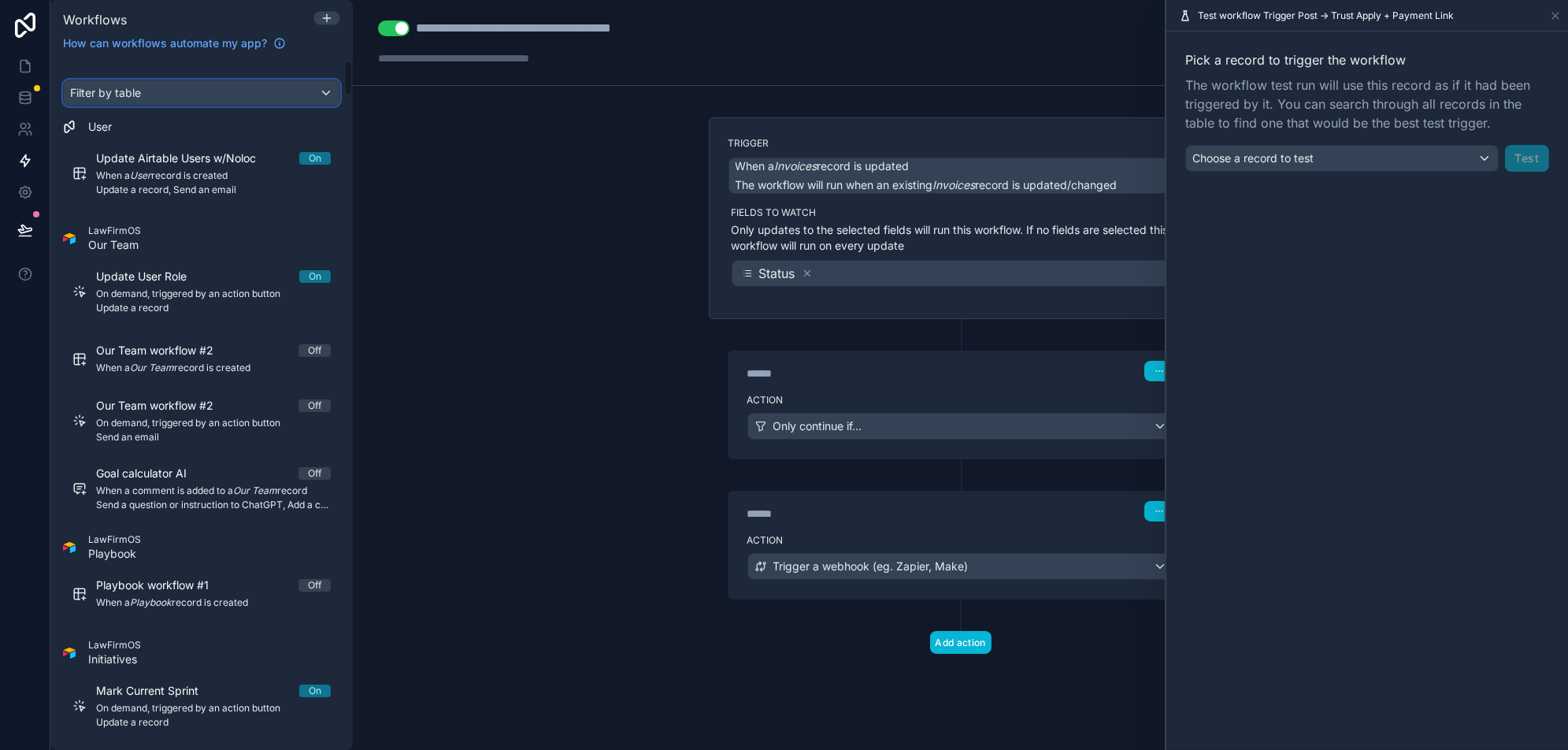
click at [192, 101] on div "Filter by table" at bounding box center [202, 92] width 276 height 25
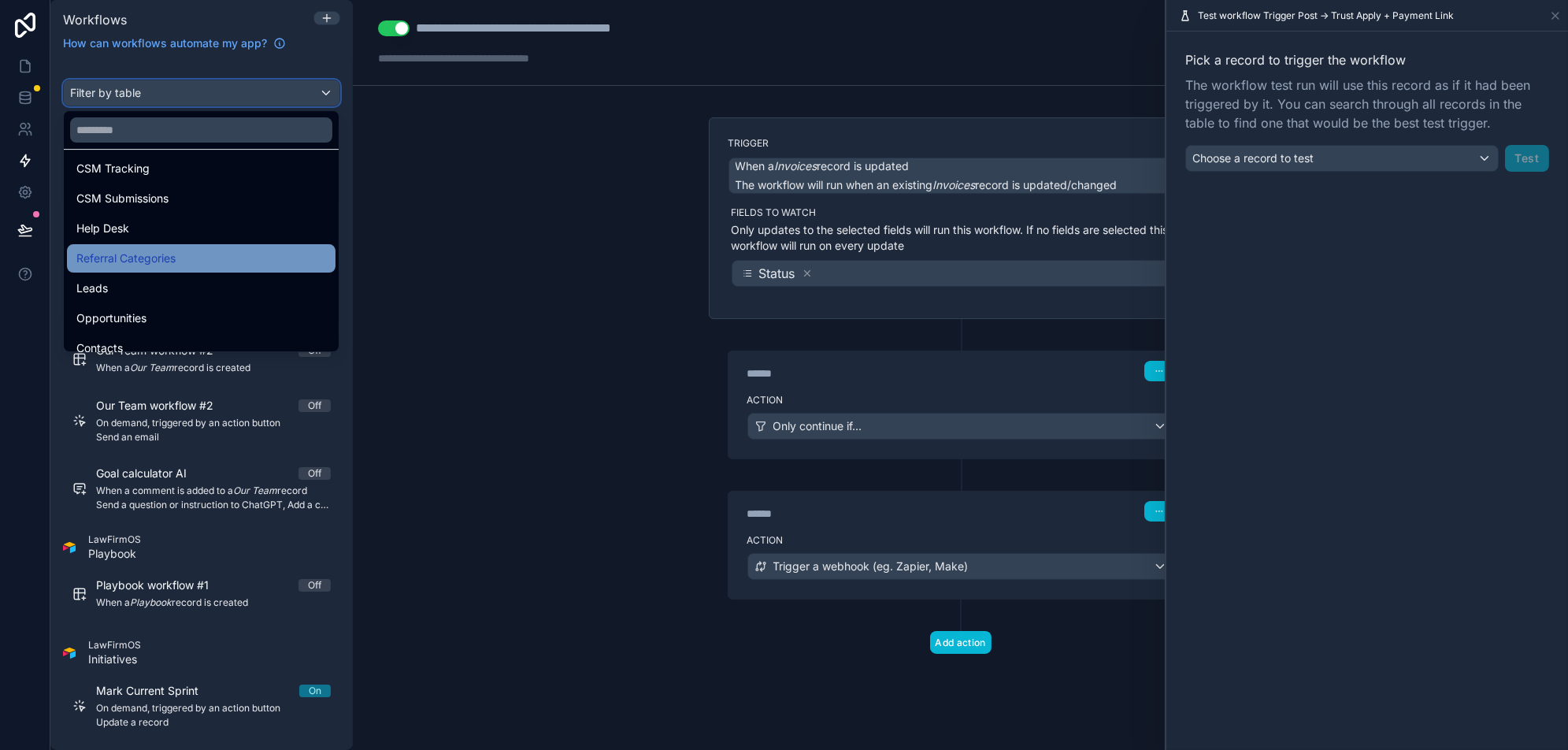
scroll to position [921, 0]
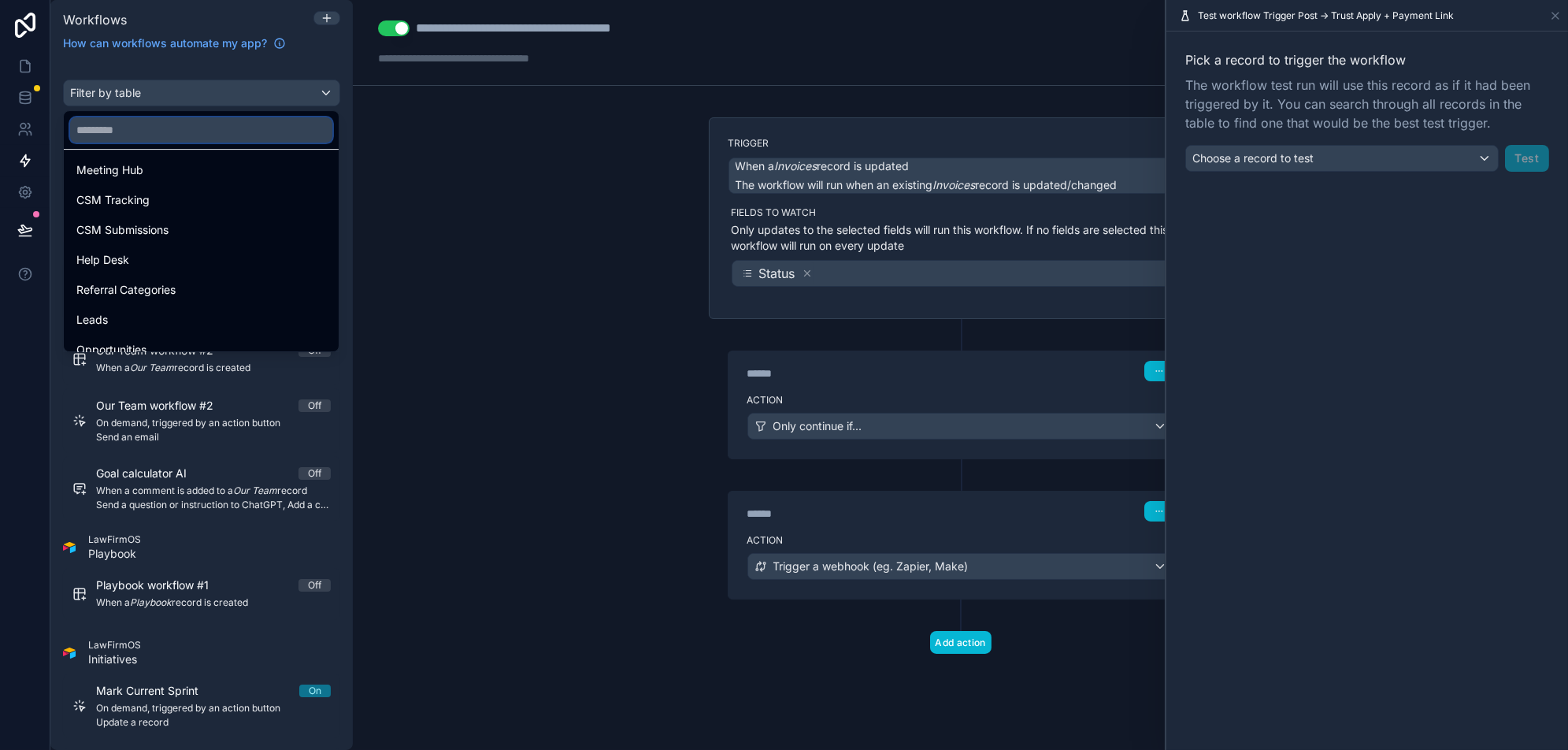
click at [226, 125] on input "text" at bounding box center [201, 129] width 262 height 25
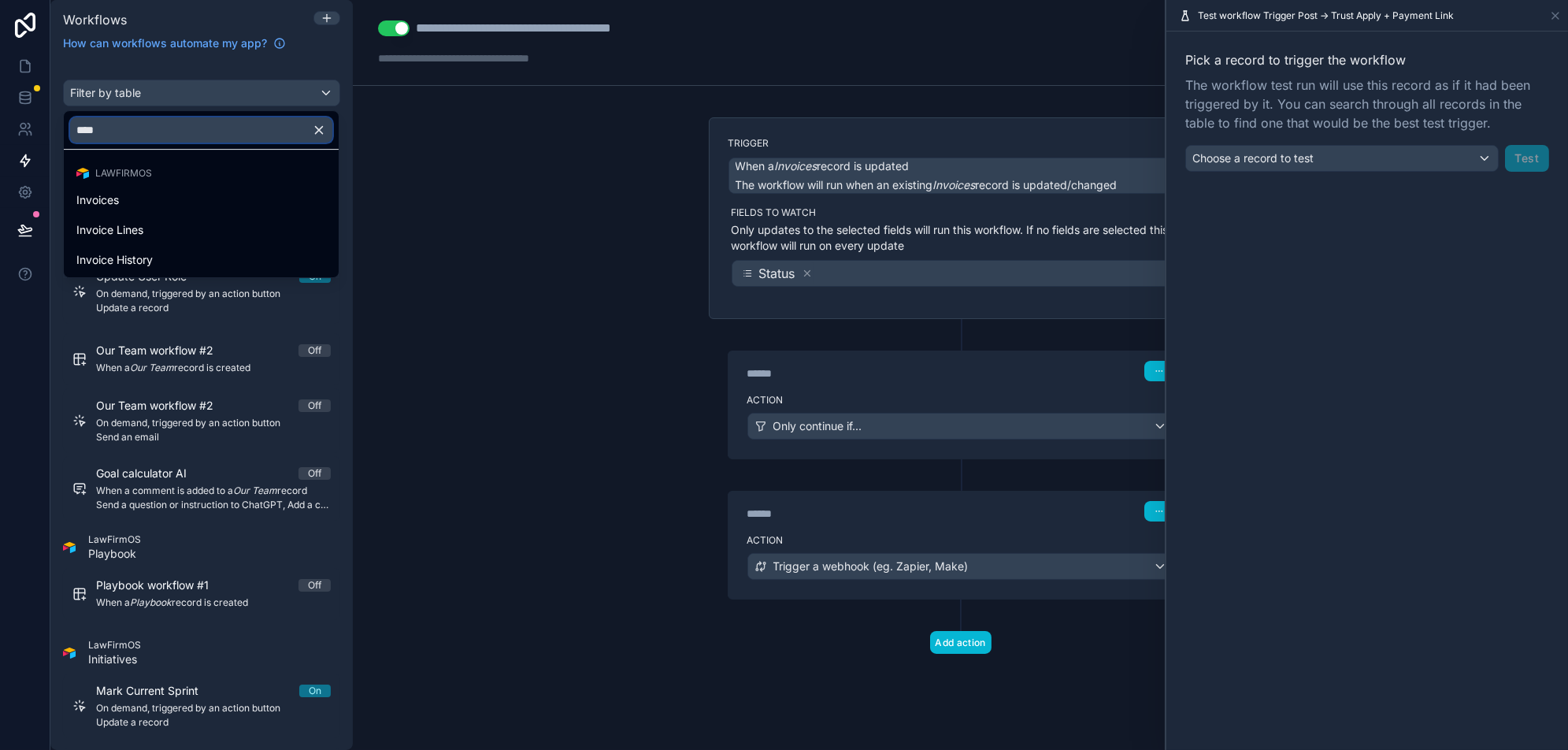
scroll to position [0, 0]
type input "*******"
click at [146, 200] on div "Invoices" at bounding box center [201, 200] width 250 height 18
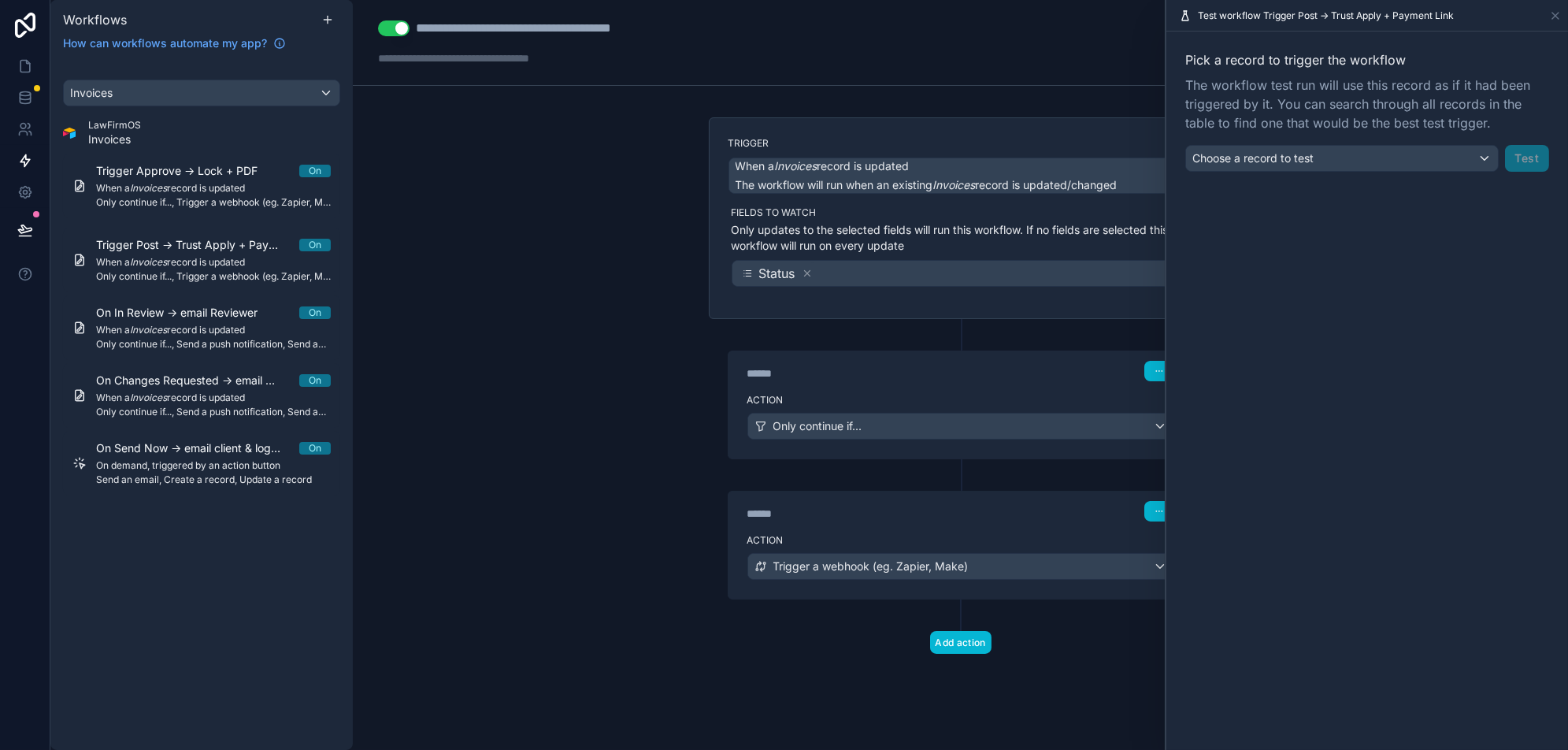
click at [192, 467] on span "On demand, triggered by an action button" at bounding box center [213, 465] width 235 height 12
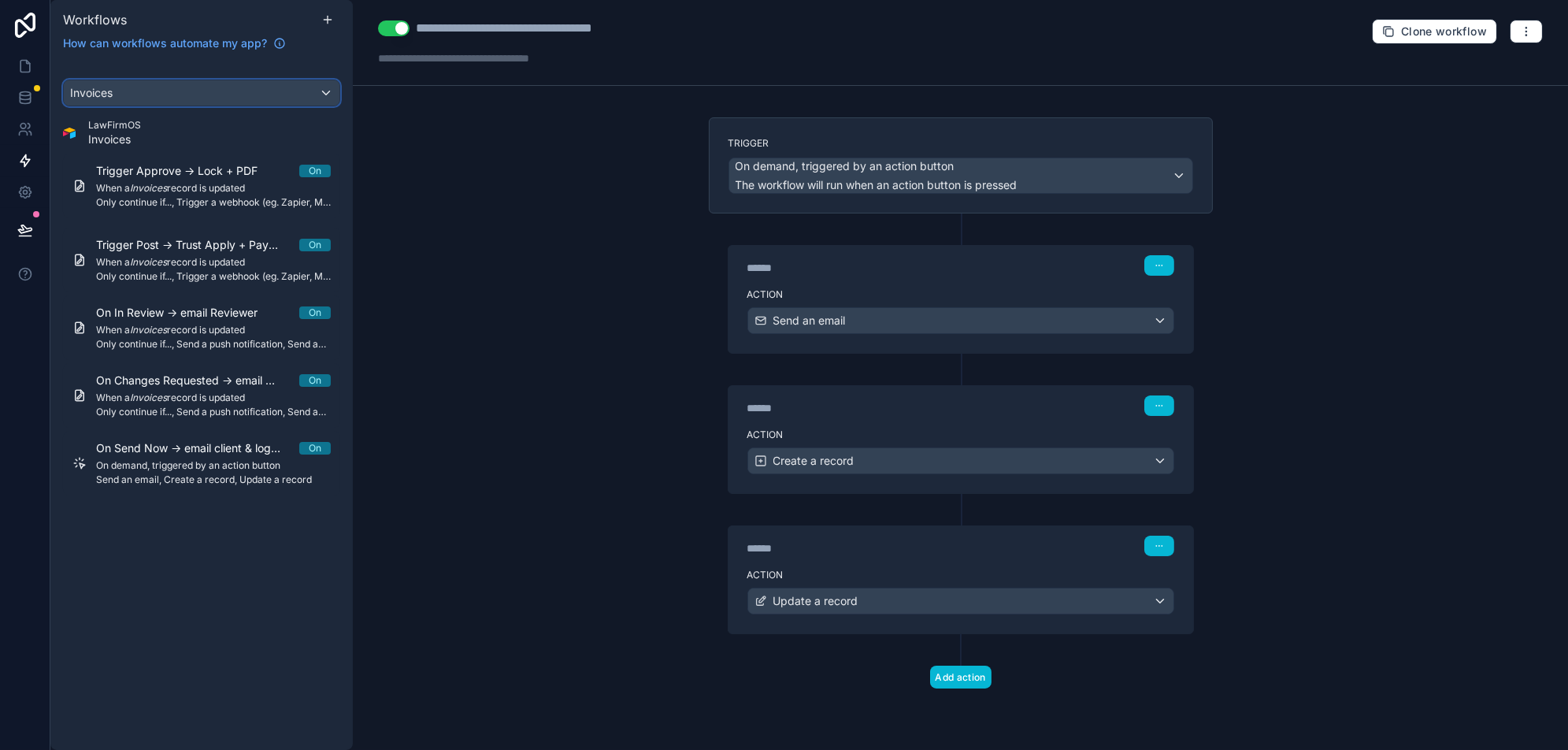
click at [239, 93] on div "Invoices" at bounding box center [202, 92] width 276 height 25
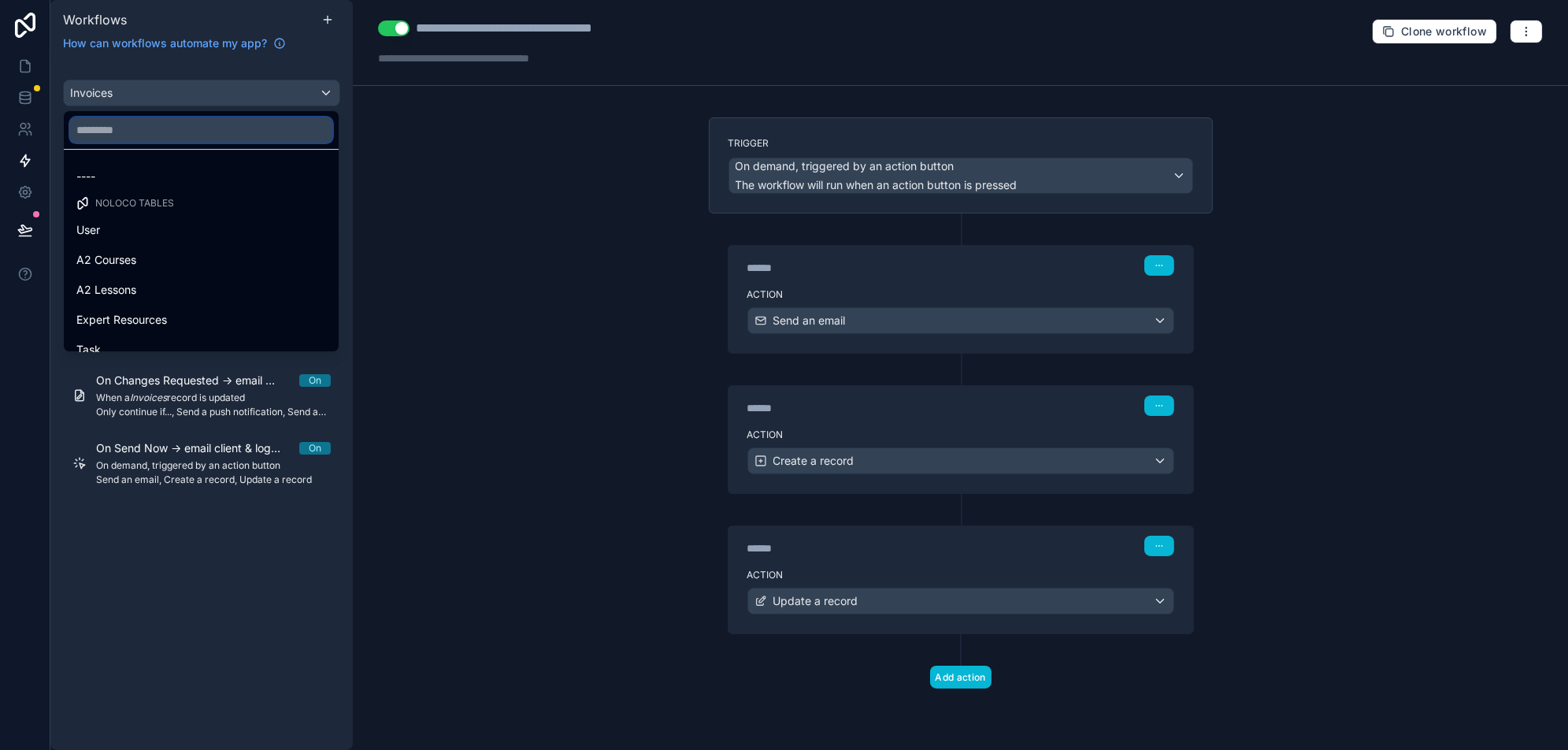
click at [227, 134] on input "text" at bounding box center [201, 129] width 262 height 25
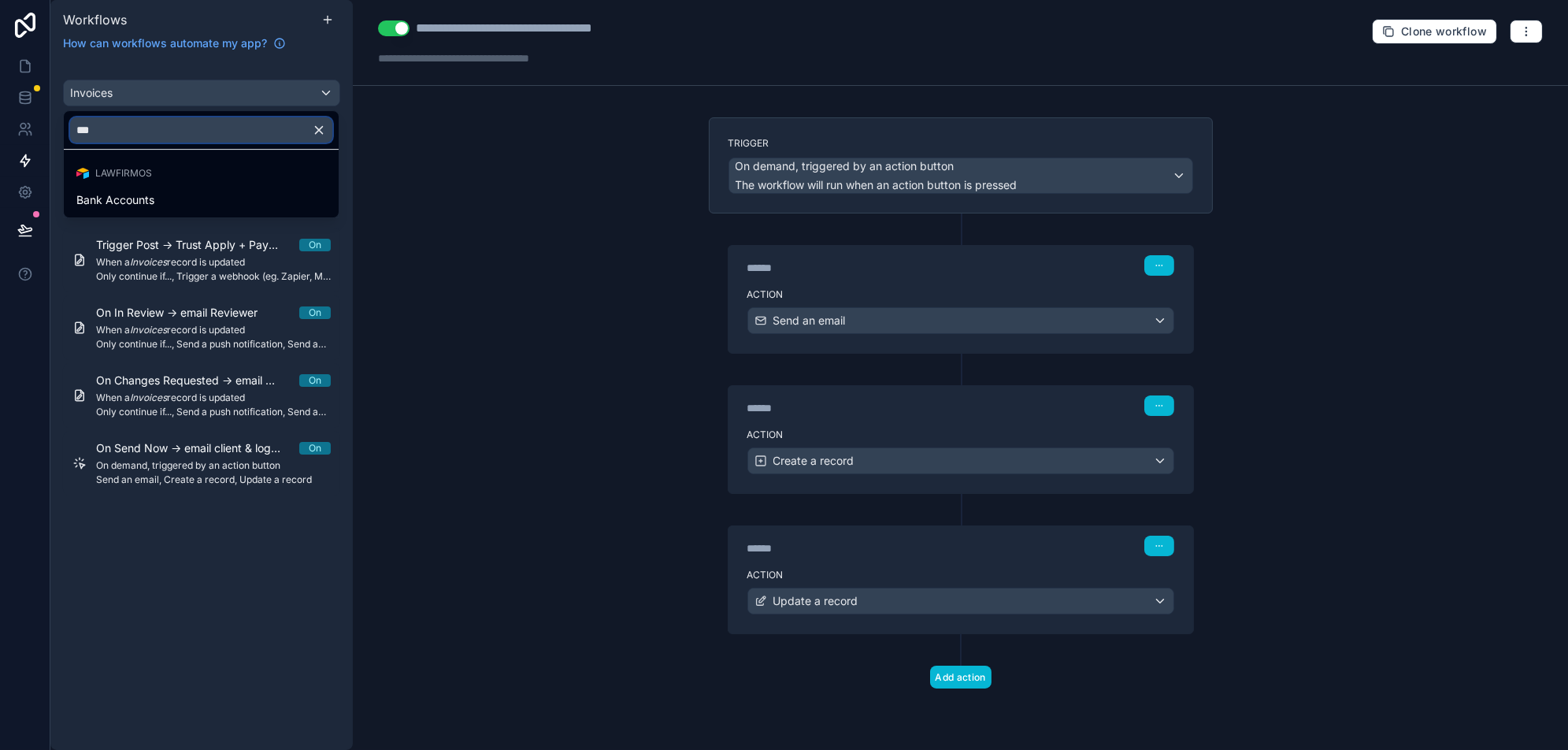
type input "****"
click at [163, 186] on div "Bank Accounts" at bounding box center [200, 200] width 268 height 28
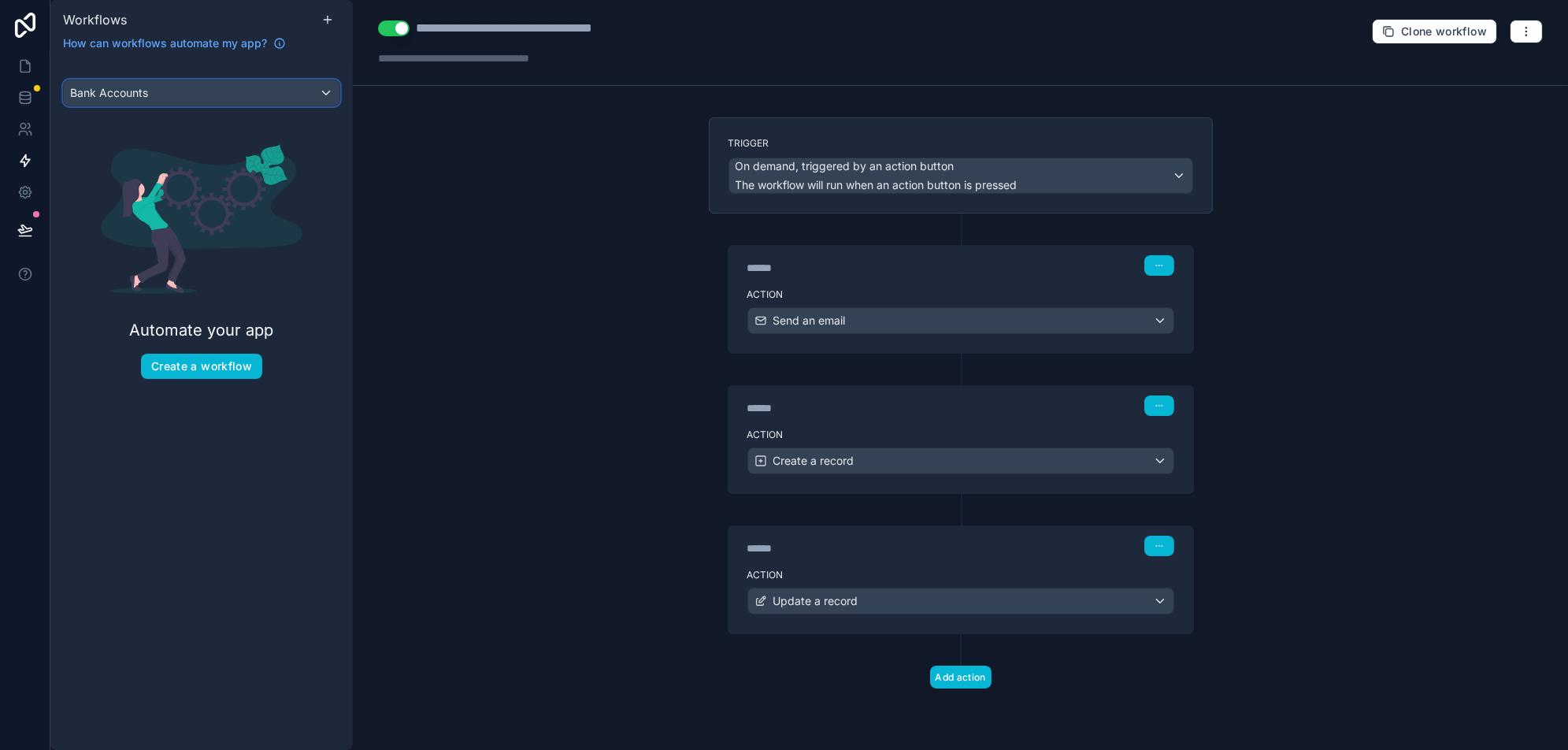
click at [207, 102] on div "Bank Accounts" at bounding box center [202, 92] width 276 height 25
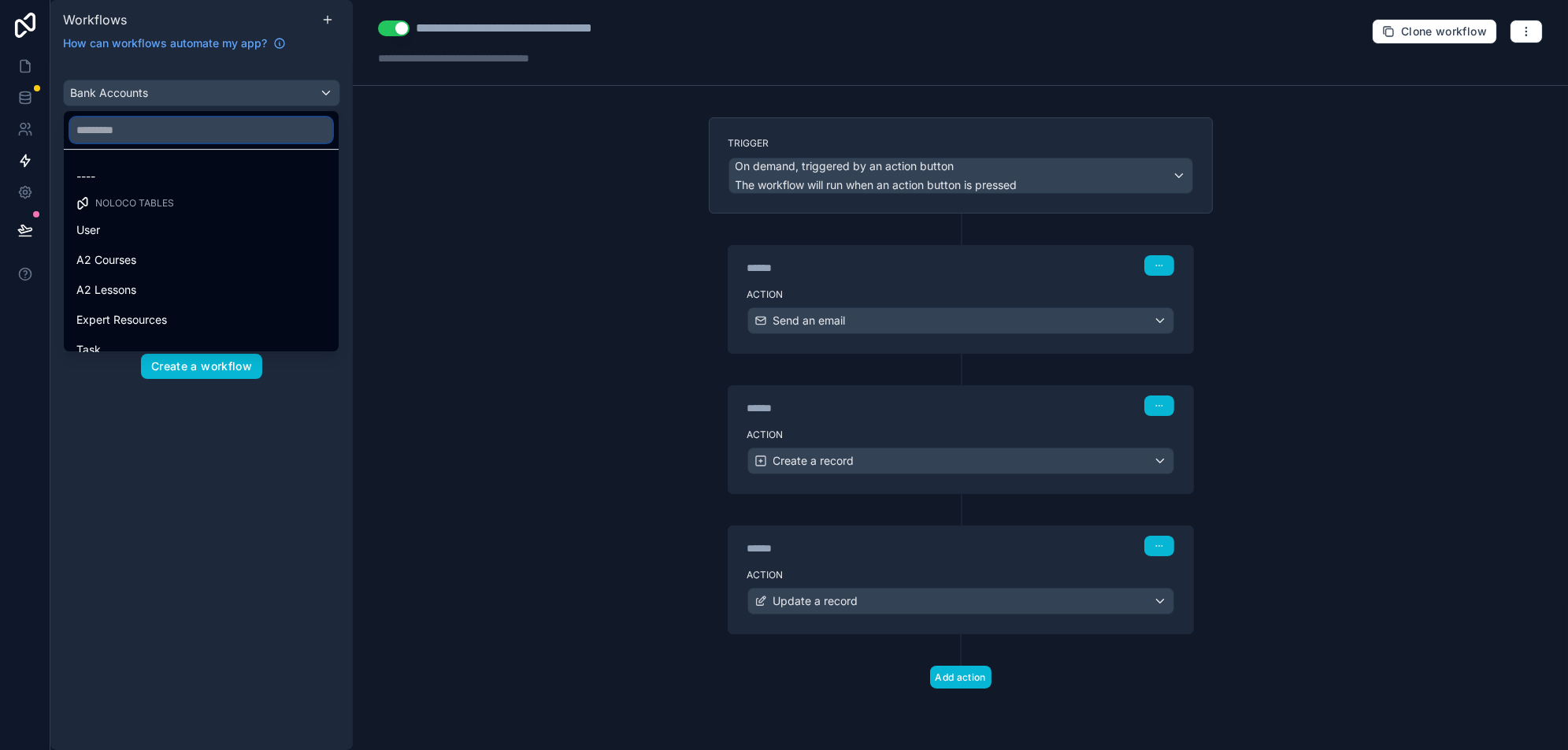
click at [190, 135] on input "text" at bounding box center [201, 129] width 262 height 25
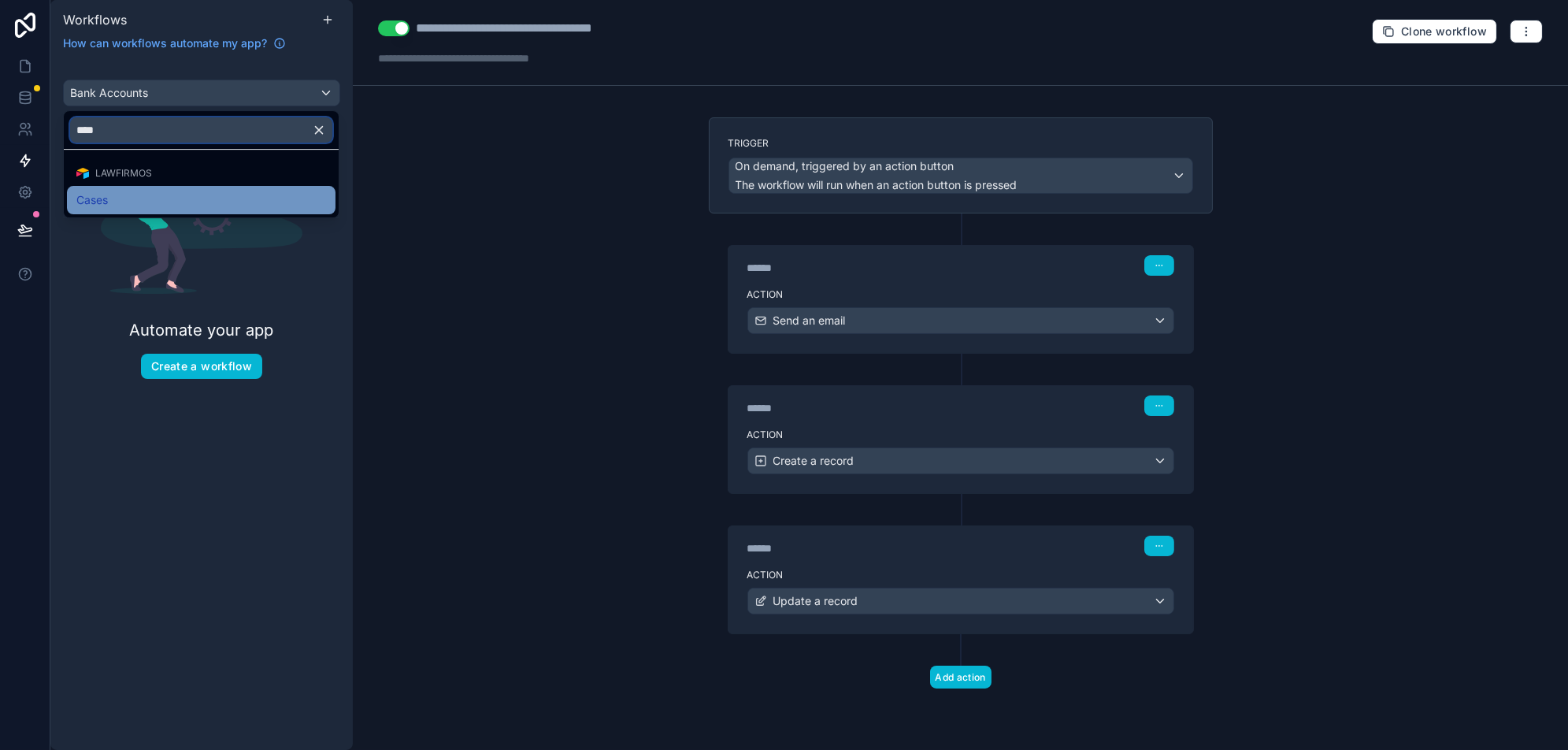
type input "****"
click at [115, 193] on div "Cases" at bounding box center [201, 200] width 250 height 18
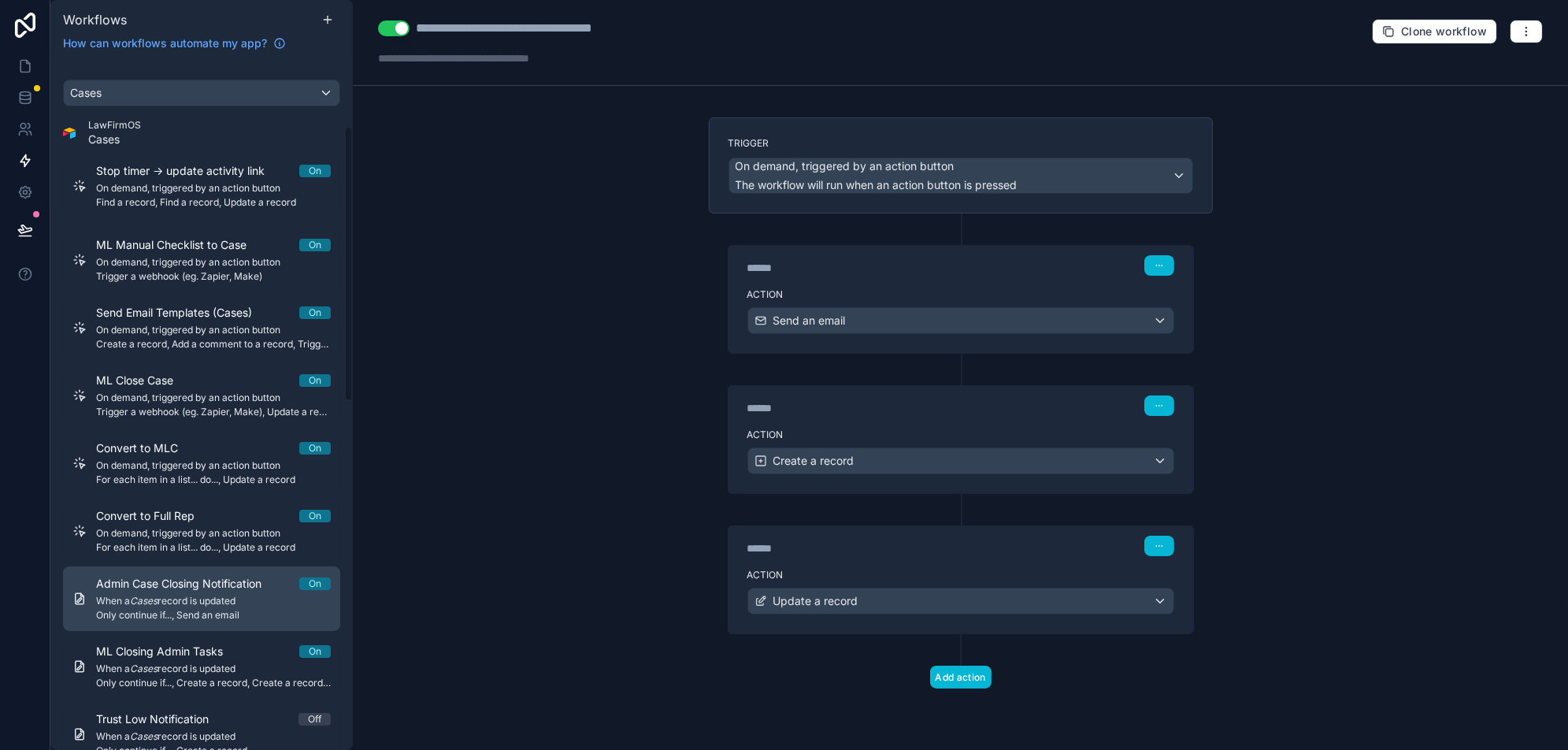
scroll to position [1038, 0]
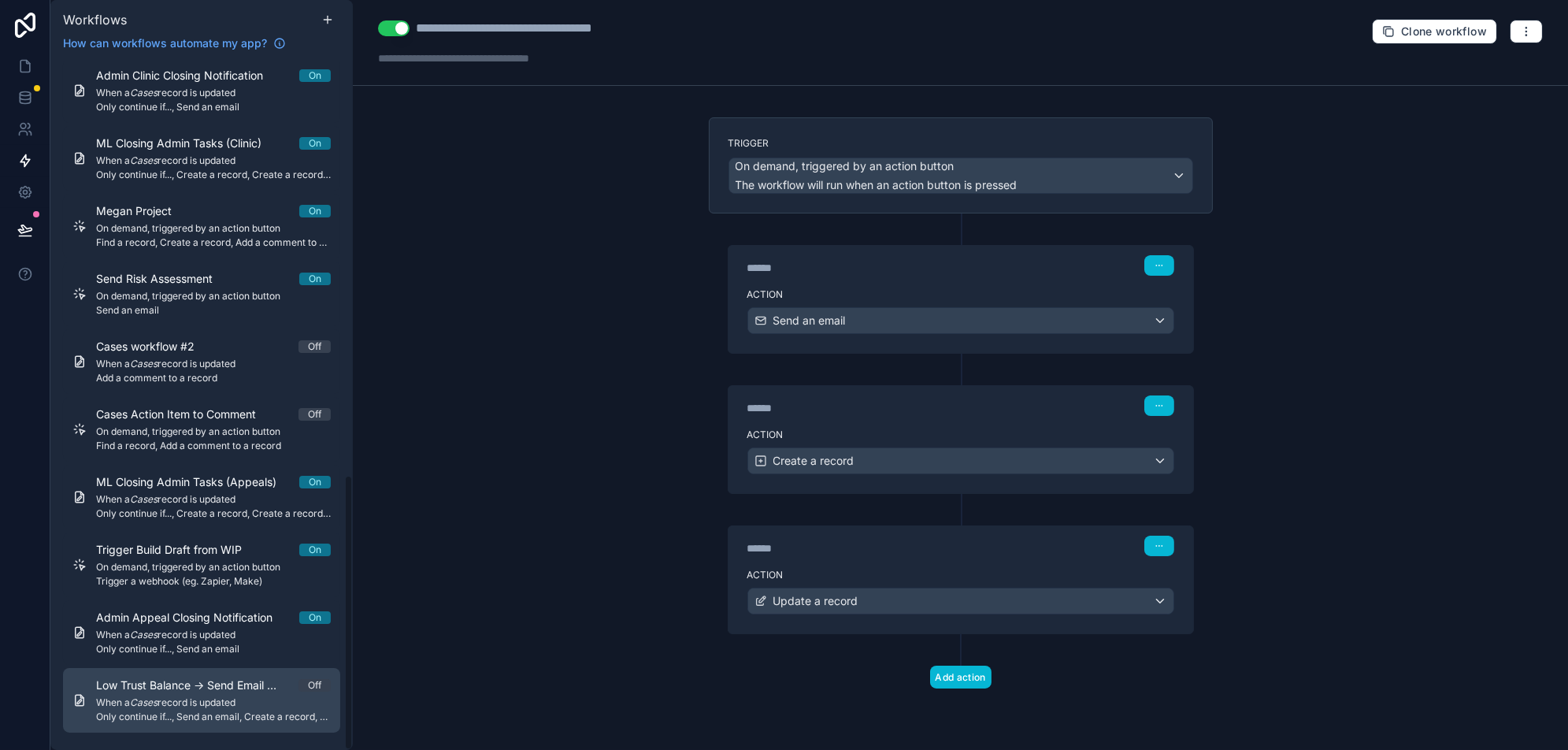
click at [207, 703] on span "When a Cases record is updated" at bounding box center [213, 703] width 235 height 12
click at [258, 686] on span "Low Trust Balance -> Send Email to Client" at bounding box center [197, 685] width 202 height 16
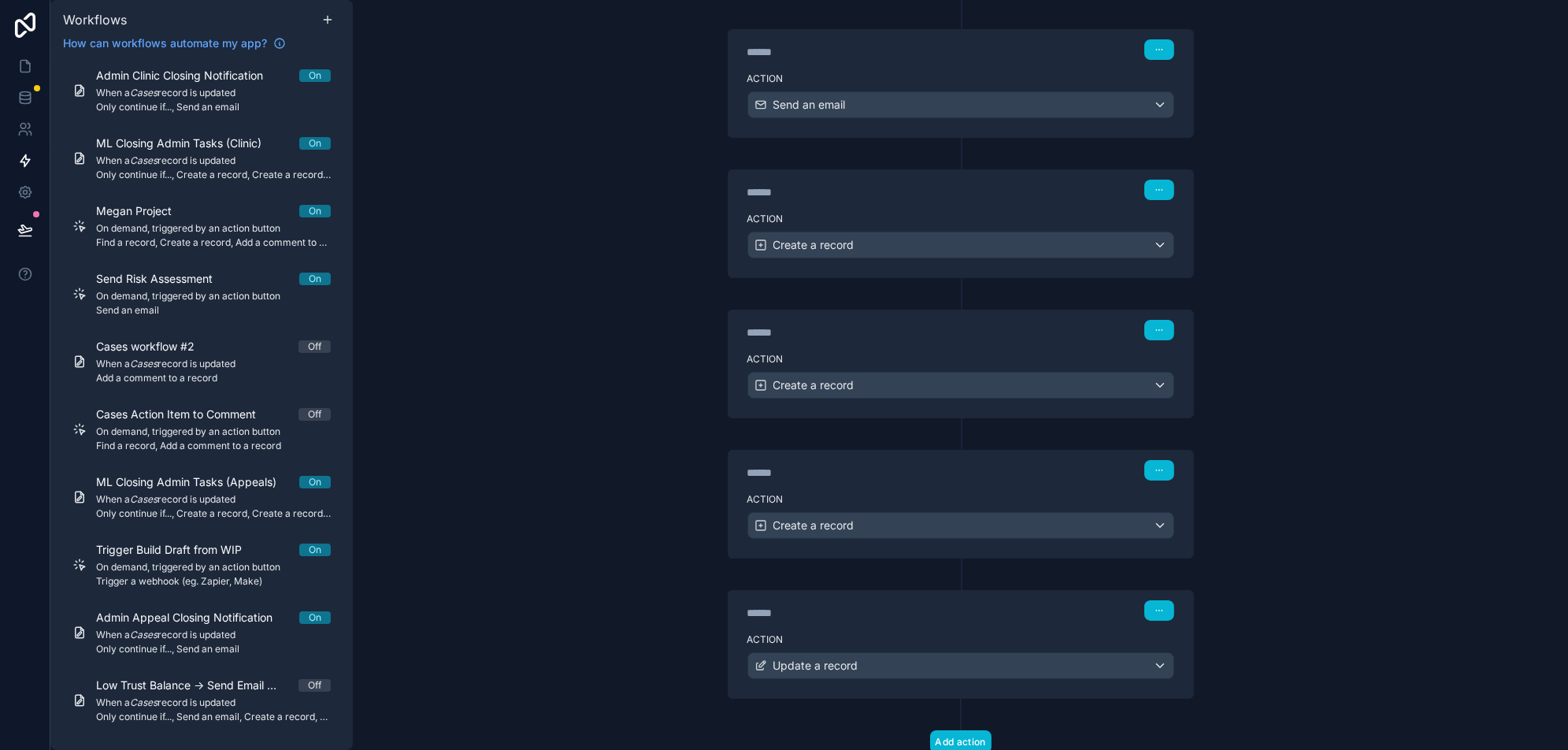
scroll to position [499, 0]
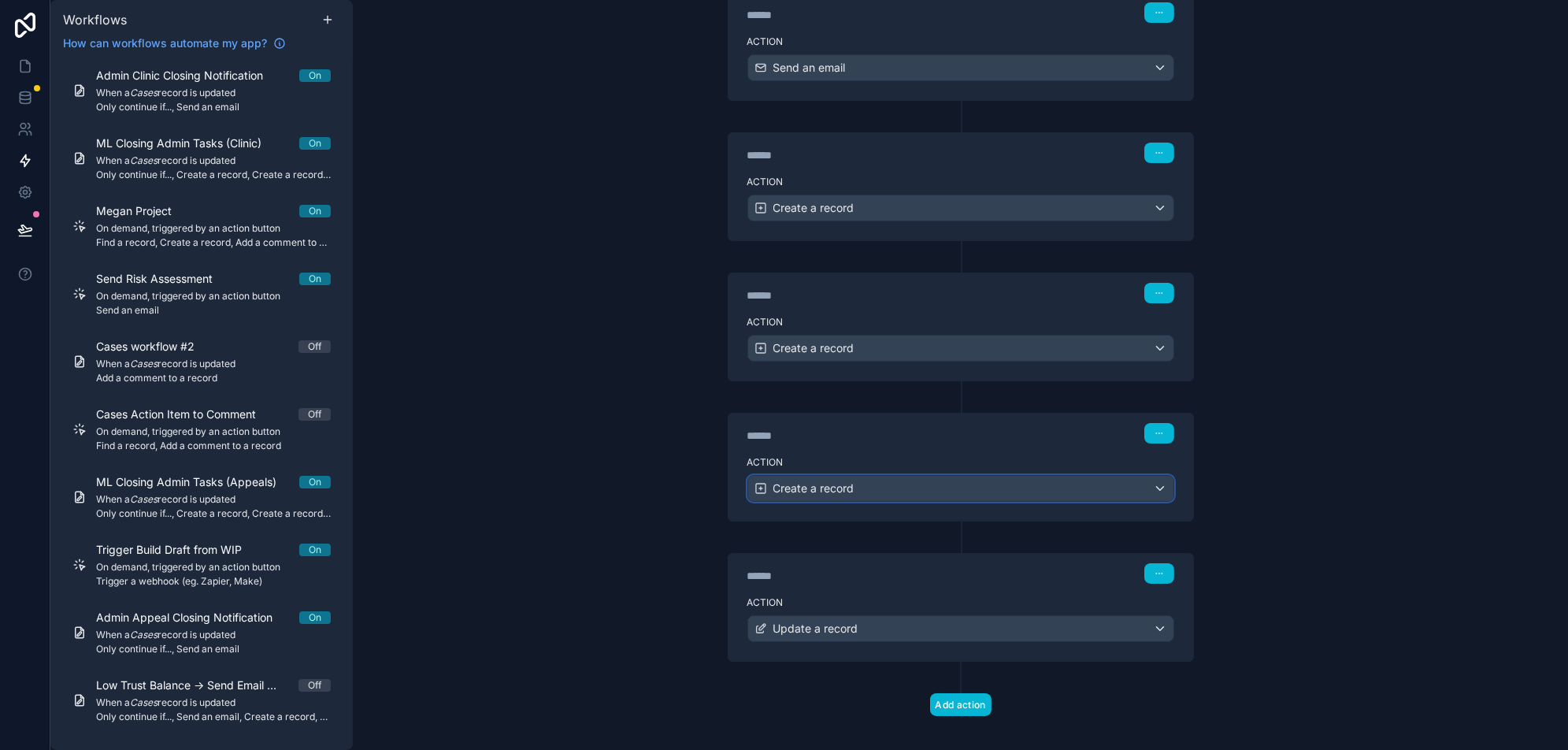
click at [872, 480] on div "Create a record" at bounding box center [961, 488] width 425 height 25
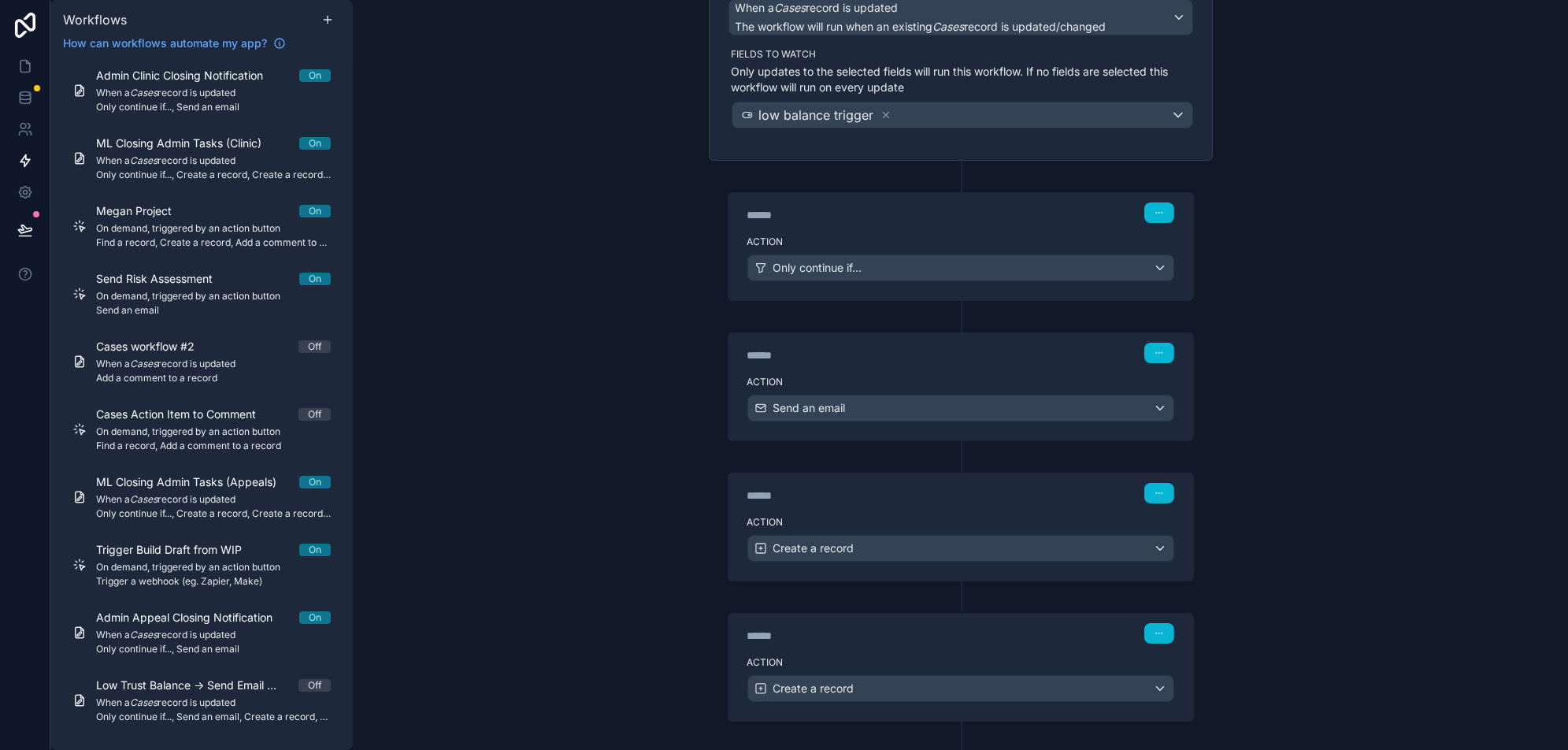
scroll to position [143, 0]
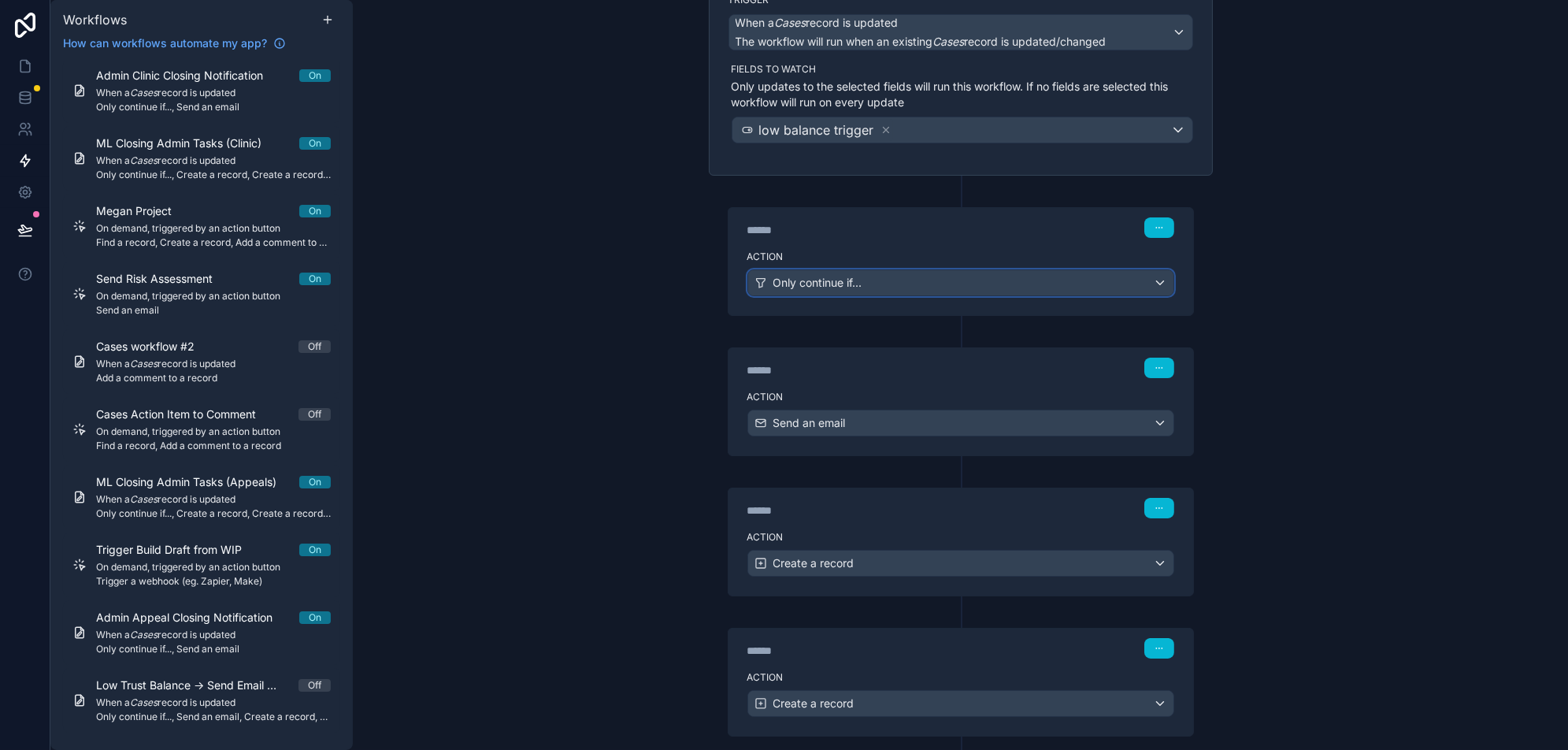
click at [962, 279] on div "Only continue if..." at bounding box center [961, 282] width 425 height 25
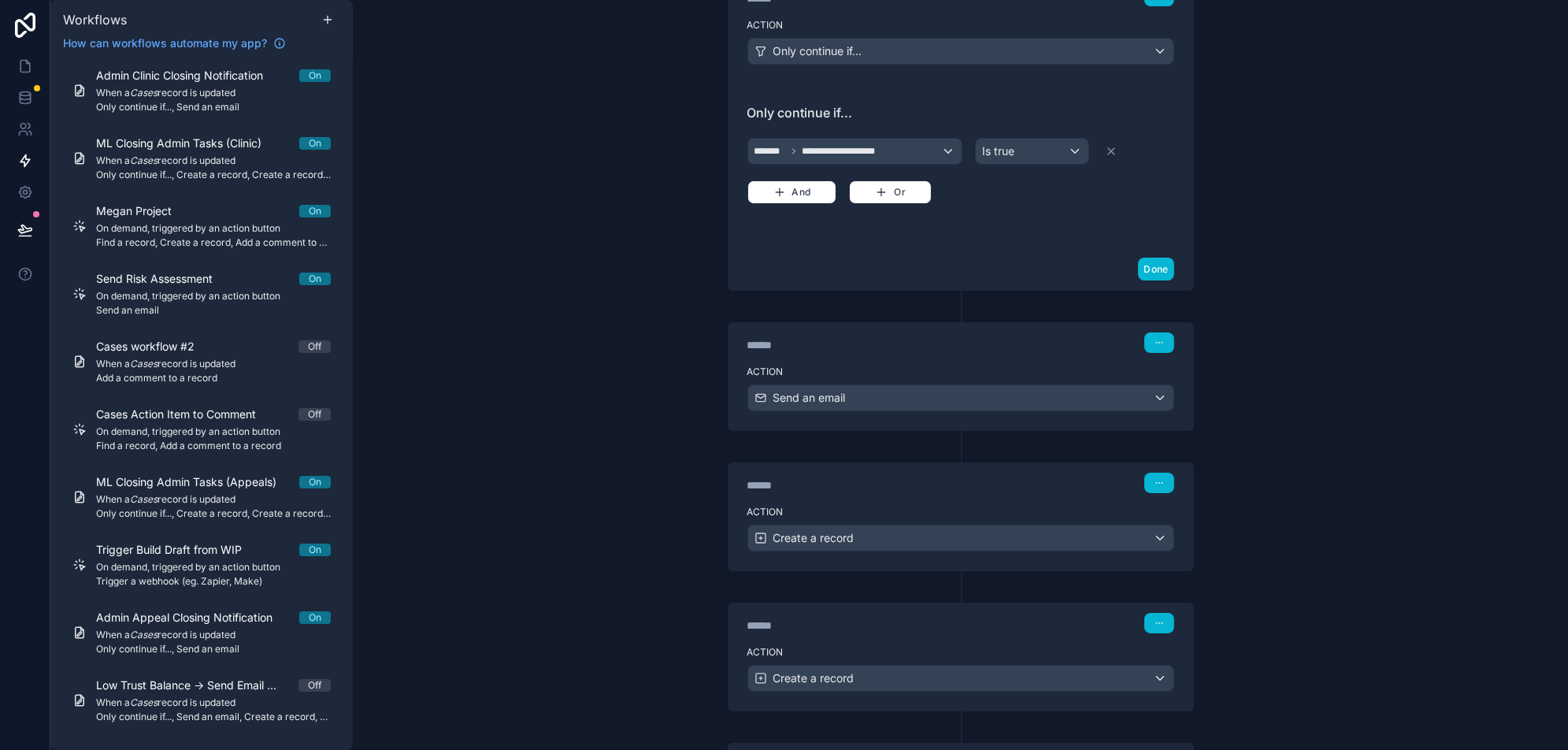
scroll to position [427, 0]
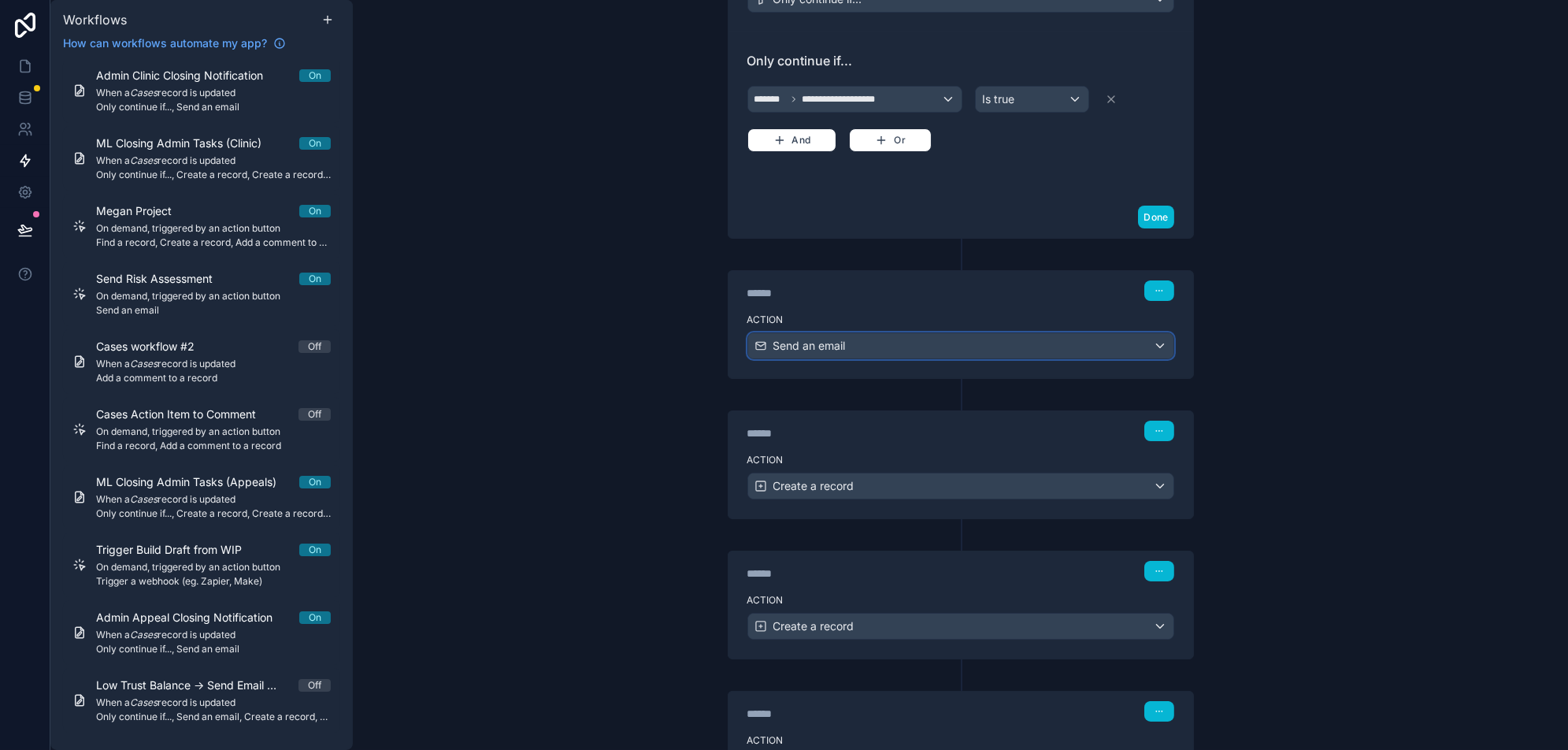
click at [887, 333] on div "Send an email" at bounding box center [961, 346] width 425 height 25
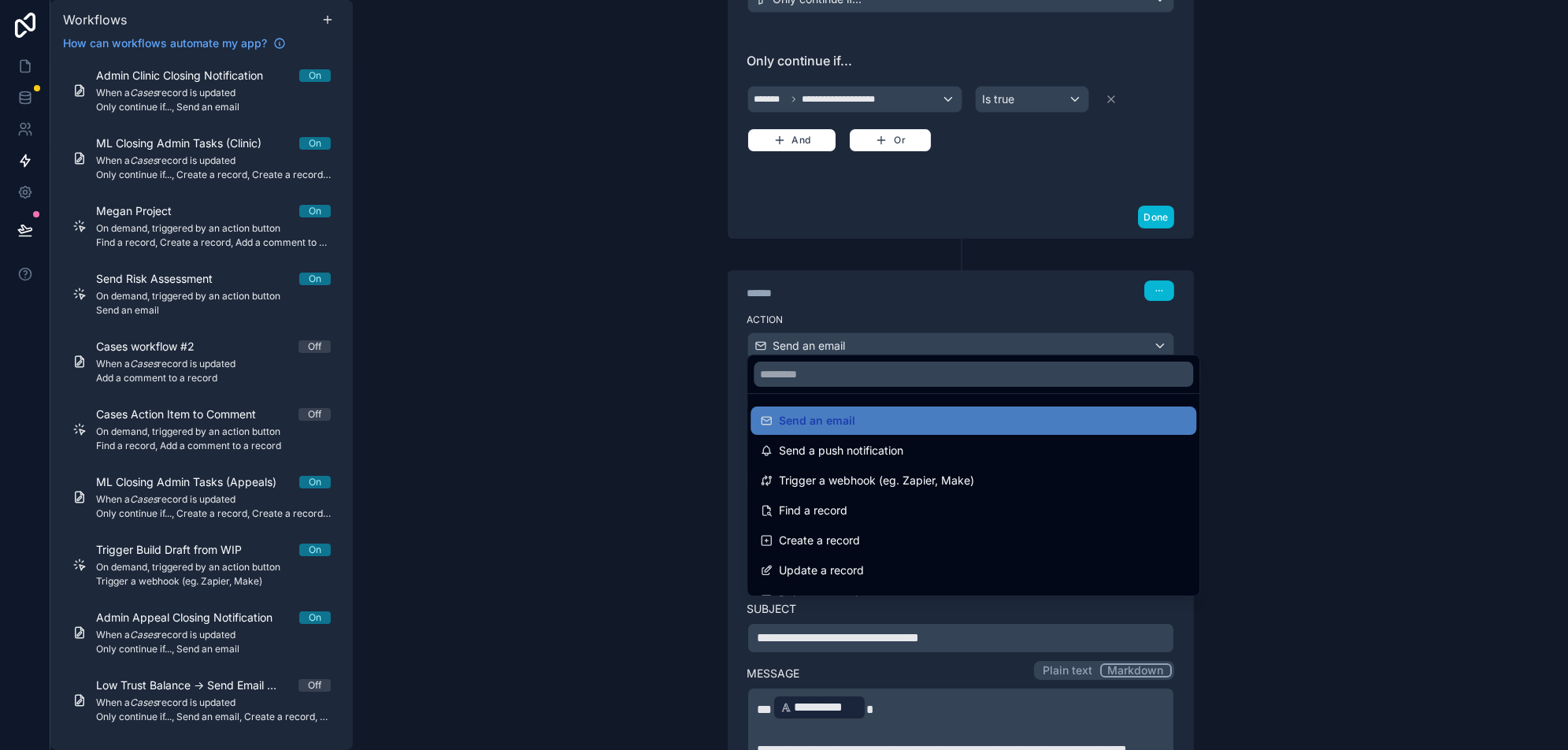
click at [887, 327] on div at bounding box center [784, 375] width 1568 height 750
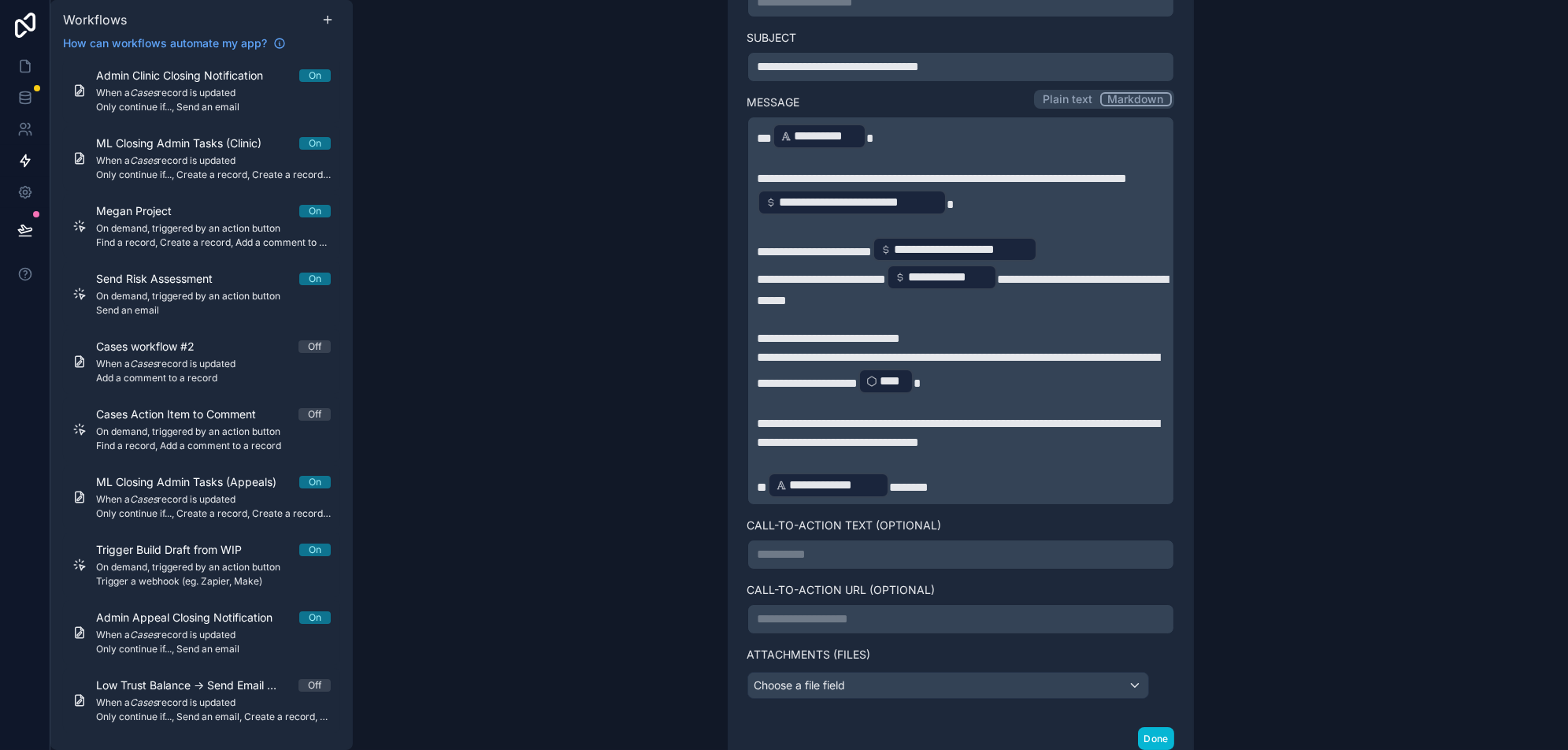
scroll to position [1040, 0]
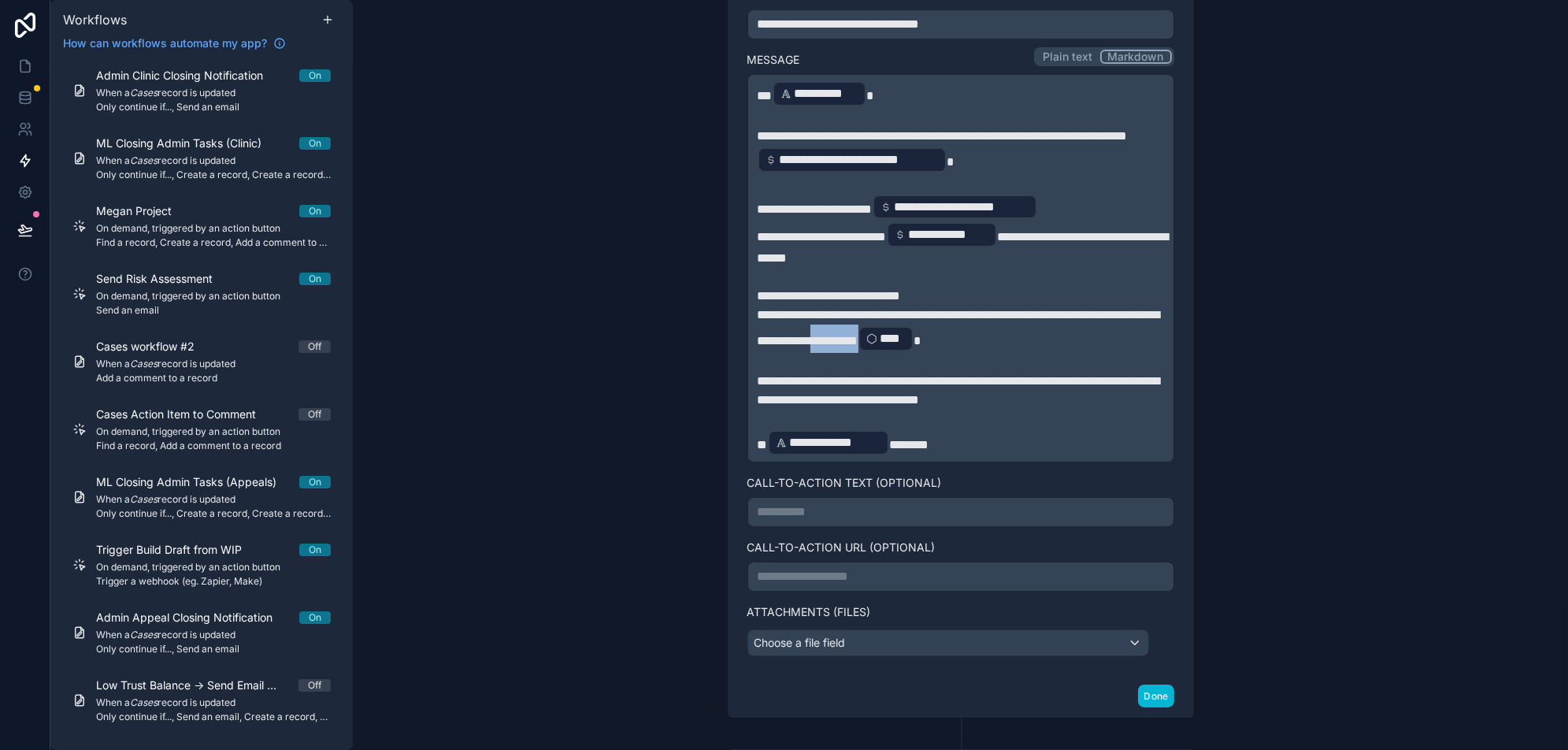
drag, startPoint x: 860, startPoint y: 344, endPoint x: 929, endPoint y: 344, distance: 69.0
click at [929, 344] on p "**********" at bounding box center [961, 330] width 406 height 47
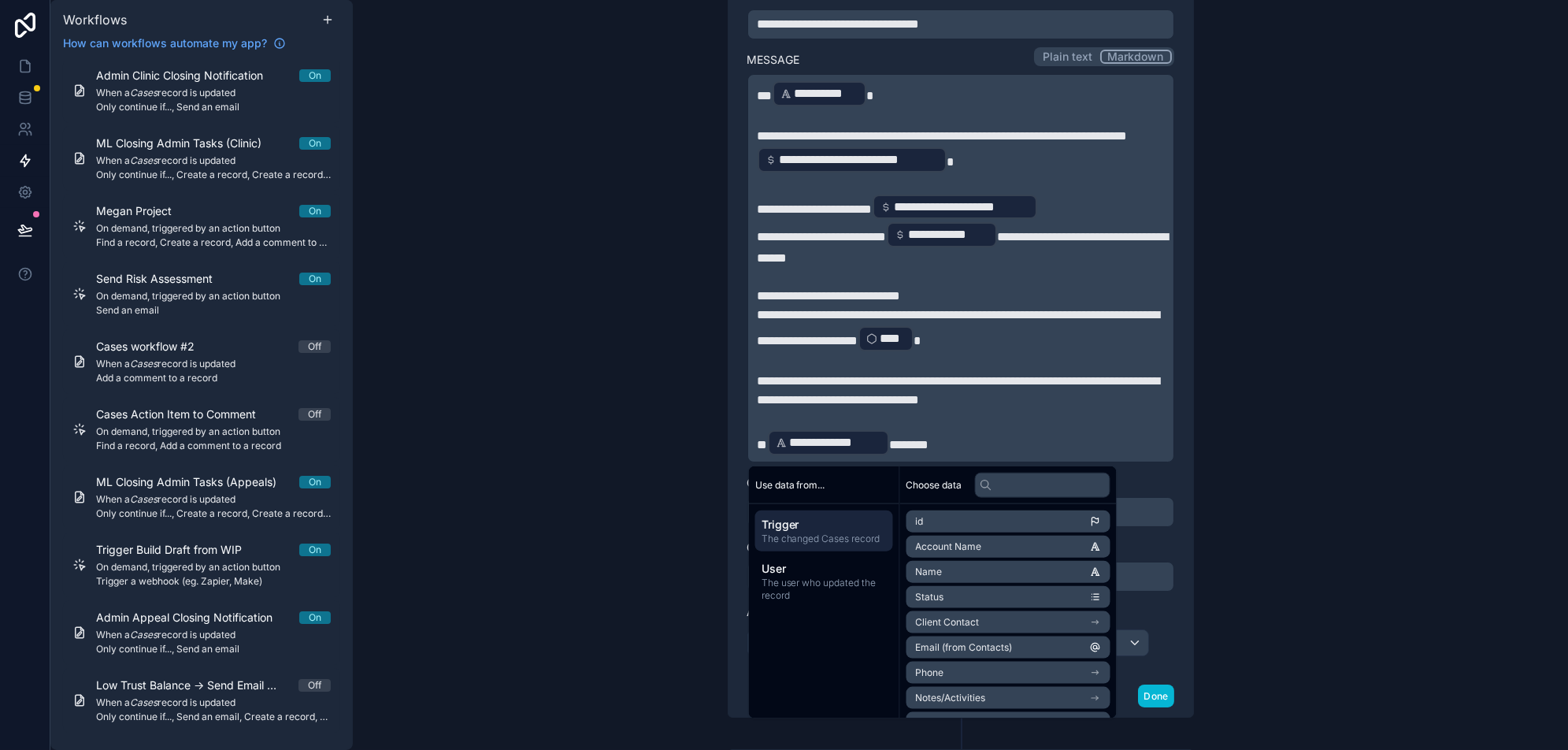
click at [1003, 340] on p "**********" at bounding box center [961, 330] width 406 height 47
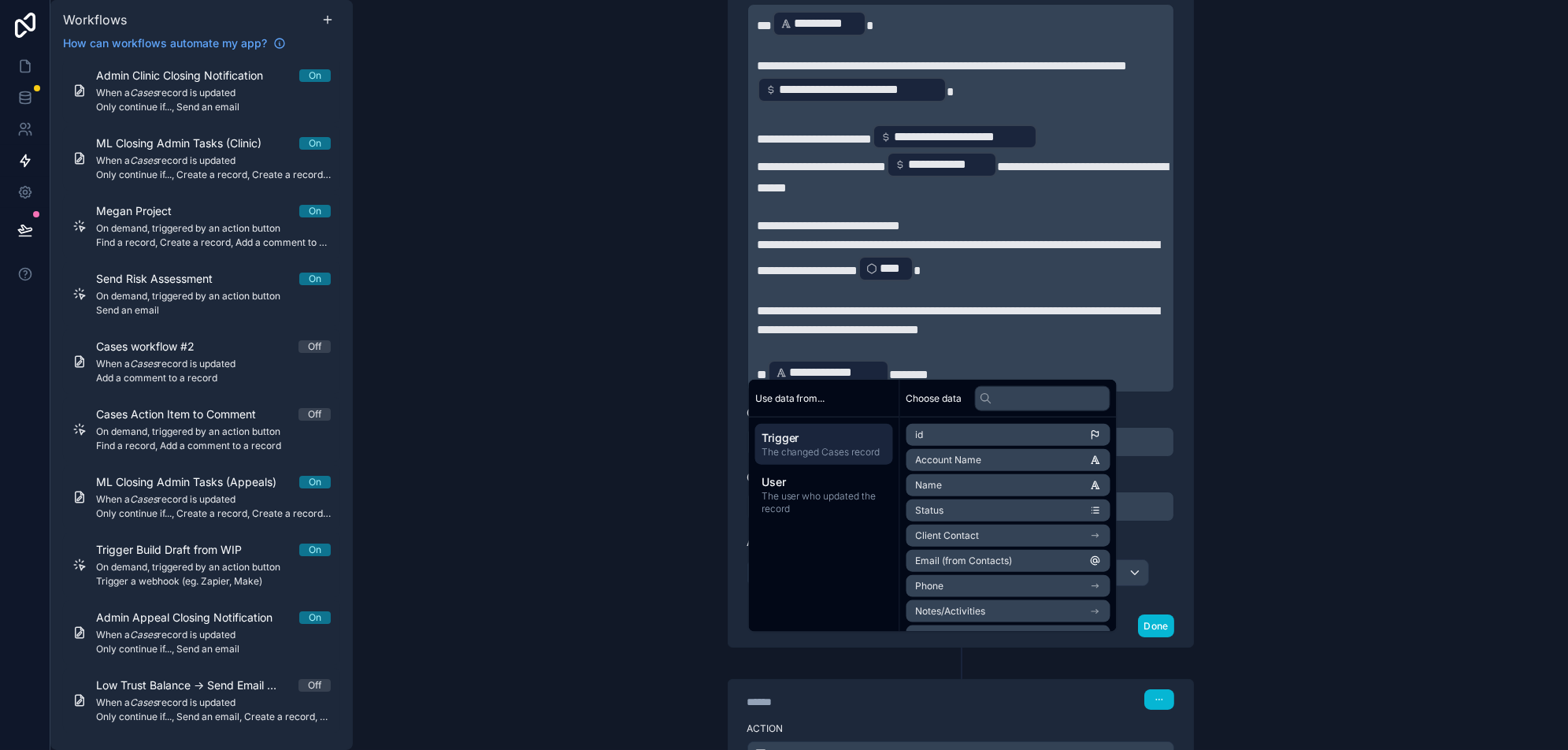
scroll to position [1127, 0]
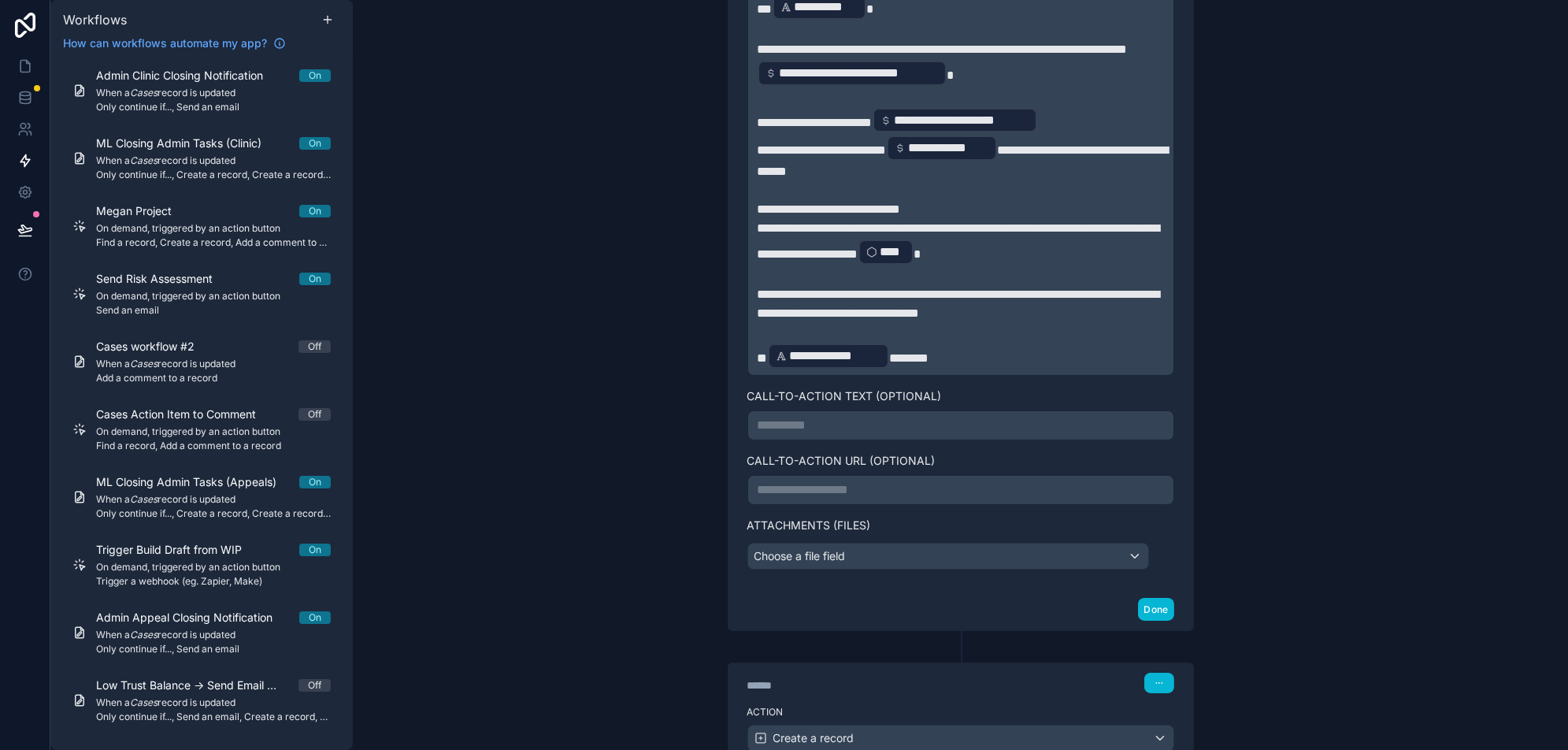
click at [1009, 368] on p "**********" at bounding box center [961, 356] width 406 height 28
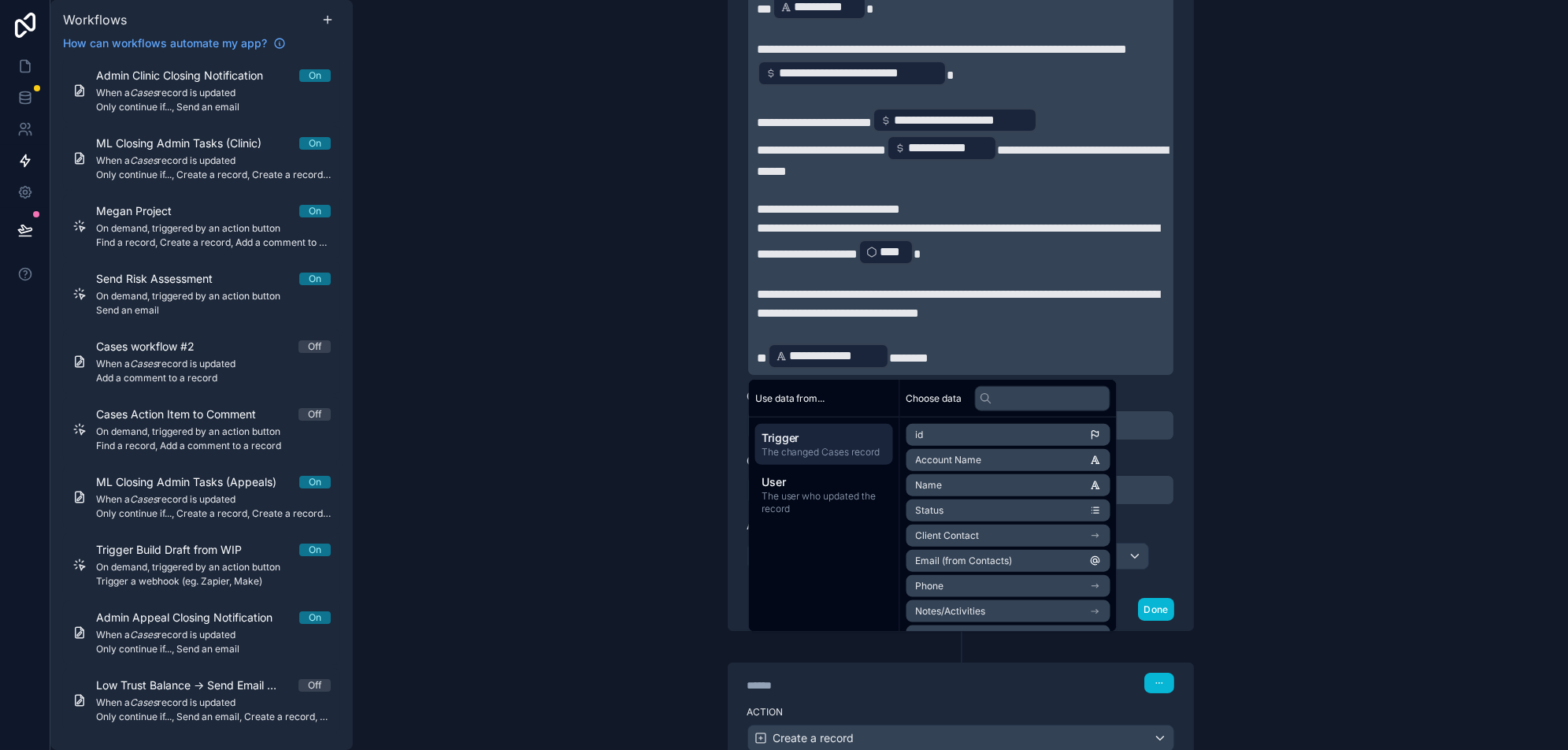
click at [1339, 337] on div "**********" at bounding box center [960, 375] width 1215 height 750
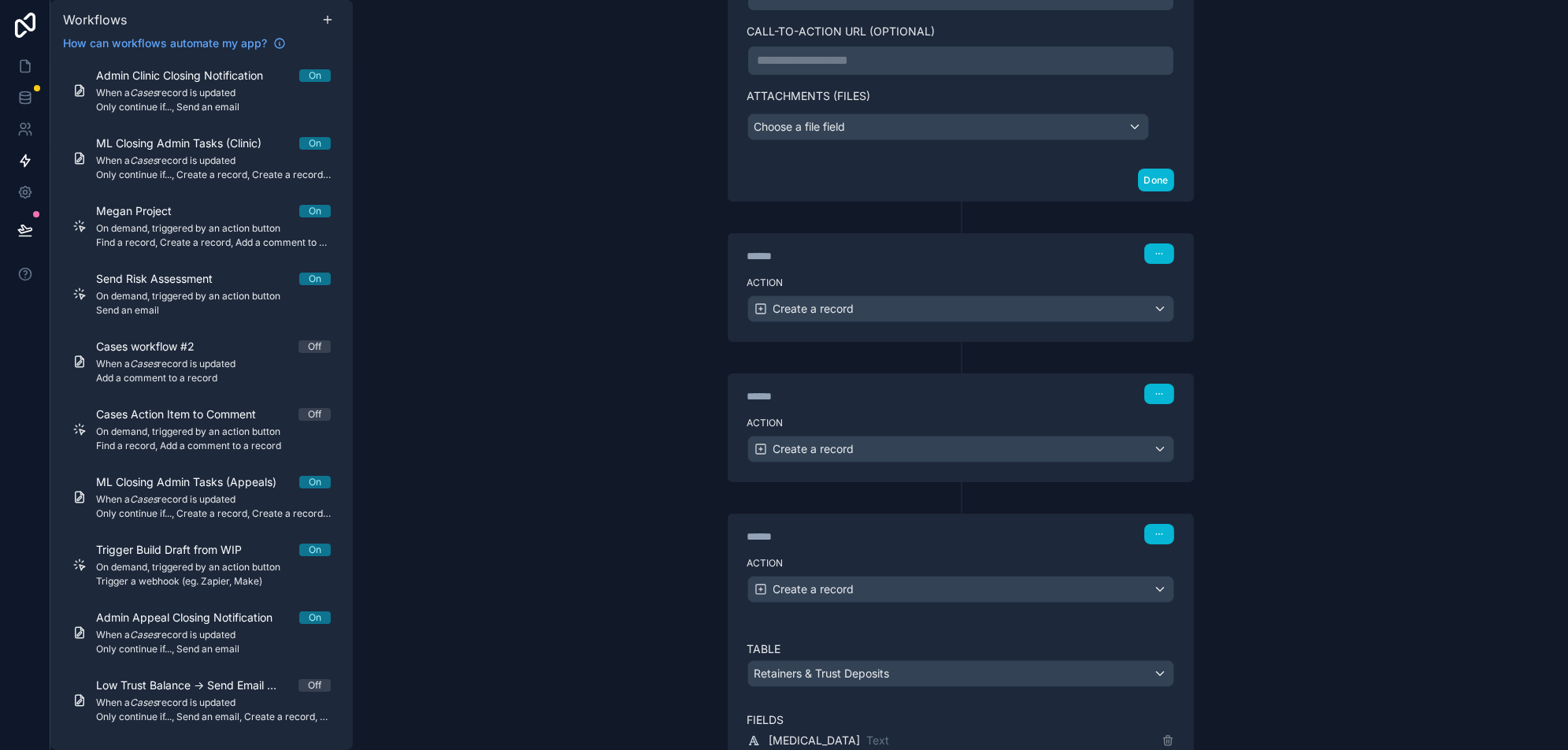
scroll to position [1580, 0]
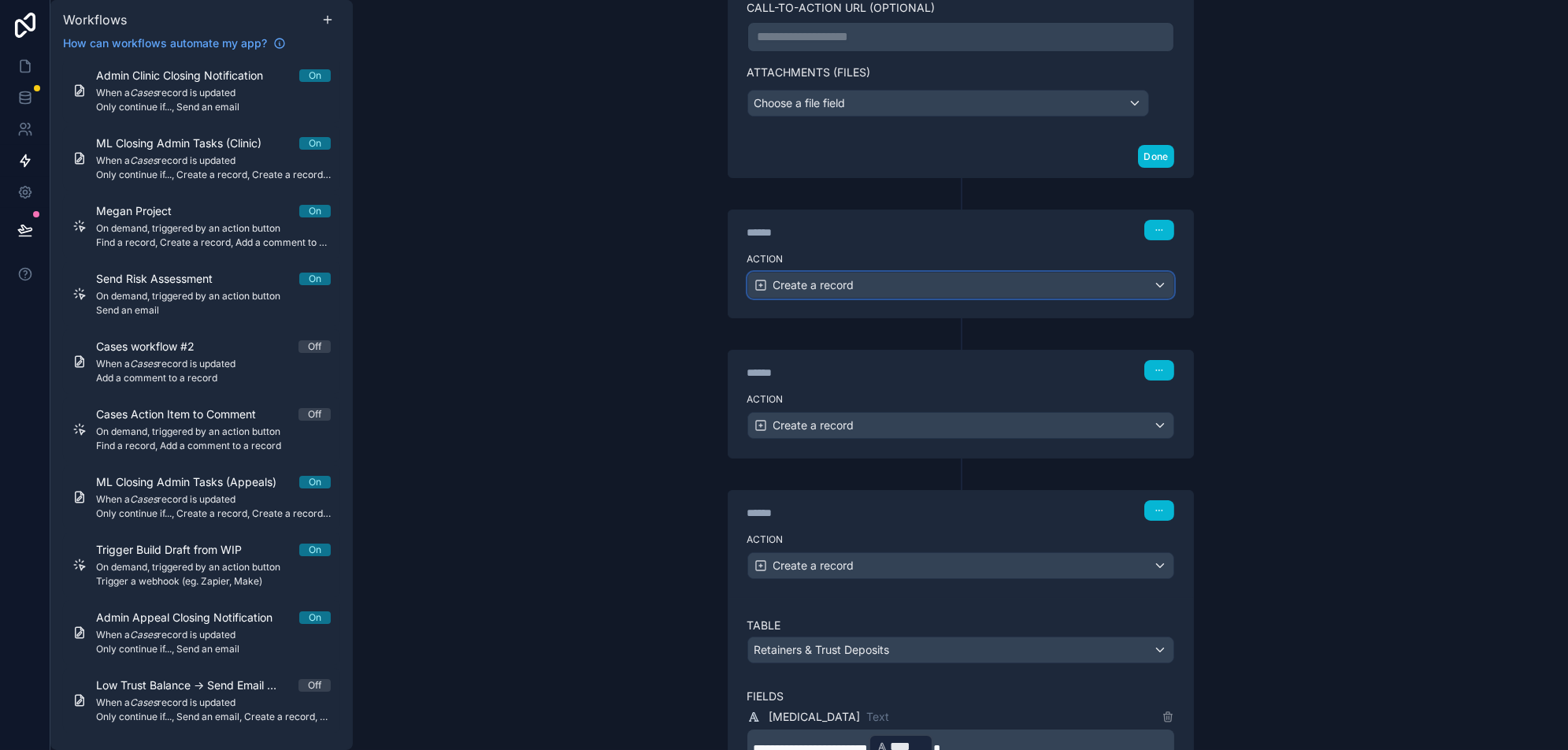
click at [946, 280] on div "Create a record" at bounding box center [961, 285] width 425 height 25
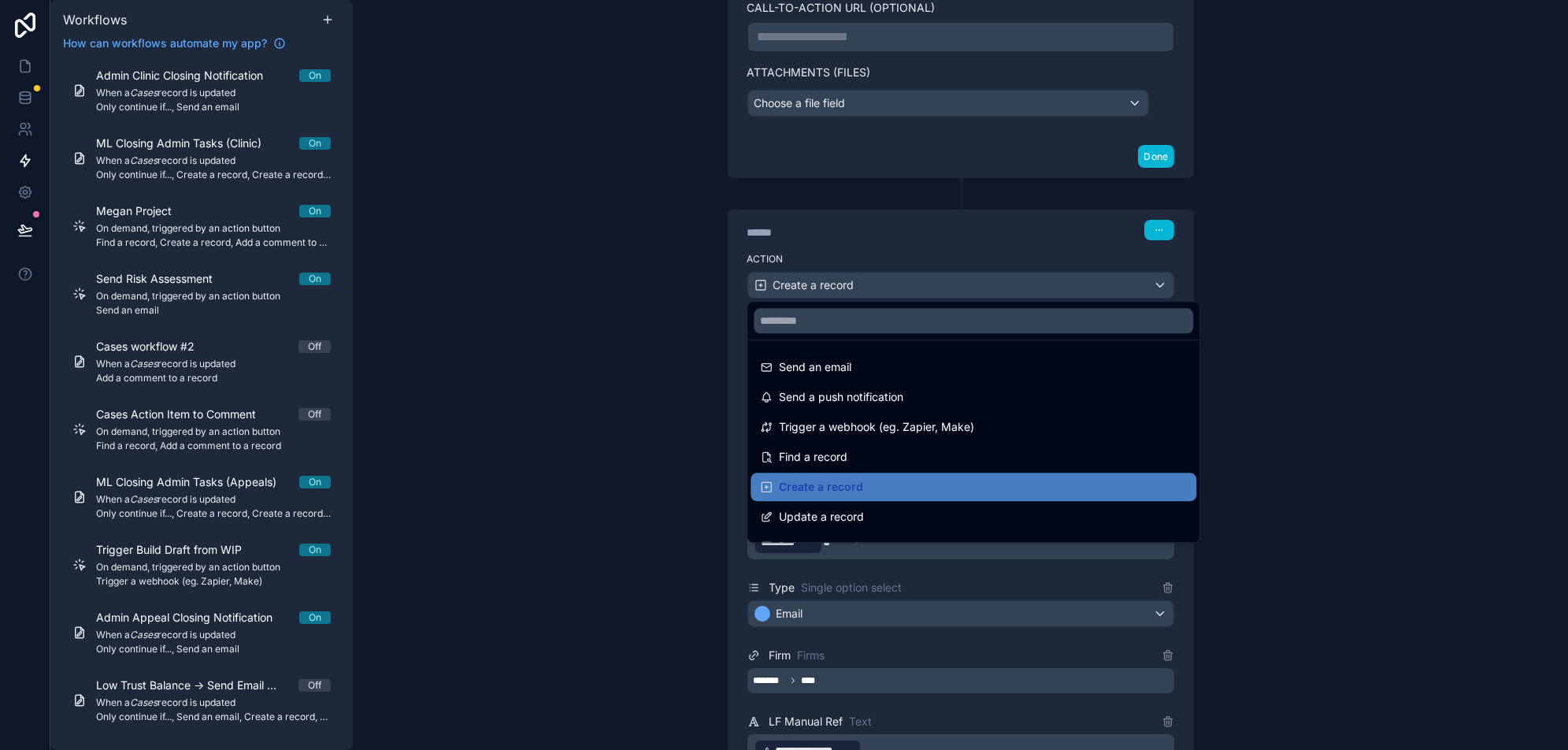
click at [946, 280] on div at bounding box center [784, 375] width 1568 height 750
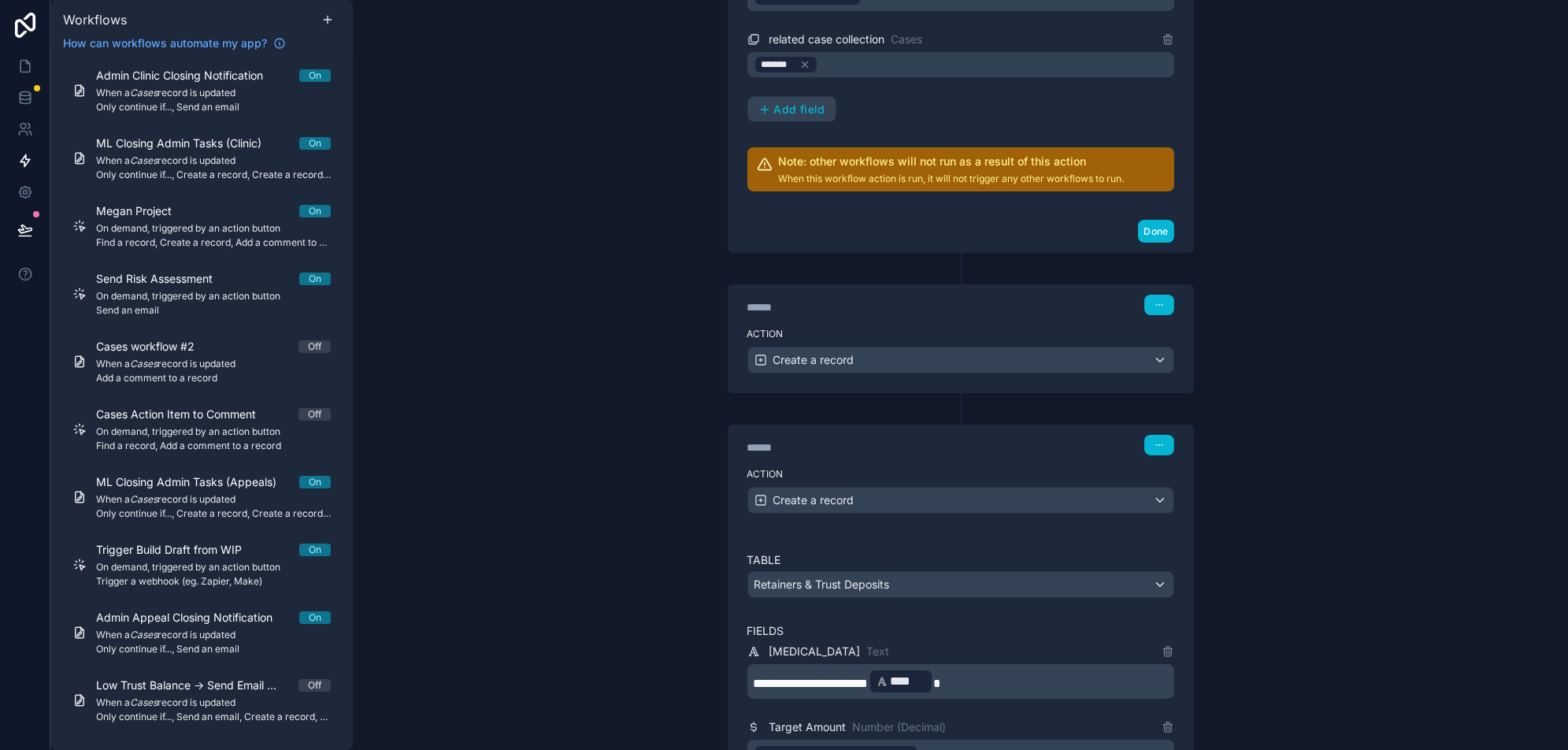
scroll to position [2420, 0]
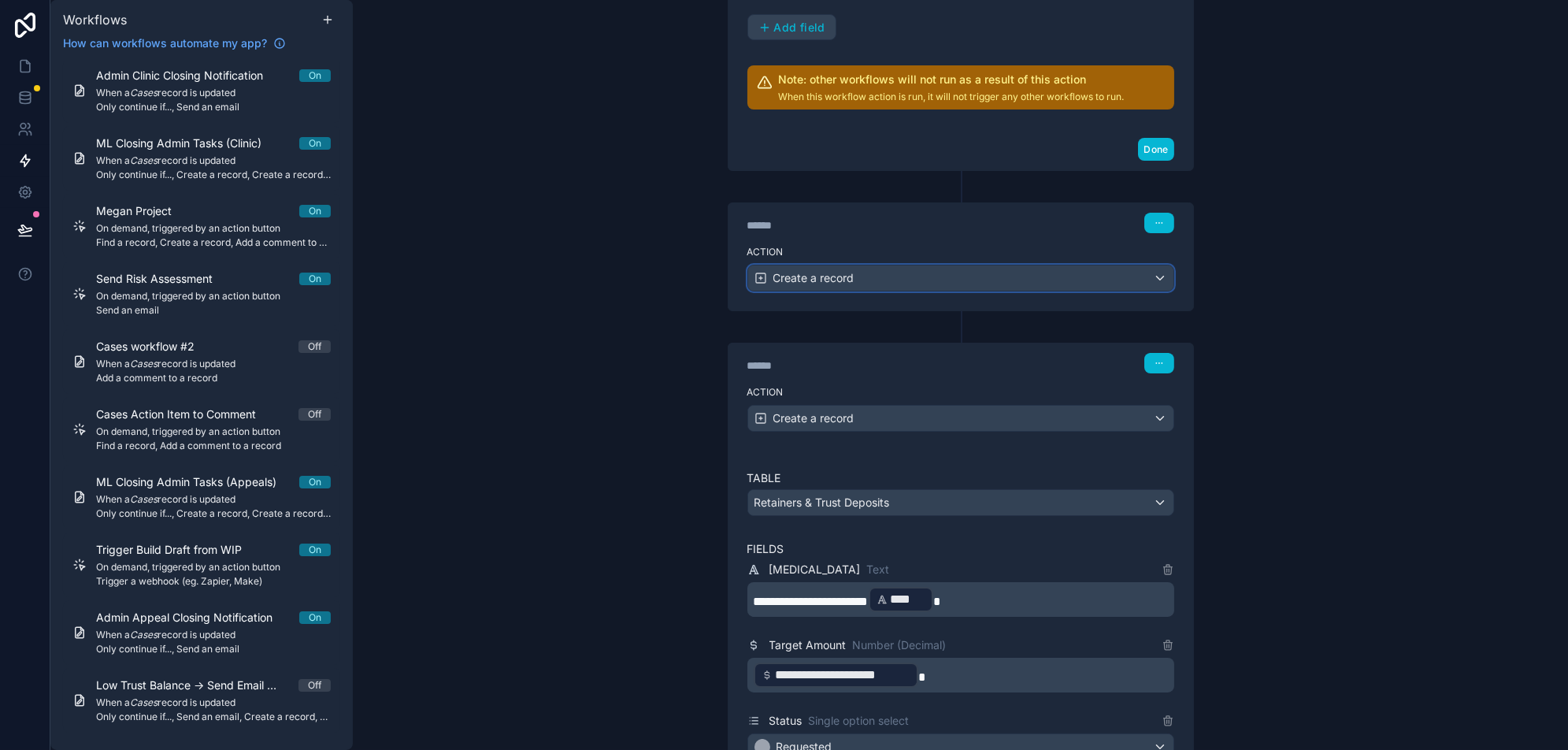
click at [911, 266] on div "Create a record" at bounding box center [961, 278] width 425 height 25
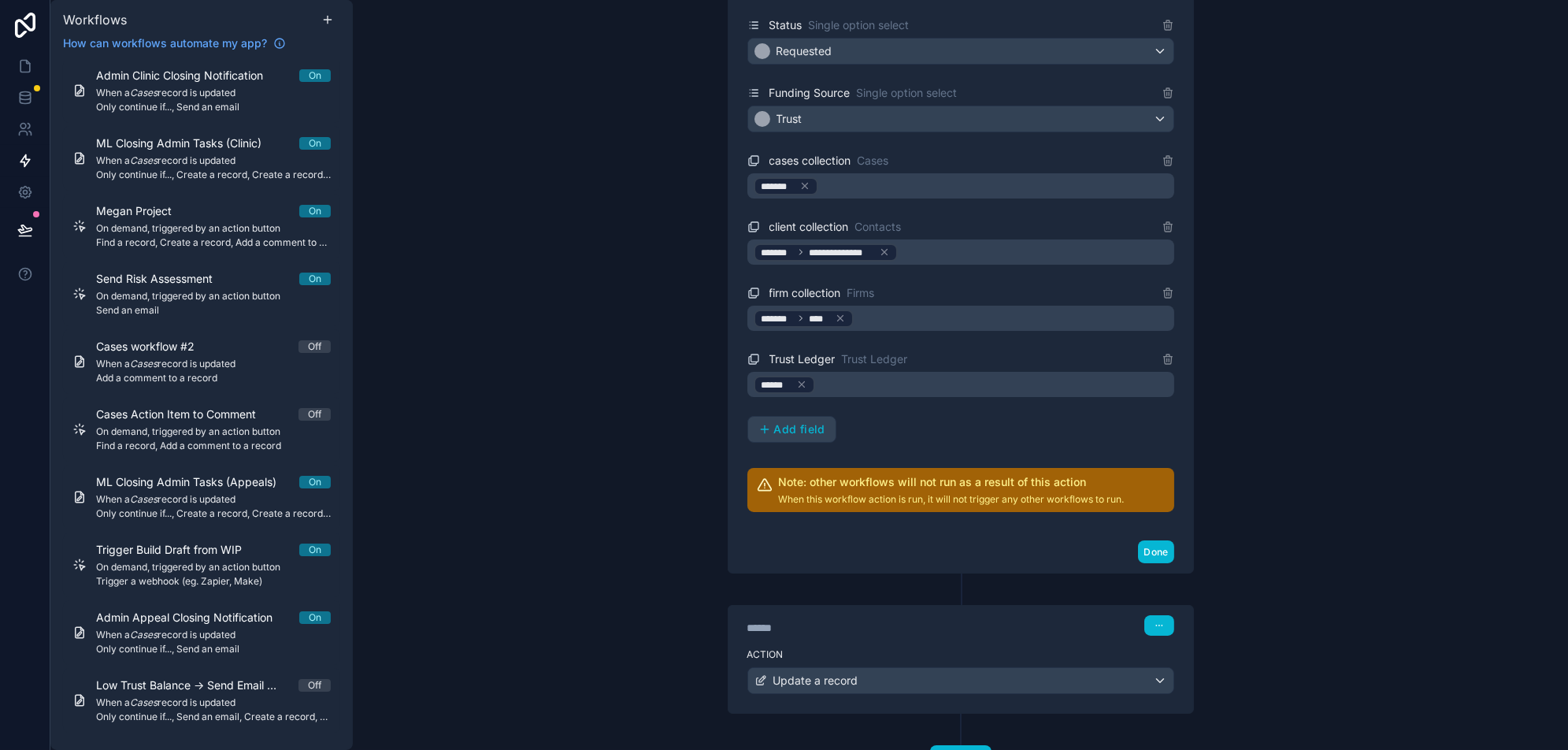
scroll to position [3832, 0]
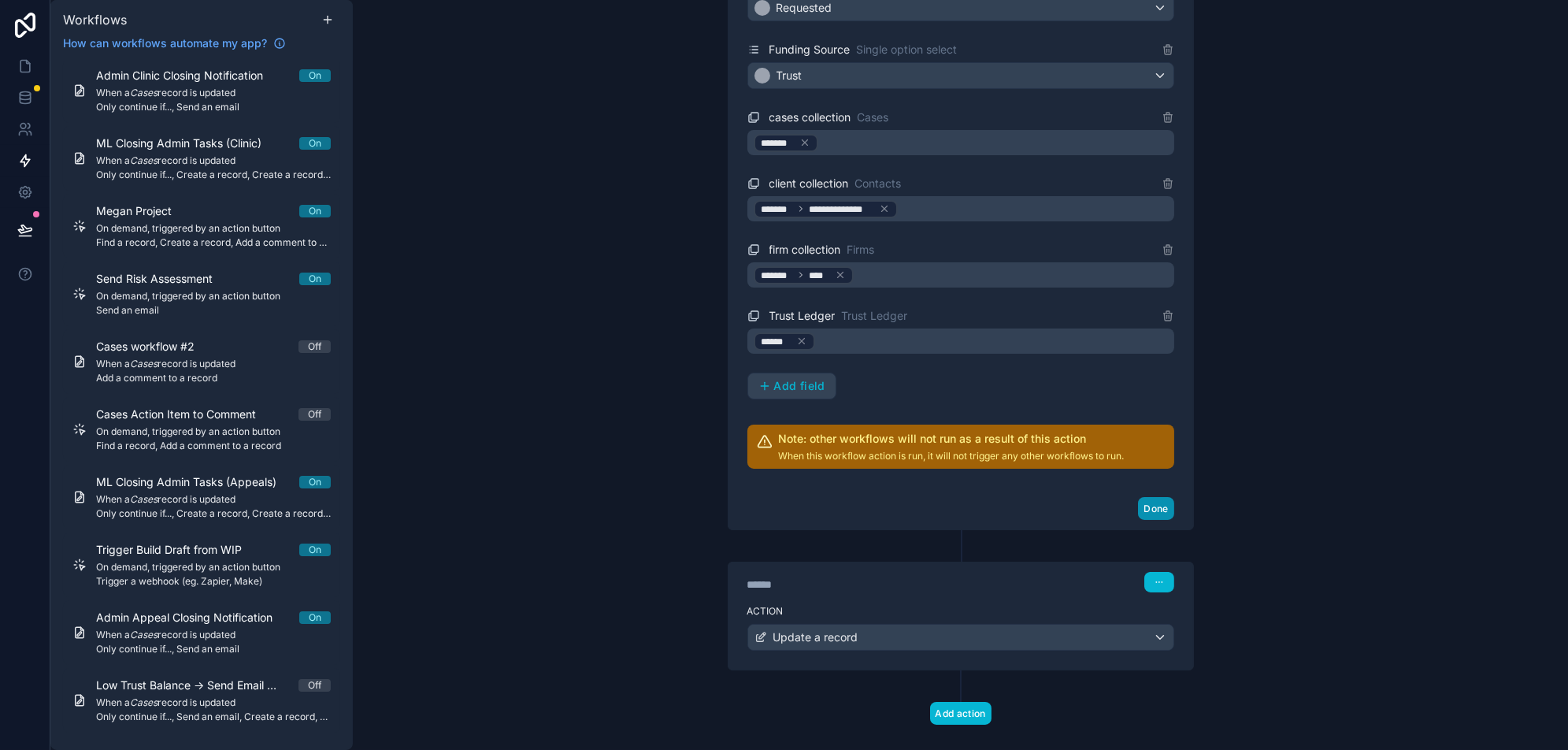
click at [1152, 497] on button "Done" at bounding box center [1155, 508] width 35 height 23
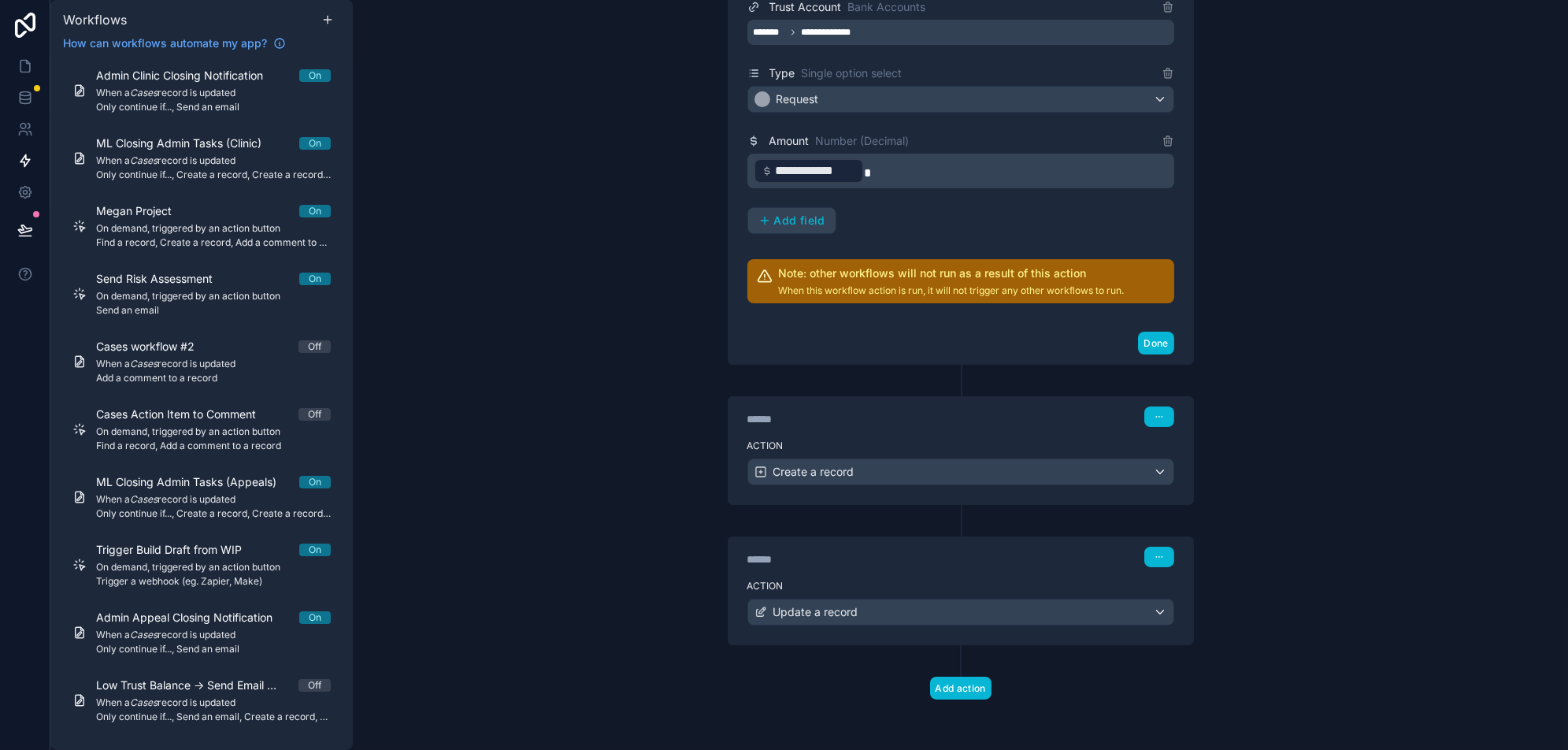
scroll to position [3020, 0]
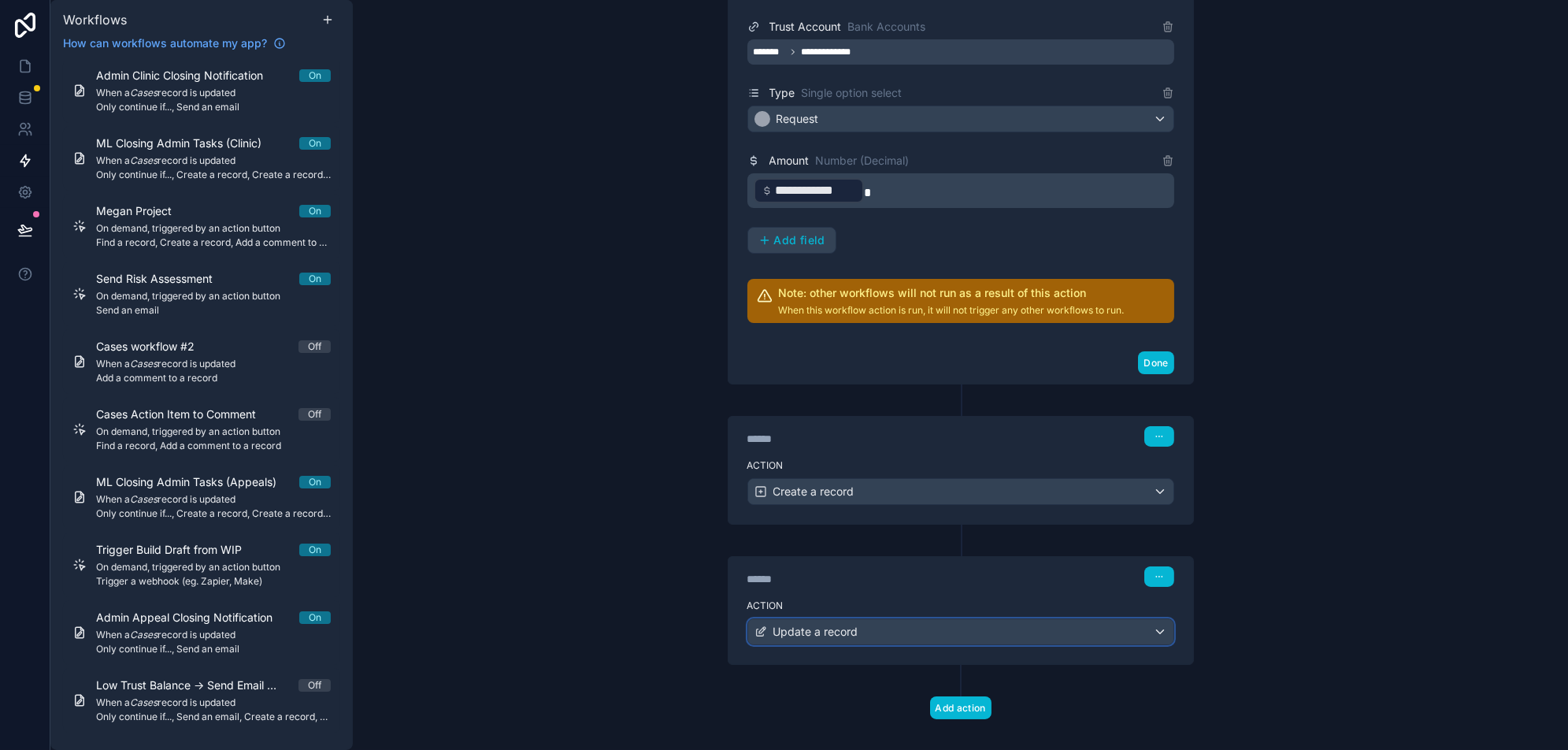
click at [1010, 619] on div "Update a record" at bounding box center [961, 631] width 425 height 25
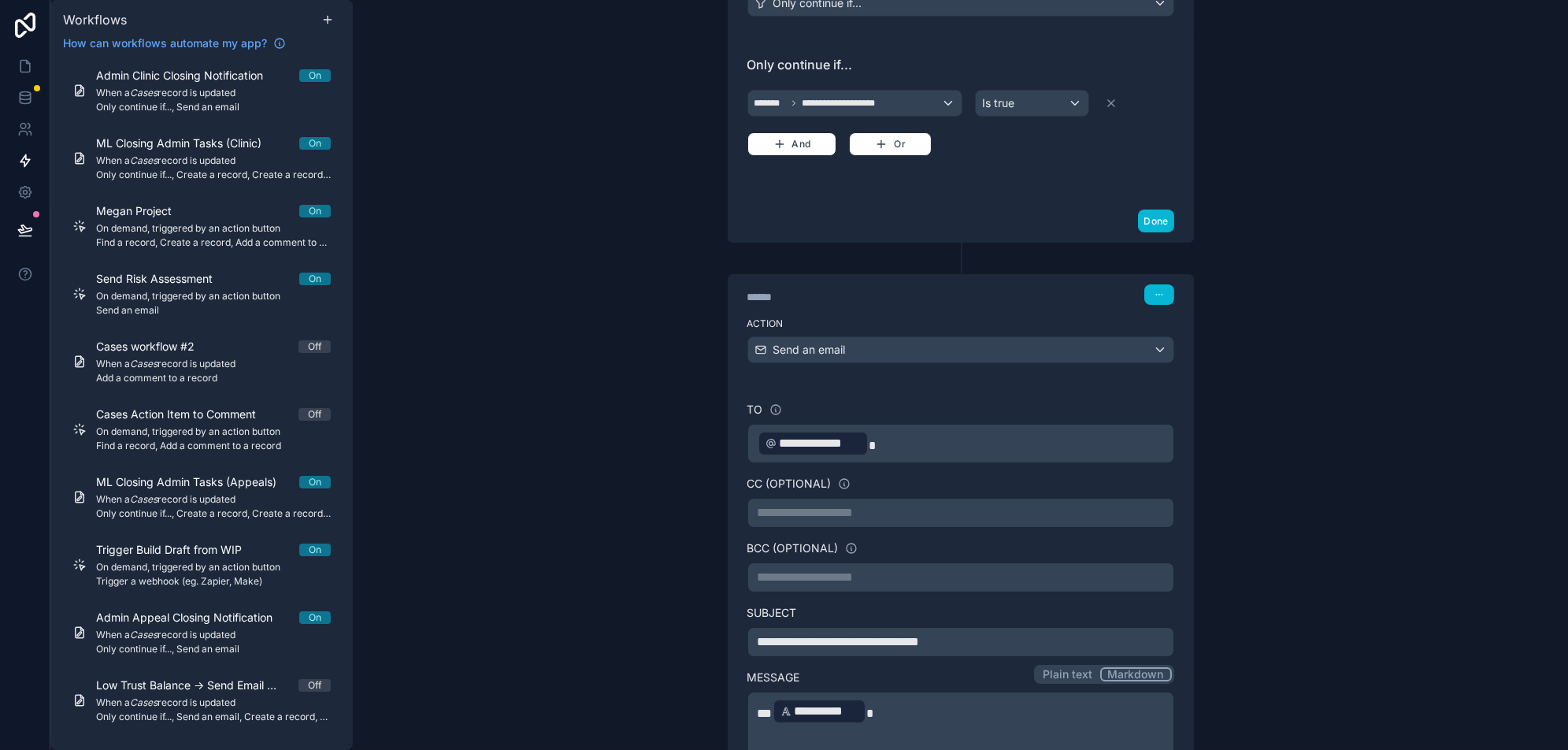
scroll to position [0, 0]
